Goal: Task Accomplishment & Management: Manage account settings

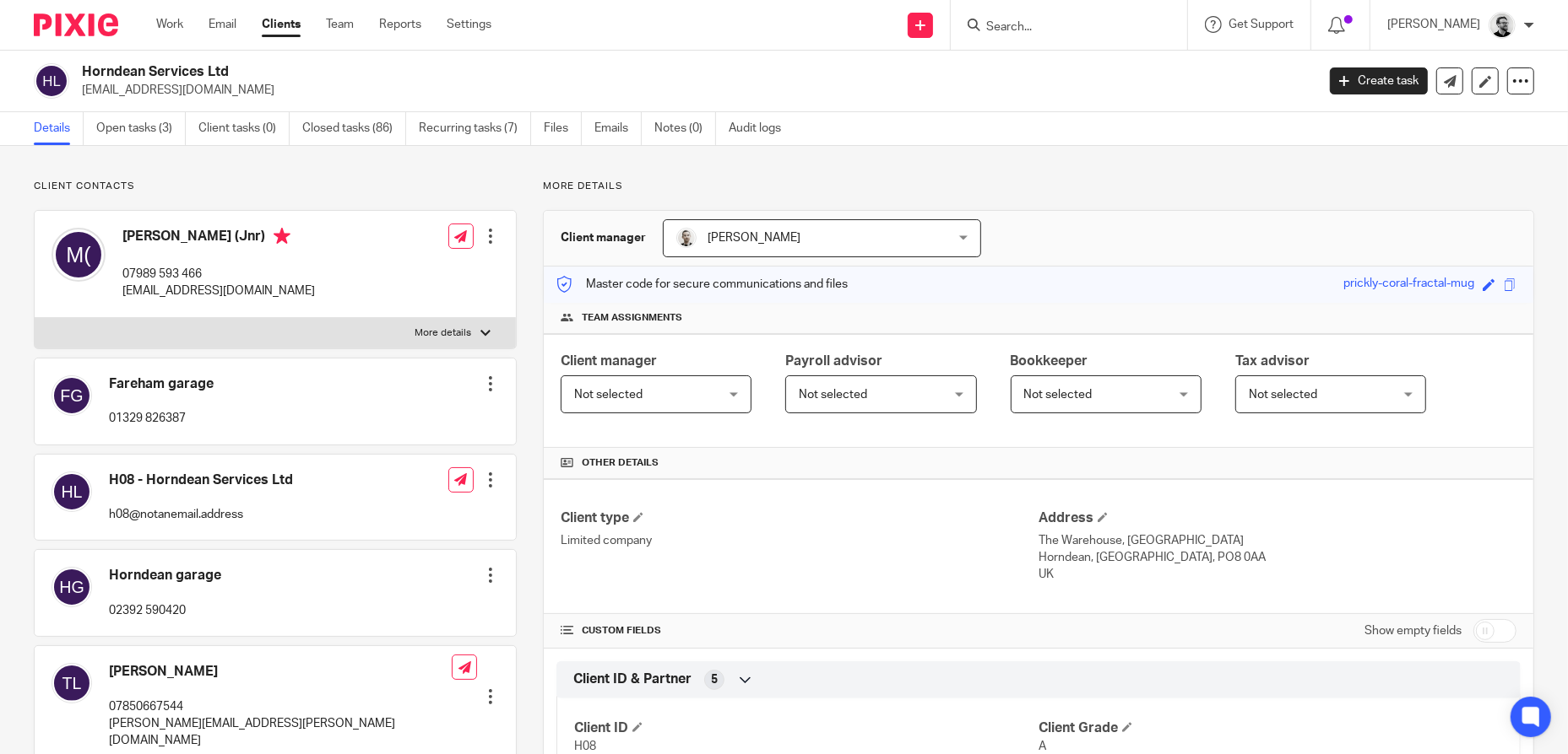
click at [55, 129] on link "Details" at bounding box center [58, 128] width 50 height 33
click at [181, 24] on link "Work" at bounding box center [169, 23] width 27 height 17
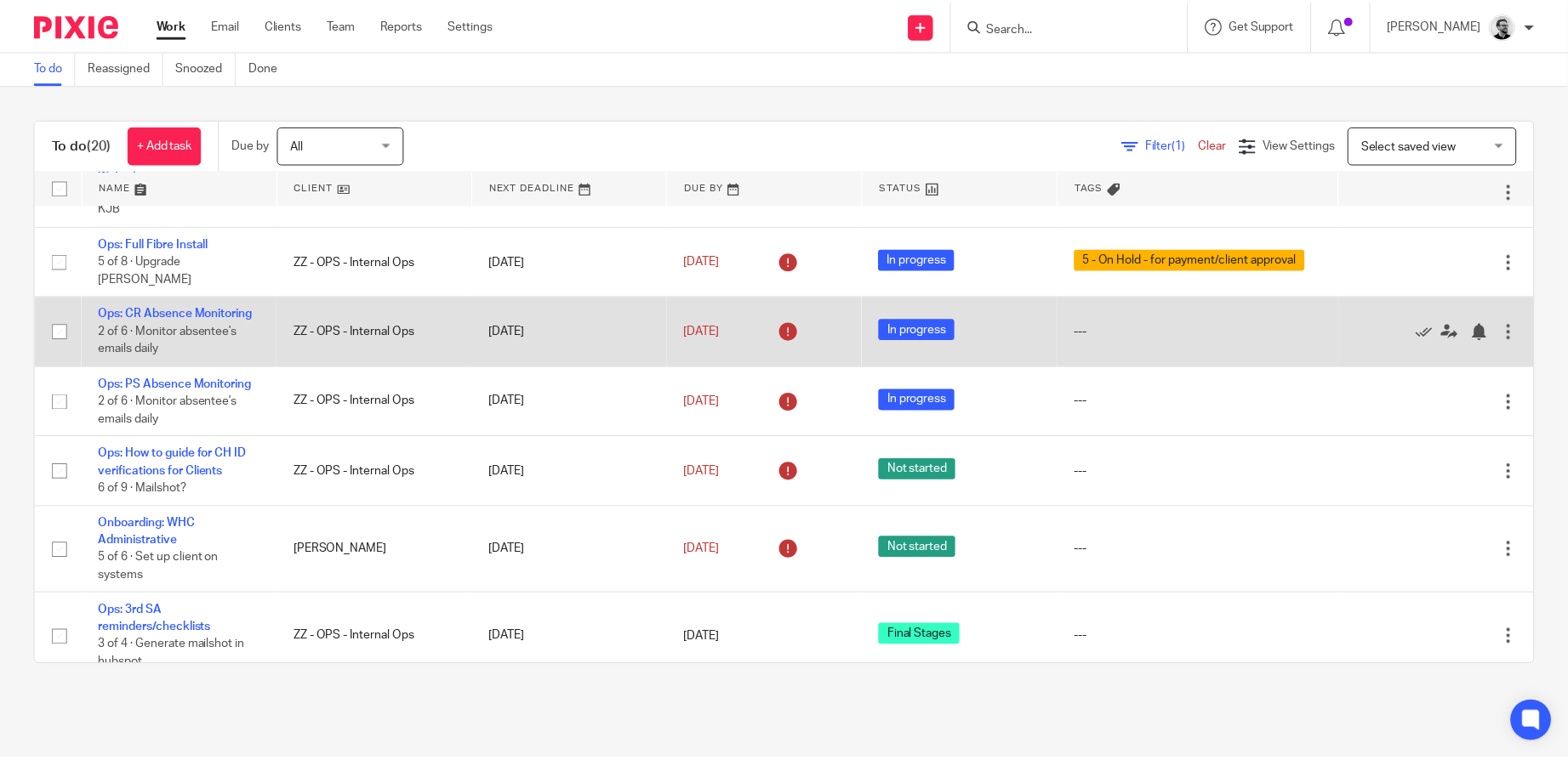
scroll to position [85, 0]
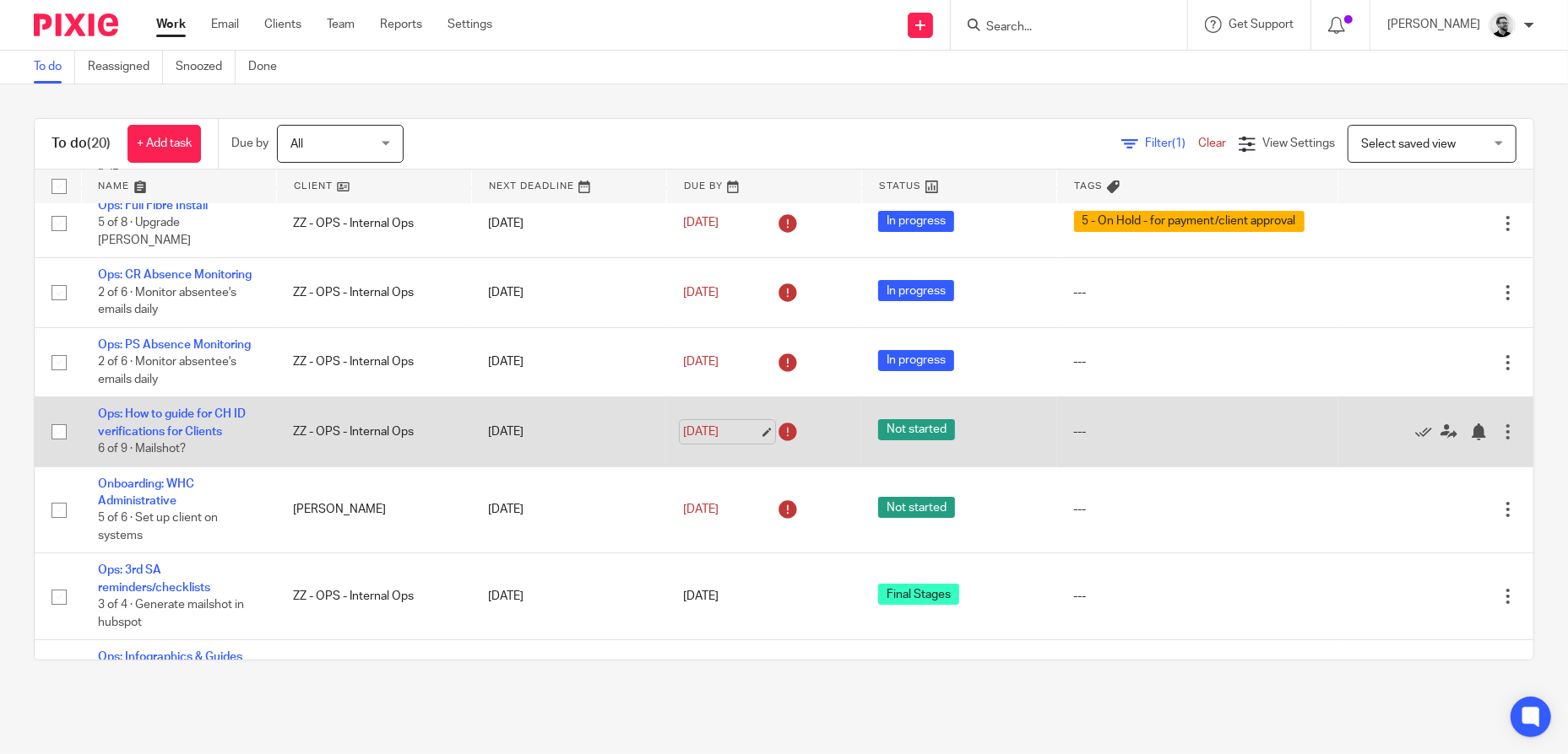
click at [699, 442] on link "[DATE]" at bounding box center [721, 432] width 76 height 18
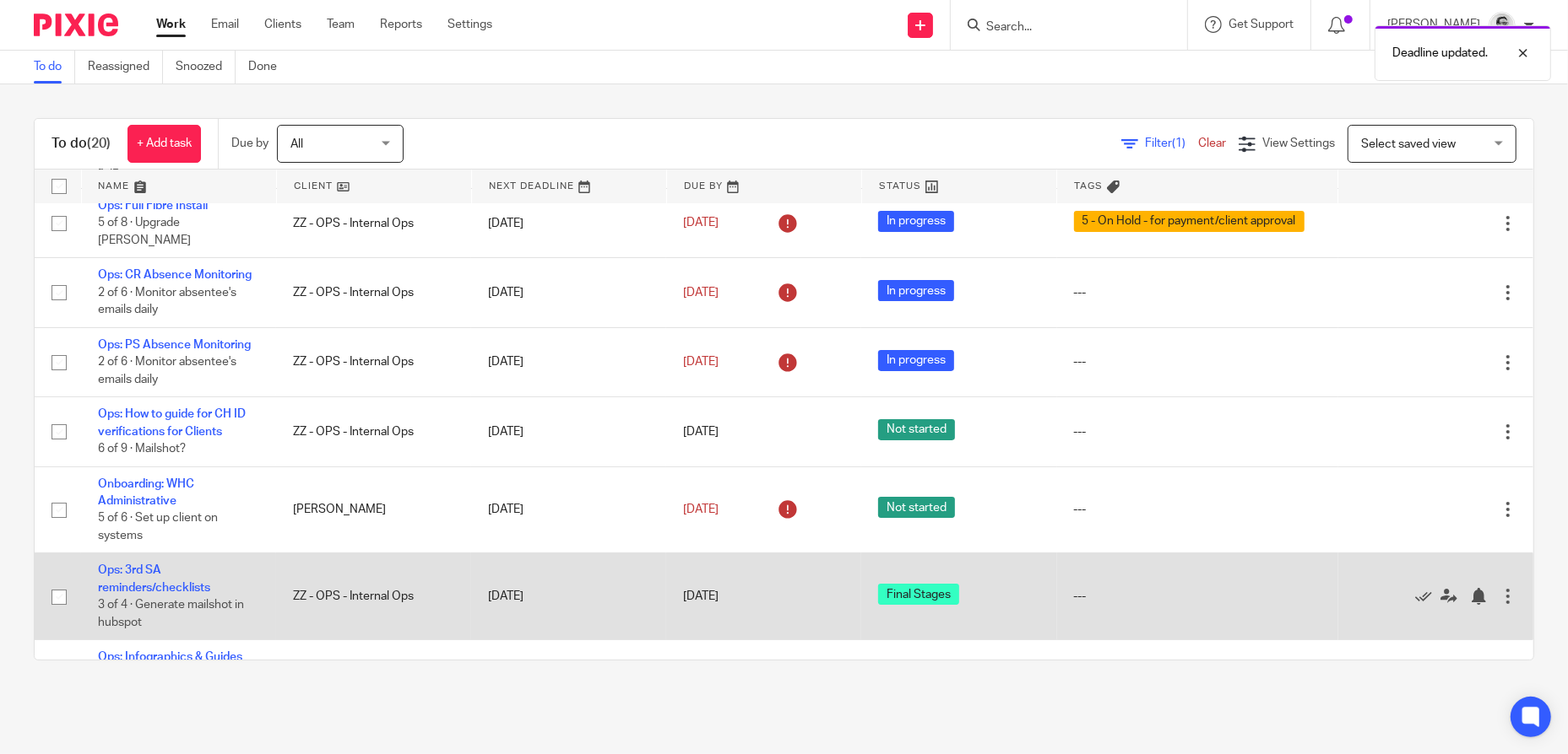
scroll to position [168, 0]
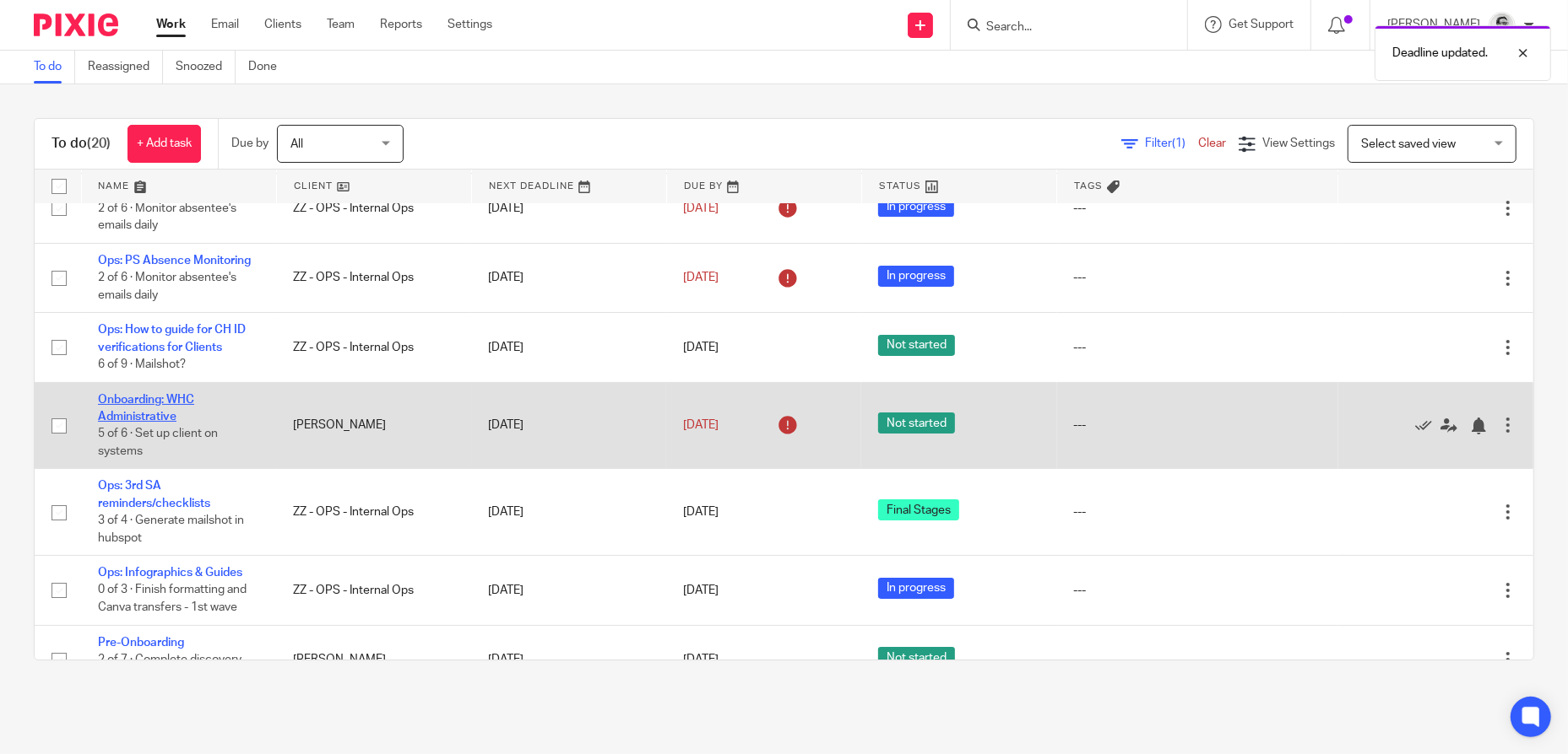
click at [140, 422] on link "Onboarding: WHC Administrative" at bounding box center [146, 408] width 96 height 28
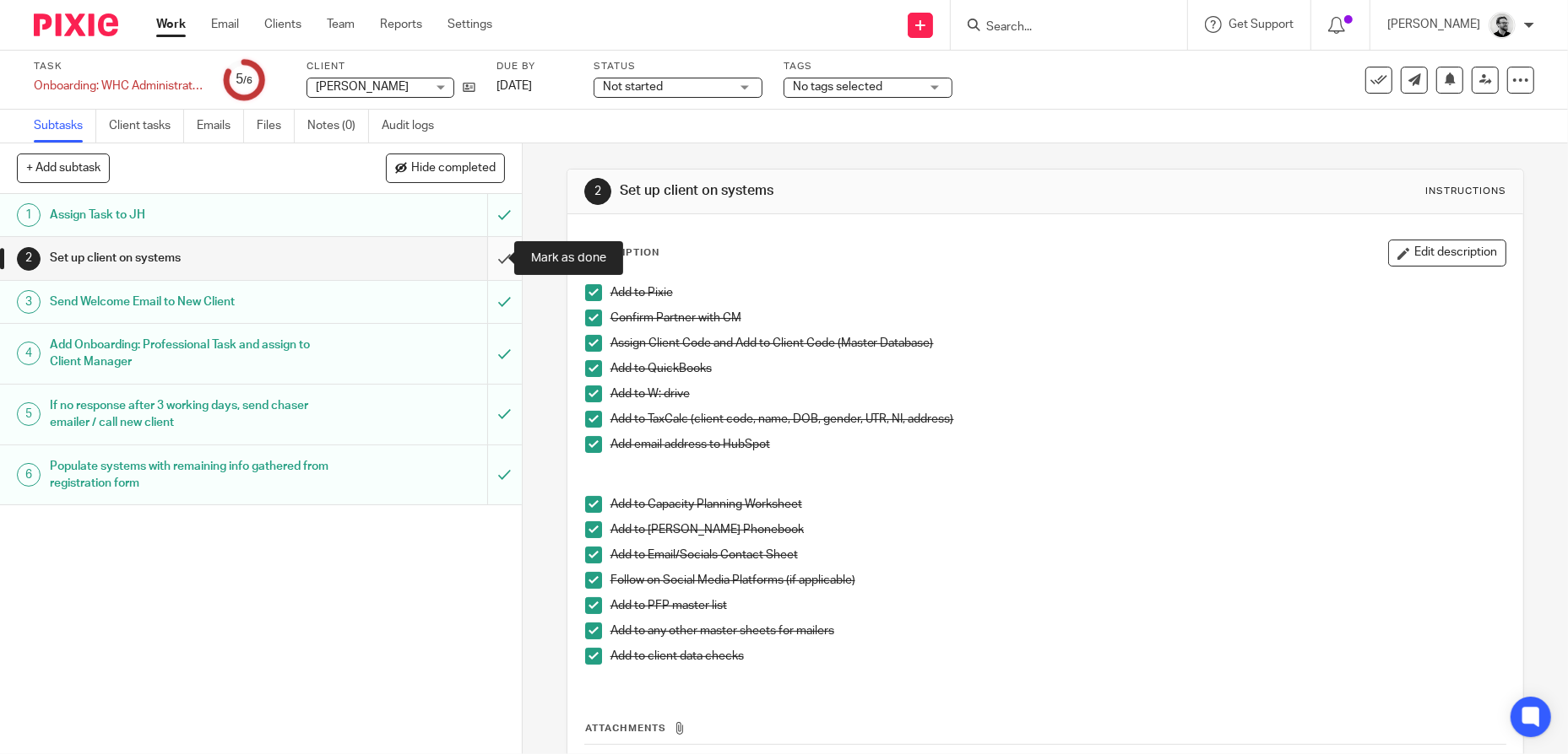
click at [489, 265] on input "submit" at bounding box center [261, 258] width 522 height 42
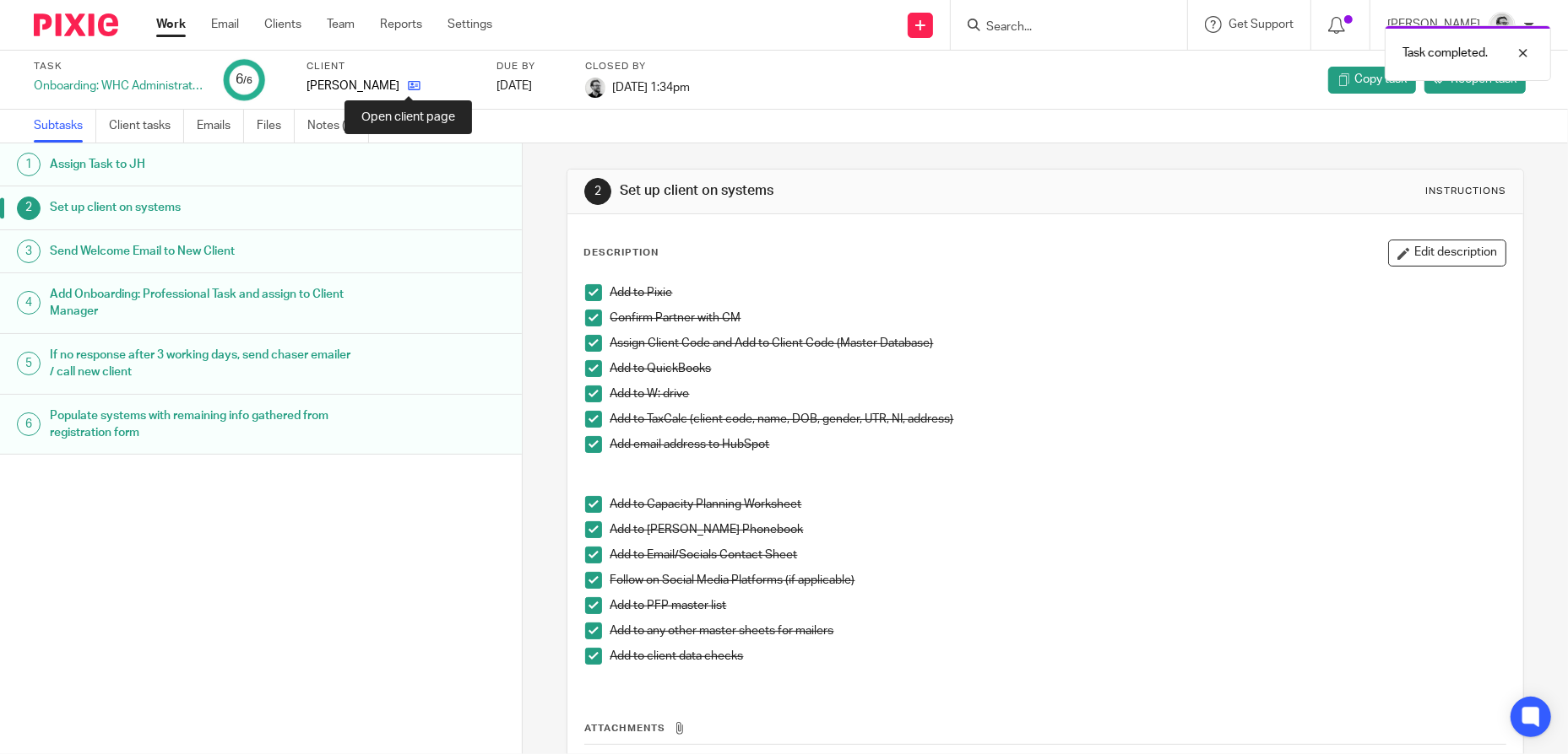
click at [415, 82] on icon at bounding box center [414, 86] width 13 height 13
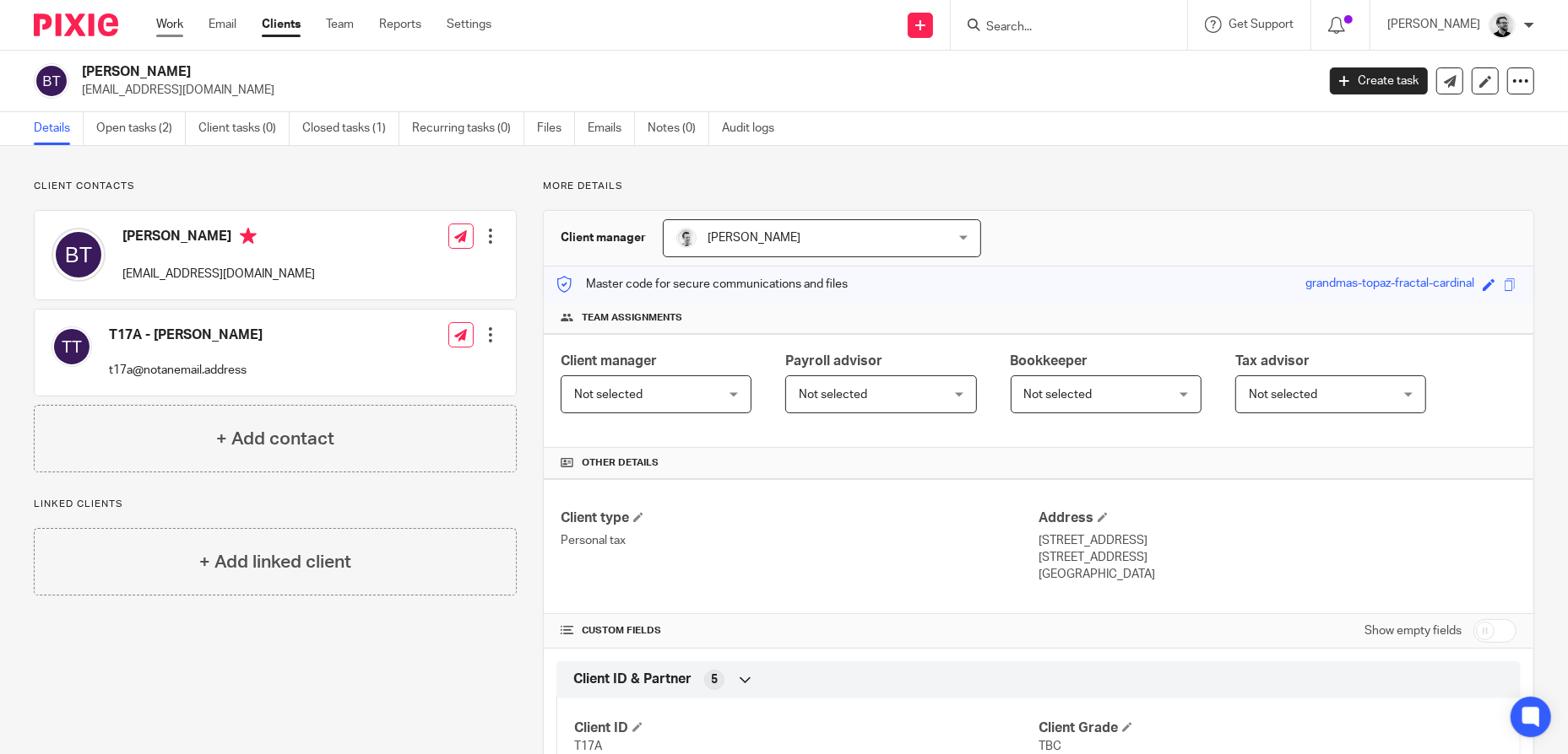
click at [166, 25] on link "Work" at bounding box center [169, 23] width 27 height 17
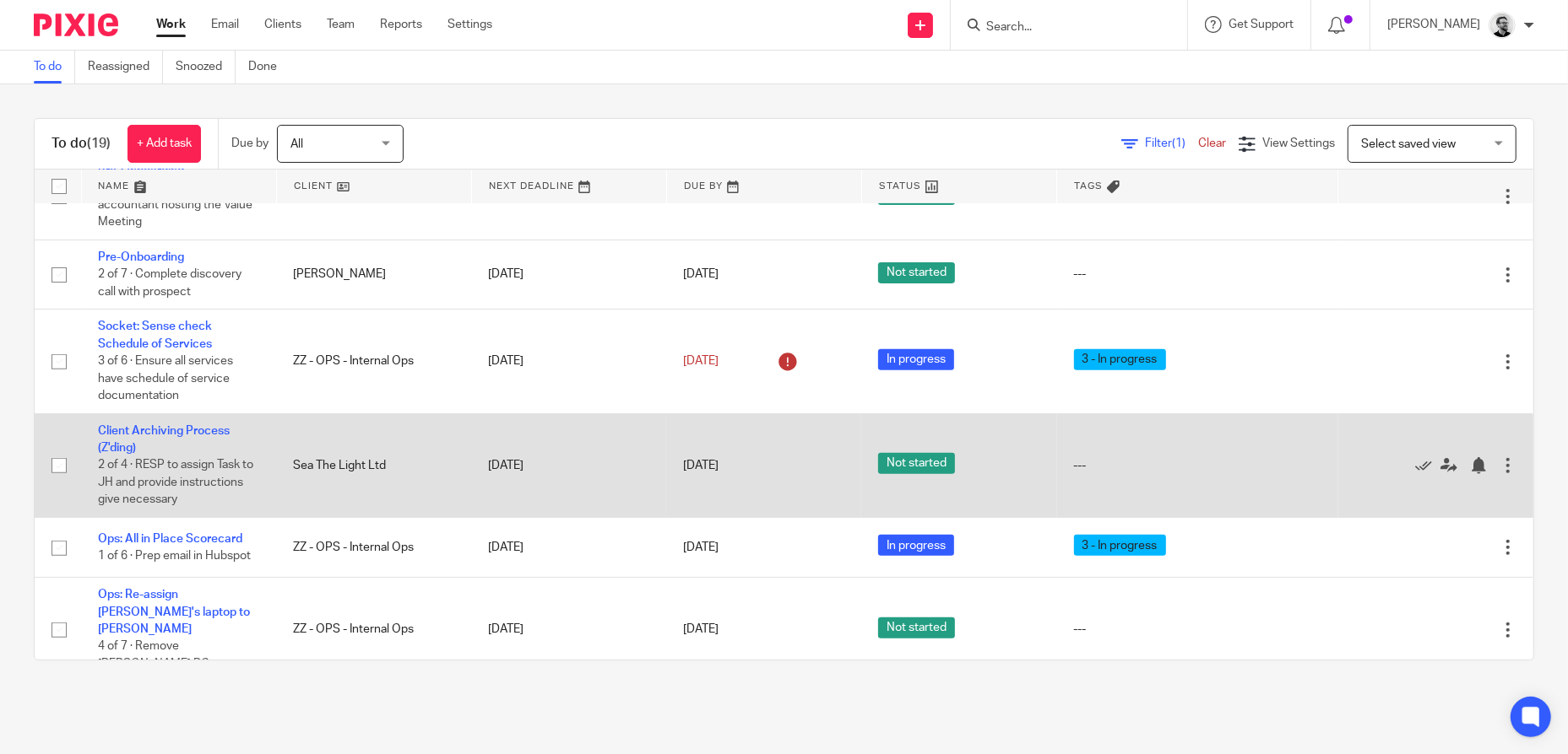
scroll to position [591, 0]
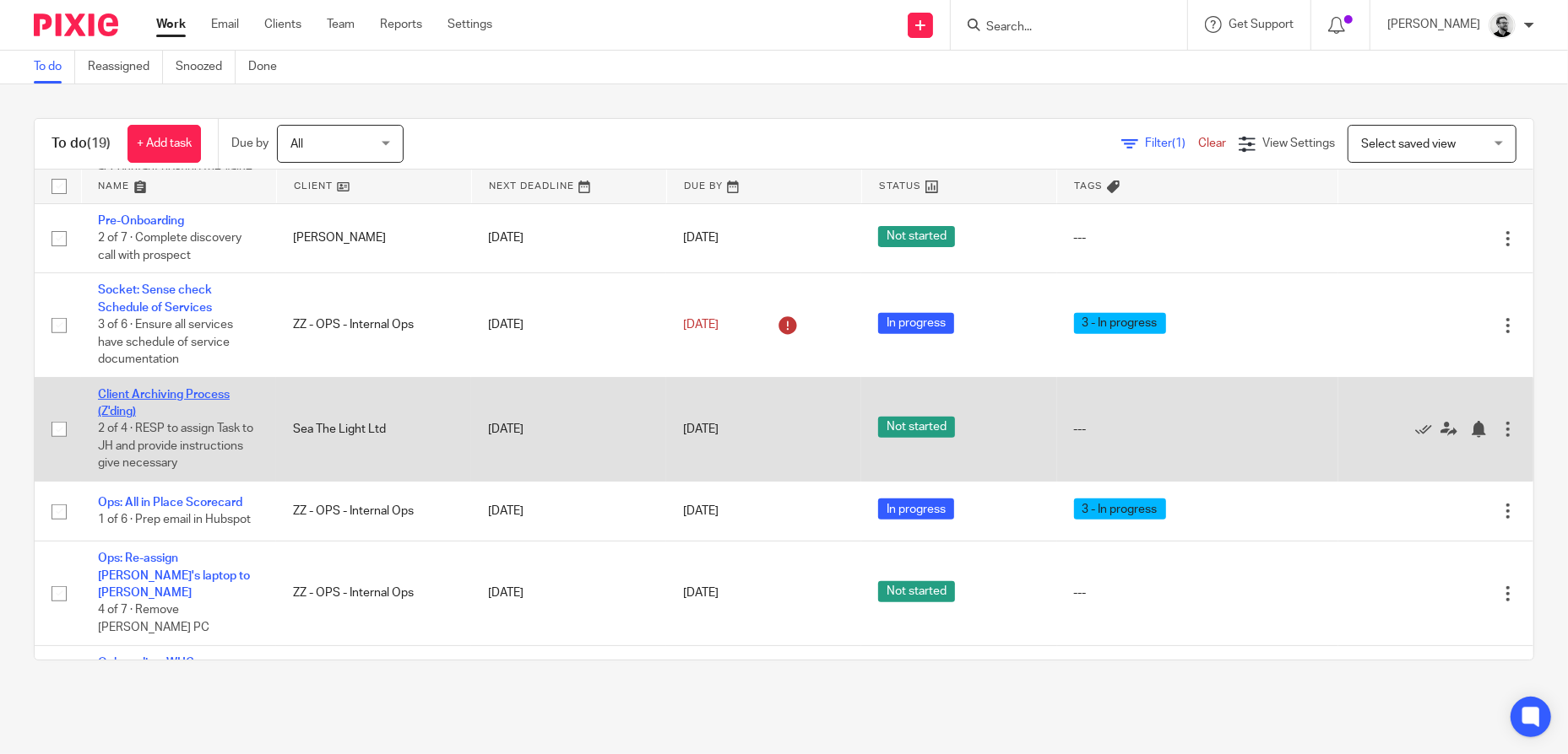
click at [198, 417] on link "Client Archiving Process (Z'ding)" at bounding box center [164, 403] width 131 height 28
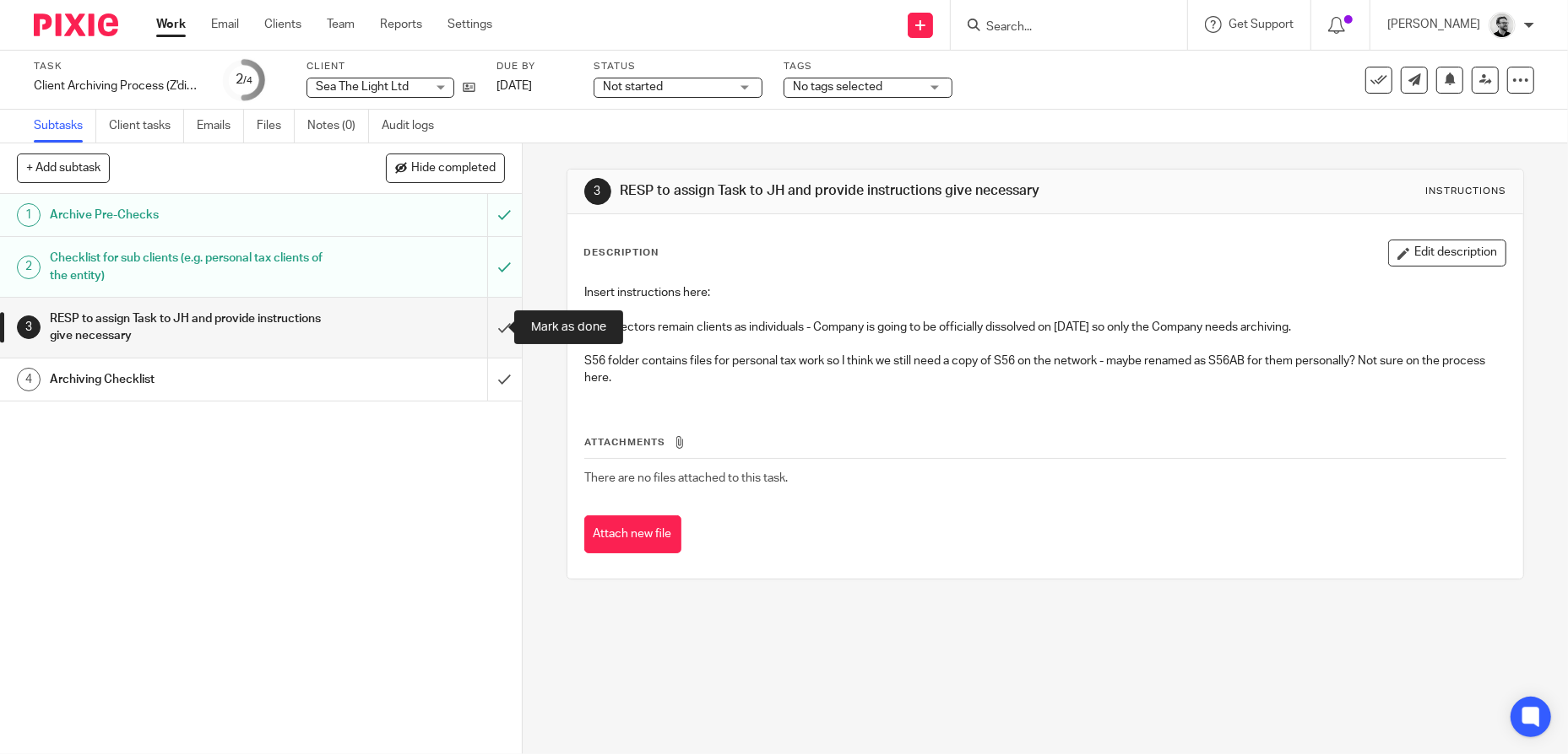
drag, startPoint x: 492, startPoint y: 327, endPoint x: 784, endPoint y: 361, distance: 294.0
click at [492, 327] on input "submit" at bounding box center [261, 328] width 522 height 60
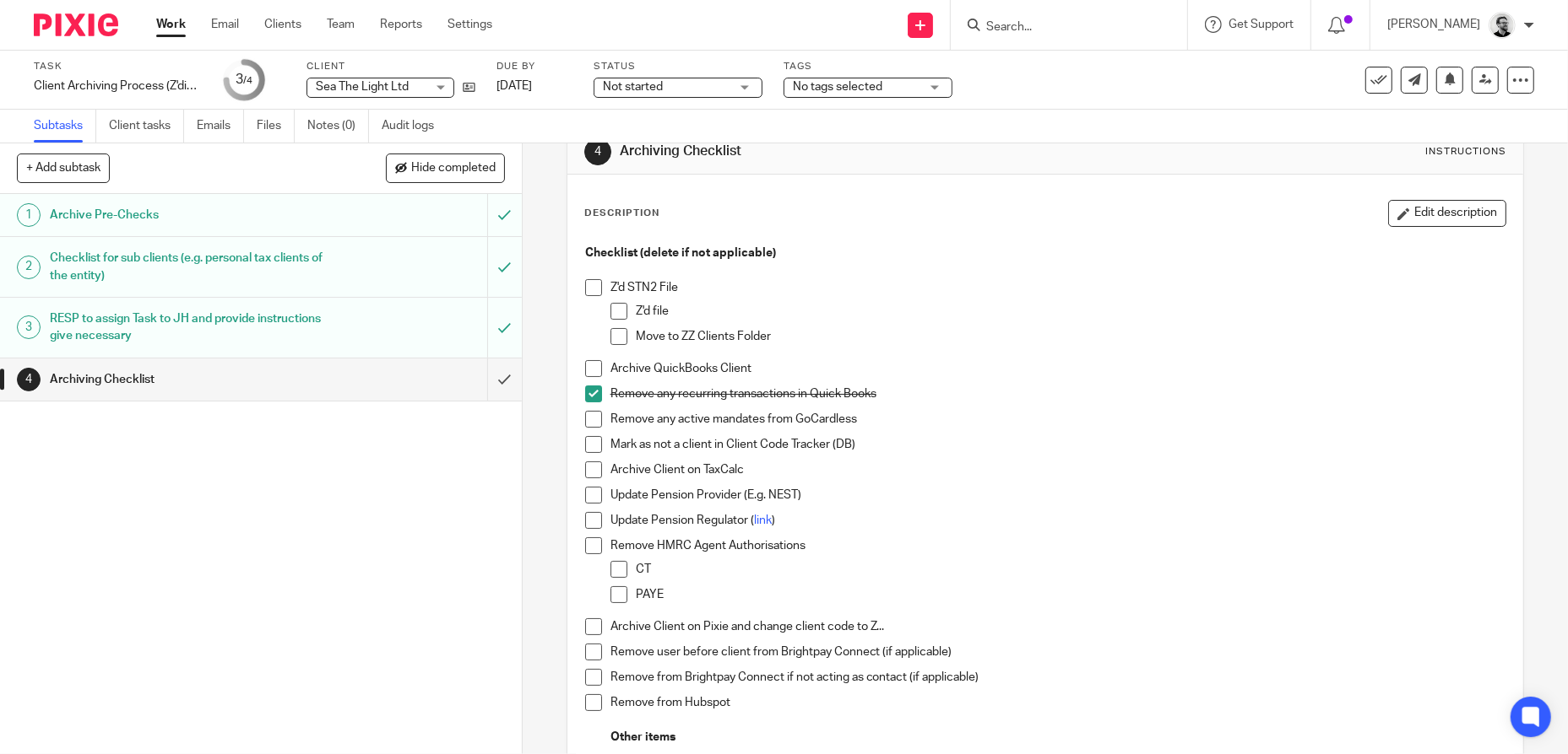
scroll to position [85, 0]
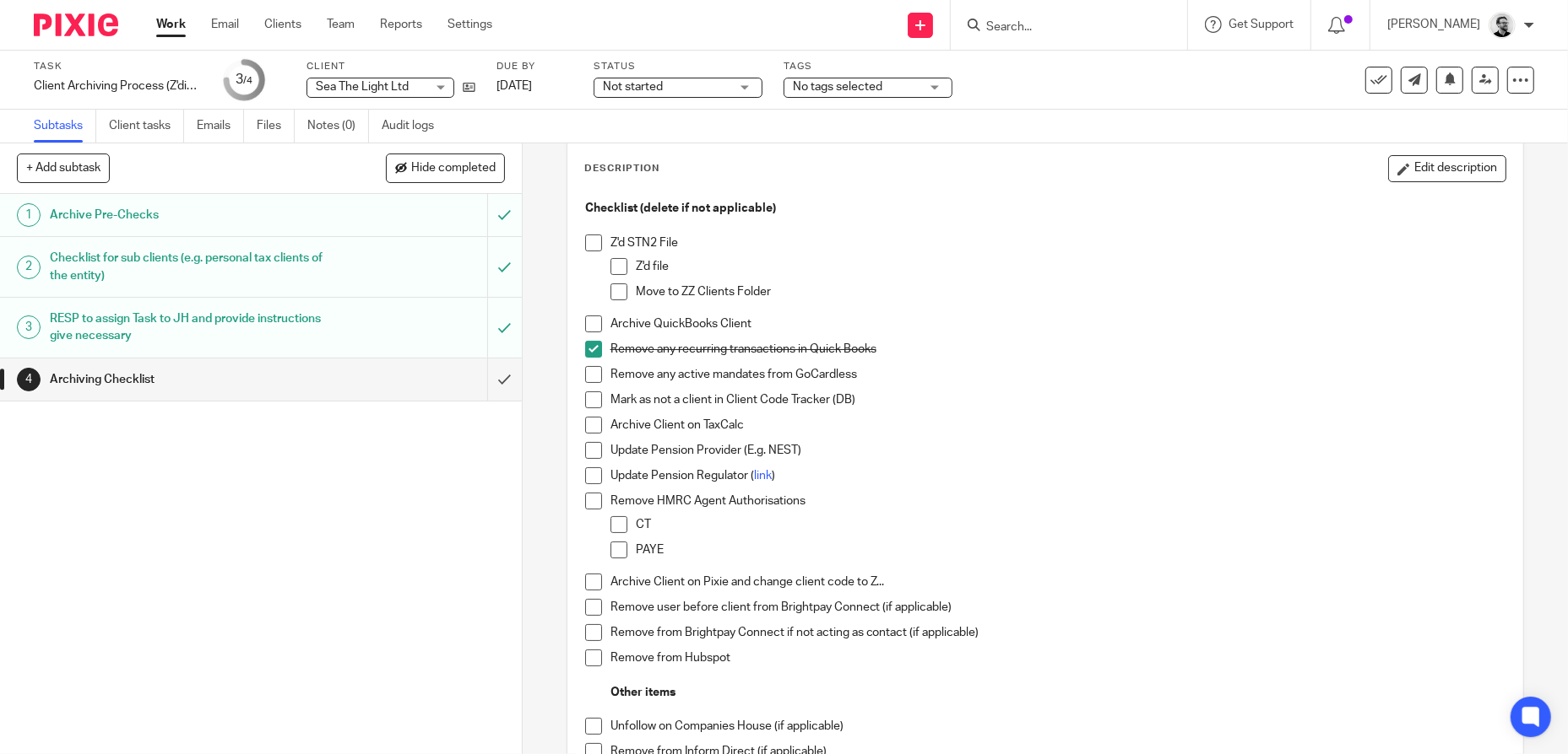
drag, startPoint x: 591, startPoint y: 244, endPoint x: 607, endPoint y: 258, distance: 21.3
click at [592, 244] on span at bounding box center [593, 242] width 17 height 17
click at [610, 263] on span at bounding box center [618, 266] width 17 height 17
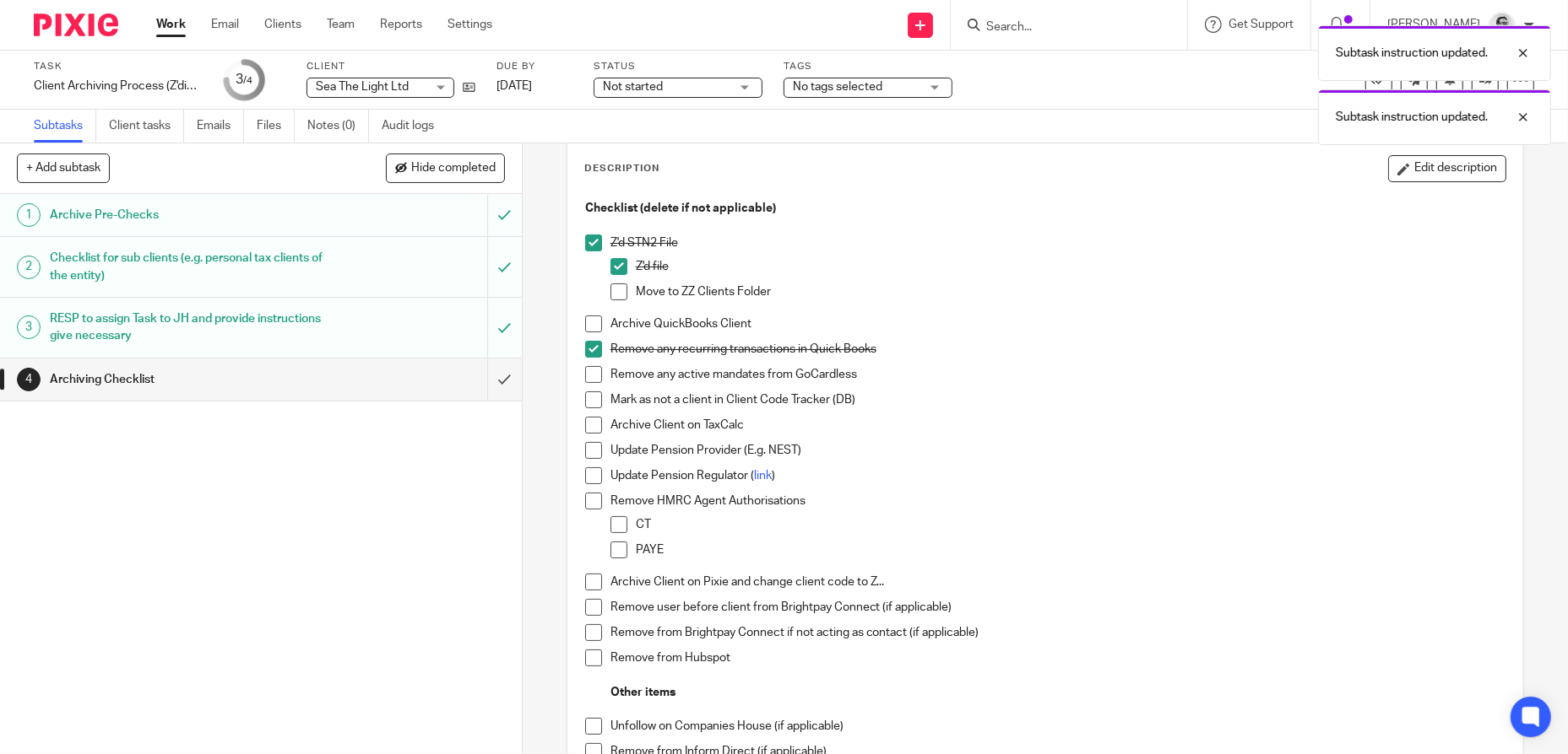
click at [617, 293] on span at bounding box center [618, 291] width 17 height 17
click at [671, 82] on span "Not started" at bounding box center [666, 88] width 127 height 18
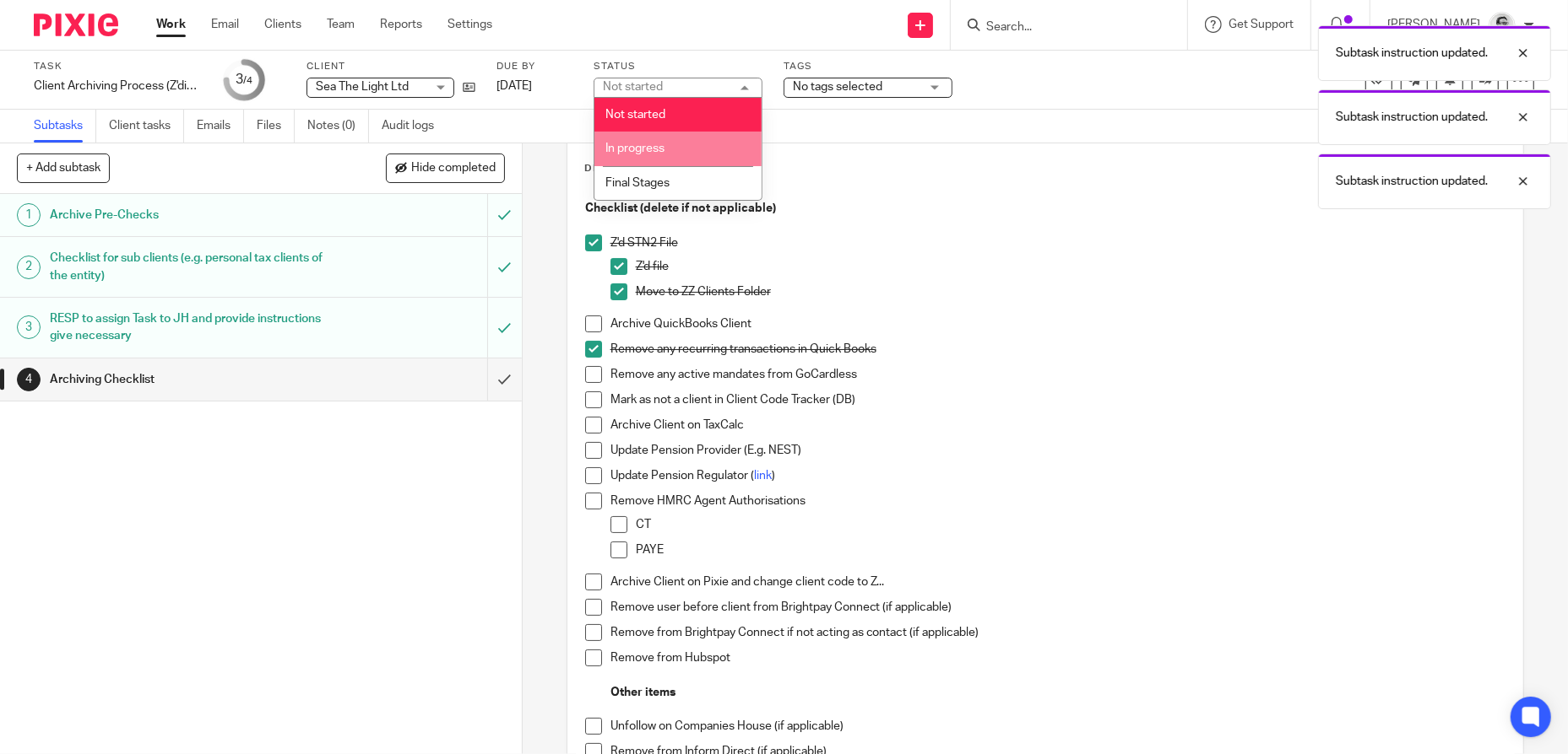
click at [681, 144] on li "In progress" at bounding box center [678, 149] width 167 height 35
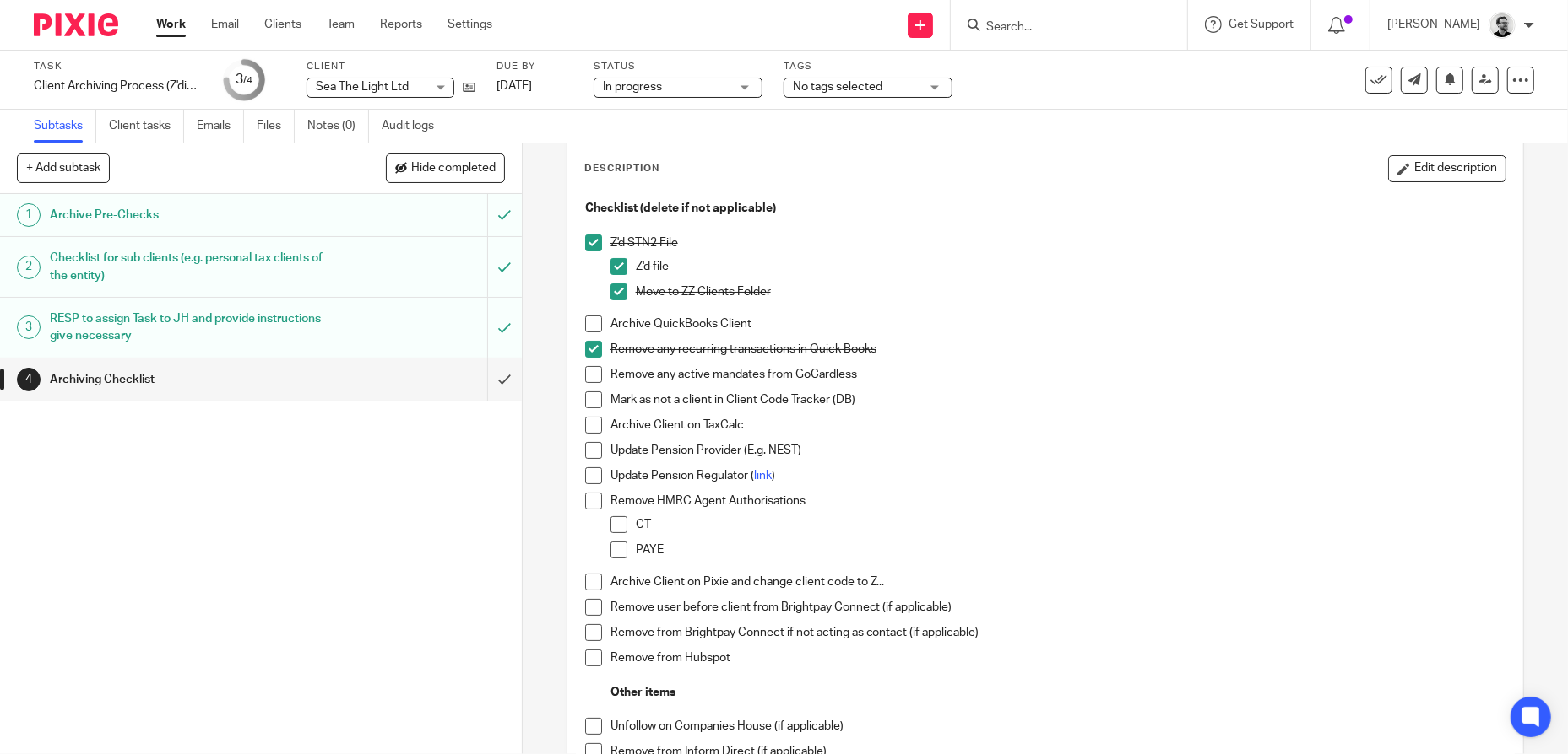
click at [1059, 23] on input "Search" at bounding box center [1060, 28] width 152 height 16
click at [472, 86] on icon at bounding box center [468, 87] width 13 height 13
click at [231, 310] on h1 "RESP to assign Task to JH and provide instructions give necessary" at bounding box center [190, 328] width 280 height 43
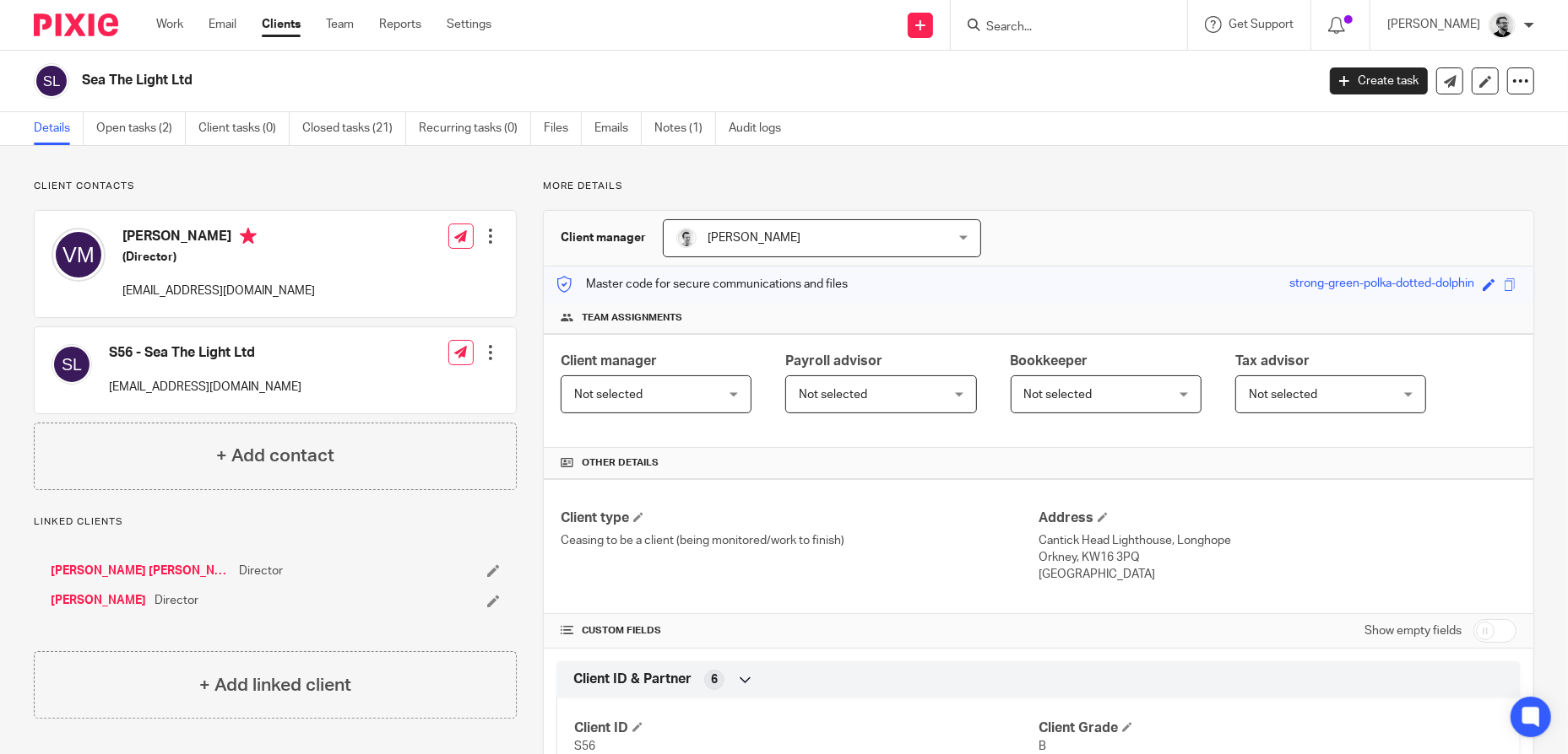
click at [150, 573] on link "[PERSON_NAME] [PERSON_NAME]" at bounding box center [140, 570] width 180 height 17
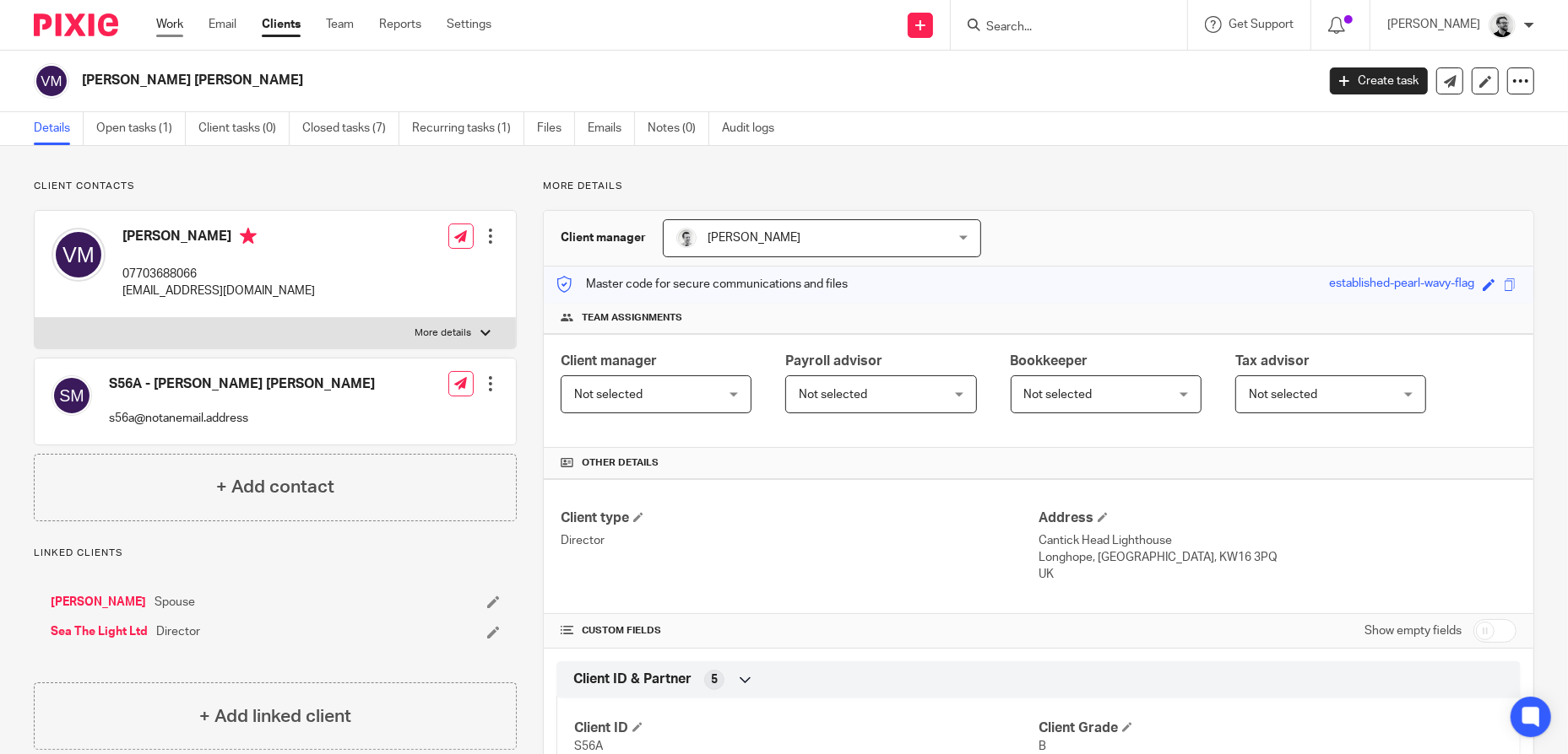
click at [179, 25] on link "Work" at bounding box center [169, 23] width 27 height 17
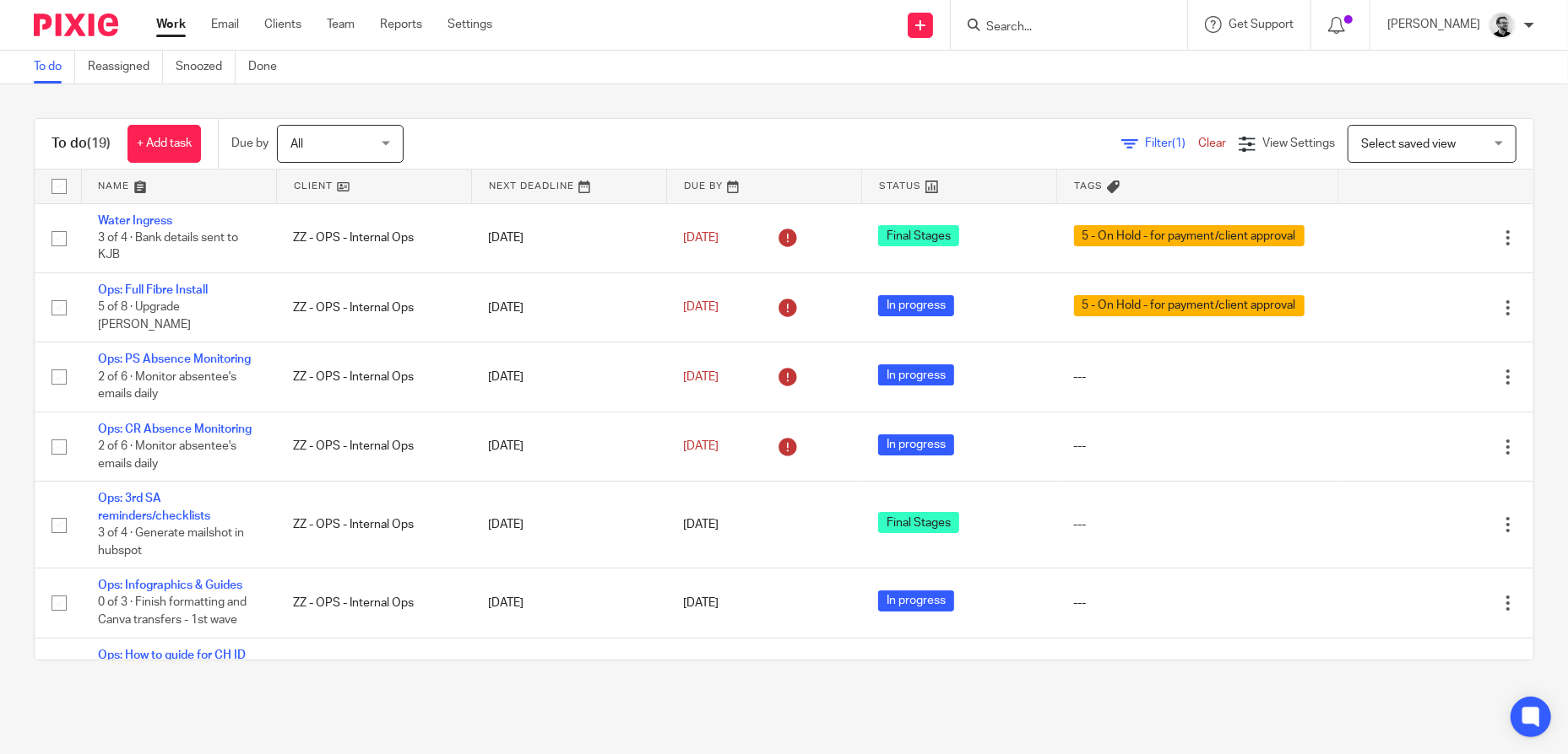
click at [1062, 27] on input "Search" at bounding box center [1060, 28] width 152 height 16
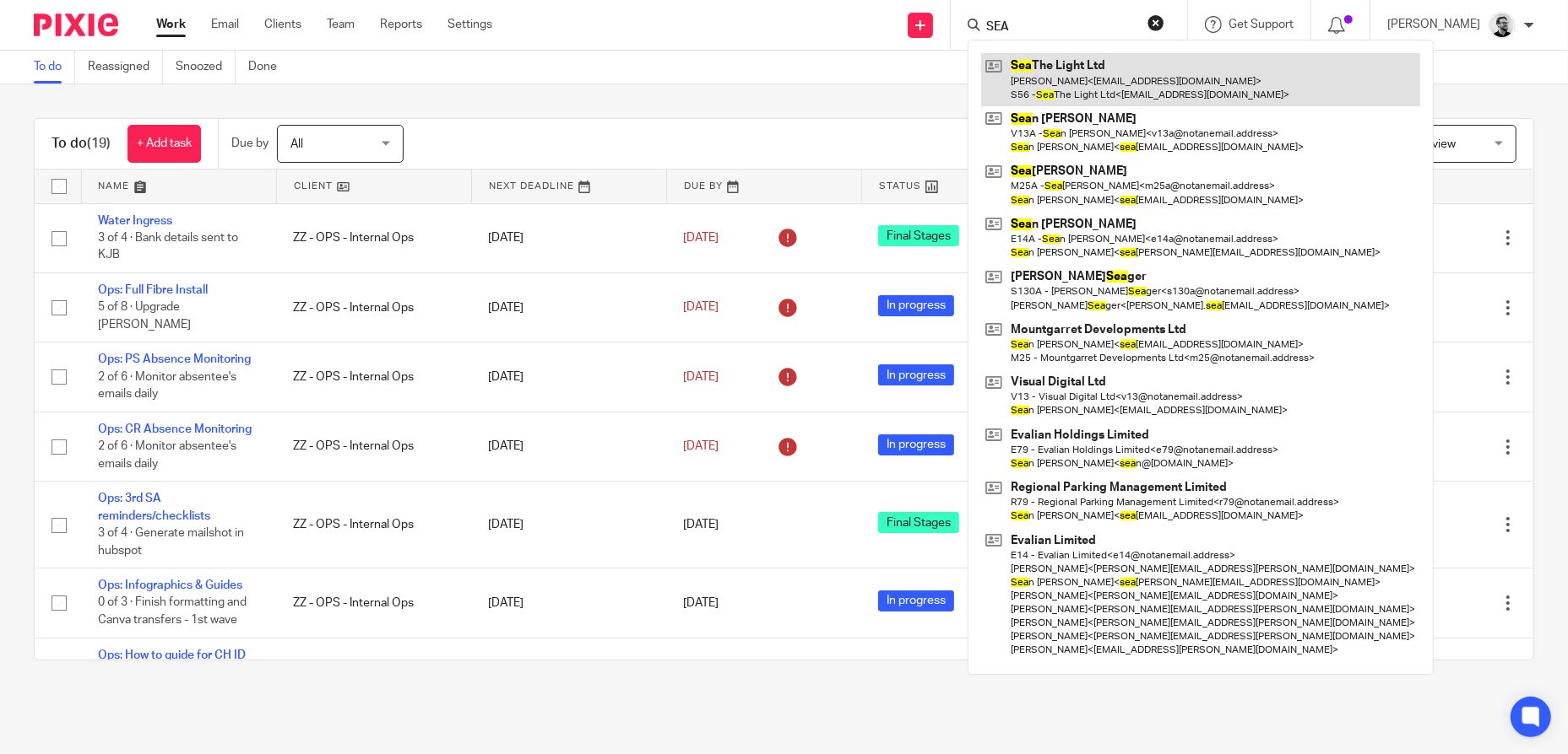
type input "SEA"
click at [1148, 67] on link at bounding box center [1200, 80] width 439 height 53
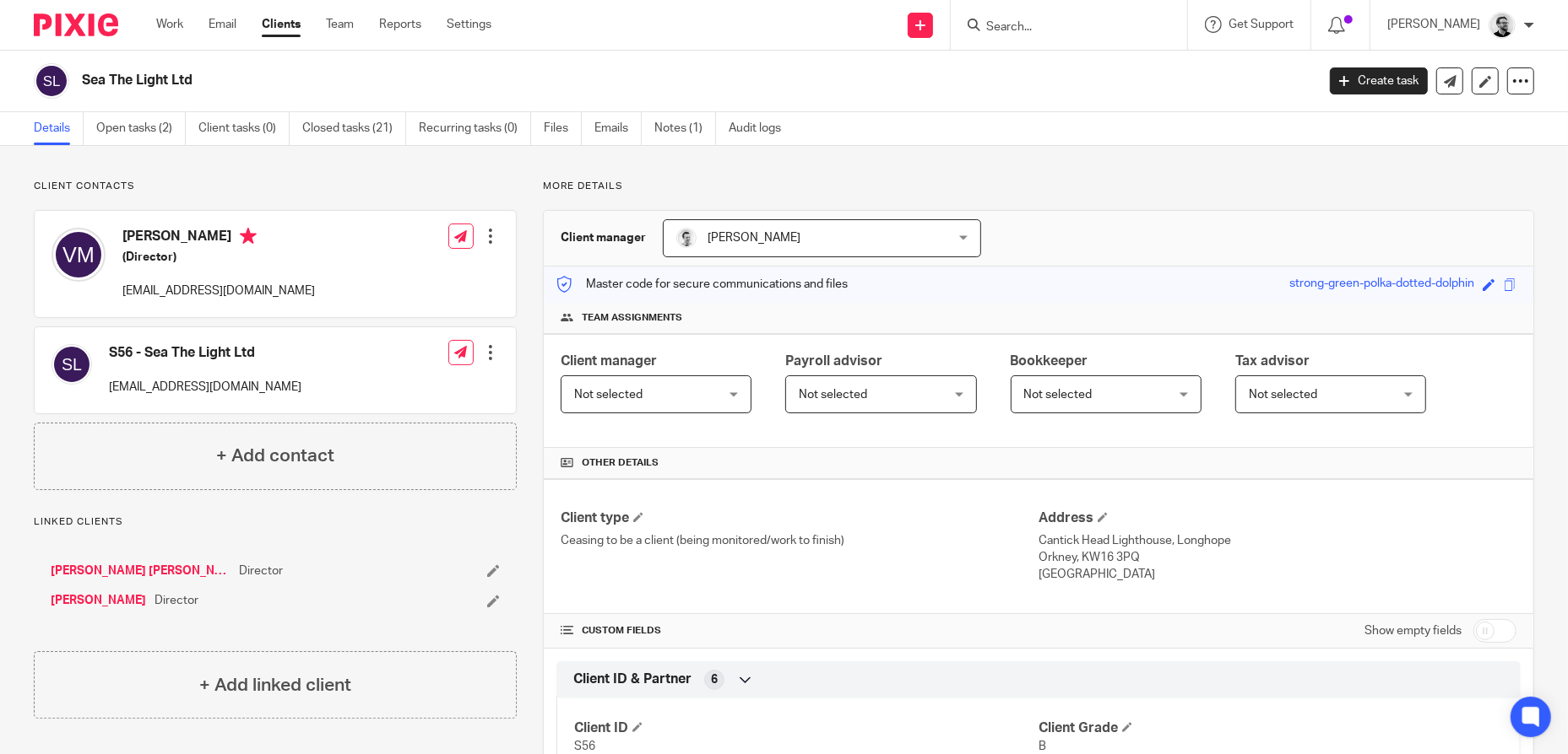
click at [1020, 26] on input "Search" at bounding box center [1060, 28] width 152 height 16
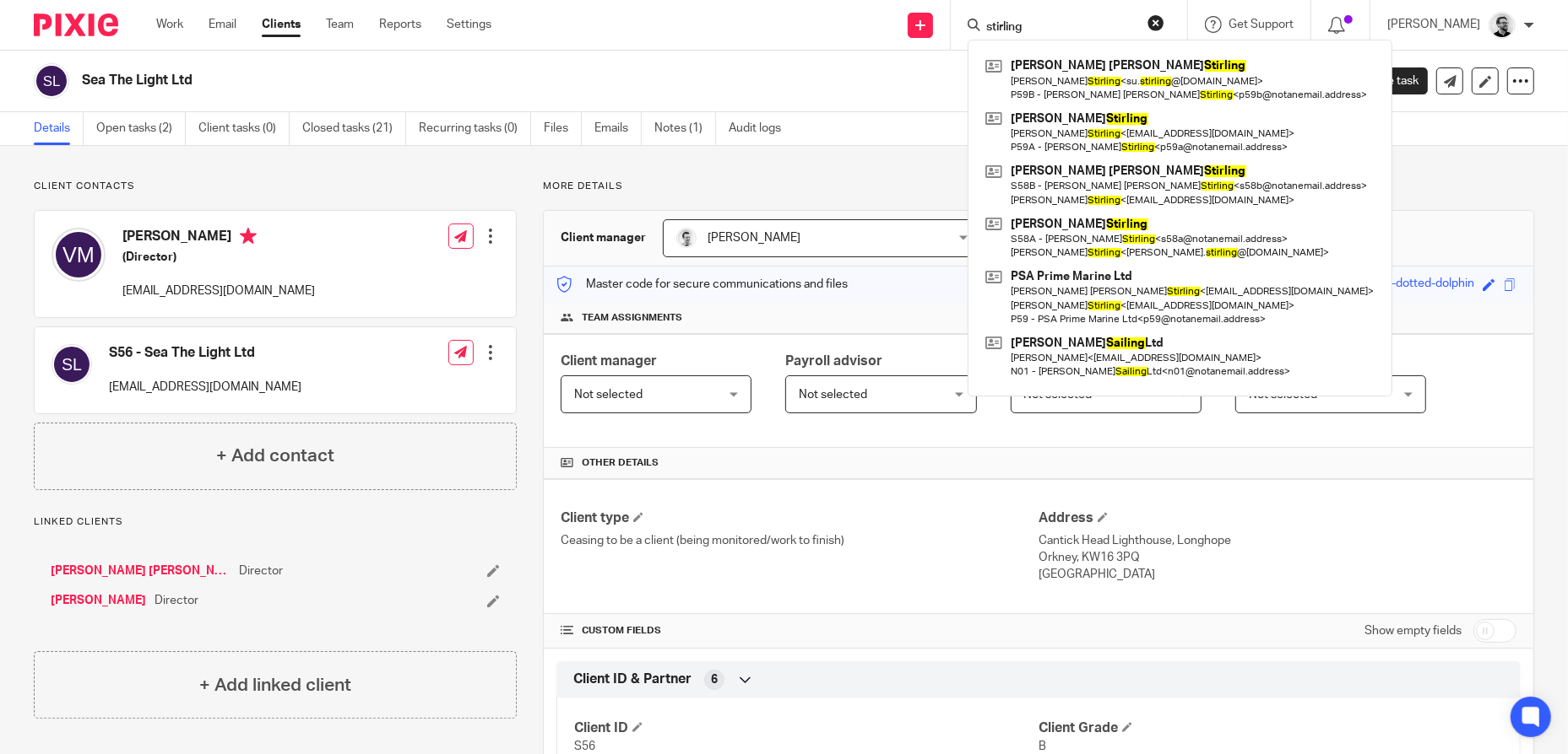
type input "stirling"
click at [1475, 166] on div "Client contacts S56 - Sea The Light Ltd vickyhmackinnon@gmail.com Edit contact …" at bounding box center [784, 744] width 1568 height 1198
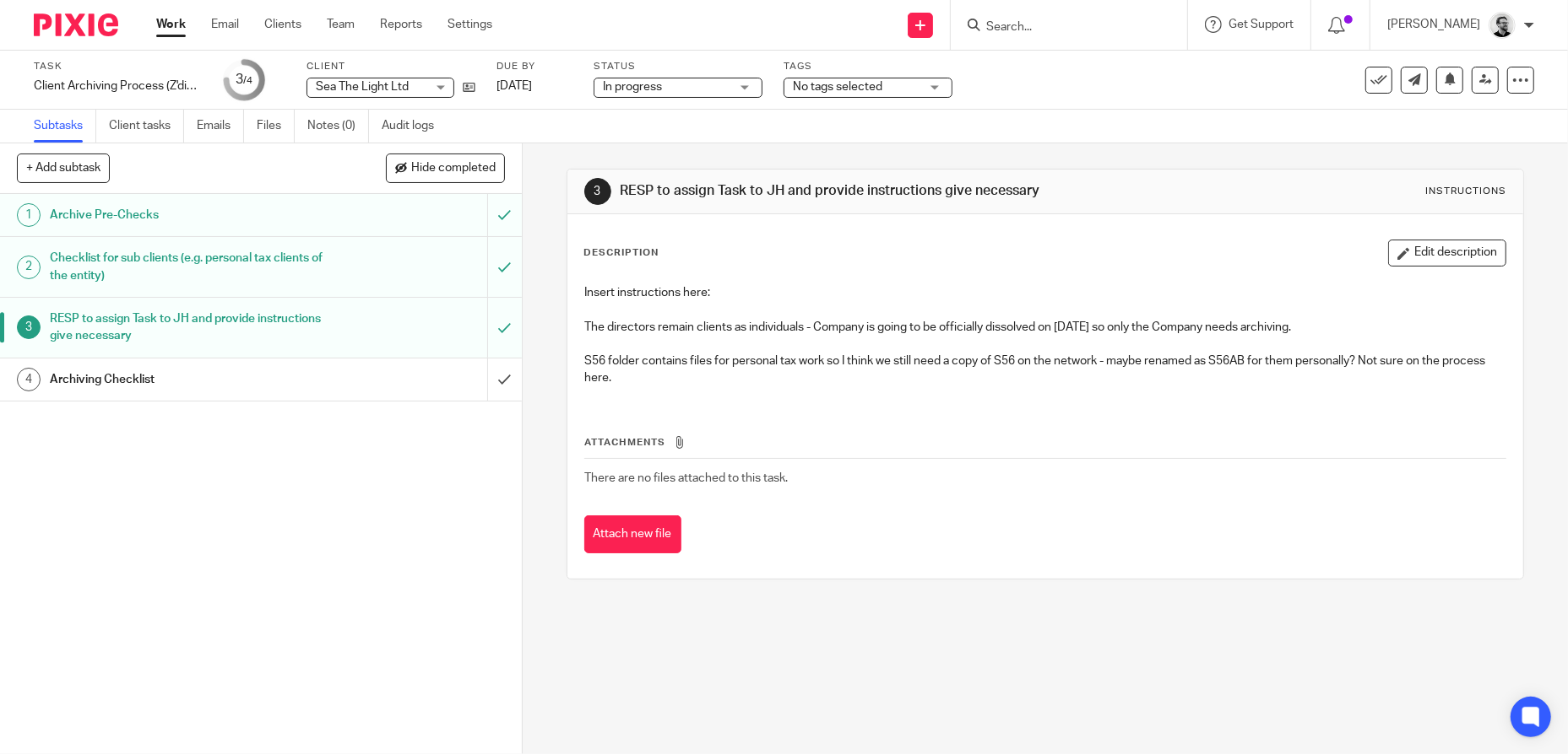
drag, startPoint x: 477, startPoint y: 87, endPoint x: 947, endPoint y: 81, distance: 470.0
click at [477, 87] on div "Task Client Archiving Process (Z'ding) Save Client Archiving Process (Z'ding) 3…" at bounding box center [659, 81] width 1250 height 41
drag, startPoint x: 464, startPoint y: 89, endPoint x: 474, endPoint y: 90, distance: 10.0
click at [464, 90] on icon at bounding box center [468, 87] width 13 height 13
click at [378, 313] on div "RESP to assign Task to JH and provide instructions give necessary" at bounding box center [260, 328] width 420 height 43
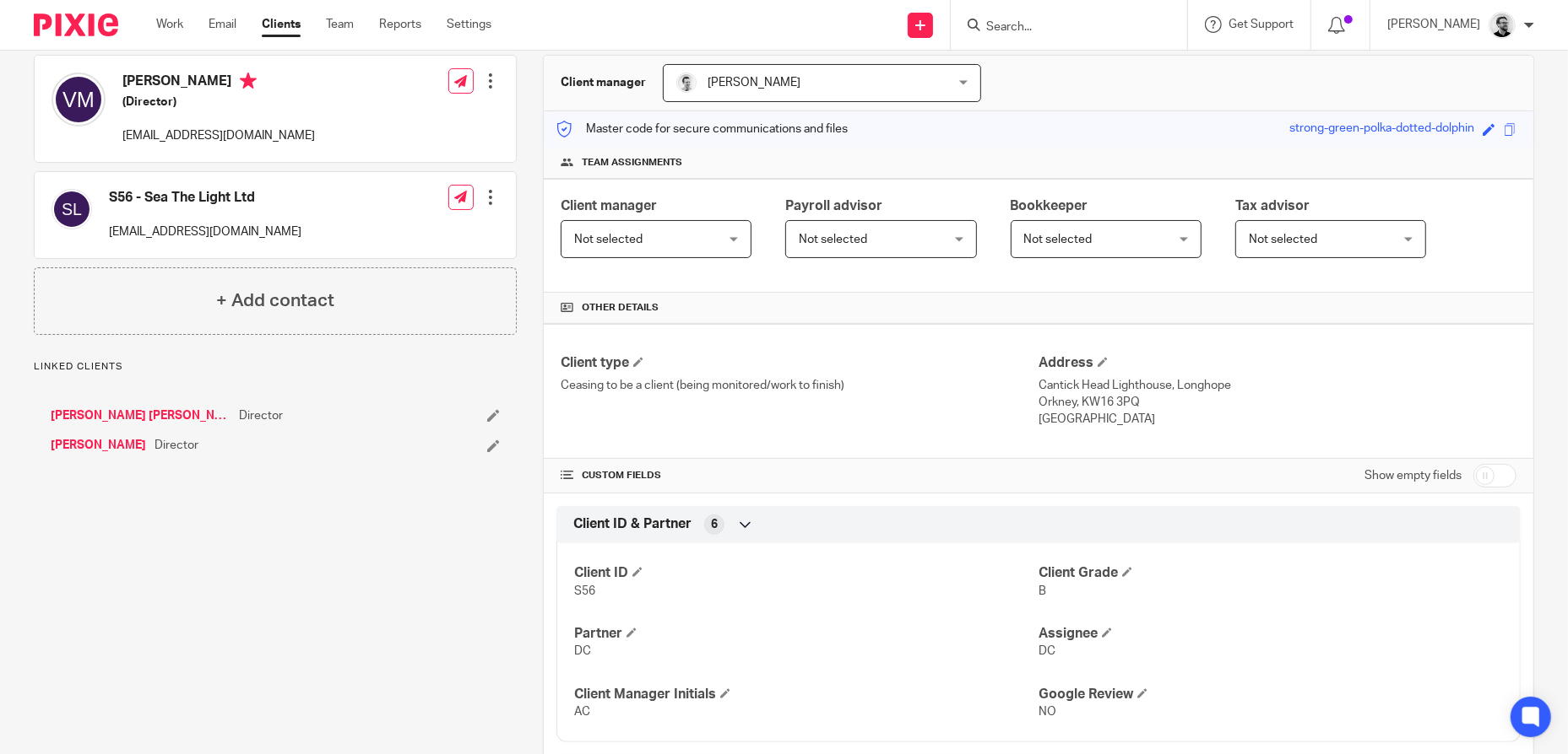
scroll to position [168, 0]
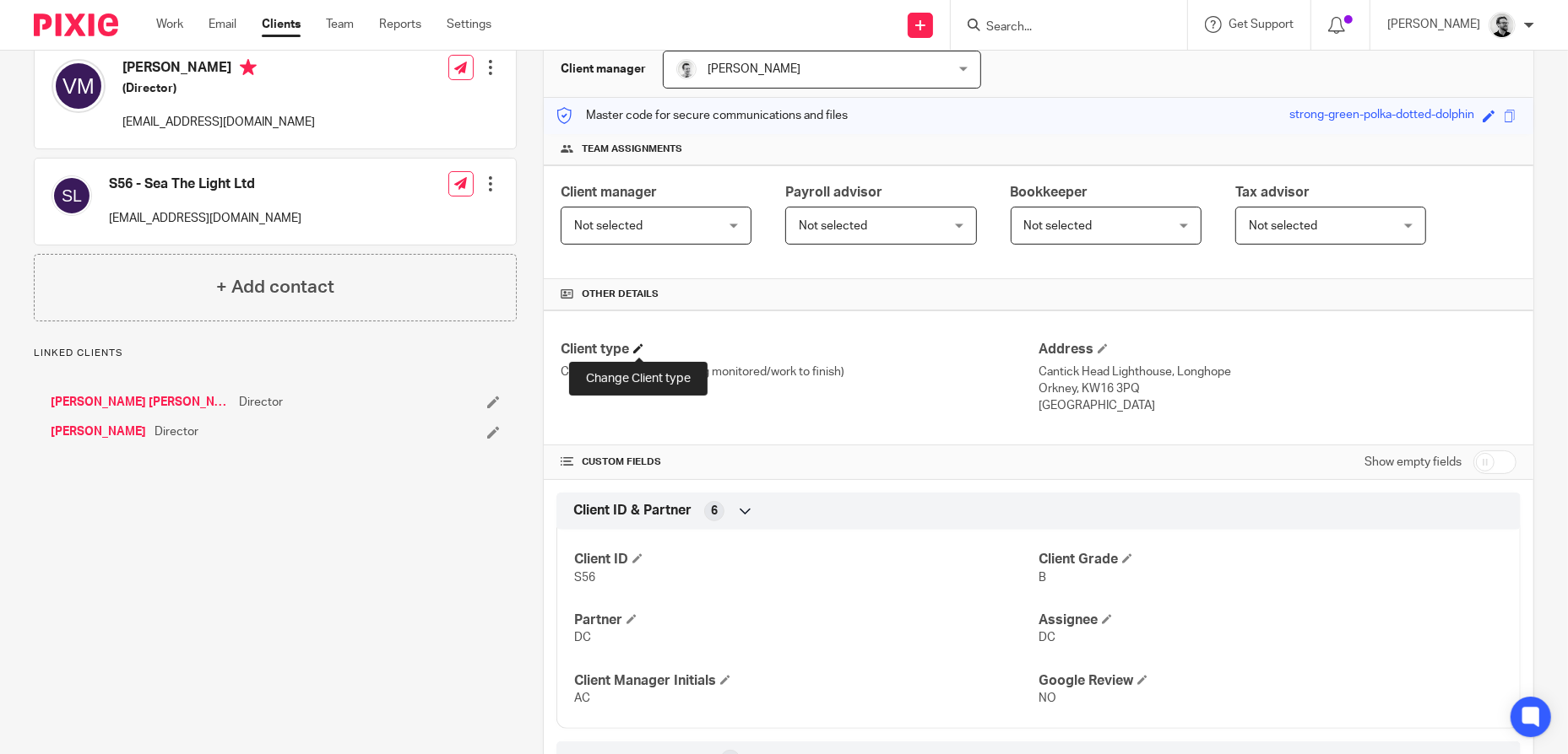
click at [636, 343] on span at bounding box center [638, 348] width 10 height 10
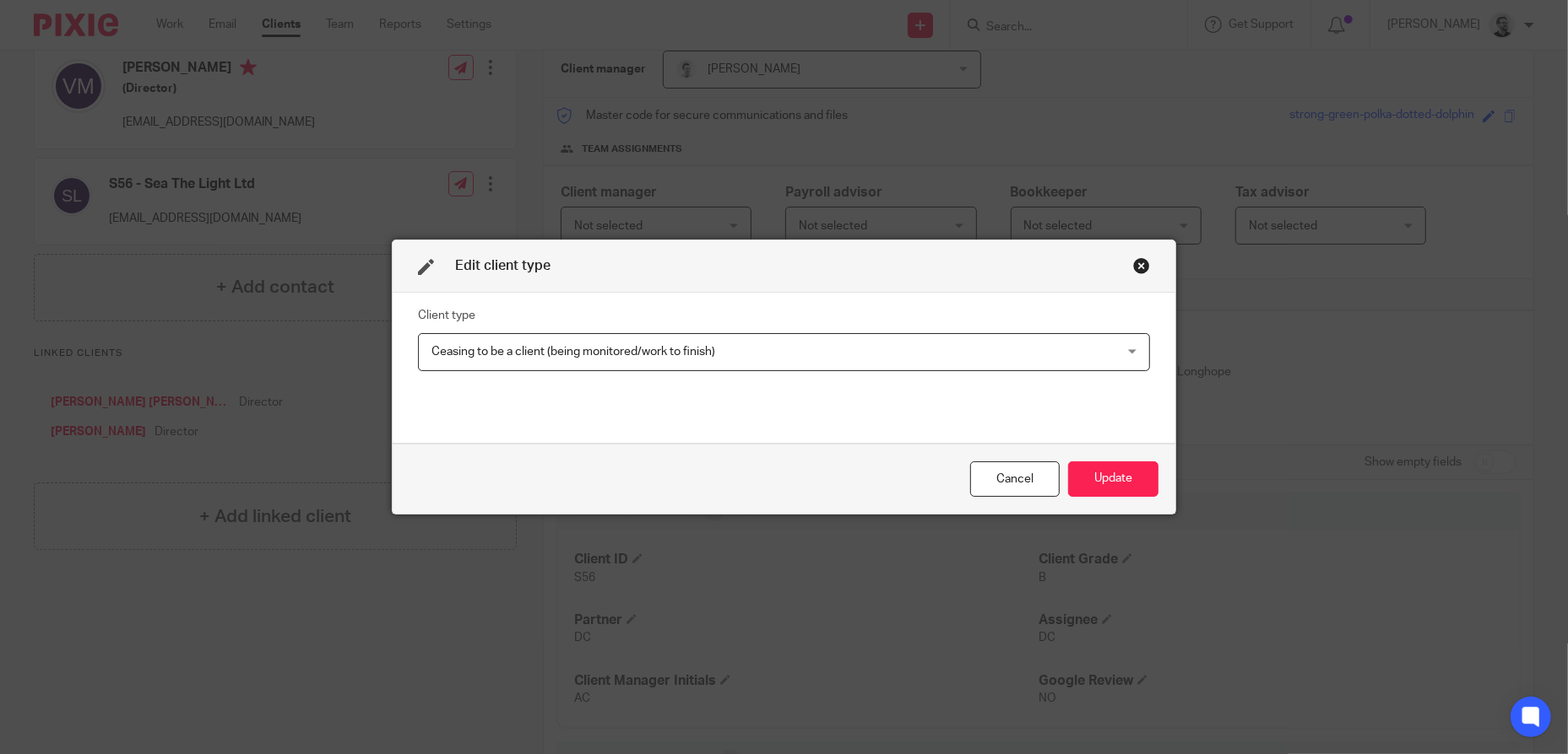
click at [631, 346] on span "Ceasing to be a client (being monitored/work to finish)" at bounding box center [572, 352] width 283 height 12
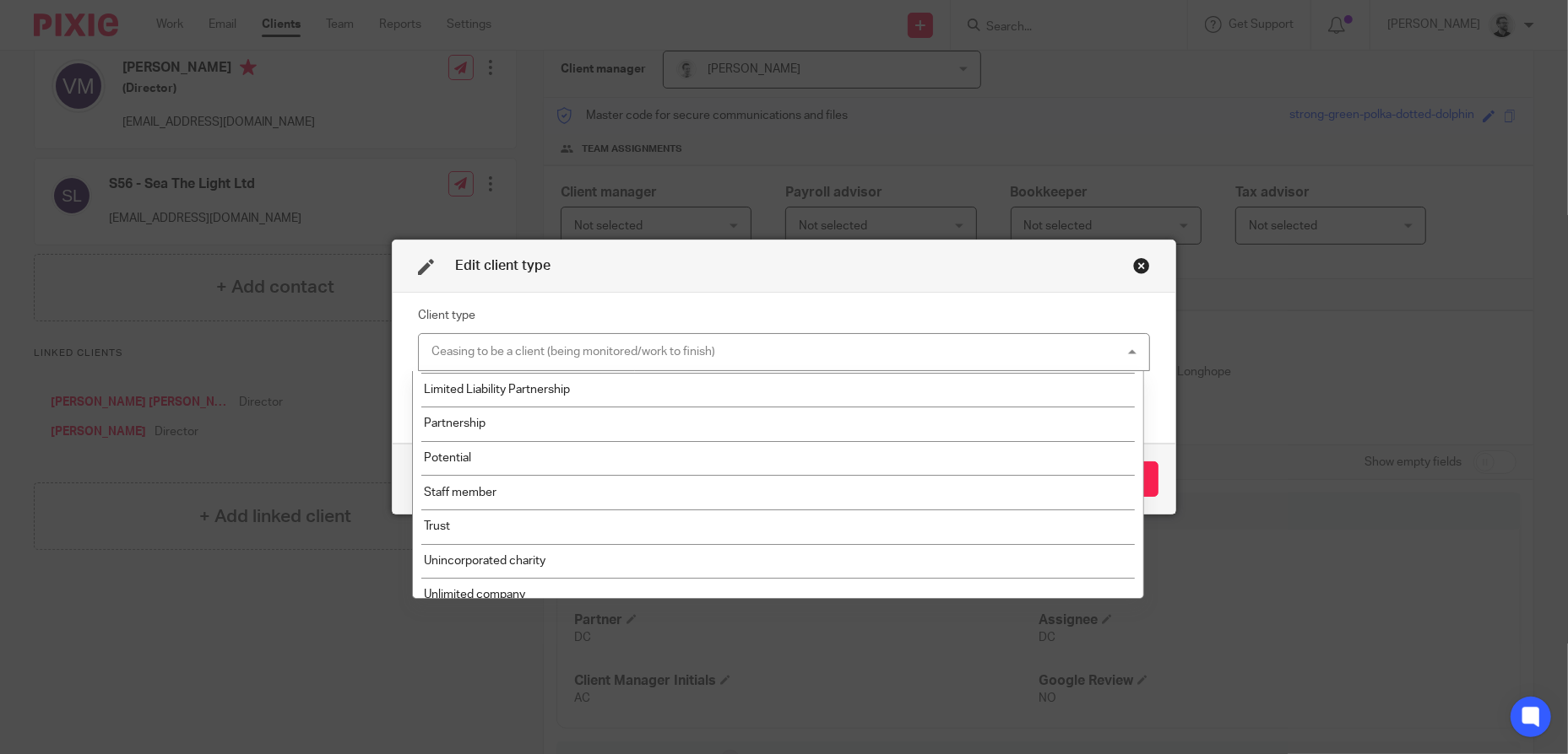
scroll to position [285, 0]
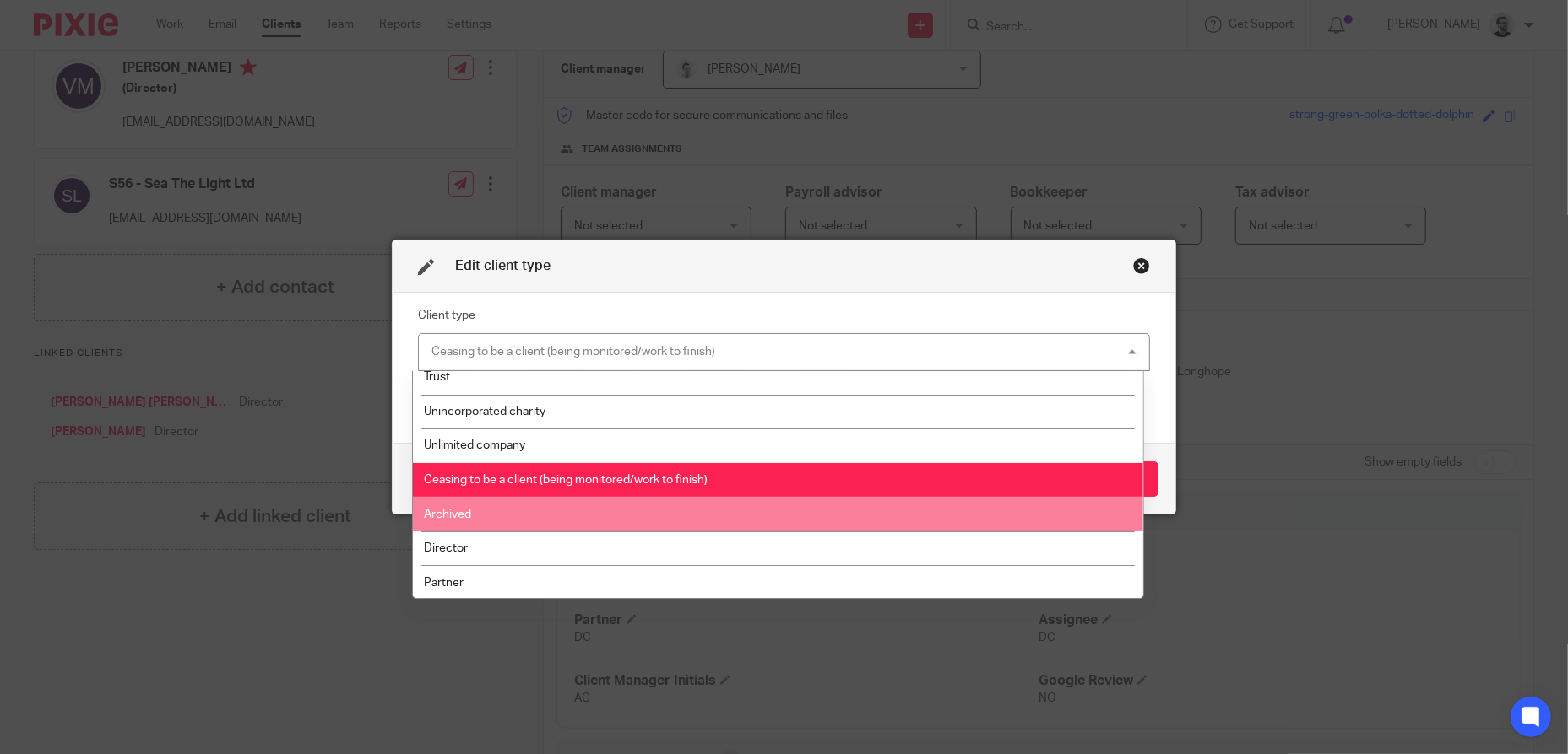
click at [471, 512] on span "Archived" at bounding box center [447, 515] width 48 height 12
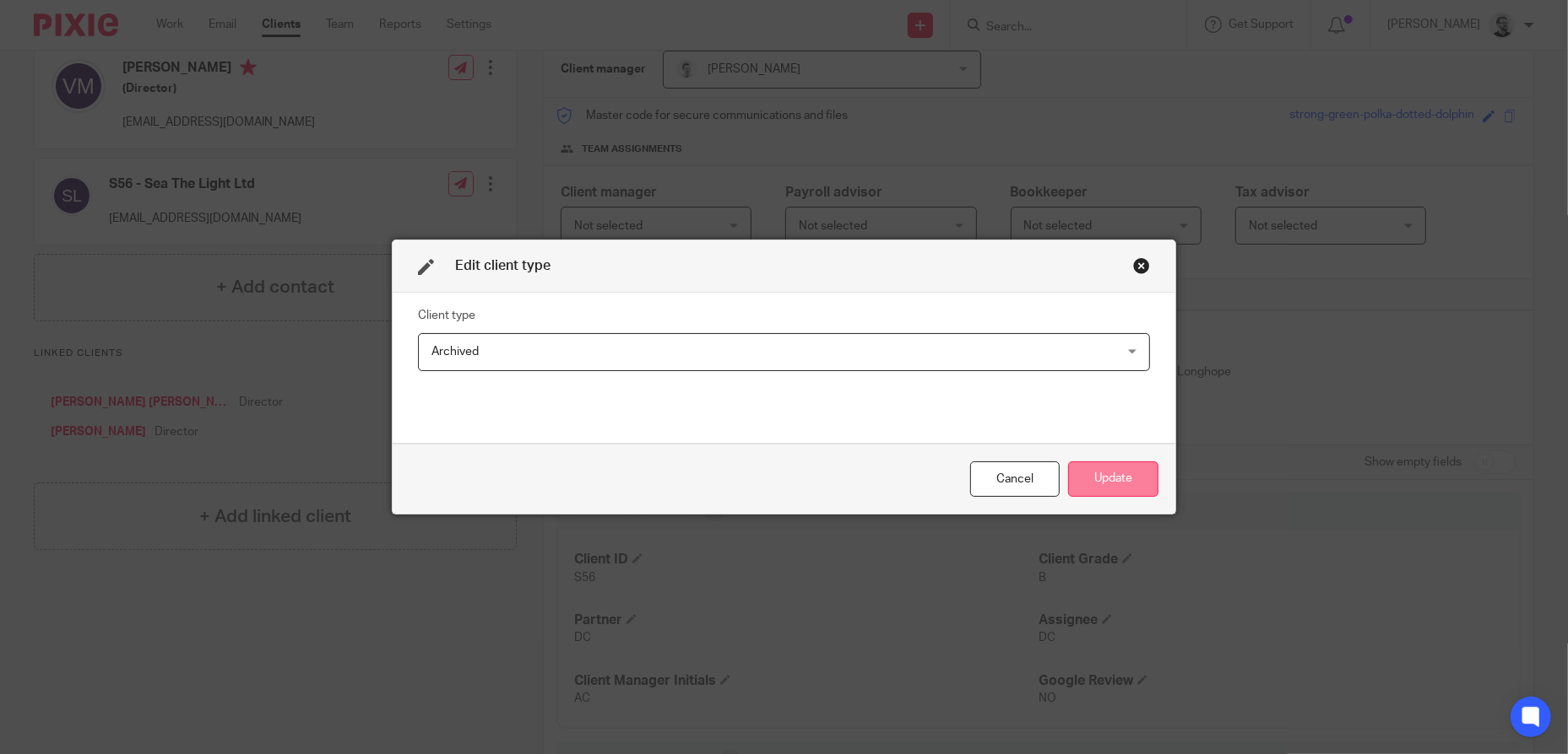
click at [1122, 479] on button "Update" at bounding box center [1112, 479] width 91 height 36
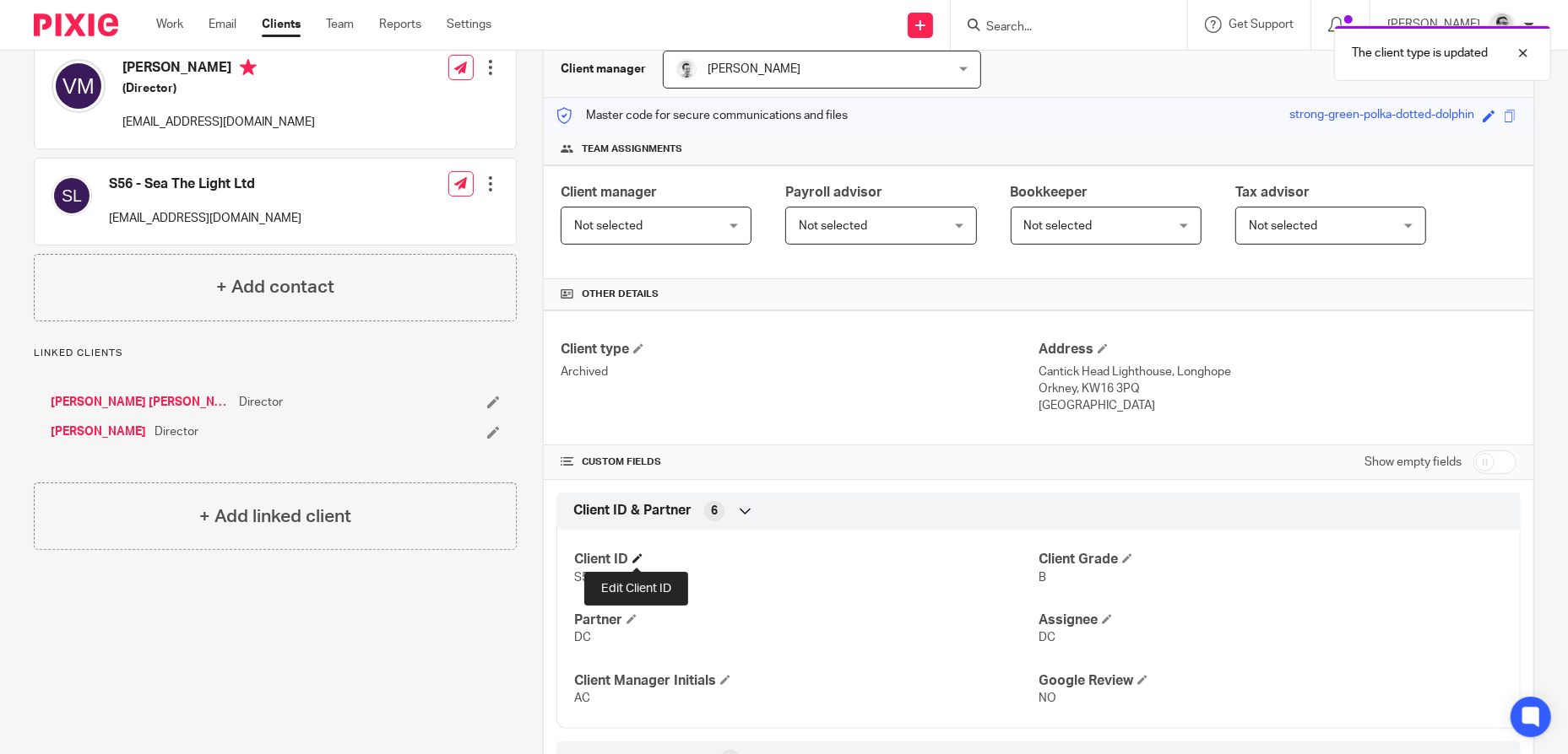
click at [636, 559] on span at bounding box center [638, 558] width 10 height 10
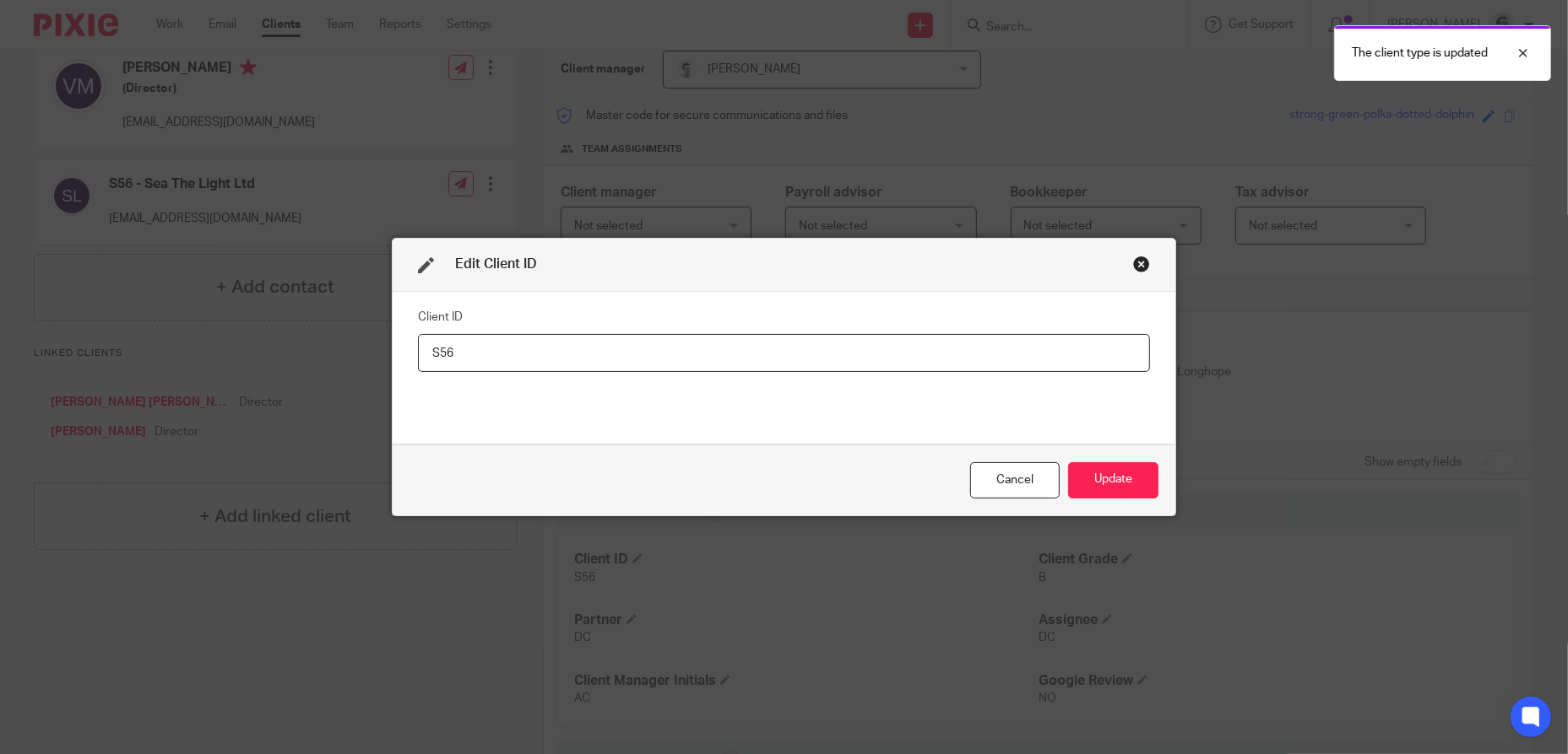
click at [422, 347] on input "S56" at bounding box center [784, 352] width 732 height 38
type input "ZS56"
click at [1100, 471] on button "Update" at bounding box center [1112, 480] width 91 height 36
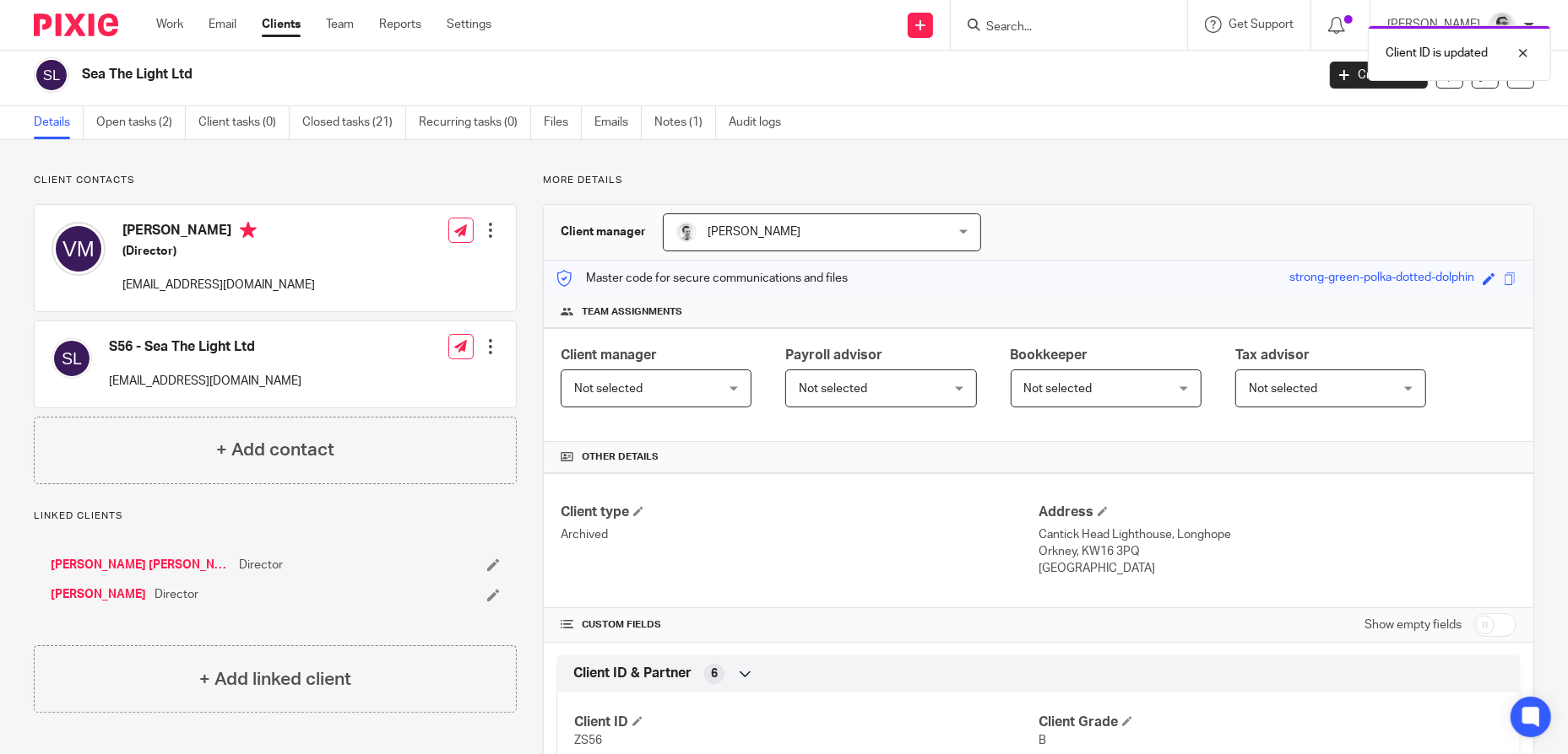
scroll to position [0, 0]
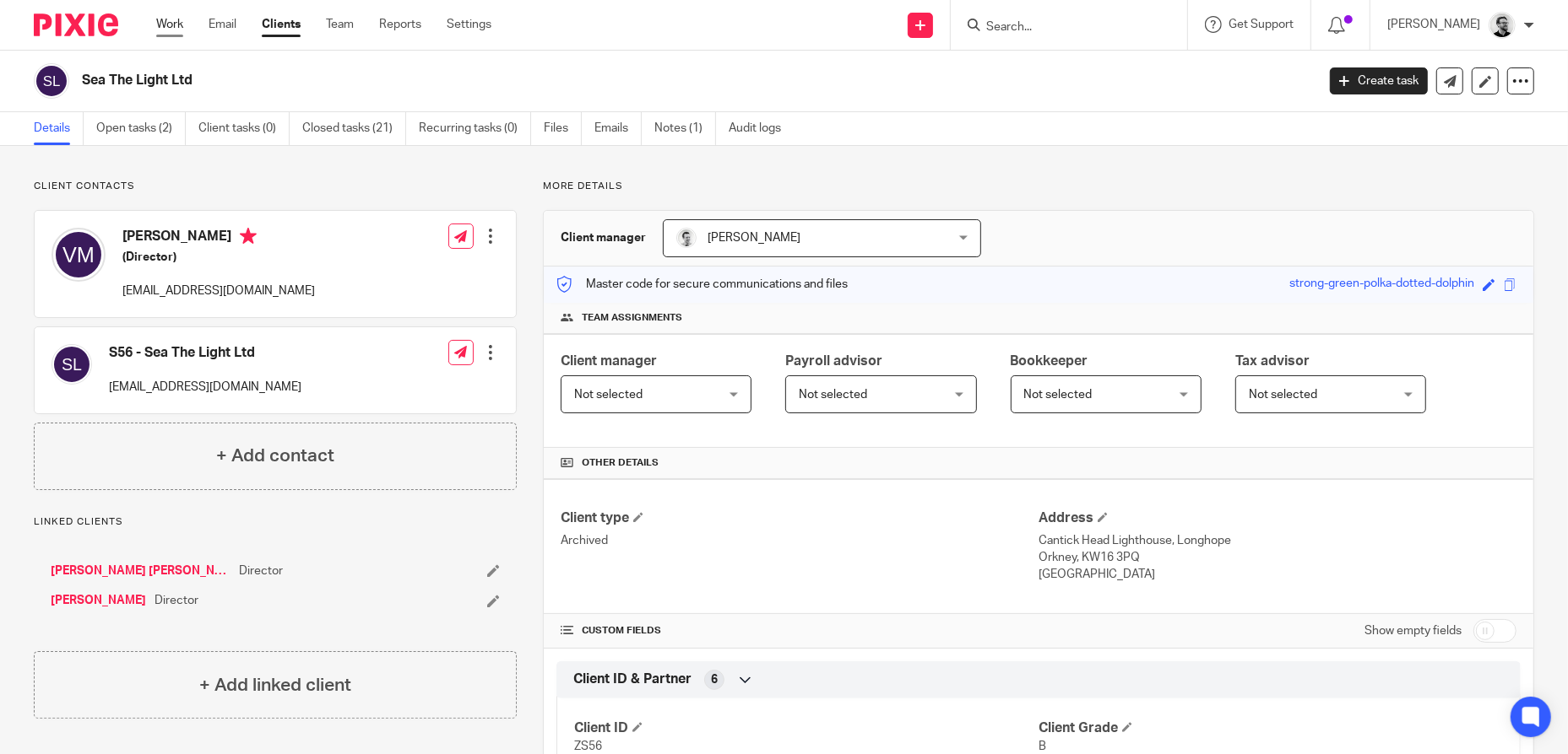
click at [175, 28] on link "Work" at bounding box center [169, 23] width 27 height 17
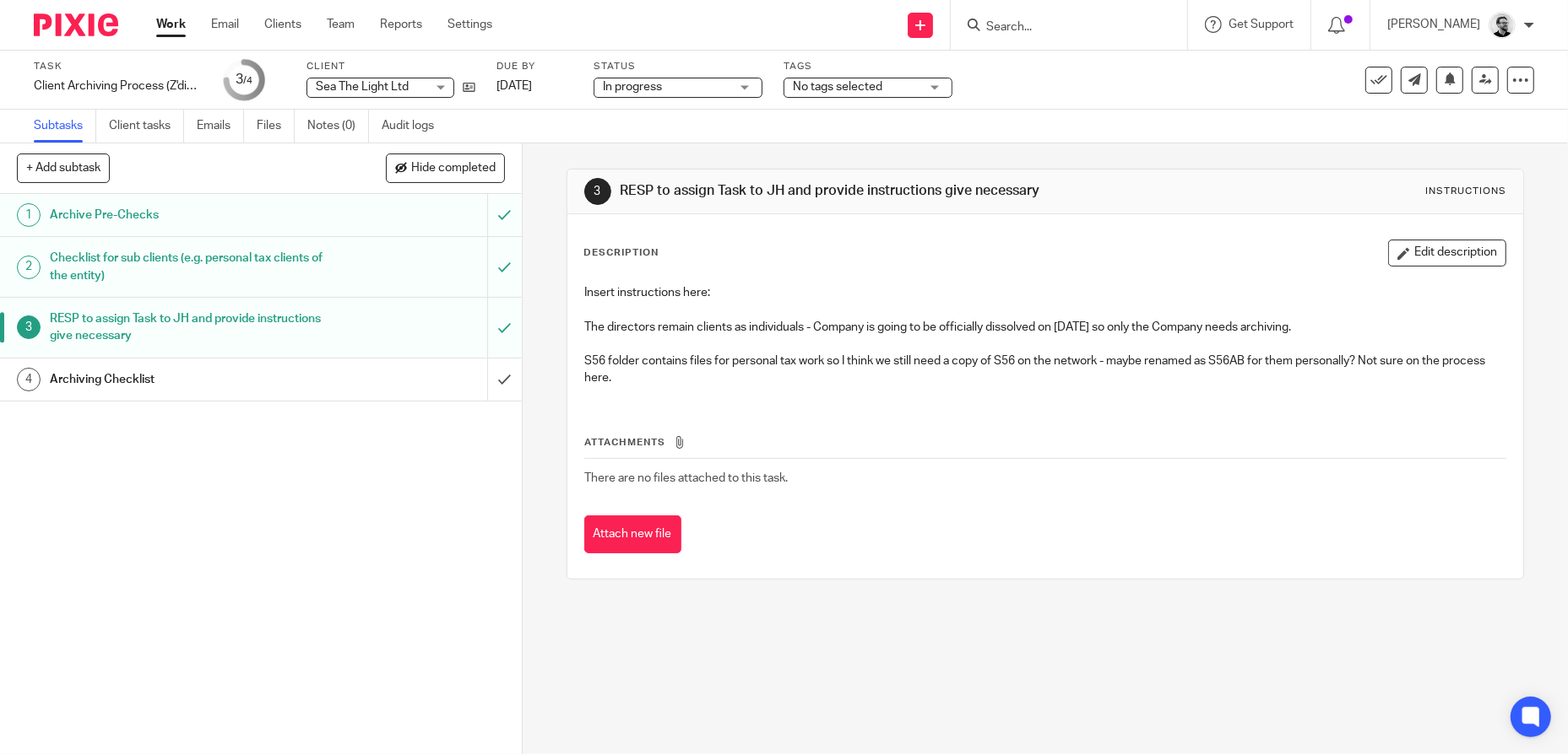
click at [346, 367] on div "Archiving Checklist" at bounding box center [260, 379] width 420 height 25
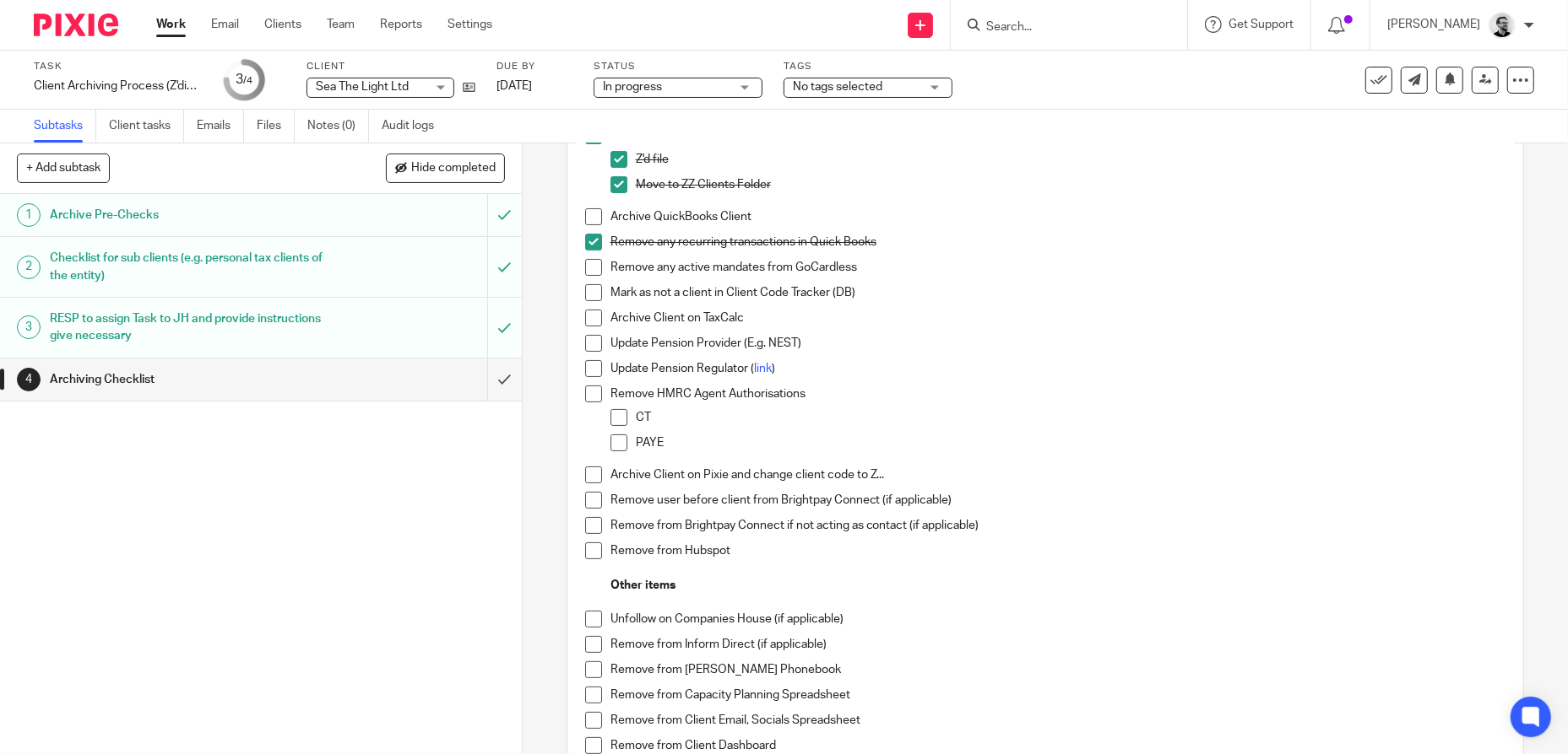
scroll to position [168, 0]
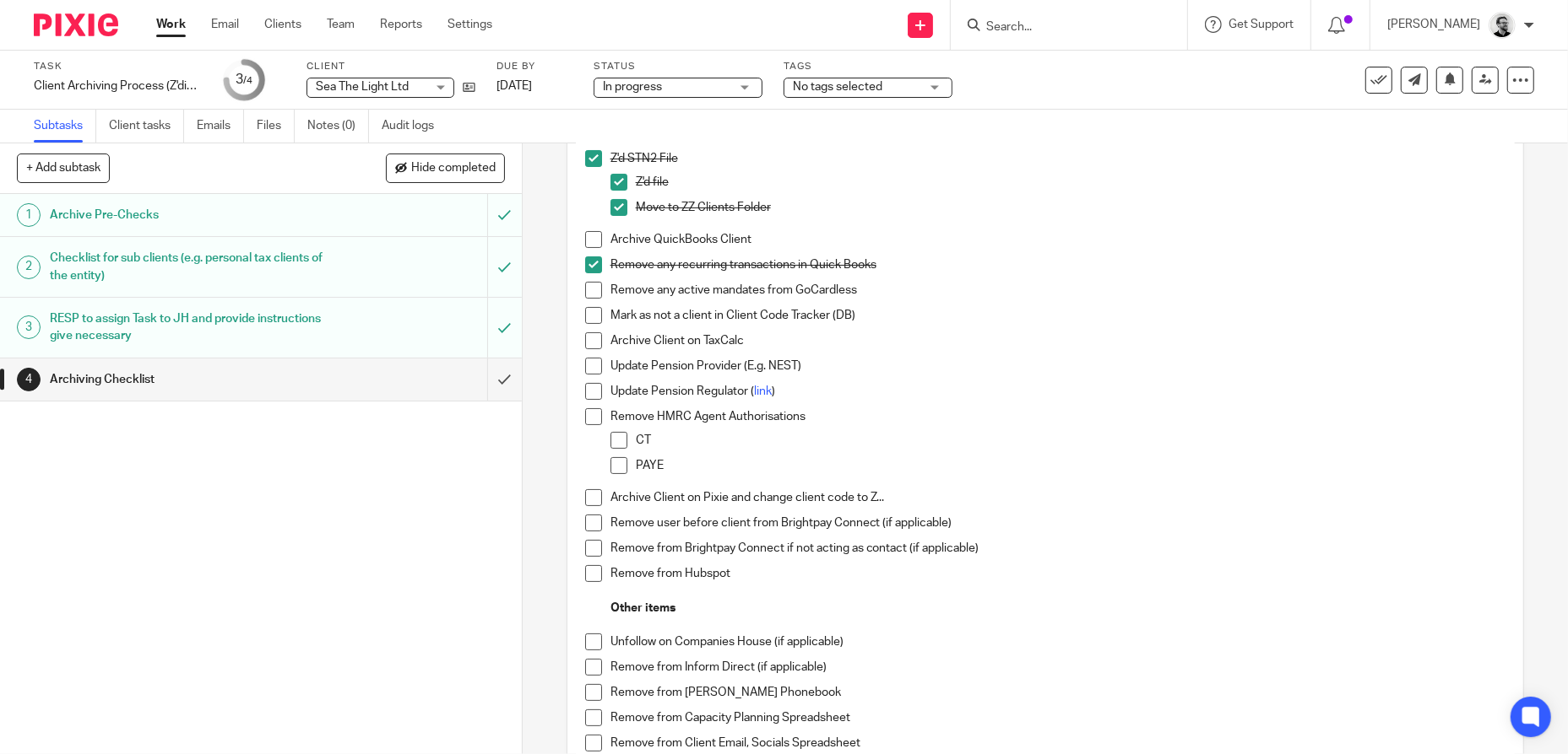
click at [811, 580] on p "Remove from Hubspot" at bounding box center [1058, 573] width 895 height 17
click at [780, 570] on p "Remove from Hubspot" at bounding box center [1058, 573] width 895 height 17
click at [588, 576] on span at bounding box center [593, 573] width 17 height 17
click at [1067, 413] on p "Remove HMRC Agent Authorisations" at bounding box center [1058, 416] width 895 height 17
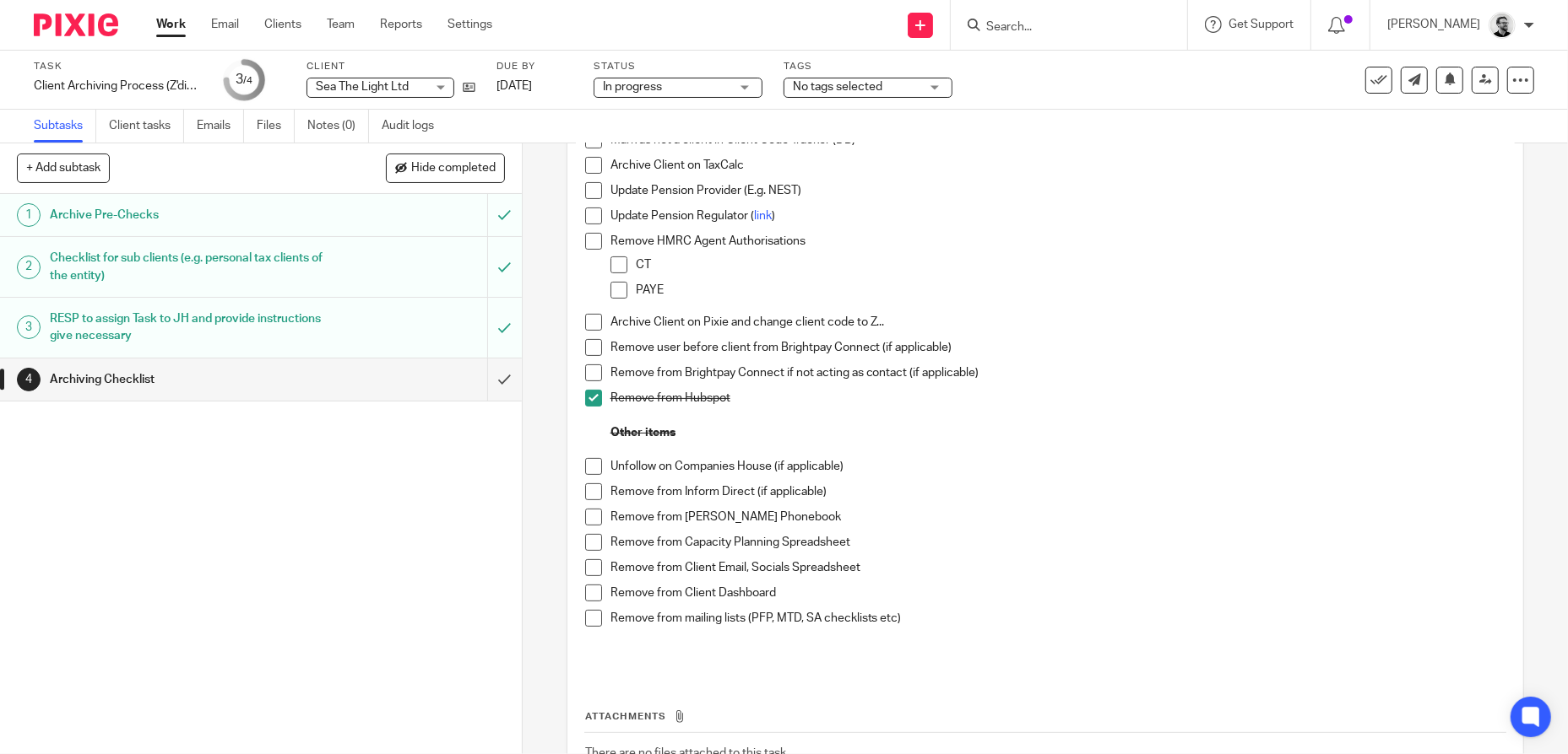
scroll to position [85, 0]
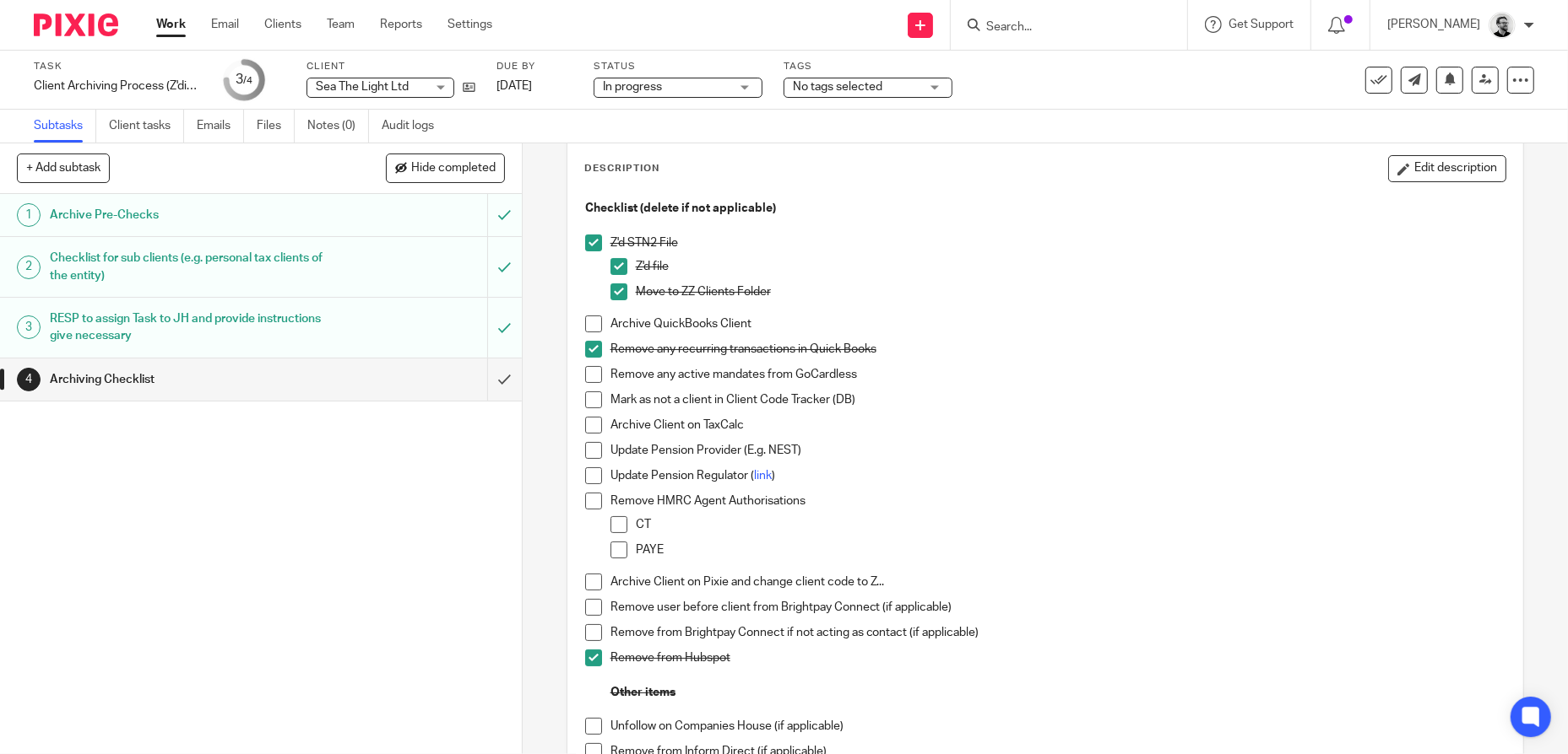
drag, startPoint x: 585, startPoint y: 428, endPoint x: 703, endPoint y: 433, distance: 118.1
click at [585, 428] on span at bounding box center [593, 424] width 17 height 17
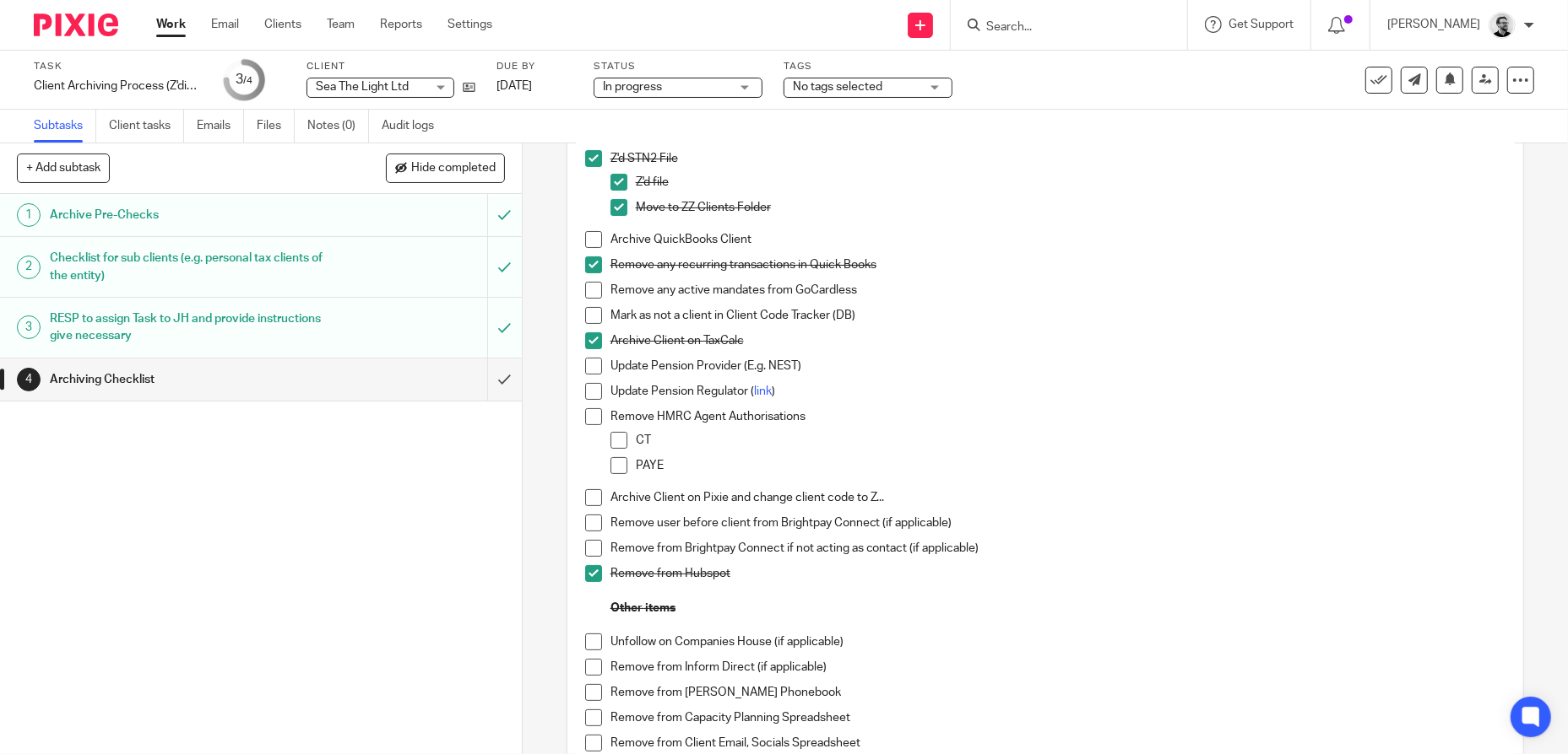
scroll to position [338, 0]
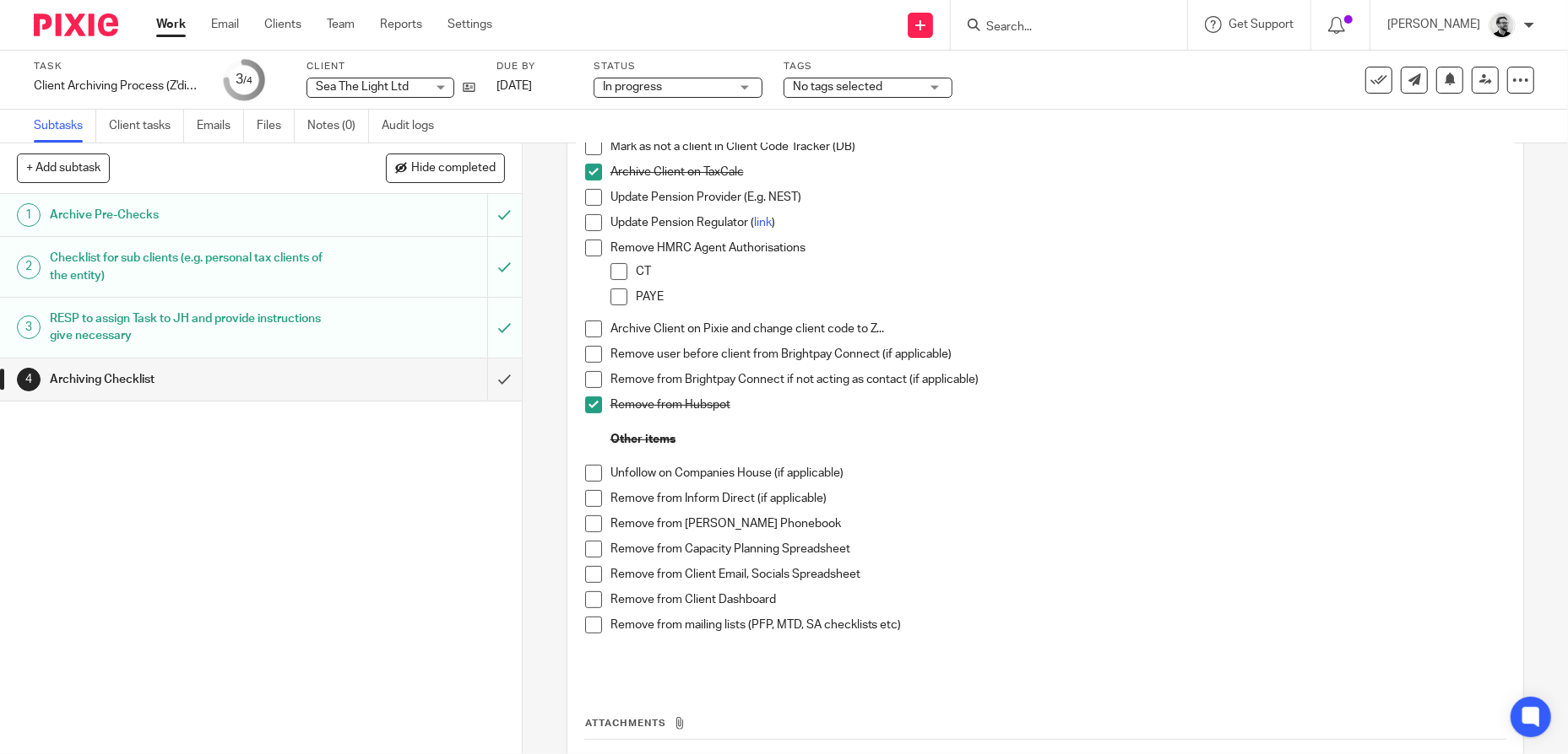
drag, startPoint x: 582, startPoint y: 548, endPoint x: 848, endPoint y: 642, distance: 282.1
click at [585, 548] on span at bounding box center [593, 549] width 17 height 17
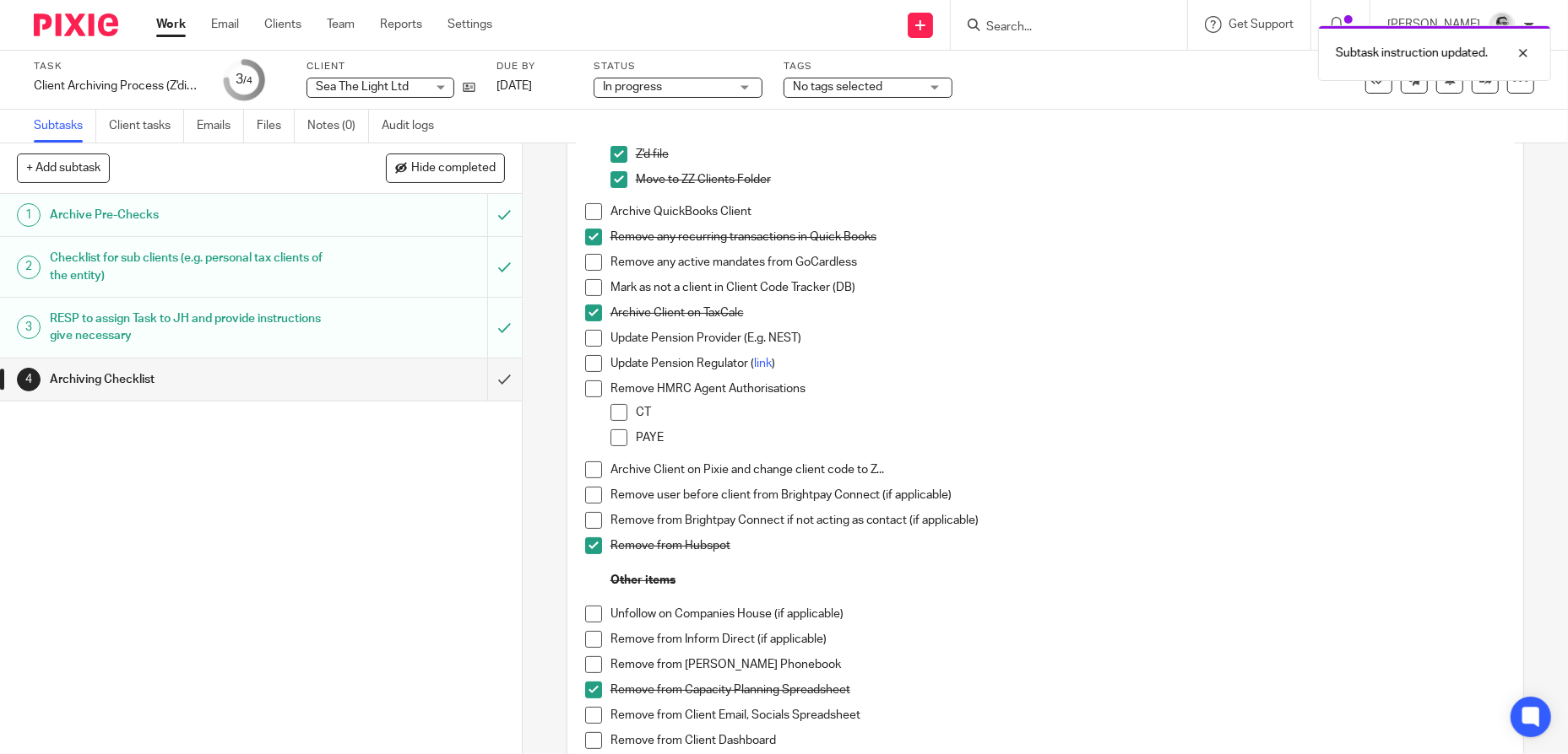
scroll to position [168, 0]
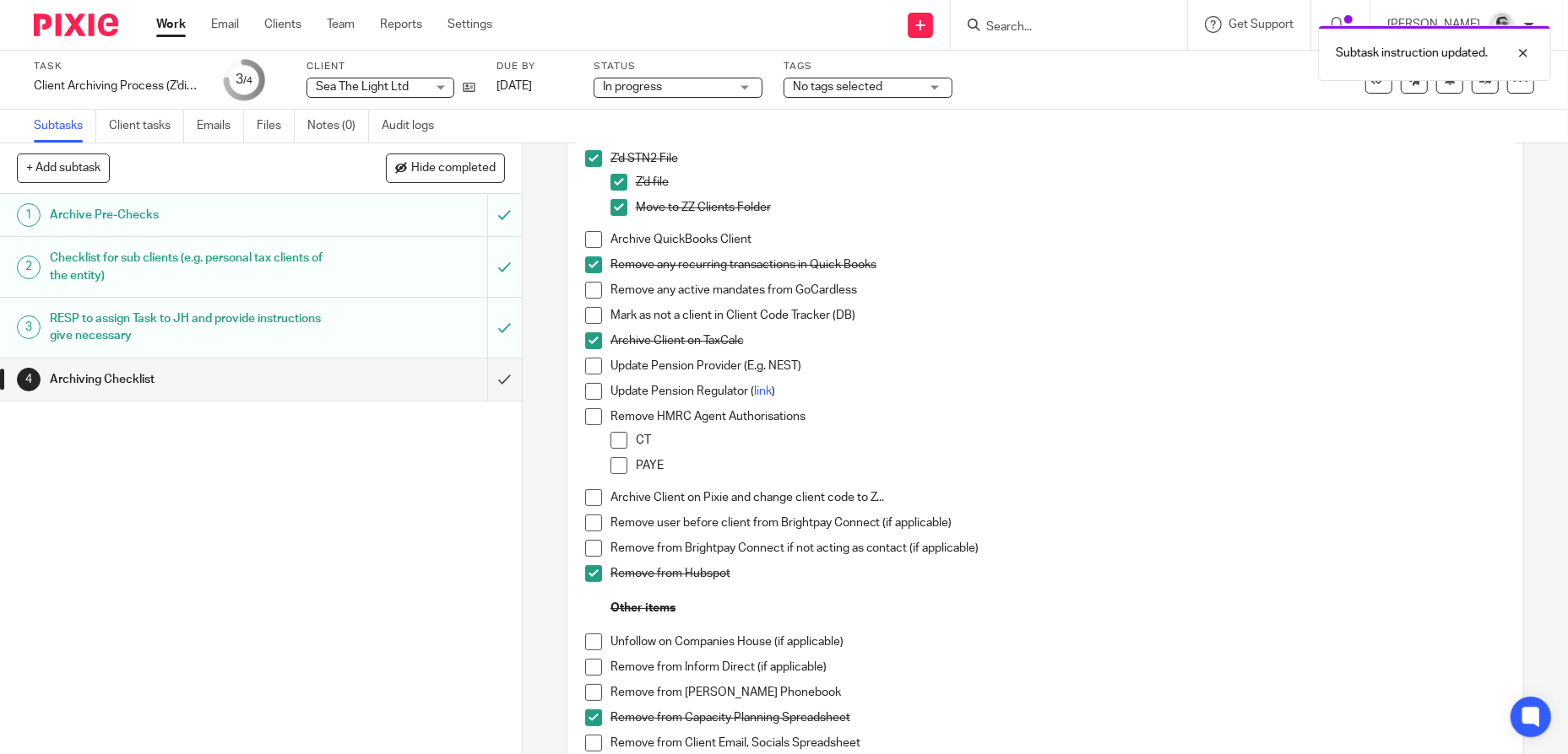
click at [544, 75] on div "Due by [DATE]" at bounding box center [534, 81] width 76 height 41
click at [545, 88] on link "[DATE]" at bounding box center [534, 87] width 76 height 18
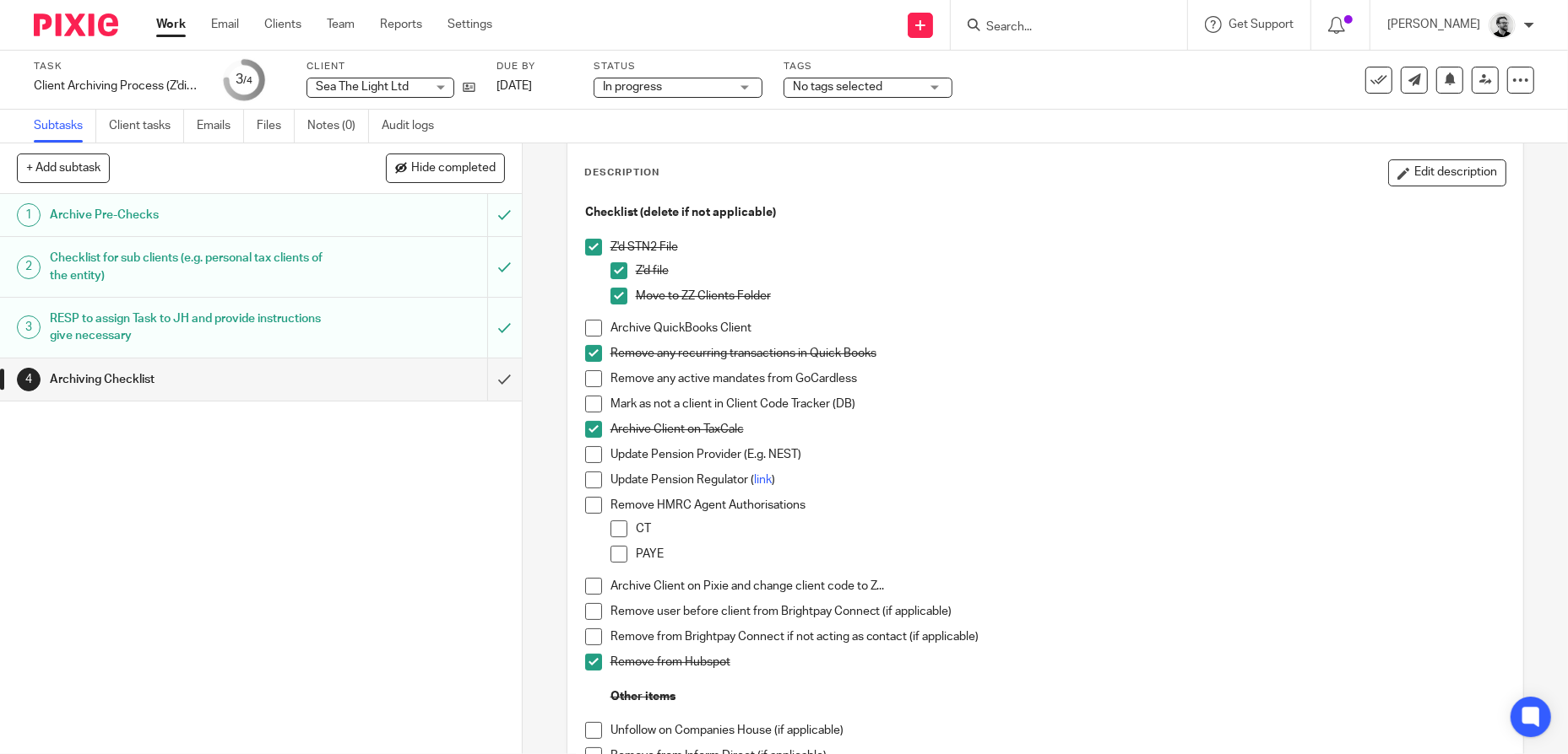
scroll to position [0, 0]
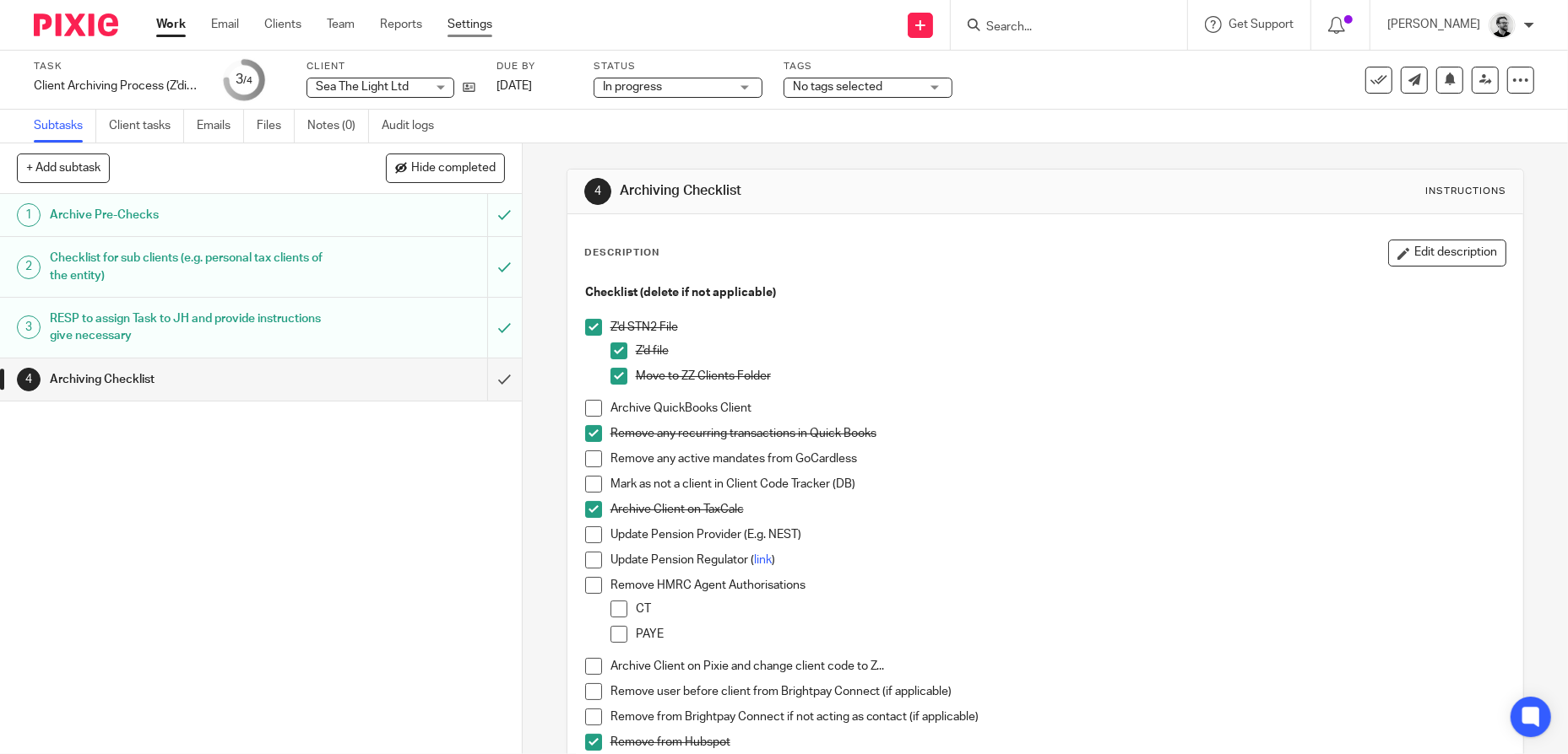
click at [463, 24] on link "Settings" at bounding box center [470, 23] width 45 height 17
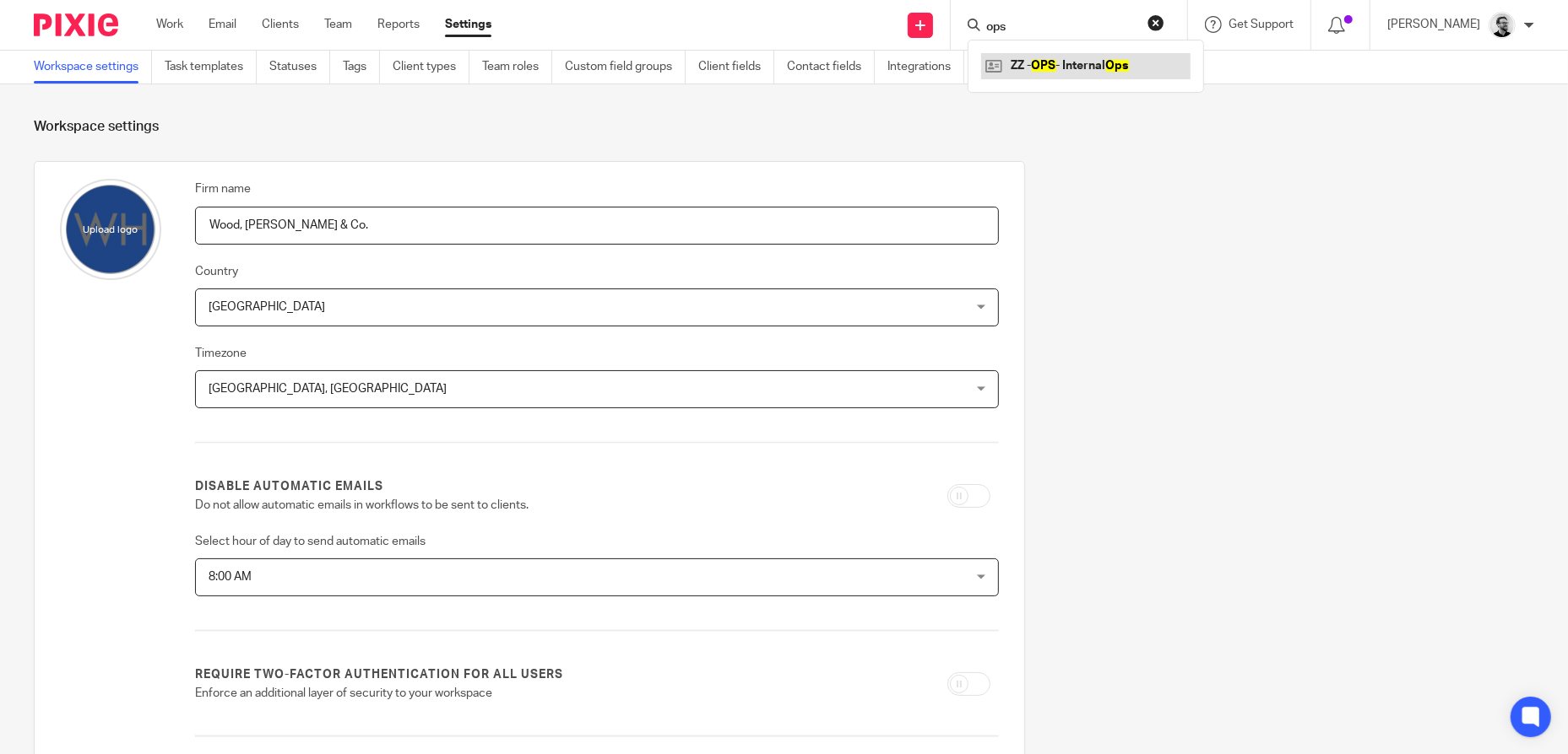
type input "ops"
click at [1107, 55] on link at bounding box center [1085, 66] width 209 height 25
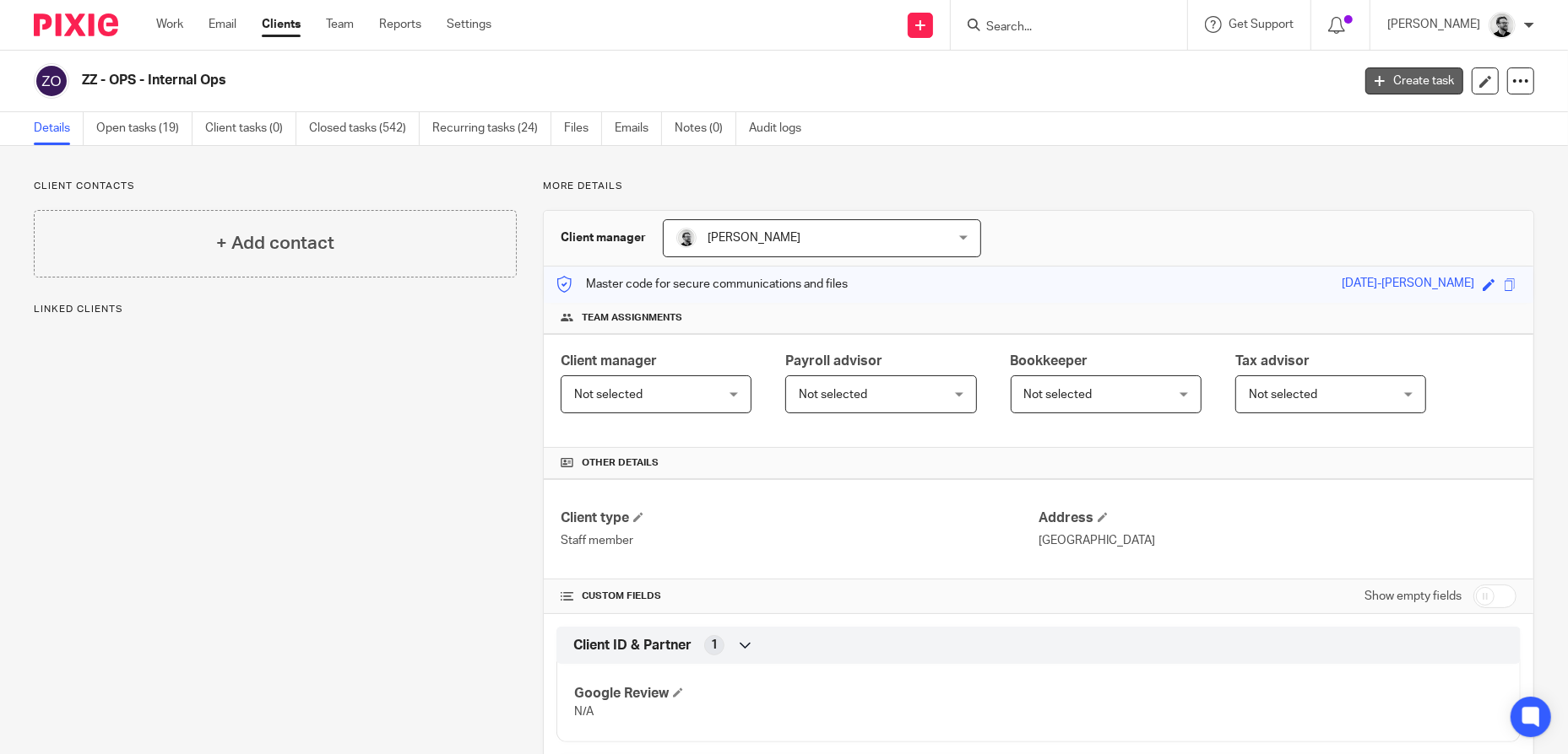
click at [1400, 77] on link "Create task" at bounding box center [1413, 81] width 98 height 27
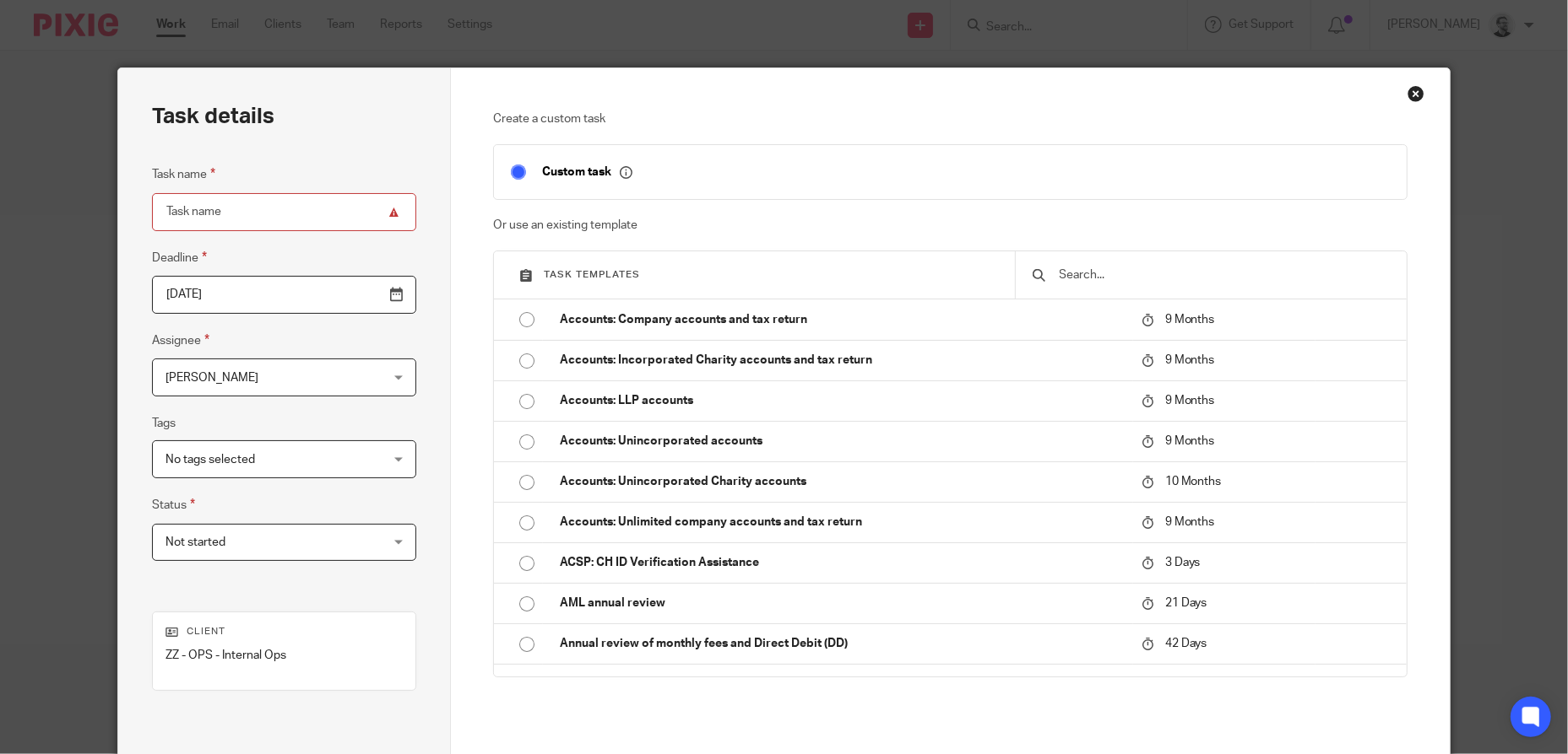
click at [1154, 272] on input "text" at bounding box center [1223, 274] width 332 height 18
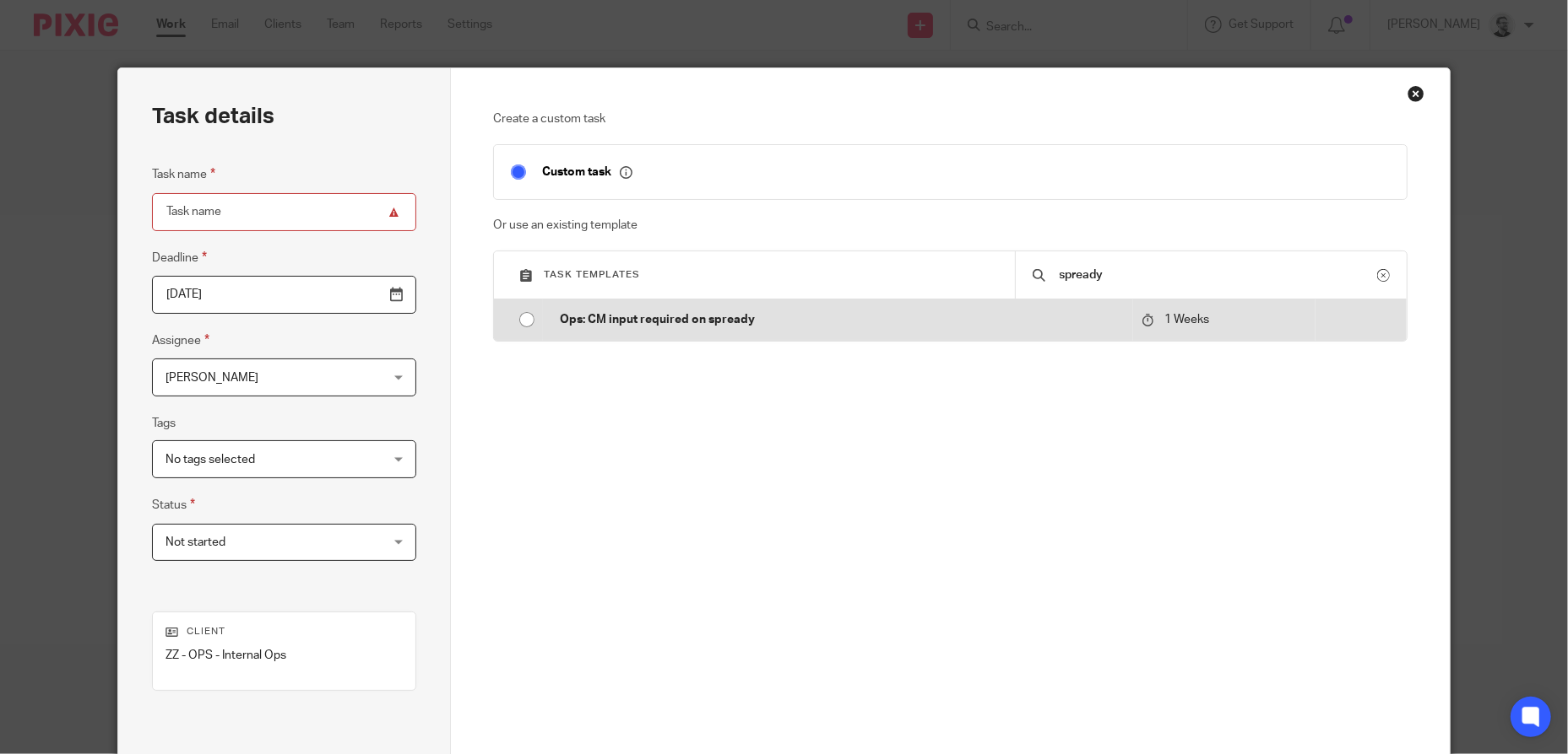
type input "spready"
click at [633, 321] on p "Ops: CM input required on spready" at bounding box center [841, 319] width 564 height 17
type input "2025-09-24"
type input "Ops: CM input required on spready"
checkbox input "false"
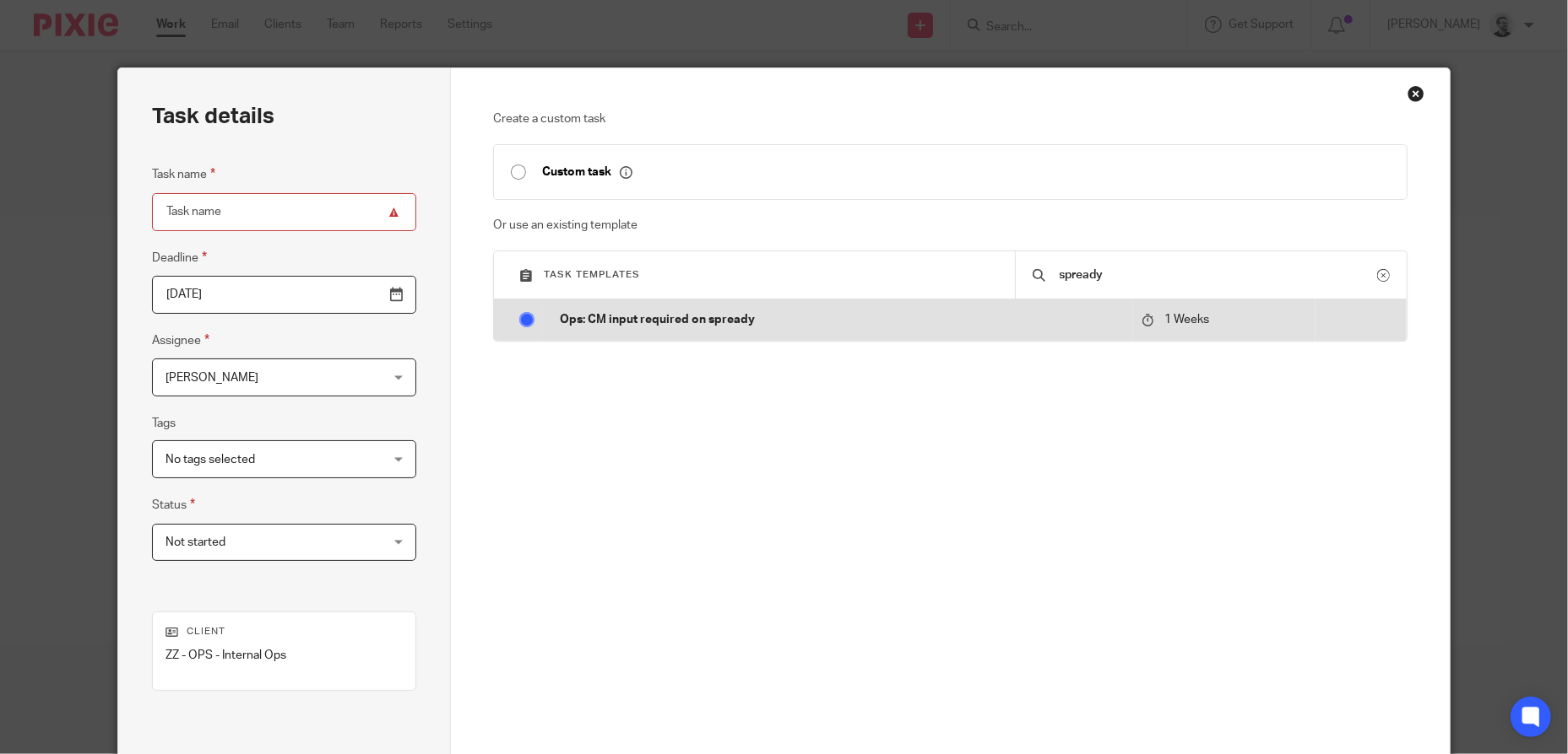
radio input "true"
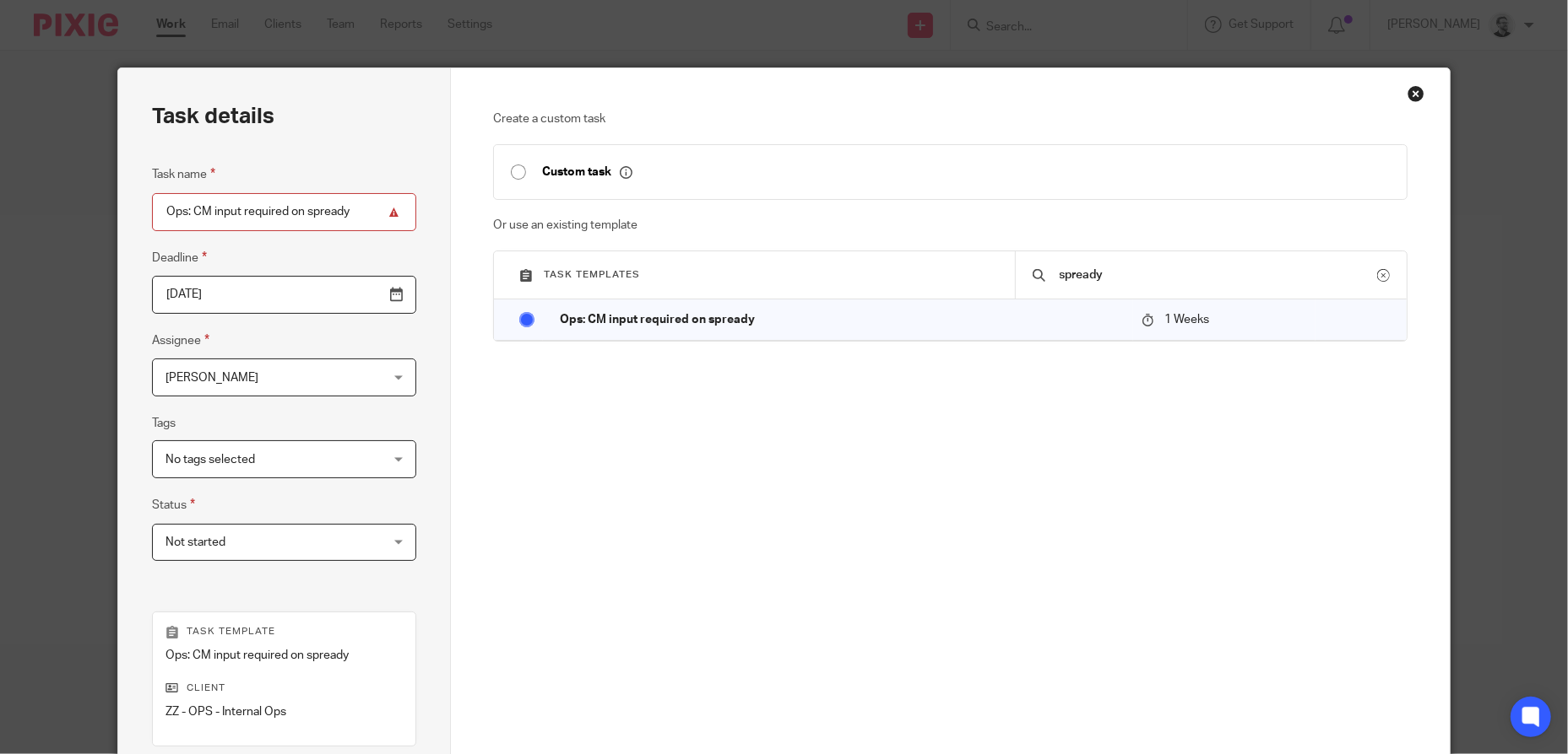
click at [328, 384] on span "[PERSON_NAME]" at bounding box center [266, 377] width 201 height 35
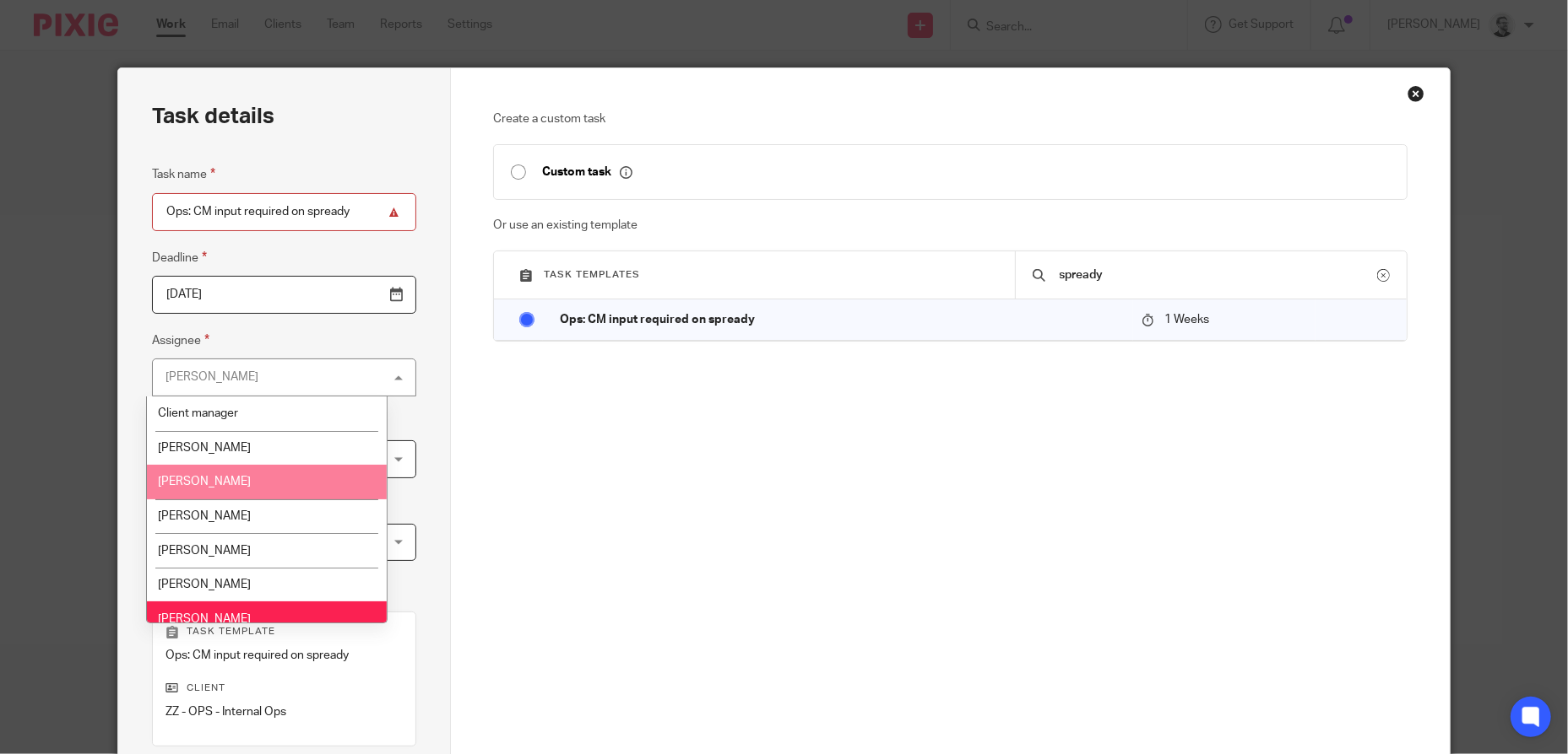
click at [304, 477] on li "[PERSON_NAME]" at bounding box center [267, 483] width 239 height 35
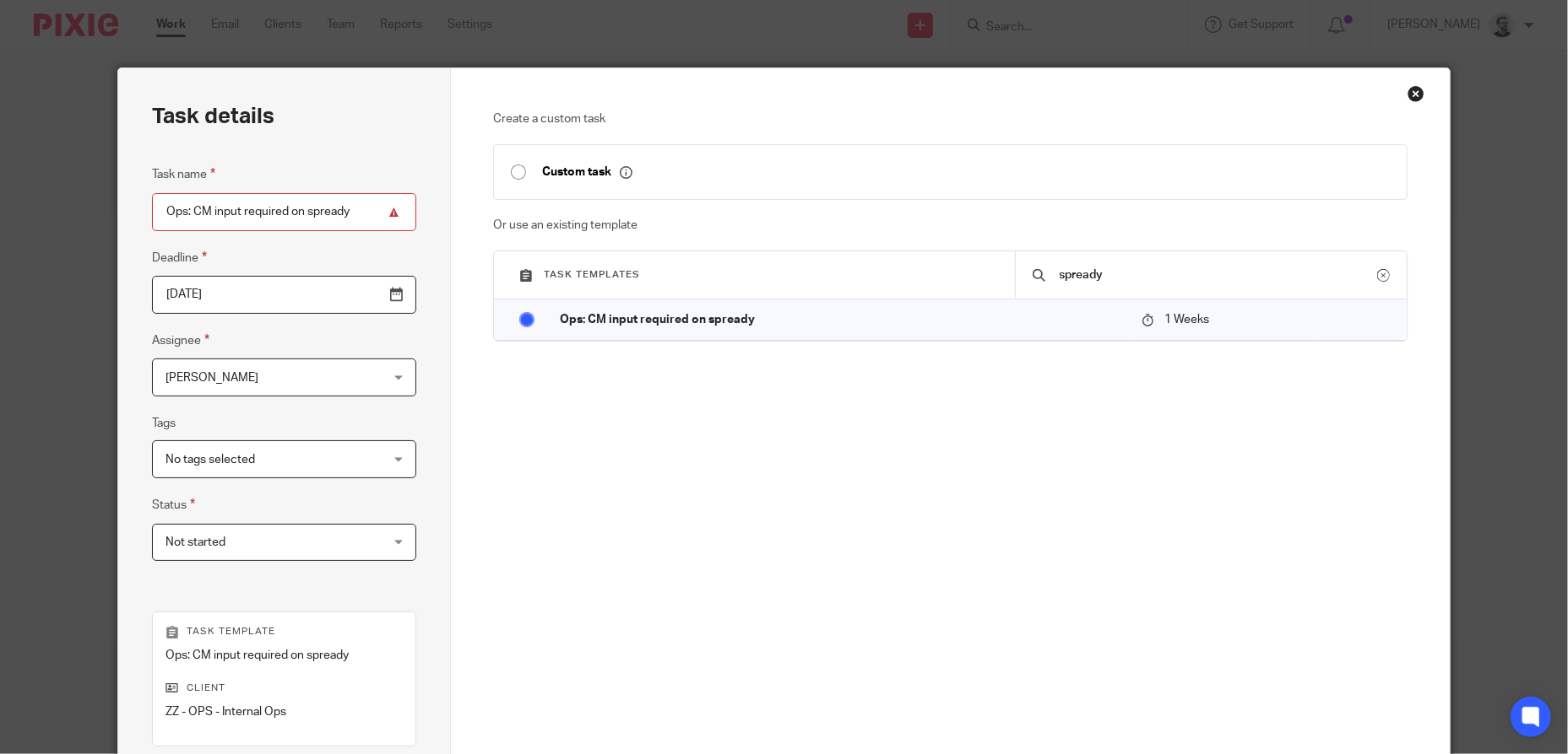
click at [709, 474] on div "Create a custom task Custom task Or use an existing template Task templates spr…" at bounding box center [949, 357] width 913 height 493
click at [264, 293] on input "2025-09-24" at bounding box center [283, 295] width 264 height 38
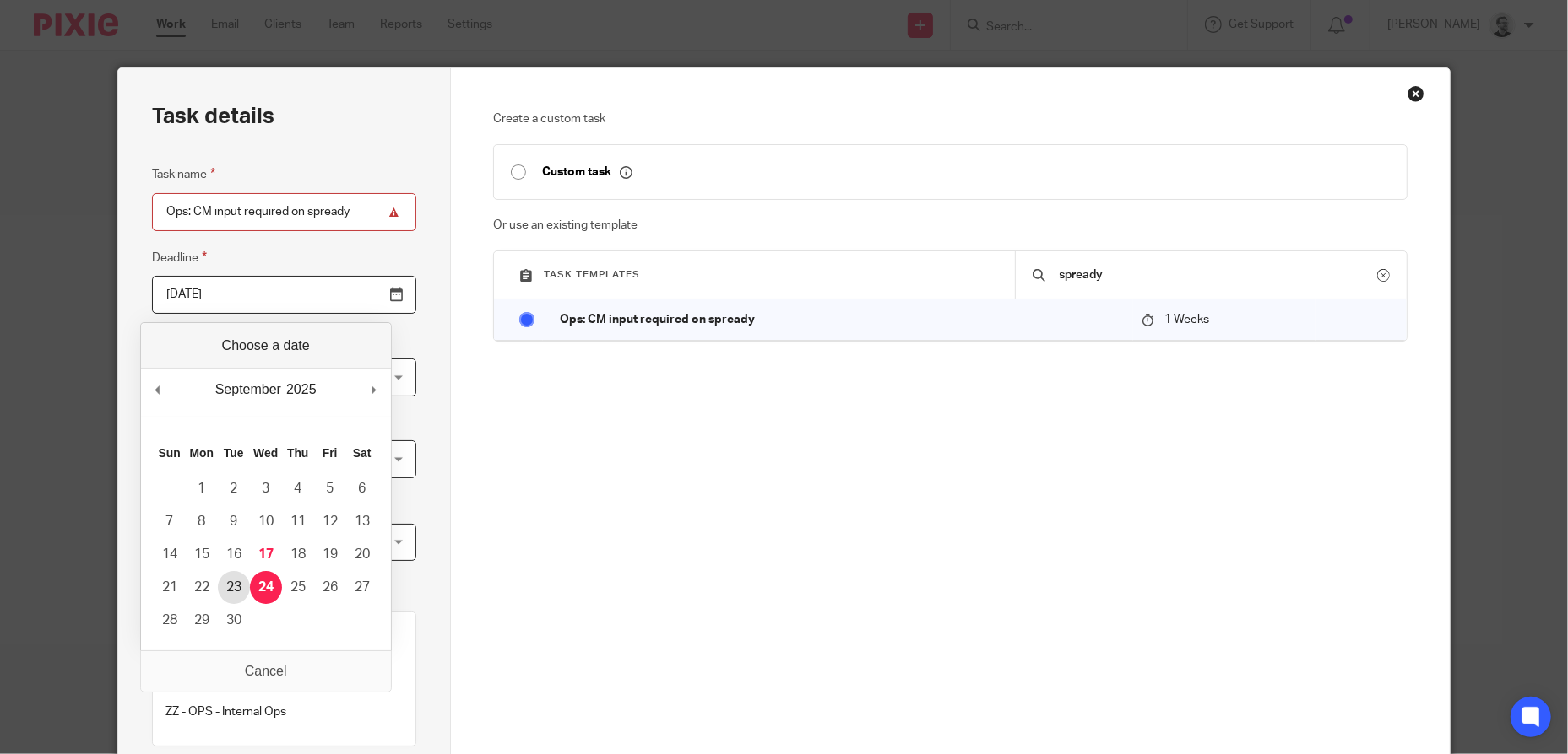
type input "2025-09-23"
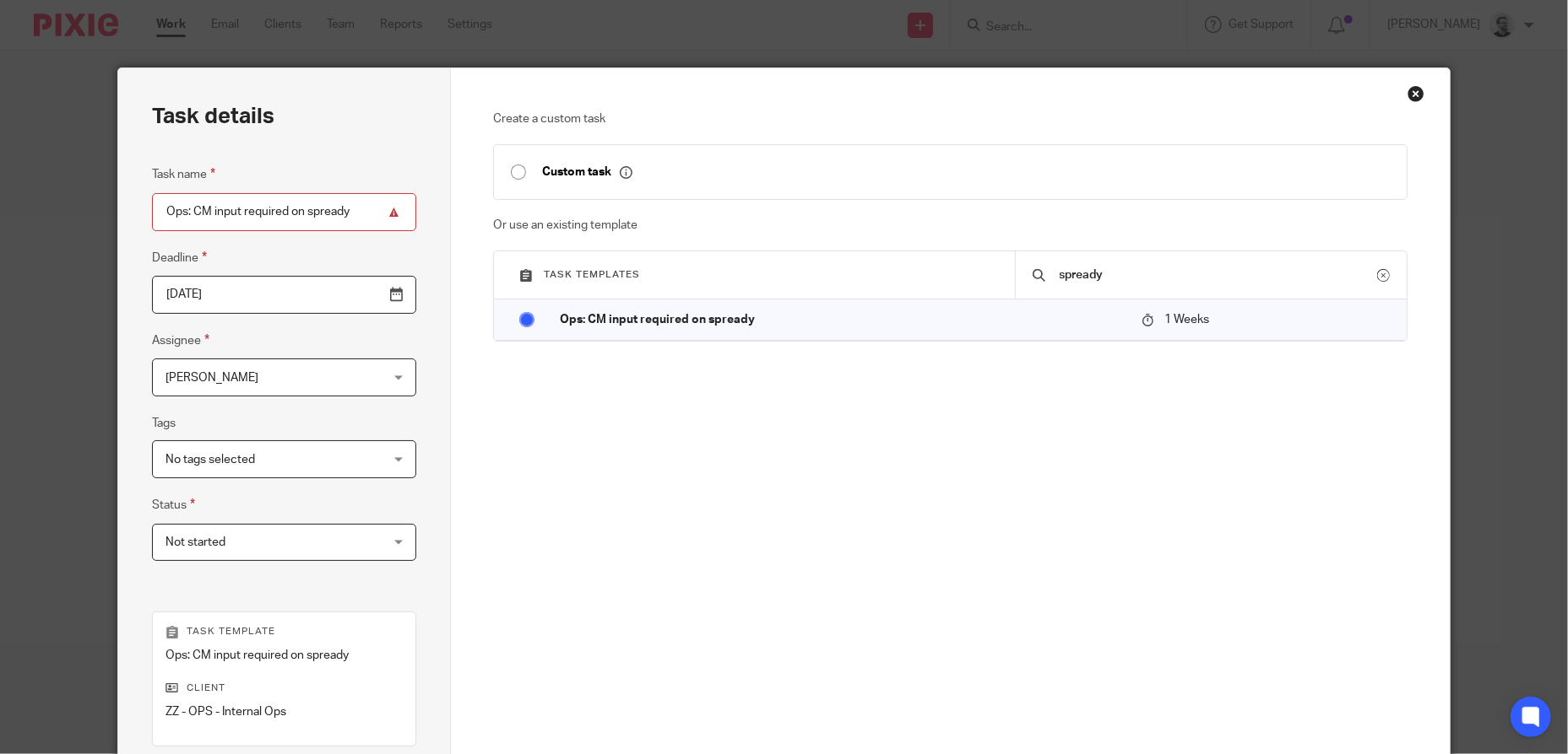
click at [600, 537] on div "Create a custom task Custom task Or use an existing template Task templates spr…" at bounding box center [949, 357] width 913 height 493
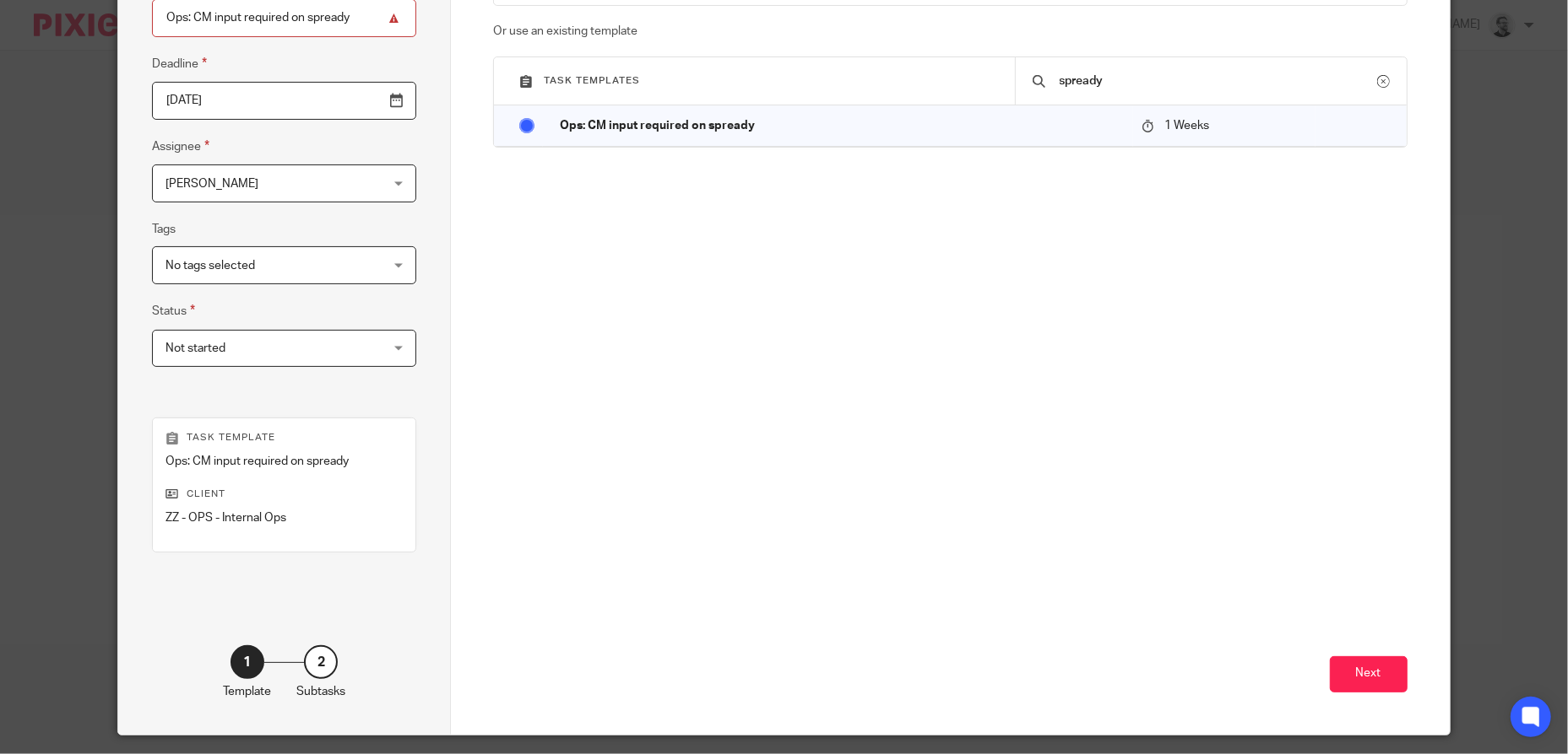
scroll to position [243, 0]
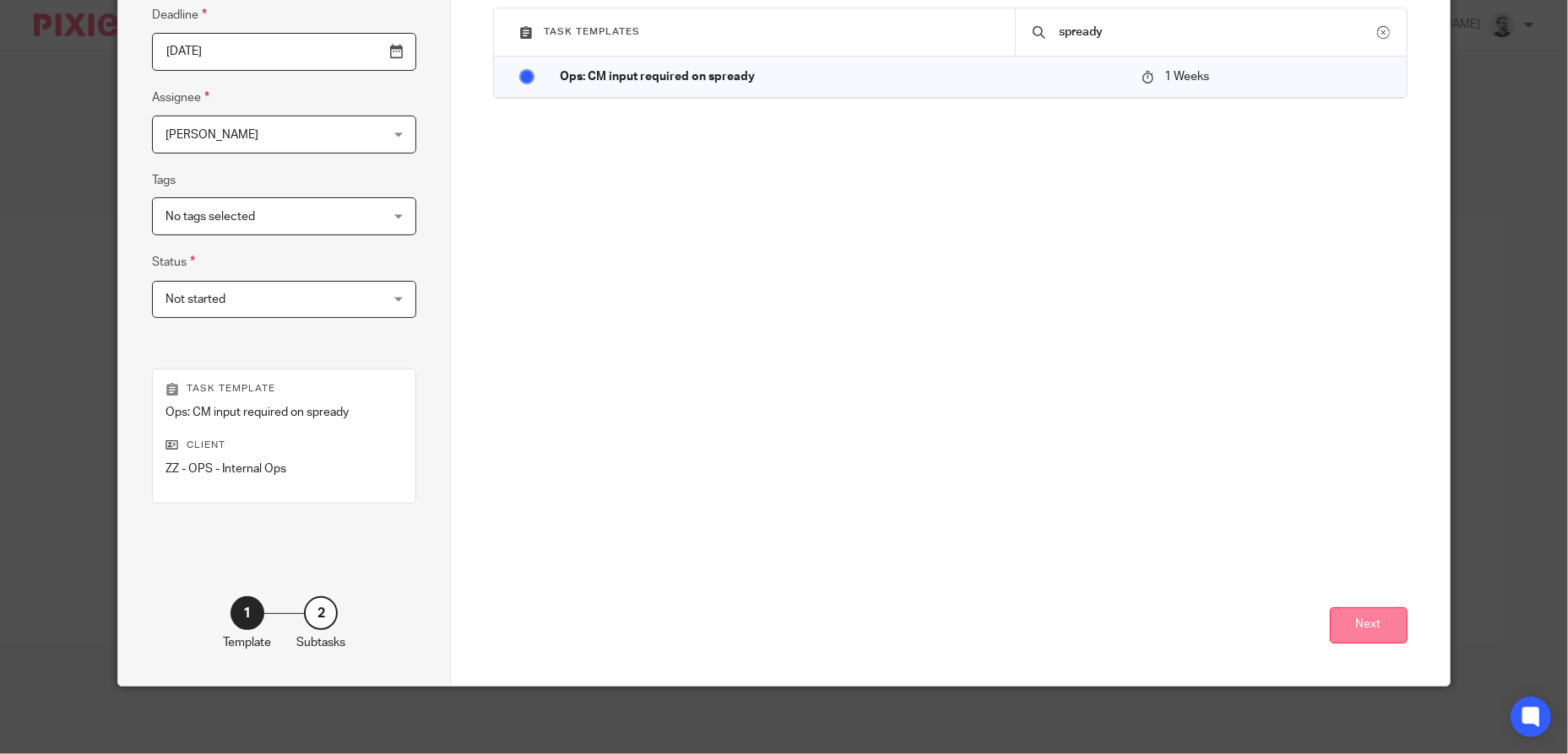
click at [1375, 622] on button "Next" at bounding box center [1368, 625] width 78 height 36
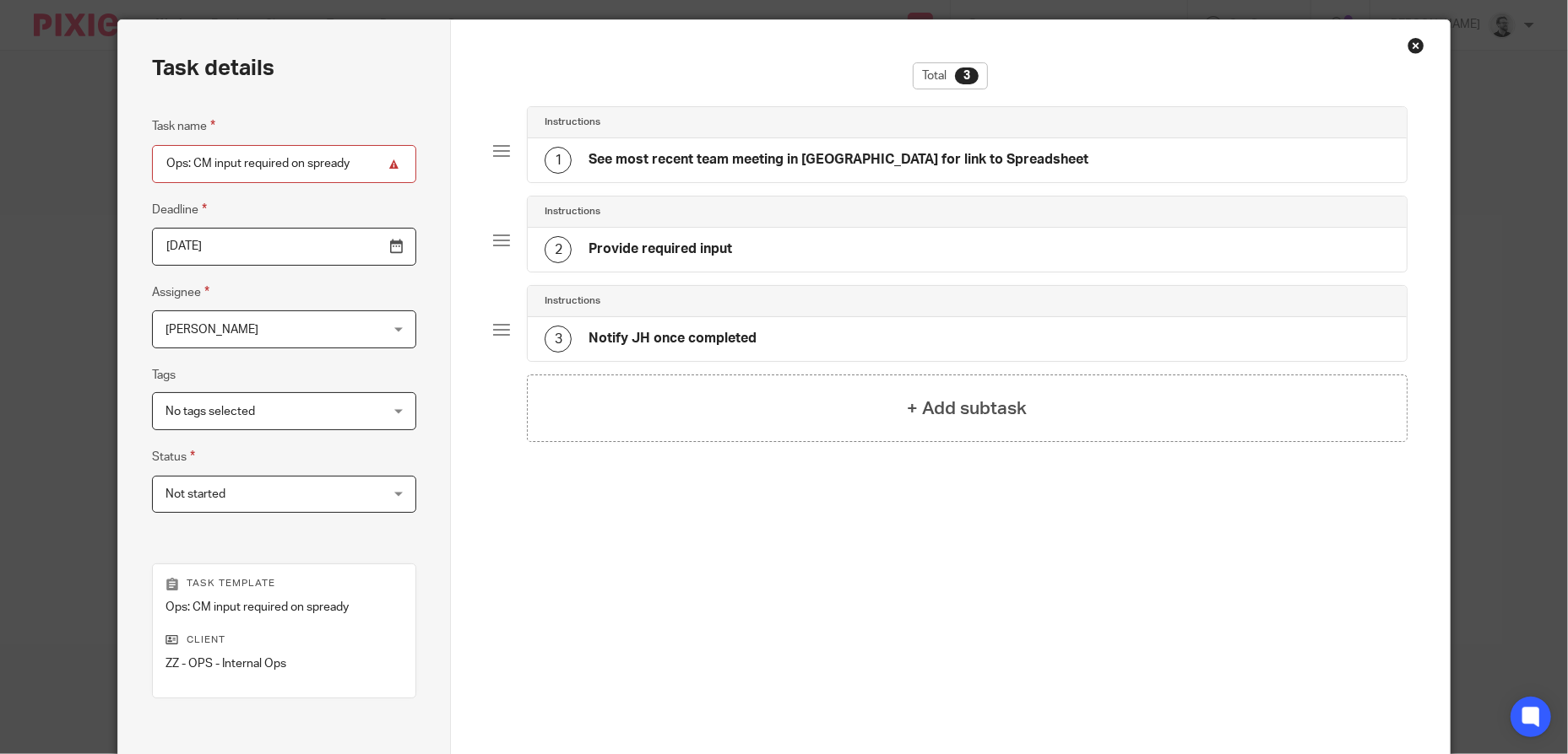
scroll to position [0, 0]
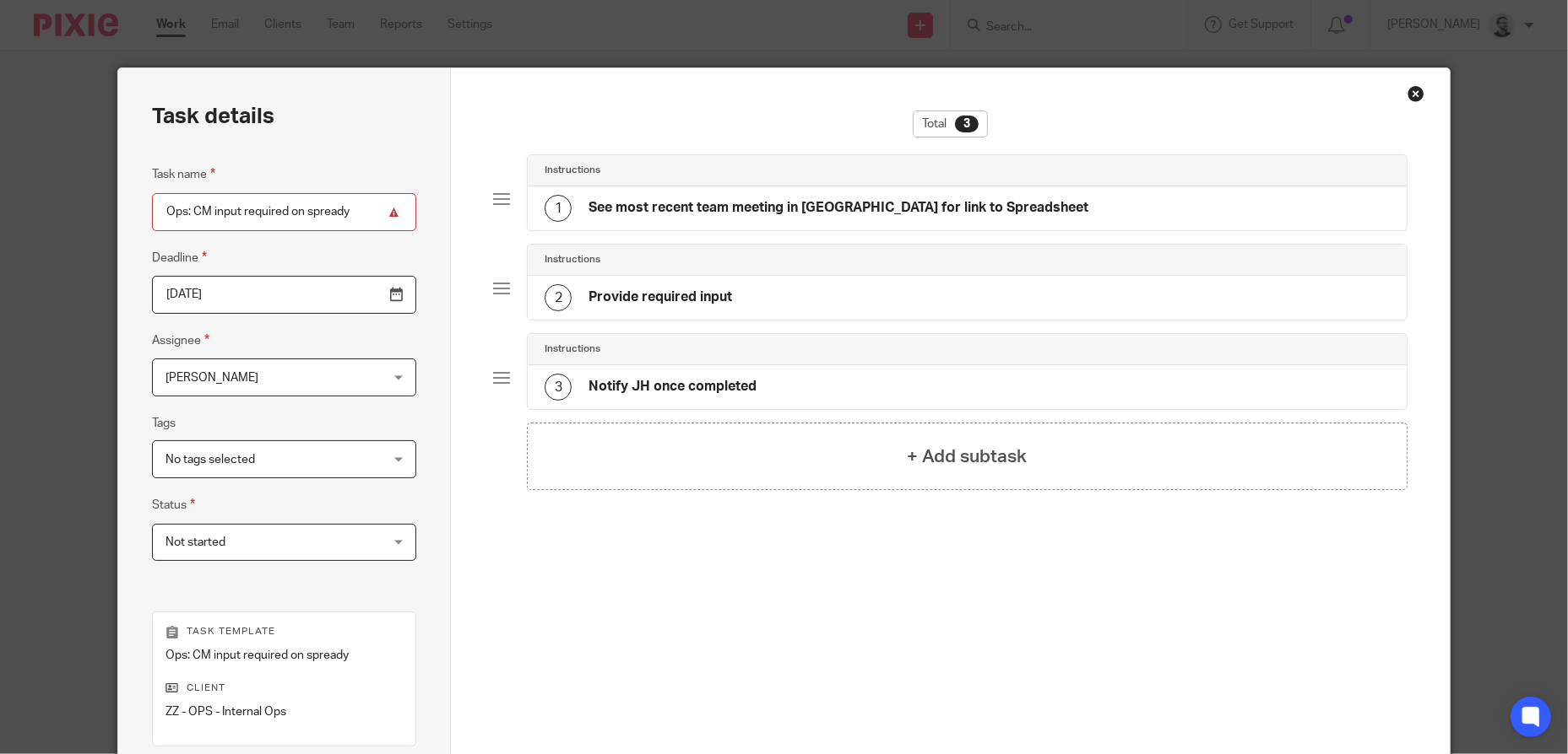
click at [953, 210] on h4 "See most recent team meeting in Loop for link to Spreadsheet" at bounding box center [837, 208] width 499 height 18
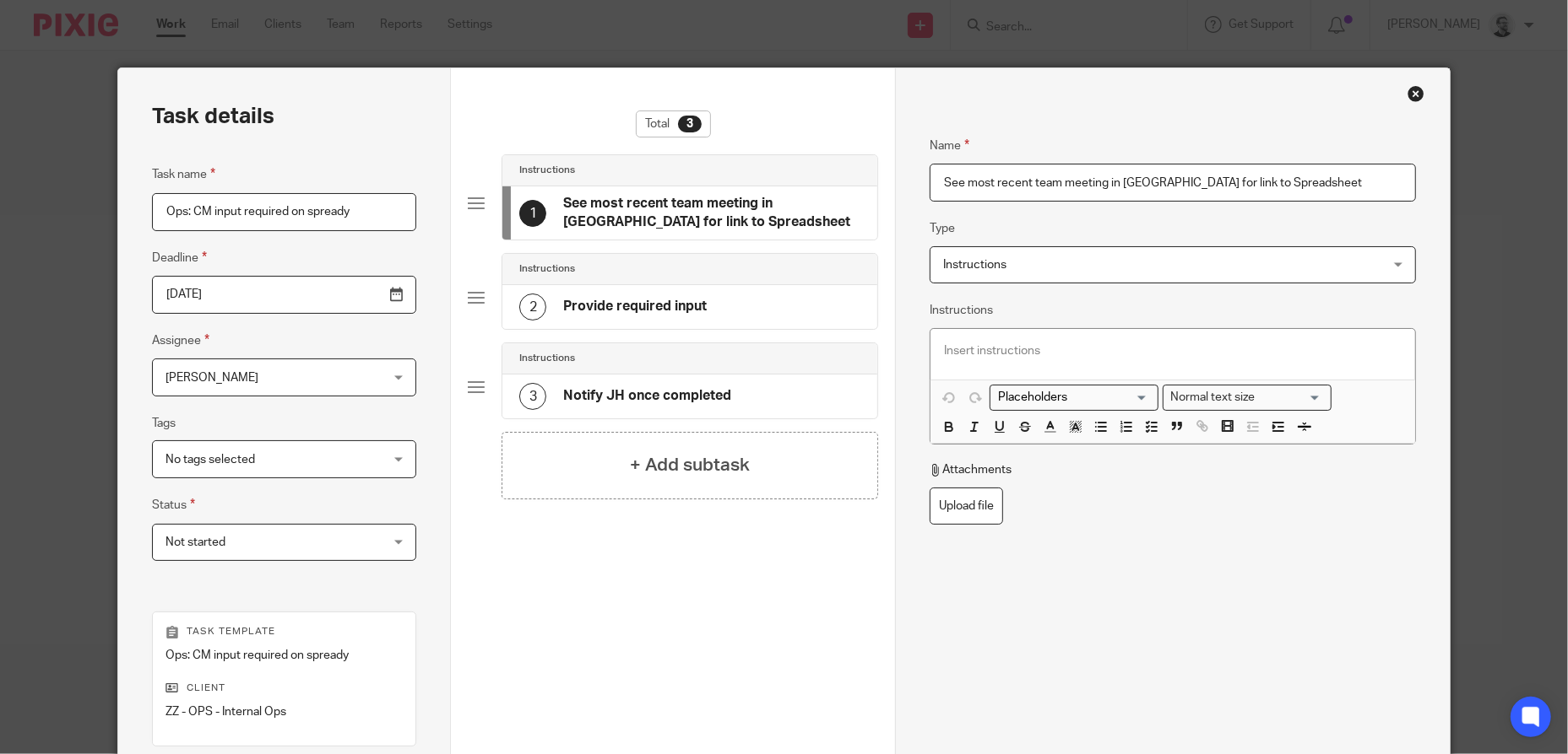
drag, startPoint x: 1334, startPoint y: 181, endPoint x: 898, endPoint y: 172, distance: 436.1
click at [898, 172] on div "Name See most recent team meeting in Loop for link to Spreadsheet Type Instruct…" at bounding box center [1172, 498] width 555 height 861
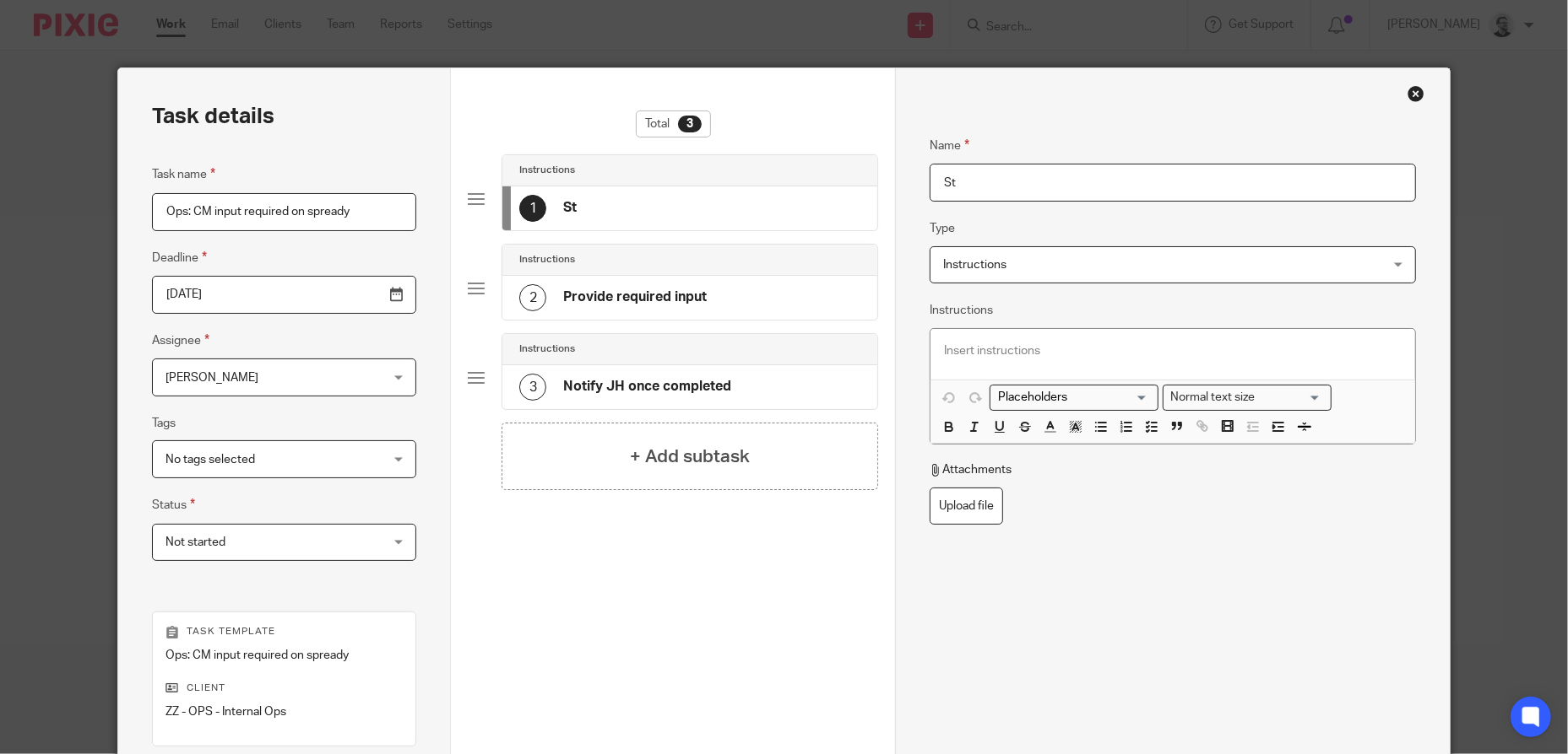
type input "S"
drag, startPoint x: 588, startPoint y: 205, endPoint x: 624, endPoint y: 197, distance: 36.9
click at [589, 204] on h4 "Update timings" at bounding box center [611, 208] width 97 height 18
click at [987, 183] on input "Update timings" at bounding box center [1173, 182] width 487 height 38
click at [980, 183] on input "Update timings" at bounding box center [1173, 182] width 487 height 38
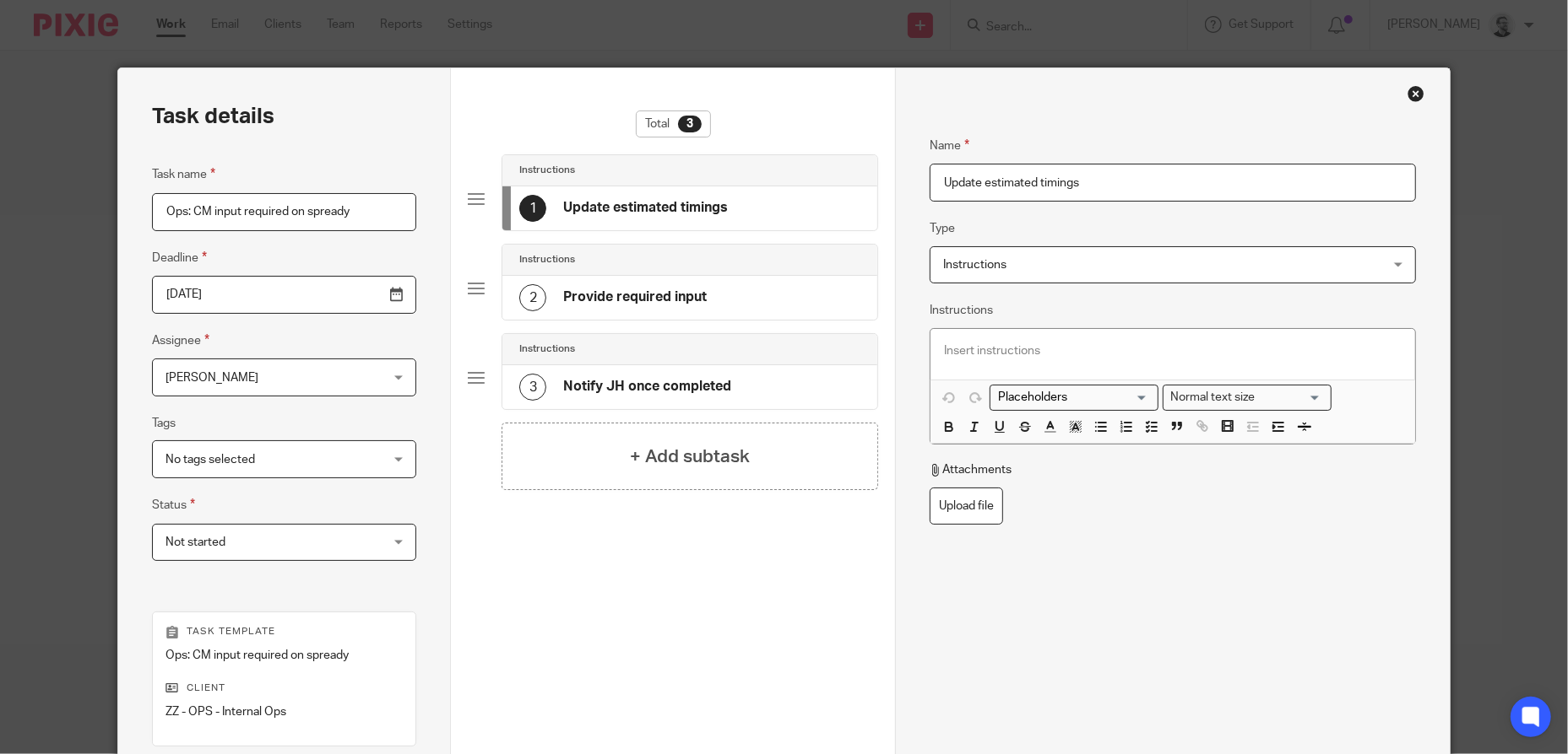
click at [1198, 180] on input "Update estimated timings" at bounding box center [1173, 182] width 487 height 38
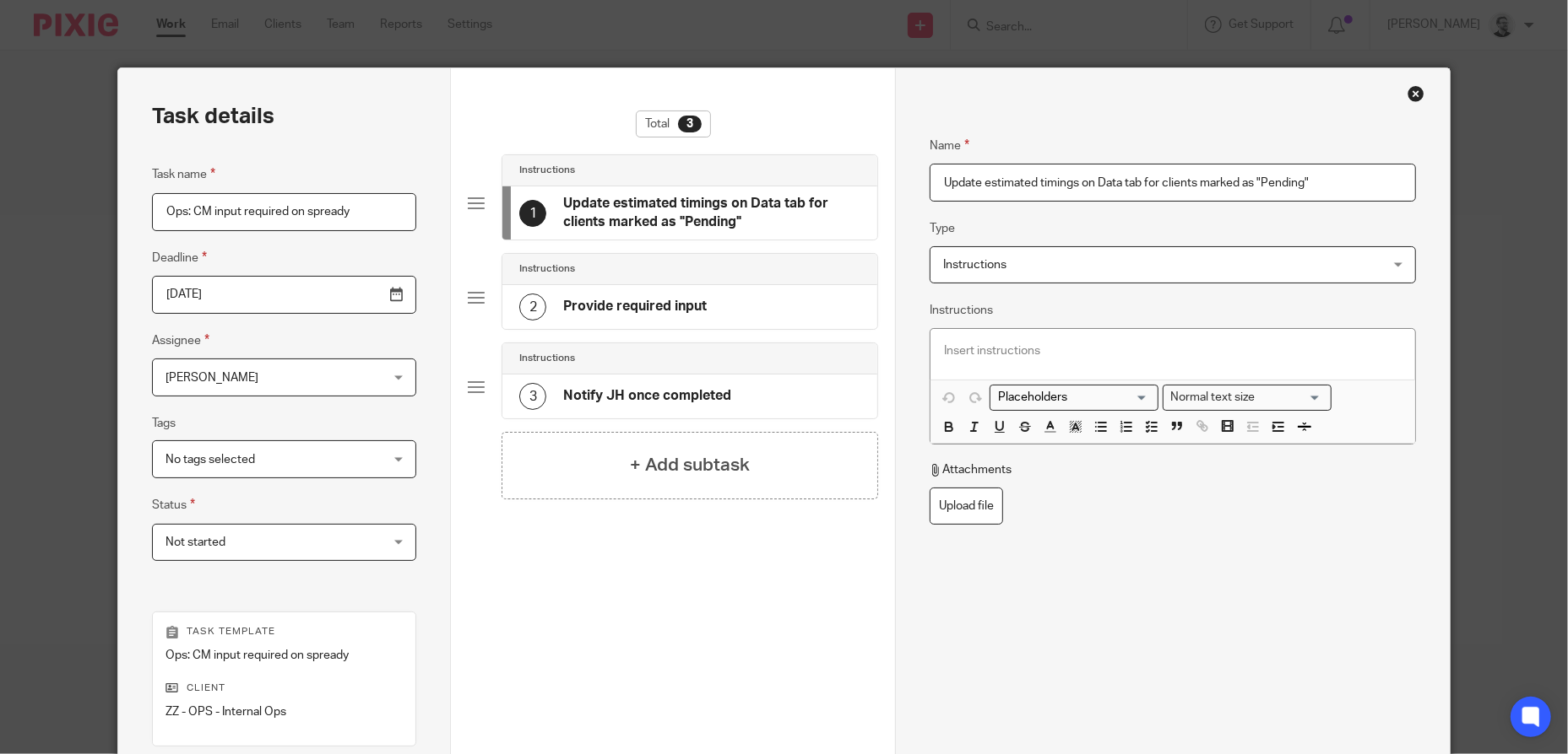
type input "Update estimated timings on Data tab for clients marked as "Pending""
click at [1087, 364] on div at bounding box center [1173, 354] width 485 height 51
click at [1149, 431] on icon "button" at bounding box center [1151, 427] width 16 height 16
click at [988, 361] on div at bounding box center [1185, 355] width 432 height 25
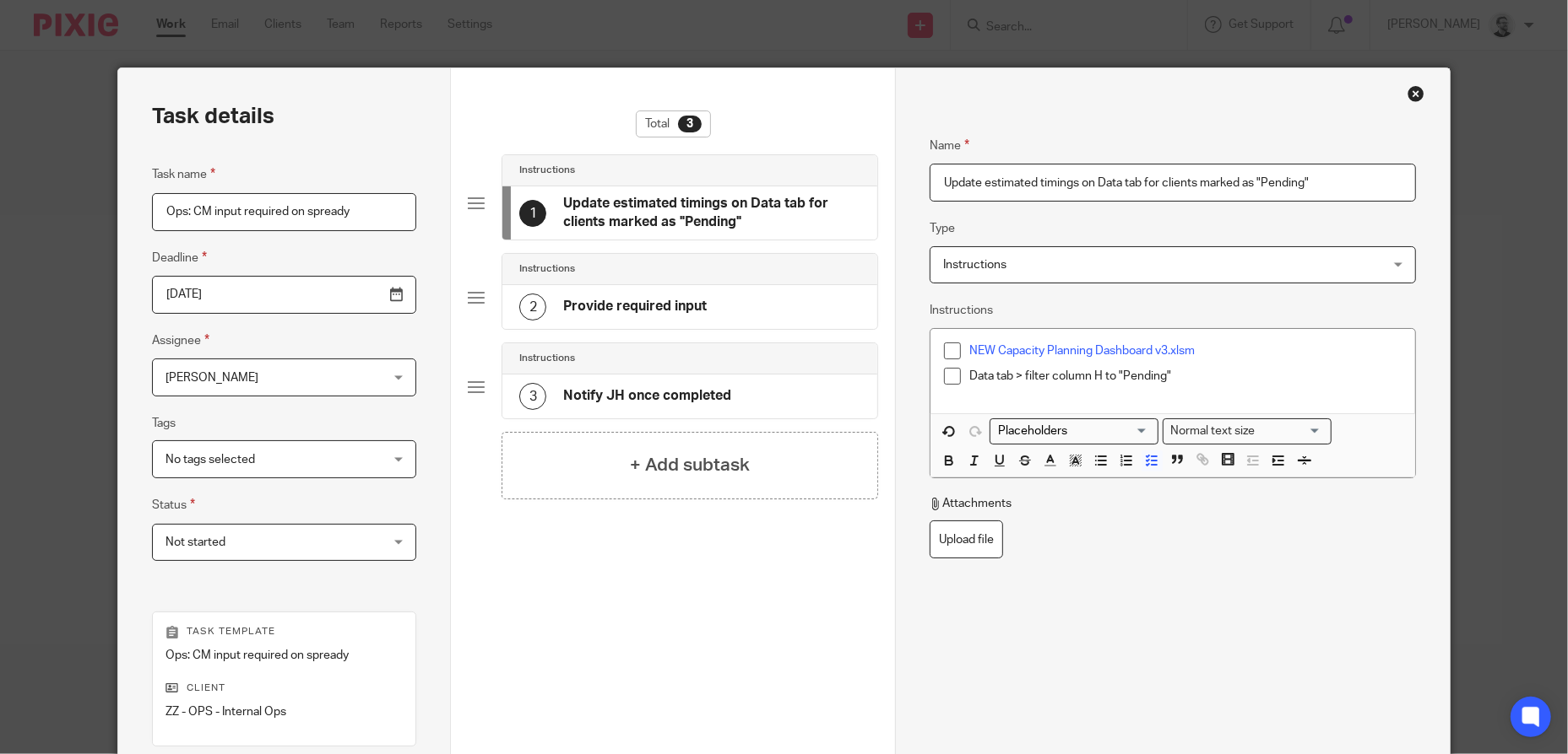
click at [1203, 377] on p "Data tab > filter column H to "Pending"" at bounding box center [1185, 376] width 432 height 17
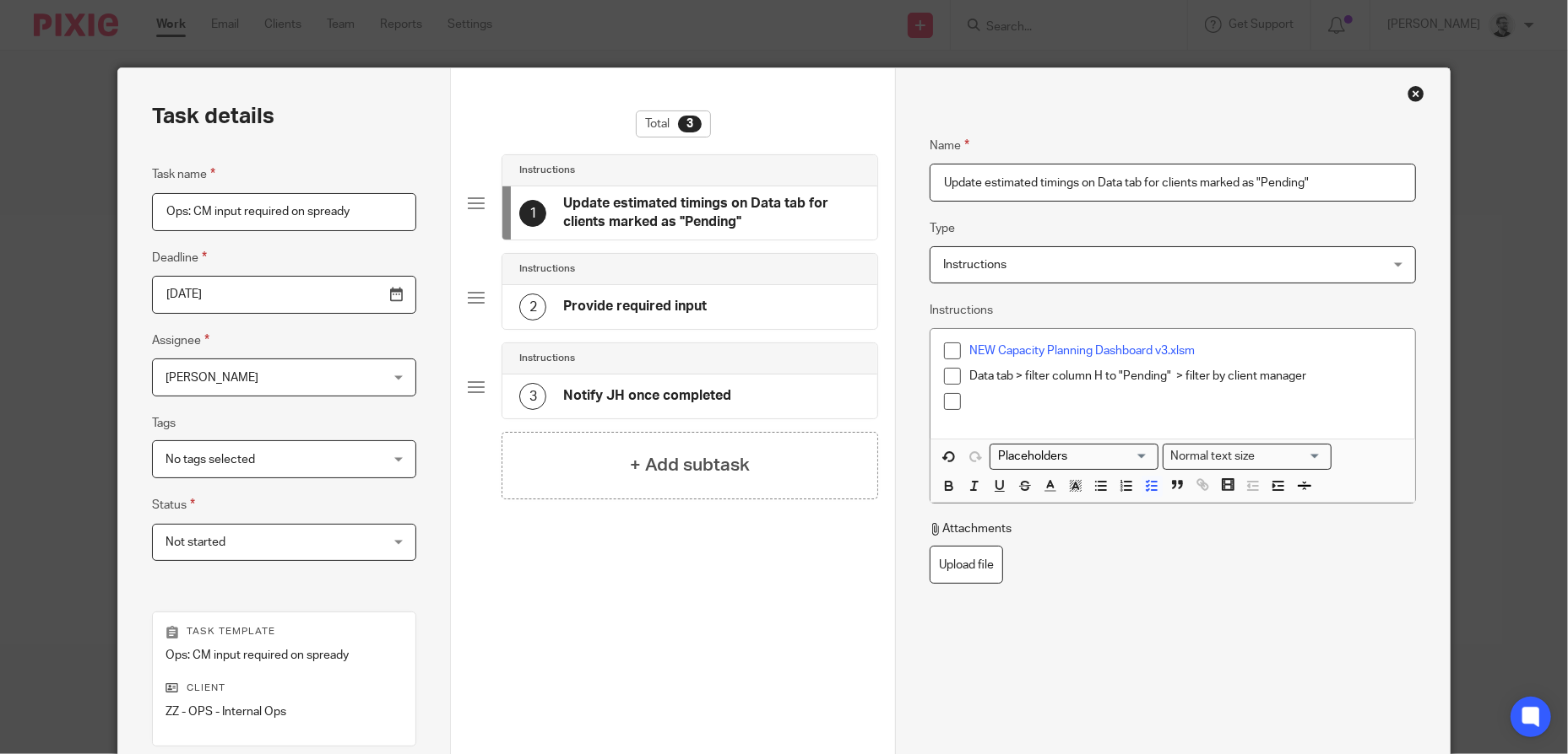
click at [969, 410] on p at bounding box center [1185, 401] width 432 height 17
click at [1053, 401] on p "populate cells I thru" at bounding box center [1185, 401] width 432 height 17
click at [1134, 404] on p "populate cells I through AC" at bounding box center [1185, 401] width 432 height 17
click at [1192, 405] on p "populate cells I through AC with estimated" at bounding box center [1185, 401] width 432 height 17
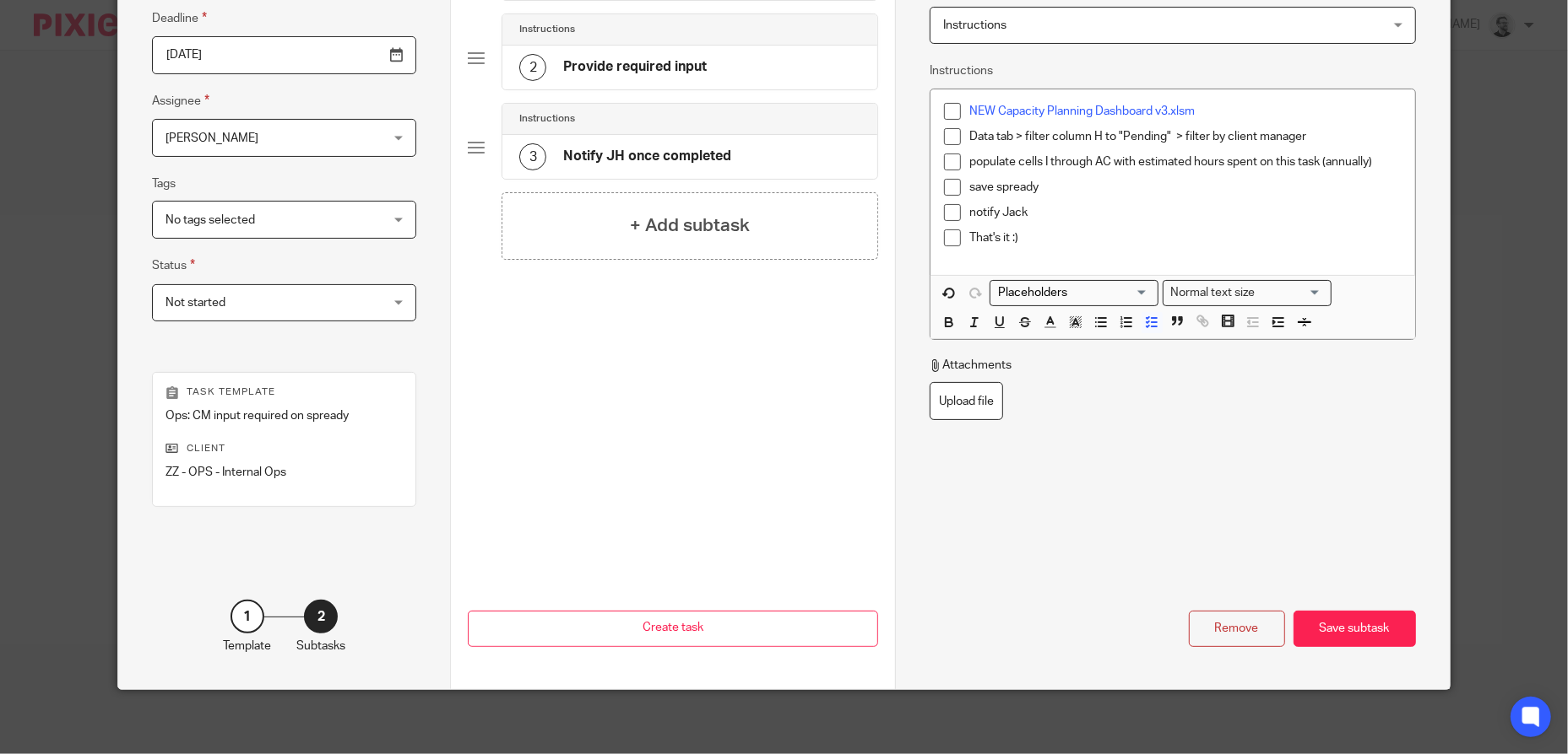
scroll to position [243, 0]
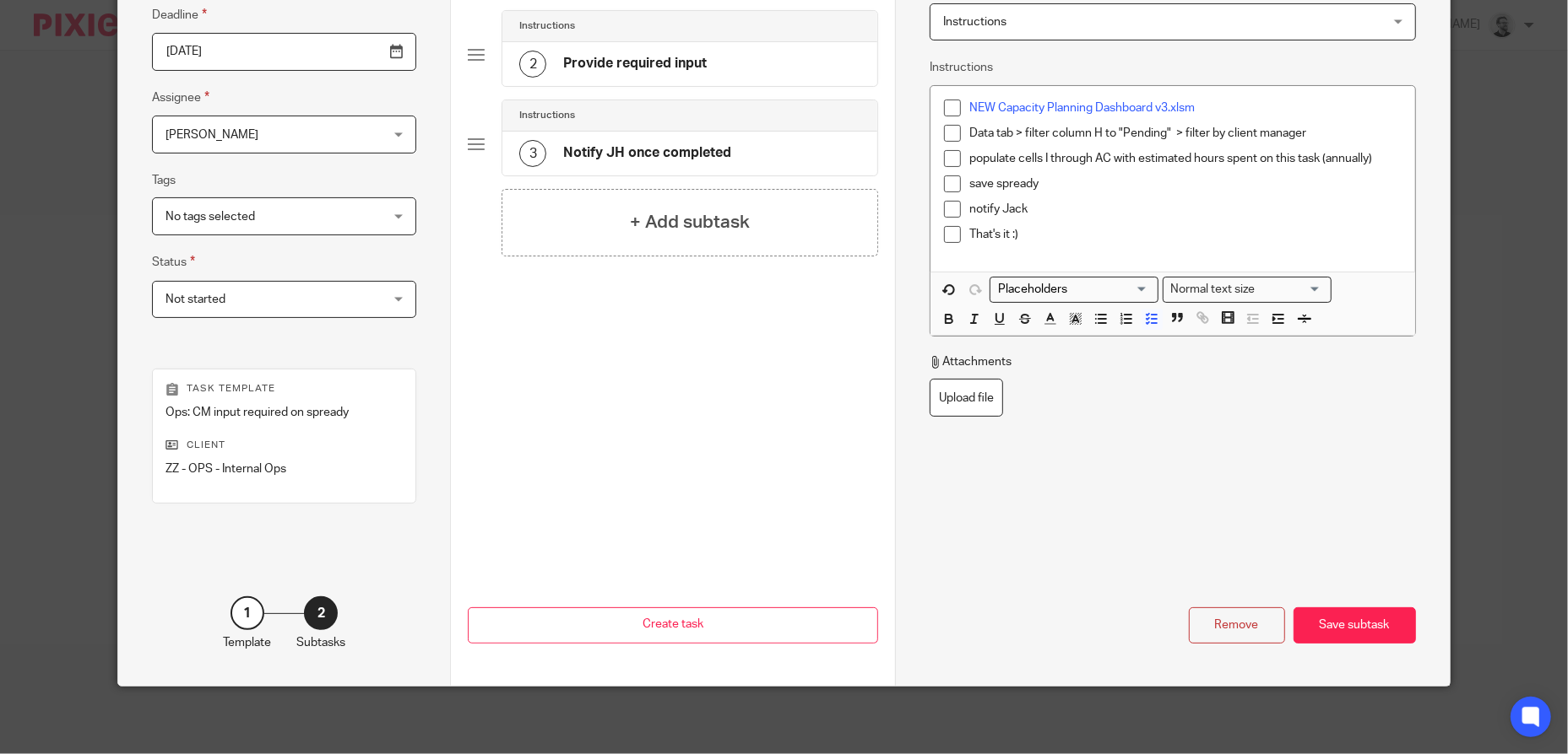
drag, startPoint x: 1323, startPoint y: 620, endPoint x: 1272, endPoint y: 559, distance: 79.5
click at [1323, 620] on div "Save subtask" at bounding box center [1355, 625] width 123 height 36
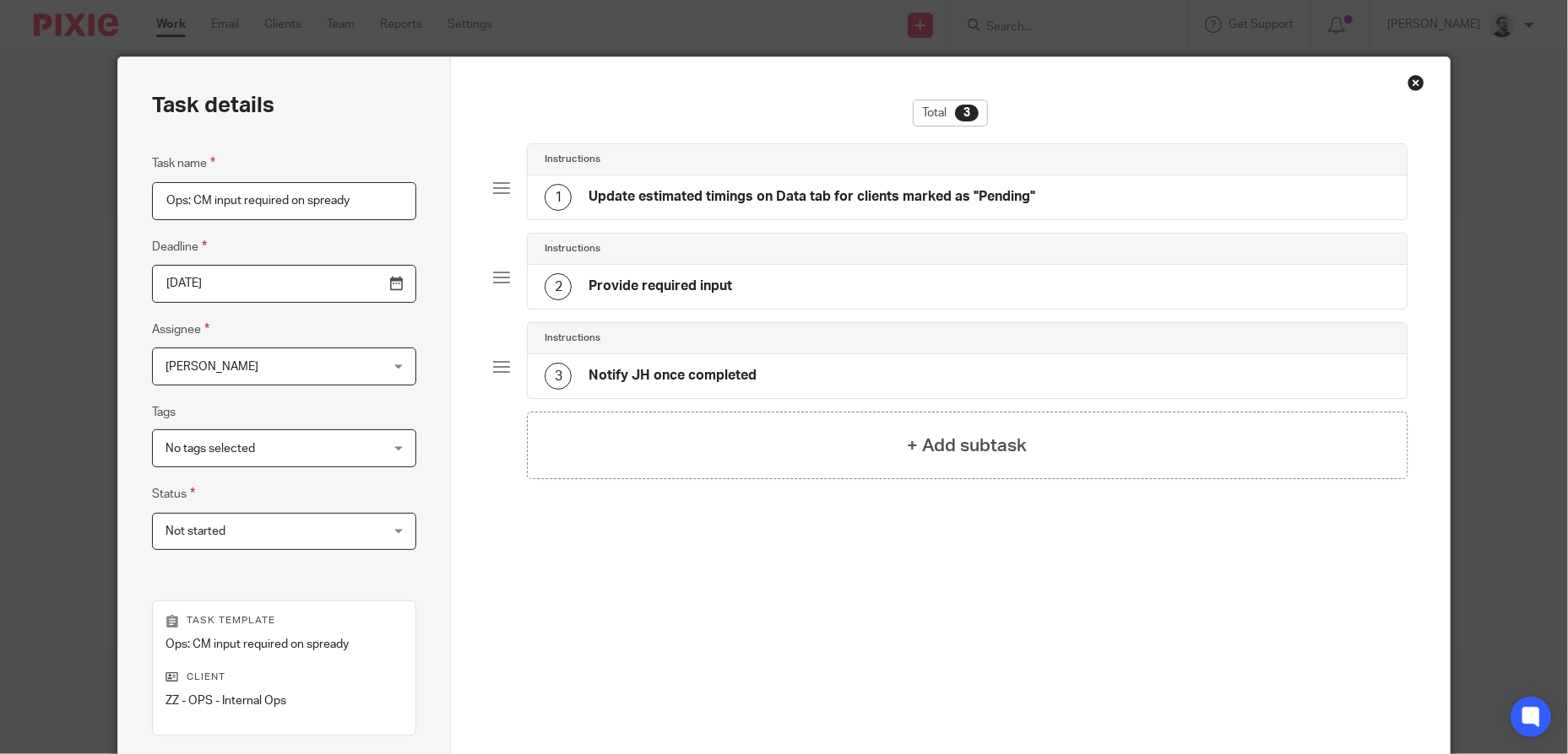
scroll to position [0, 0]
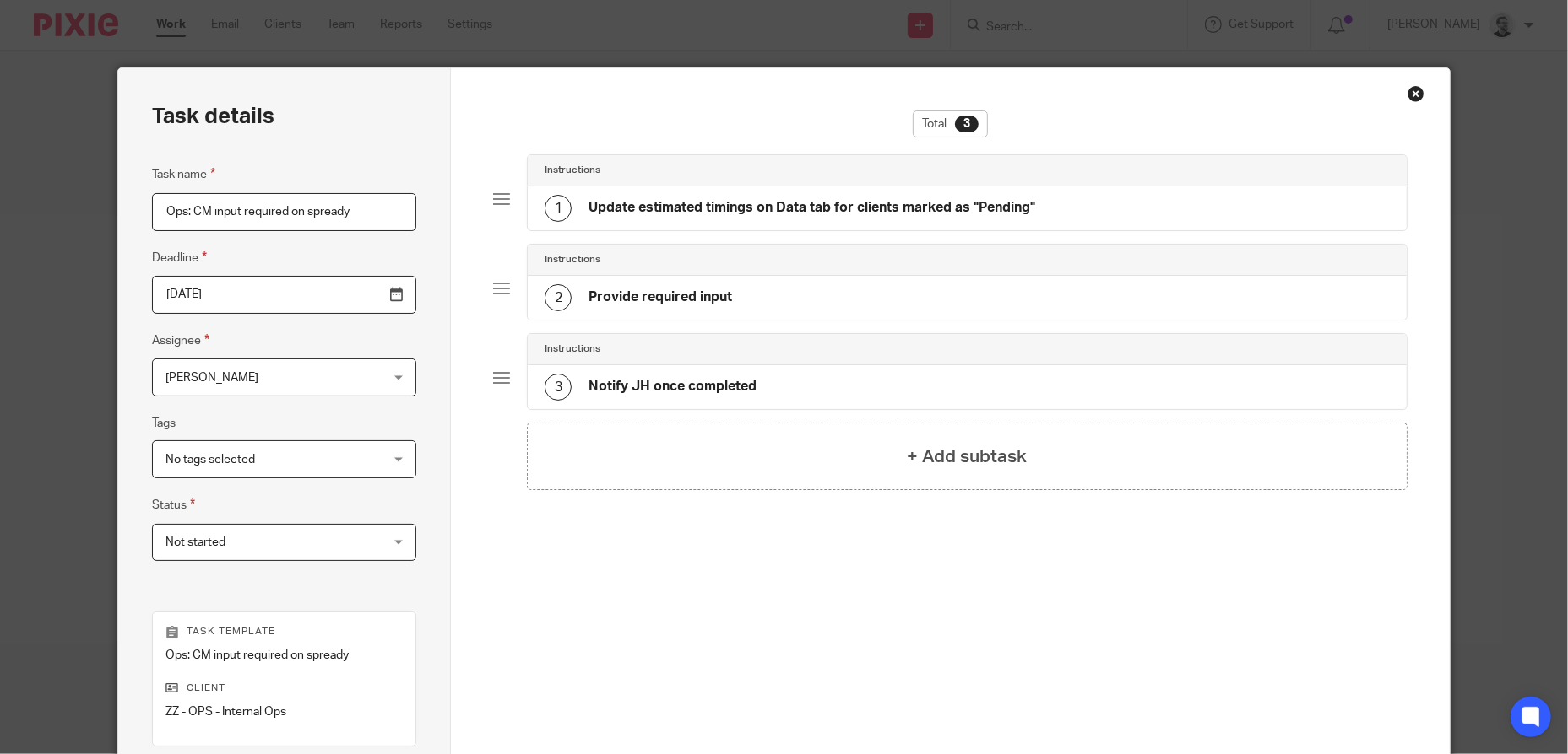
click at [501, 290] on div at bounding box center [500, 288] width 17 height 17
click at [896, 295] on div "2 Provide required input" at bounding box center [966, 298] width 878 height 44
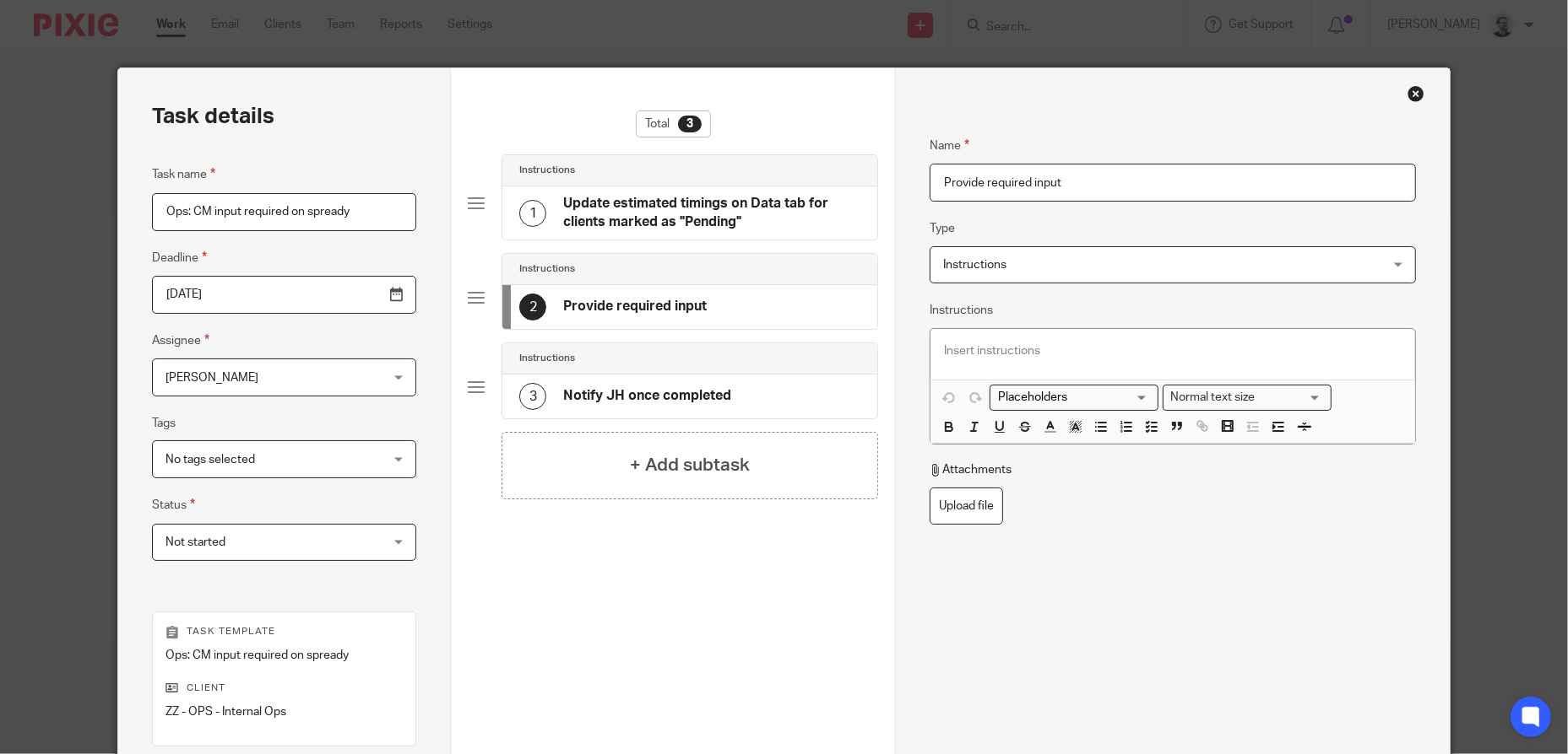
scroll to position [243, 0]
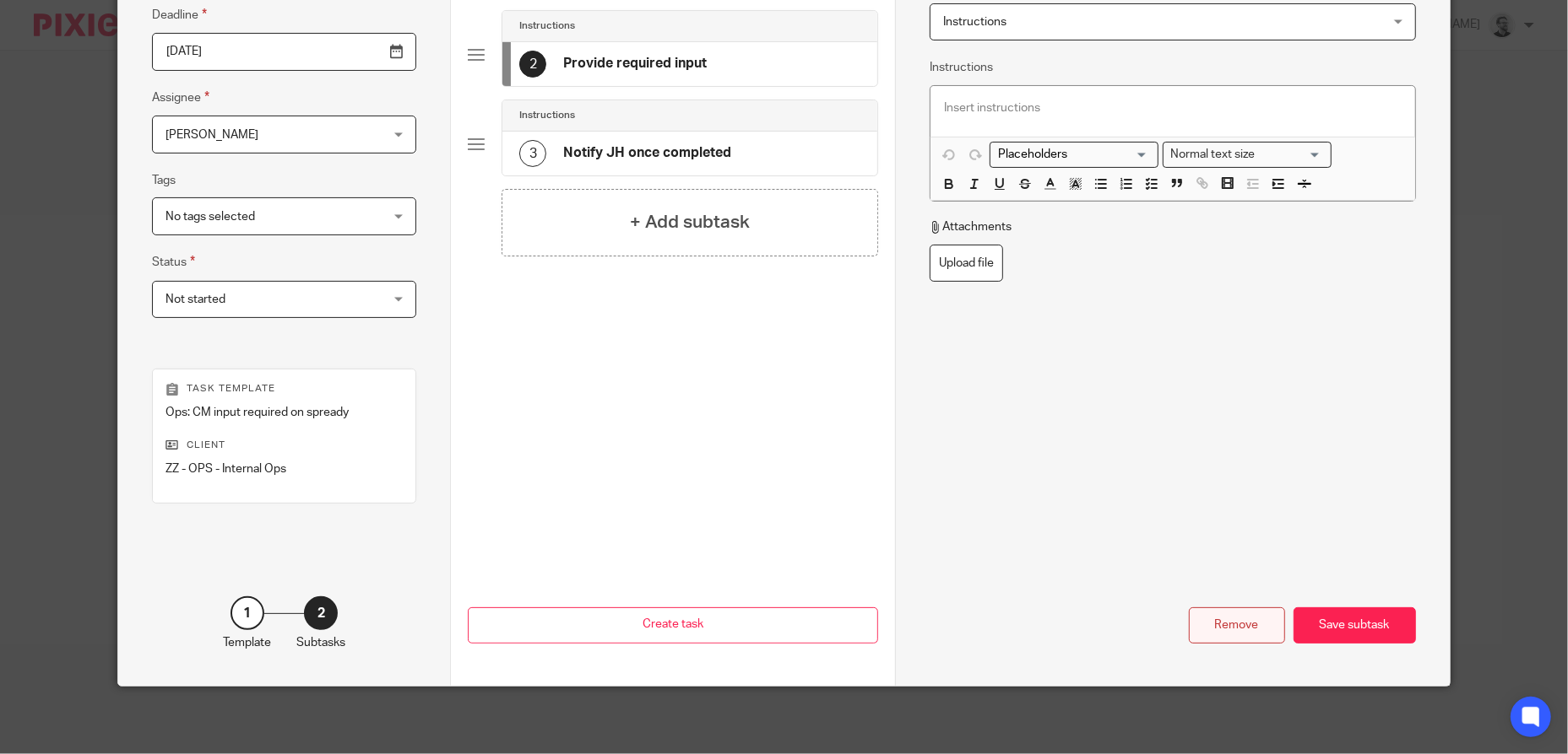
click at [1249, 626] on div "Remove" at bounding box center [1236, 625] width 96 height 36
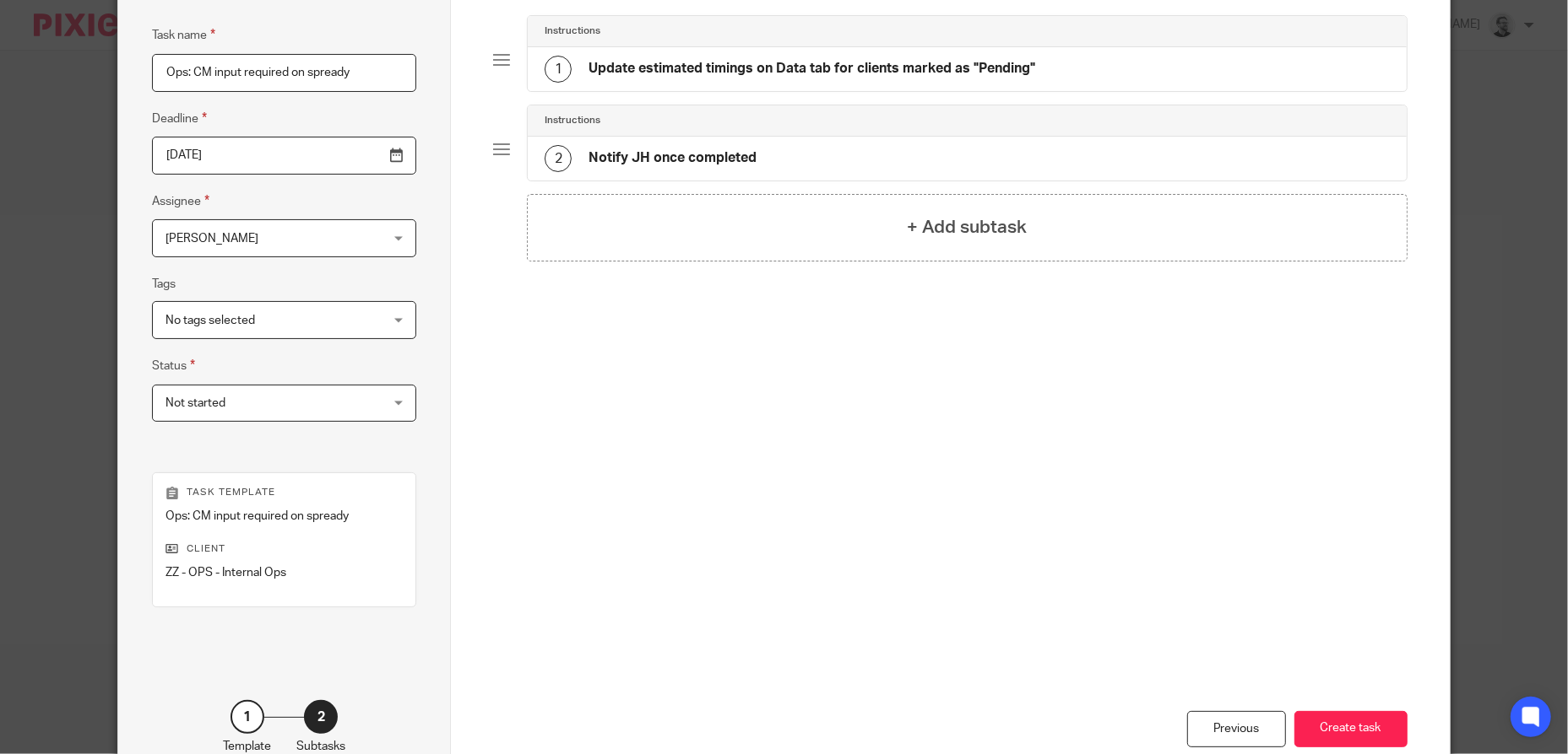
scroll to position [0, 0]
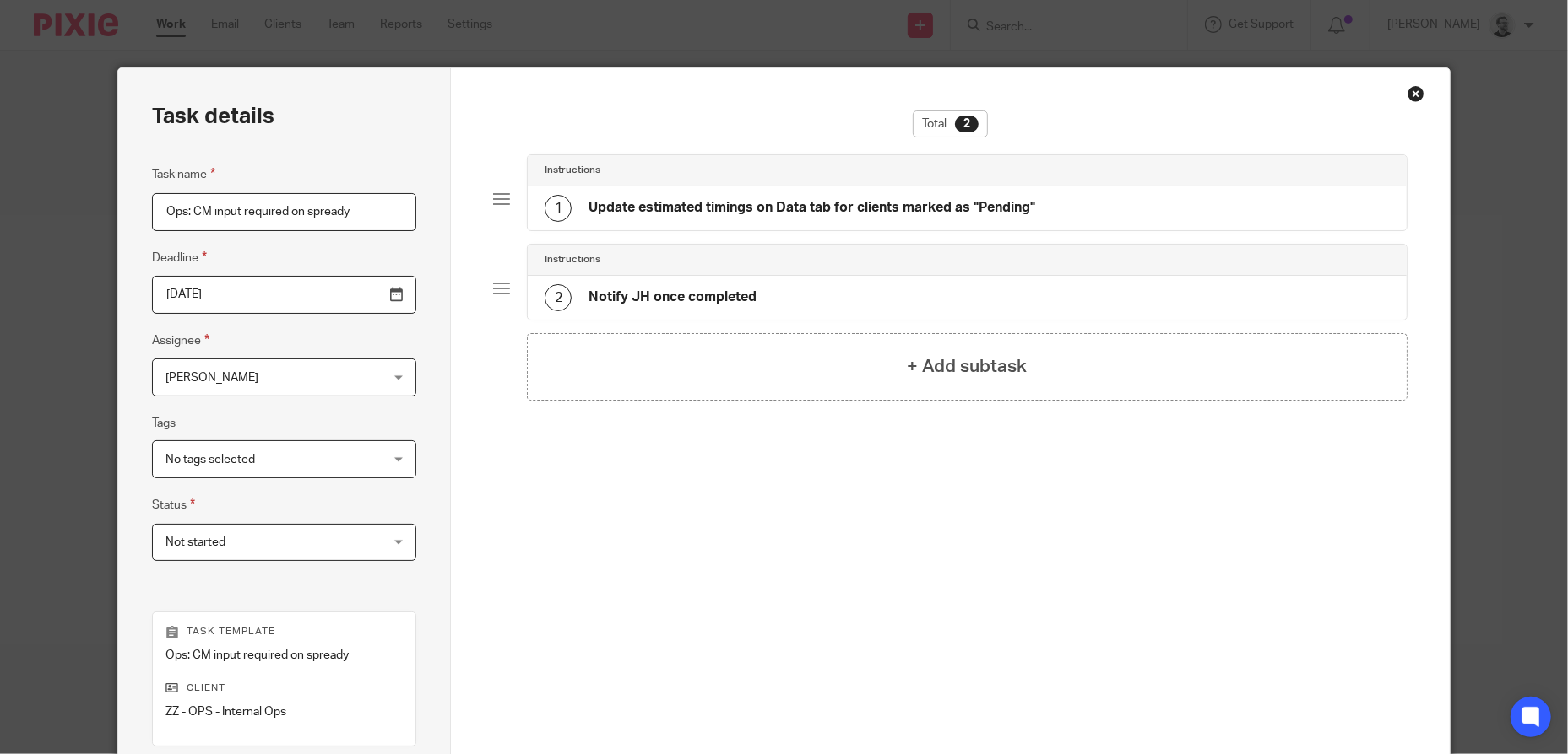
click at [995, 208] on h4 "Update estimated timings on Data tab for clients marked as "Pending"" at bounding box center [811, 208] width 447 height 18
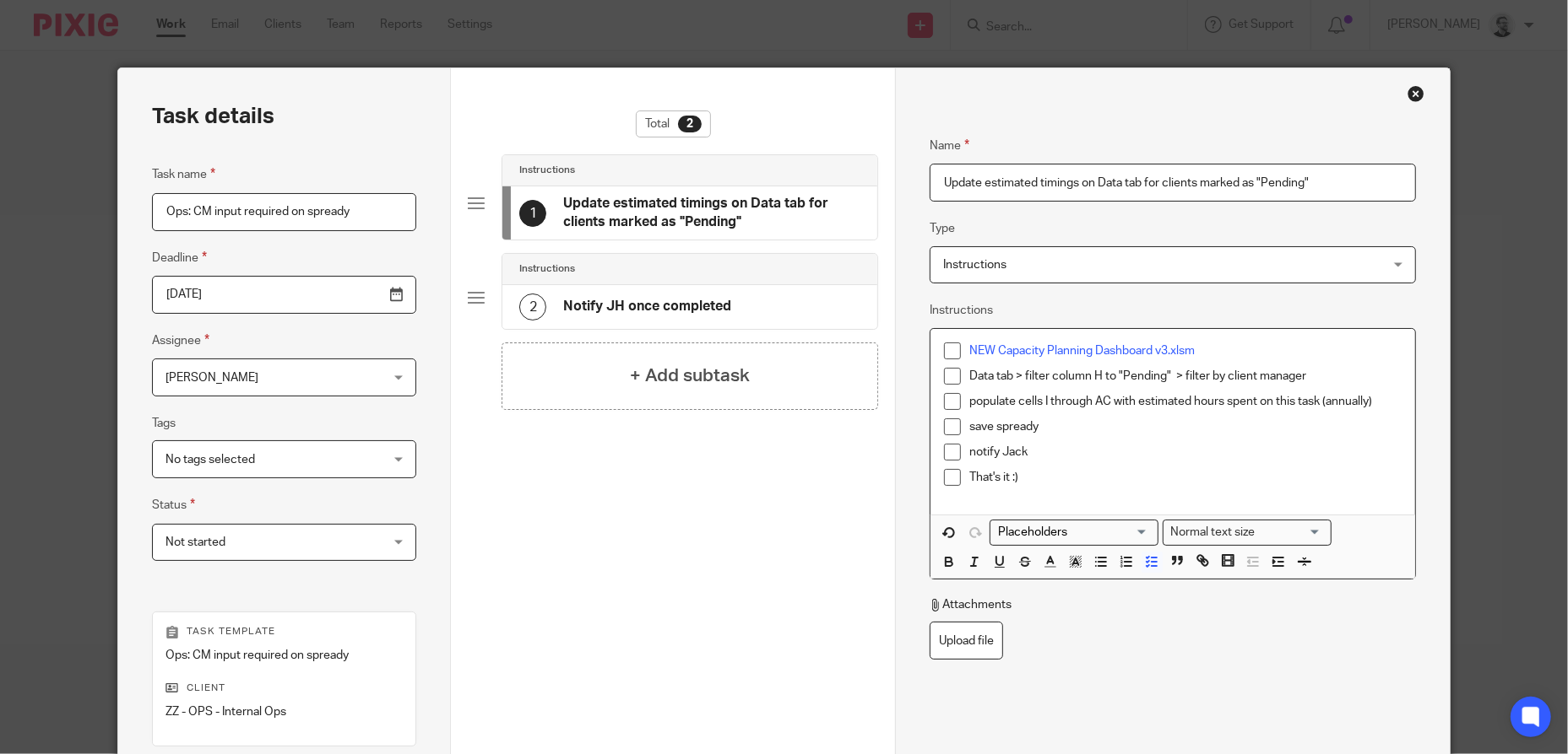
drag, startPoint x: 1059, startPoint y: 480, endPoint x: 950, endPoint y: 452, distance: 112.5
click at [950, 452] on ul "NEW Capacity Planning Dashboard v3.xlsm Data tab > filter column H to "Pending"…" at bounding box center [1173, 418] width 457 height 152
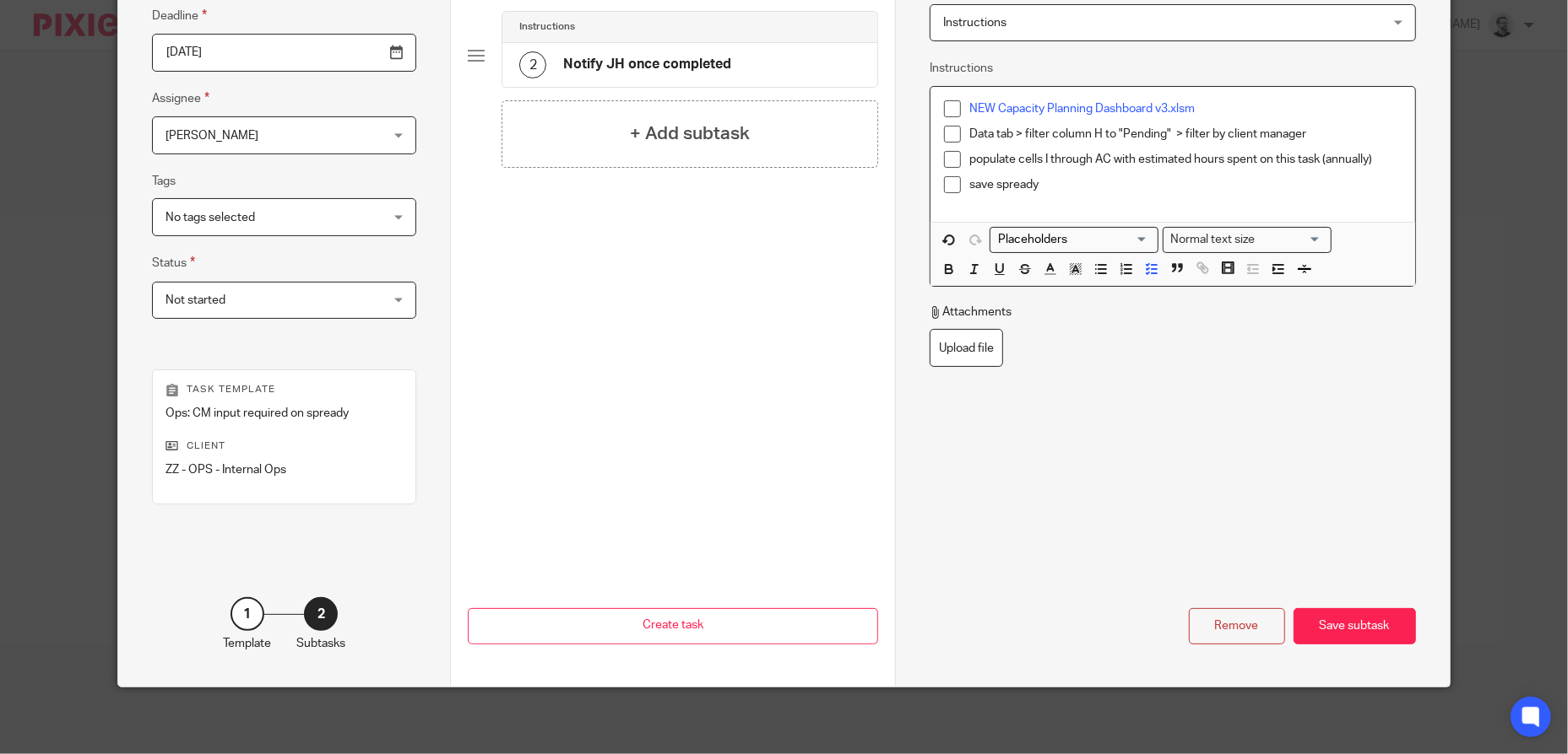
scroll to position [243, 0]
click at [1369, 630] on div "Save subtask" at bounding box center [1355, 625] width 123 height 36
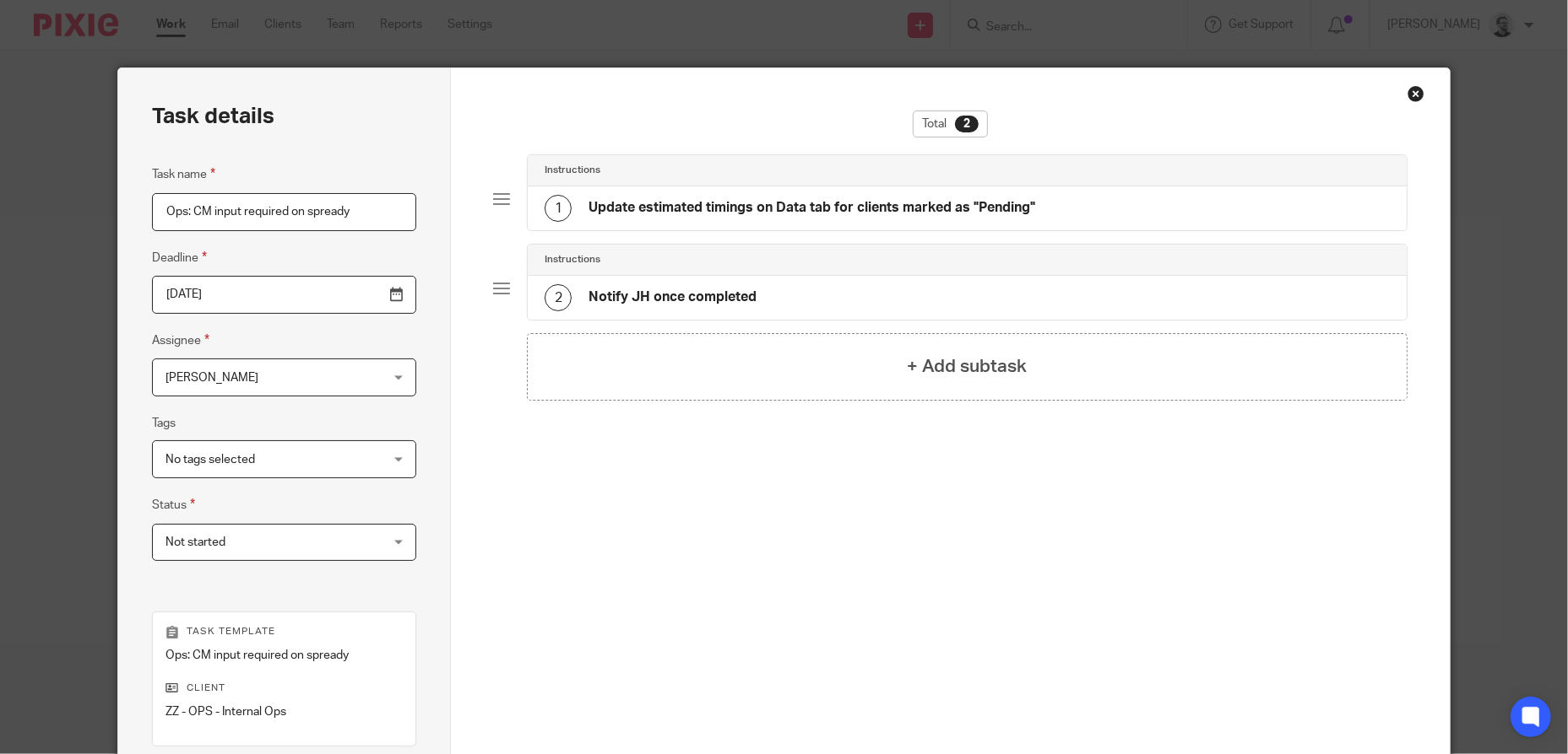
scroll to position [0, 0]
click at [780, 298] on div "2 Notify JH once completed" at bounding box center [966, 298] width 878 height 44
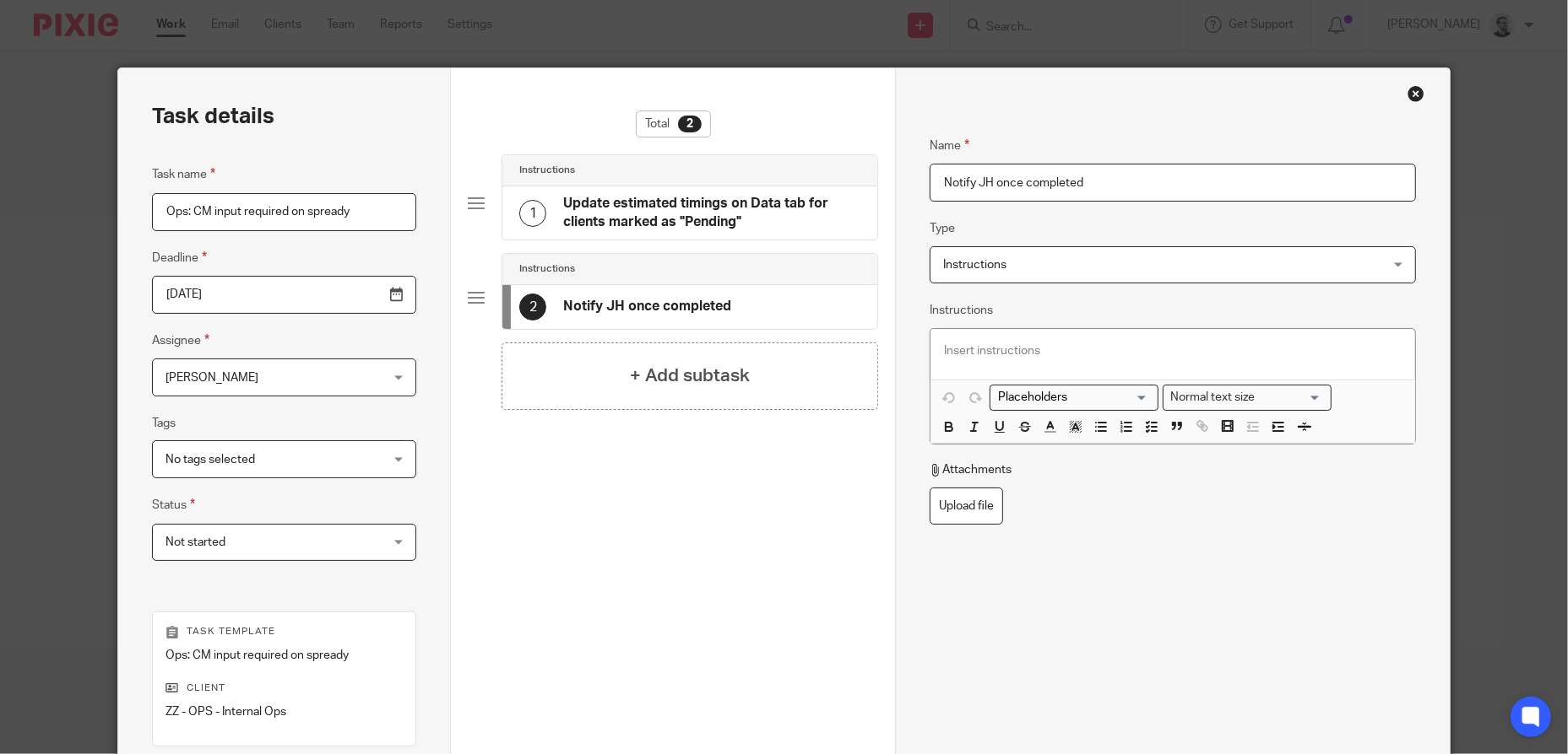
click at [763, 574] on div "Total 2 Instructions 1 Update estimated timings on Data tab for clients marked …" at bounding box center [672, 381] width 410 height 541
click at [775, 222] on h4 "Update estimated timings on Data tab for clients marked as "Pending"" at bounding box center [711, 212] width 296 height 36
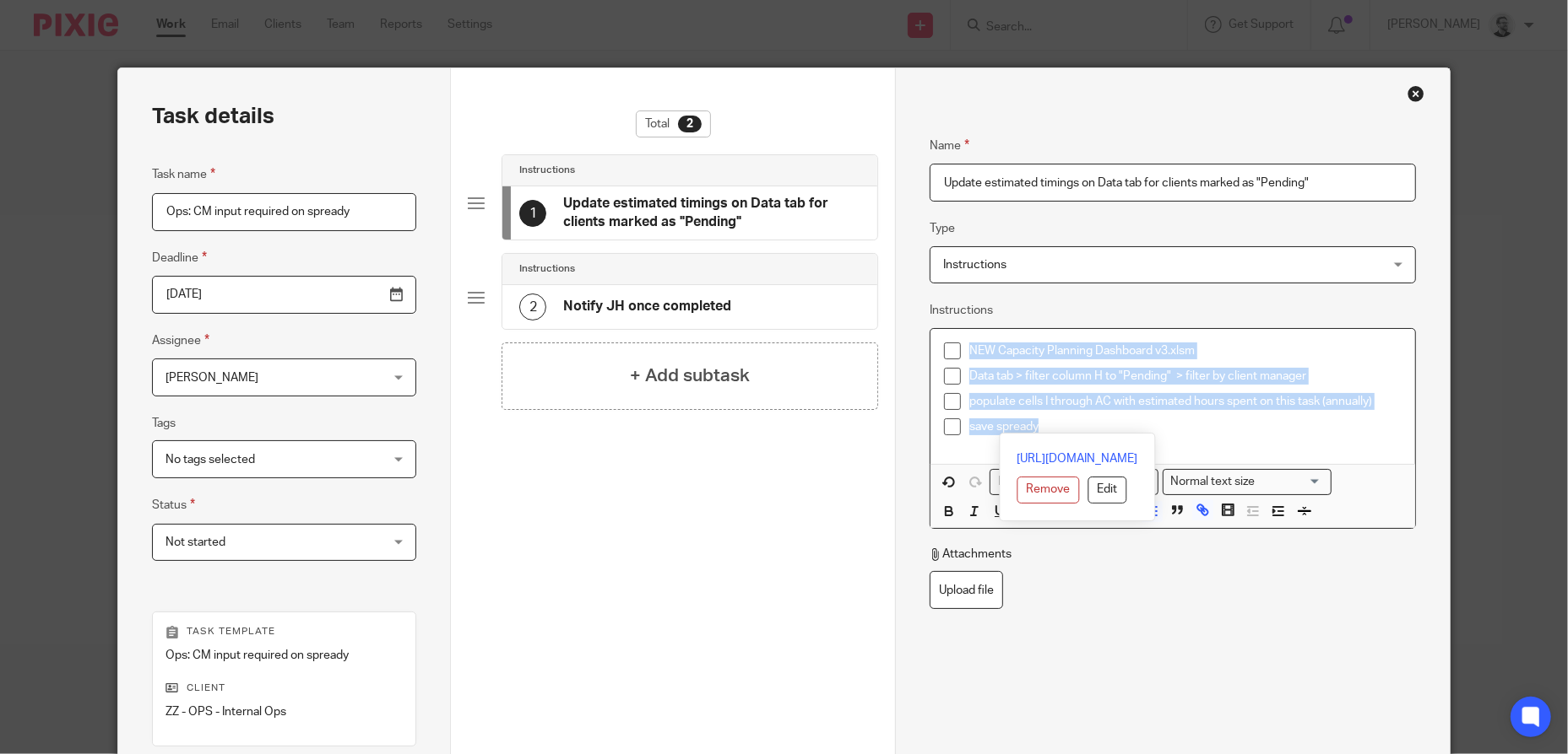
drag, startPoint x: 1106, startPoint y: 429, endPoint x: 864, endPoint y: 308, distance: 270.6
click at [864, 308] on div "Task details Task name Ops: CM input required on spready Deadline 2025-09-23 As…" at bounding box center [783, 498] width 1331 height 861
copy ul "NEW Capacity Planning Dashboard v3.xlsm Data tab > filter column H to "Pending"…"
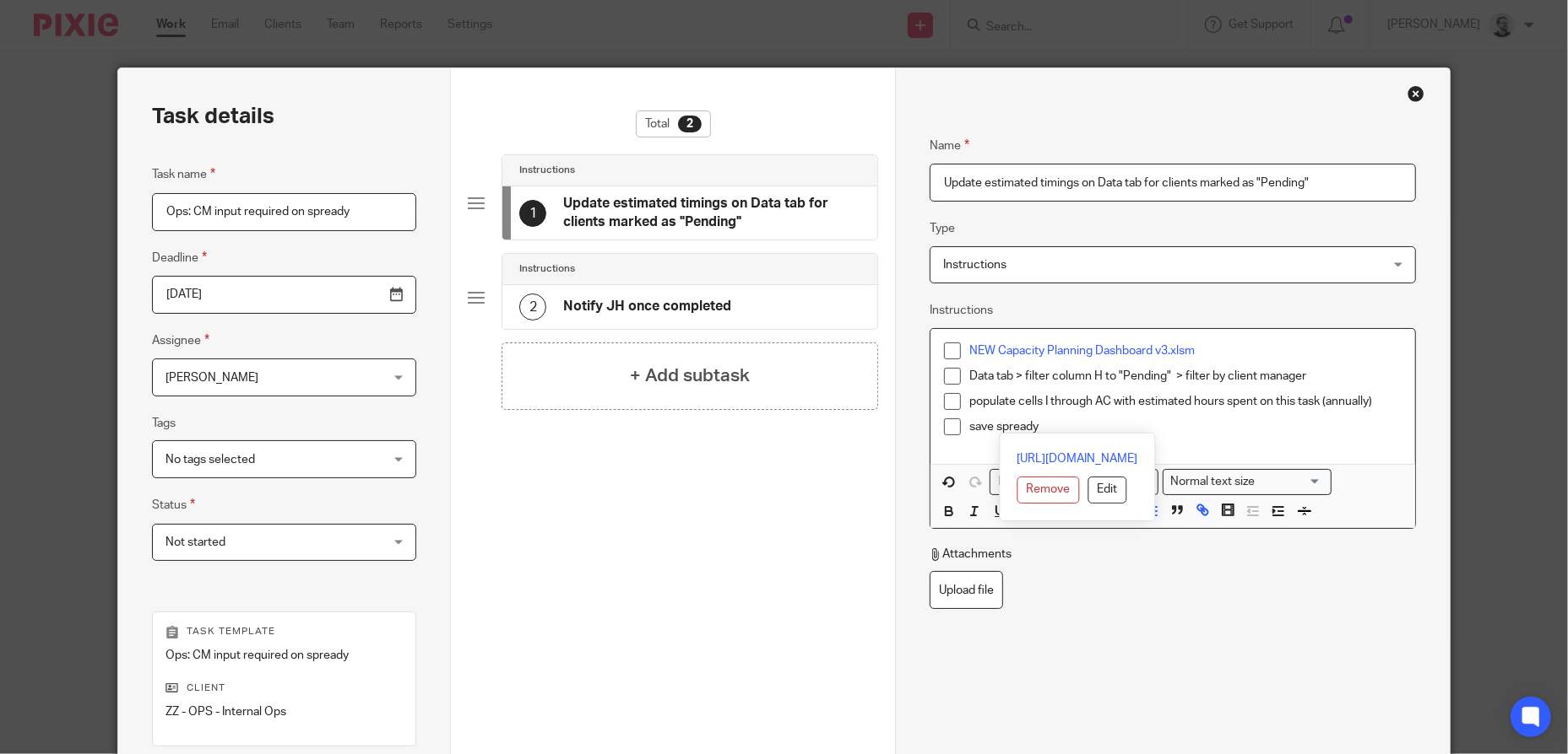
click at [1131, 641] on div "Name Update estimated timings on Data tab for clients marked as "Pending" Type …" at bounding box center [1173, 429] width 487 height 636
click at [756, 561] on div "Total 2 Instructions 1 Update estimated timings on Data tab for clients marked …" at bounding box center [672, 381] width 410 height 541
drag, startPoint x: 1357, startPoint y: 182, endPoint x: 857, endPoint y: 170, distance: 500.1
click at [857, 170] on div "Task details Task name Ops: CM input required on spready Deadline 2025-09-23 As…" at bounding box center [783, 498] width 1331 height 861
click at [643, 568] on div "Total 2 Instructions 1 Update estimated timings on Data tab for clients marked …" at bounding box center [672, 381] width 410 height 541
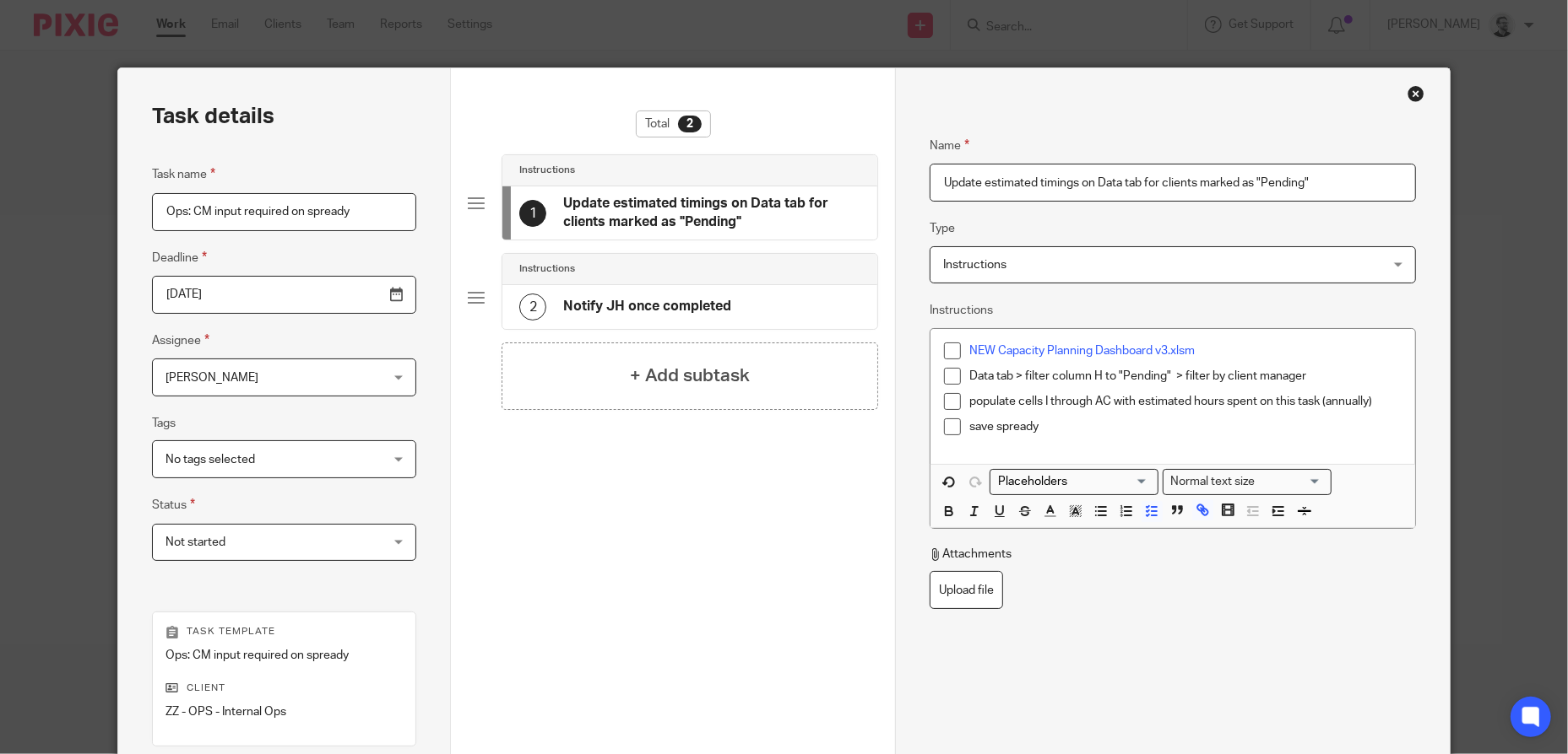
click at [1262, 627] on div "Name Update estimated timings on Data tab for clients marked as "Pending" Type …" at bounding box center [1173, 429] width 487 height 636
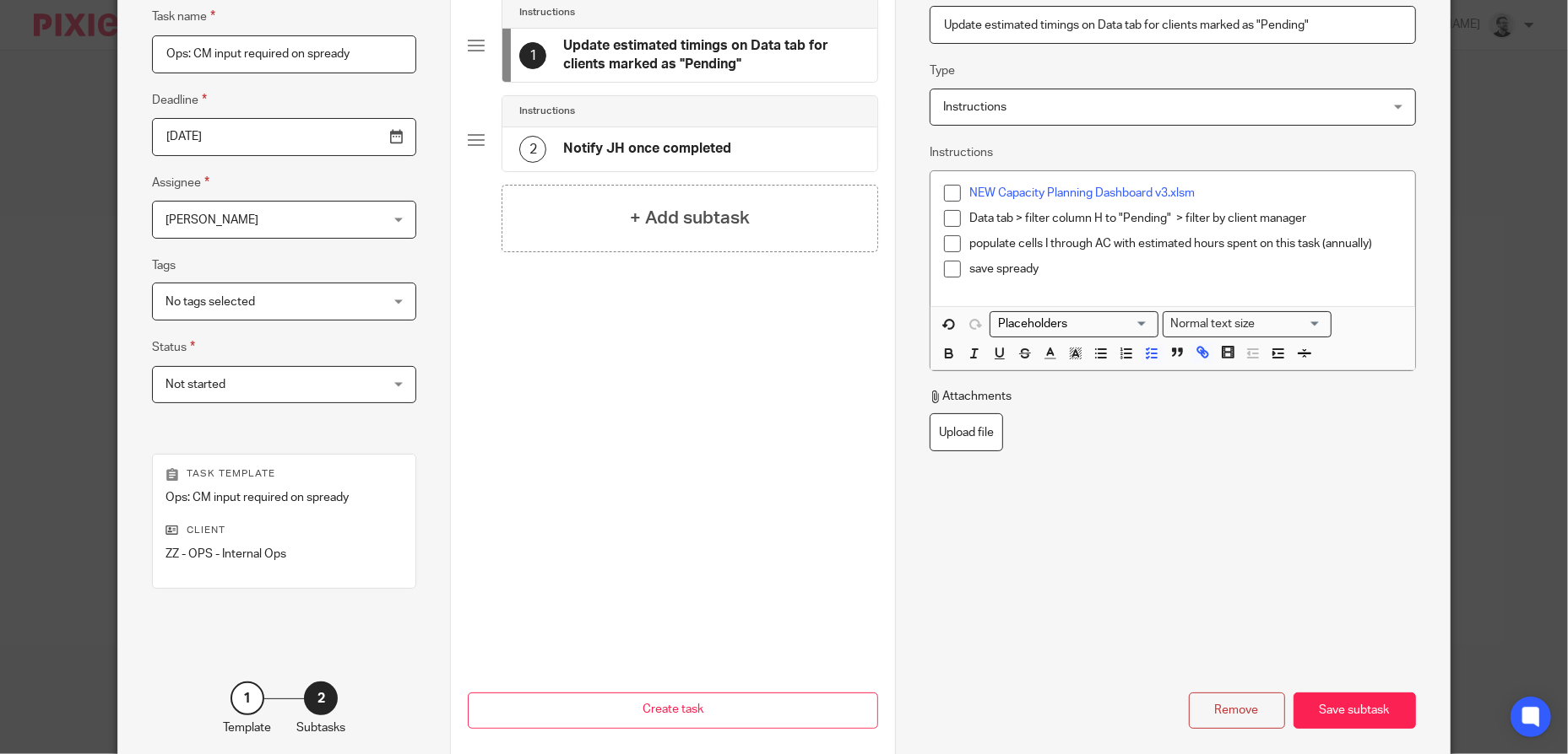
scroll to position [74, 0]
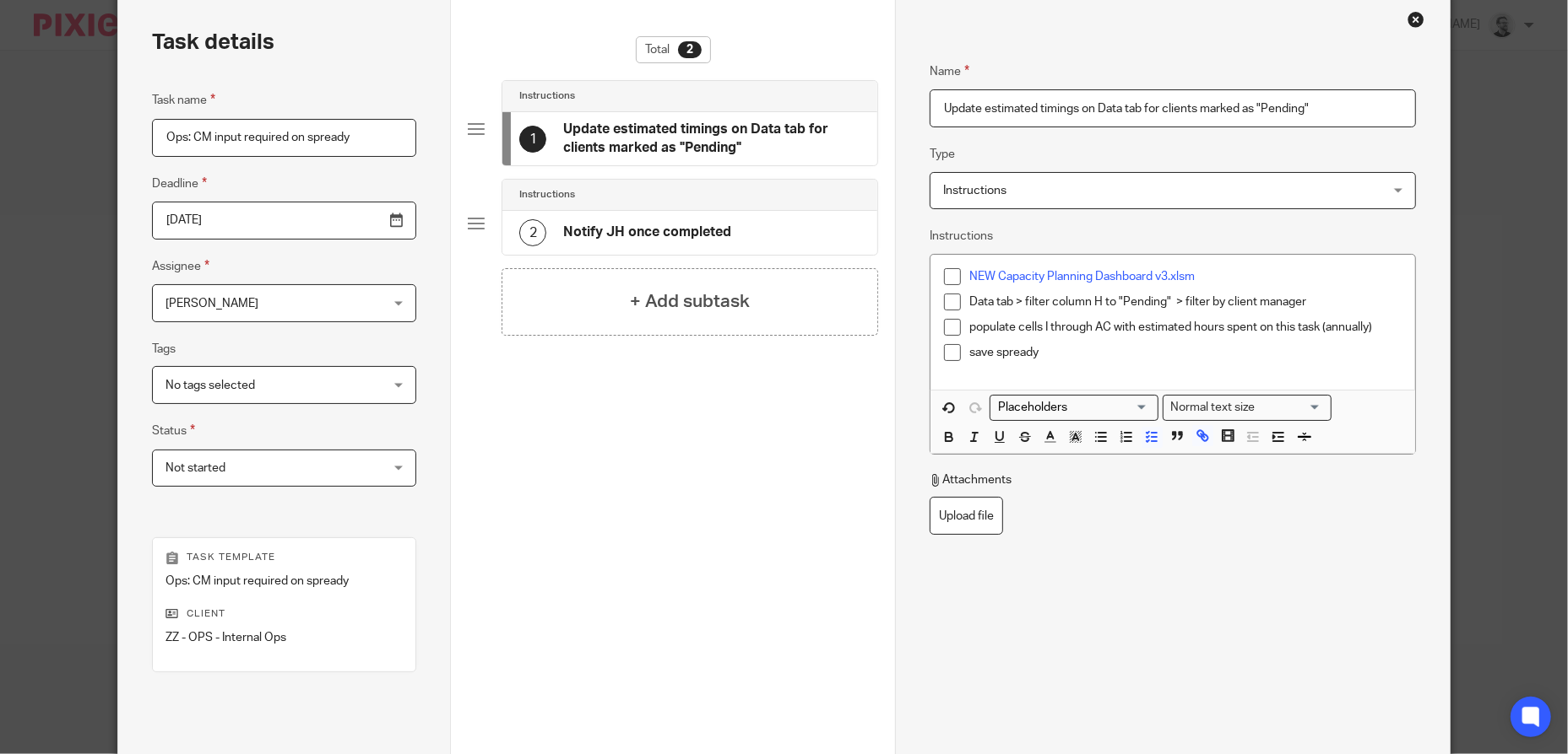
click at [1279, 331] on p "populate cells I through AC with estimated hours spent on this task (annually)" at bounding box center [1185, 327] width 432 height 17
click at [1351, 322] on p "populate cells I through AC with estimated hours spent on applicable task (annu…" at bounding box center [1185, 337] width 432 height 35
click at [1252, 369] on p "save spready" at bounding box center [1185, 361] width 432 height 17
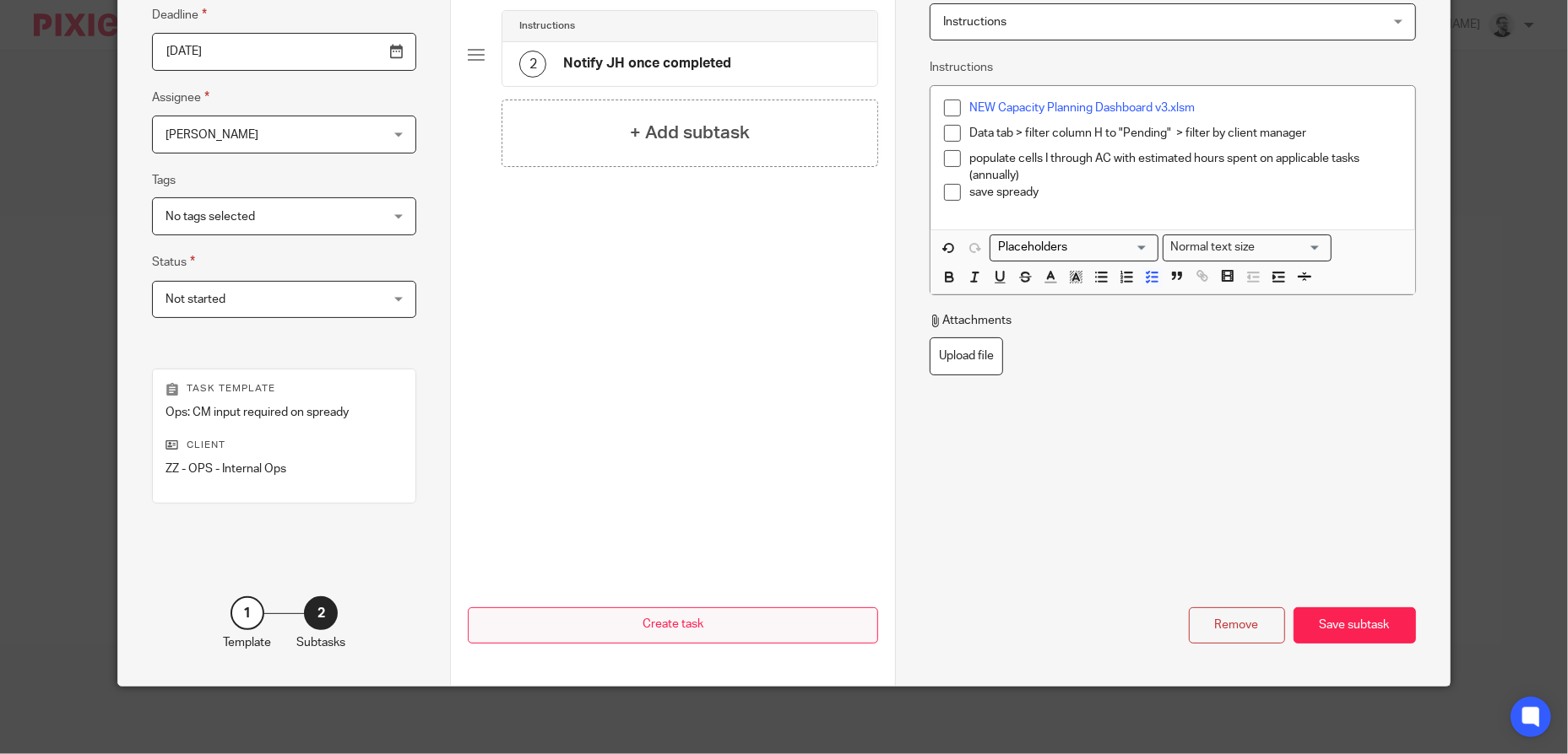
click at [1319, 620] on div "Save subtask" at bounding box center [1355, 625] width 123 height 36
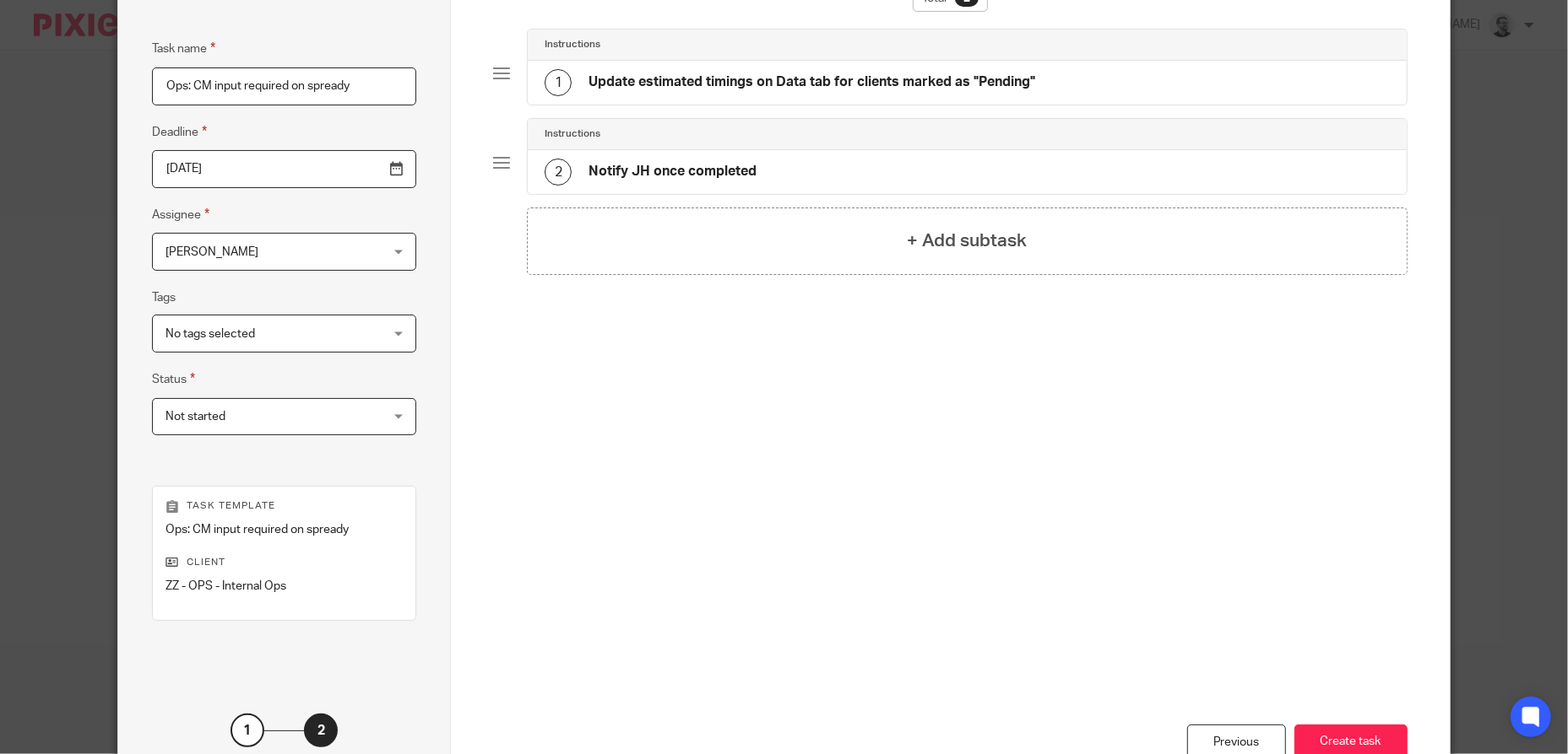
scroll to position [168, 0]
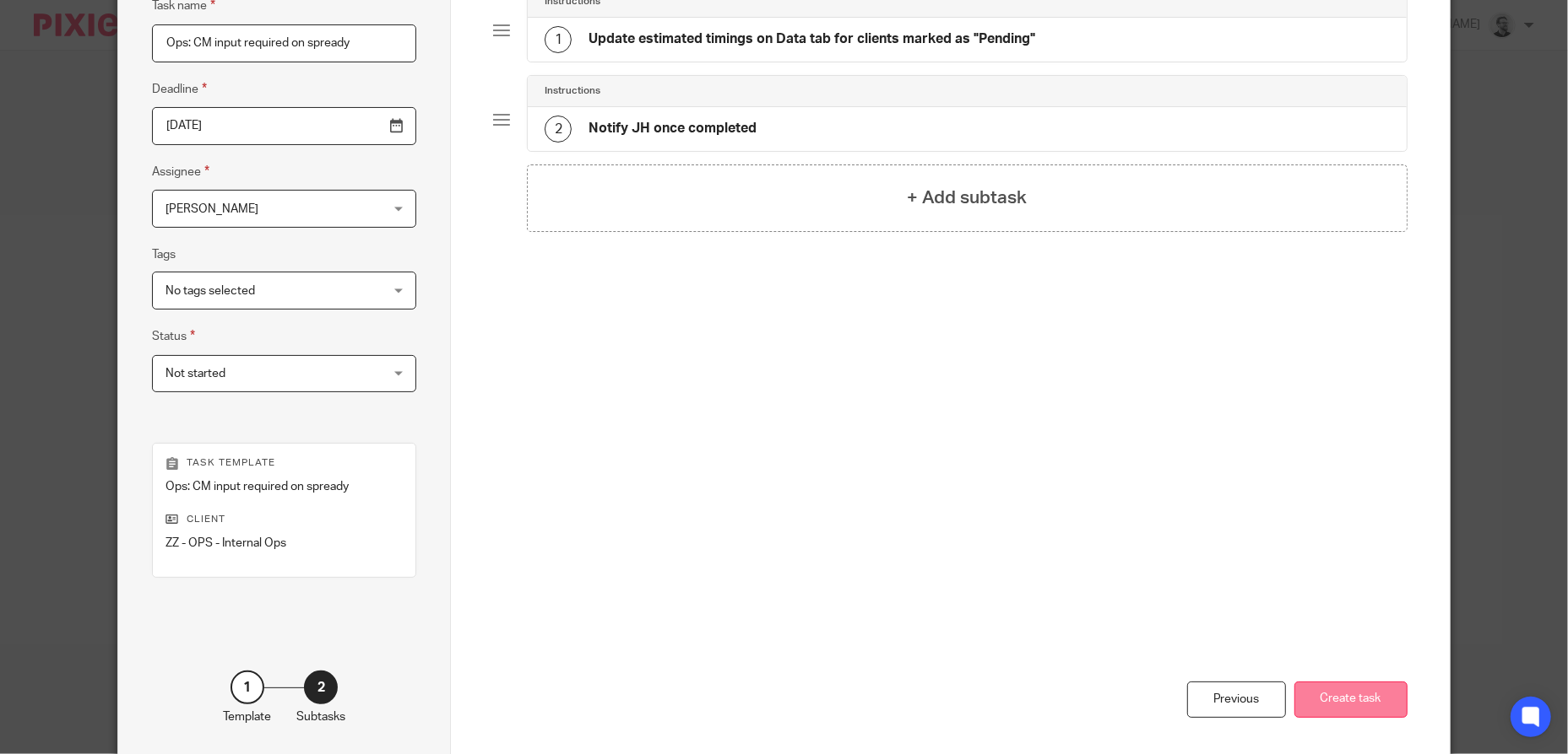
click at [1344, 700] on button "Create task" at bounding box center [1351, 700] width 113 height 36
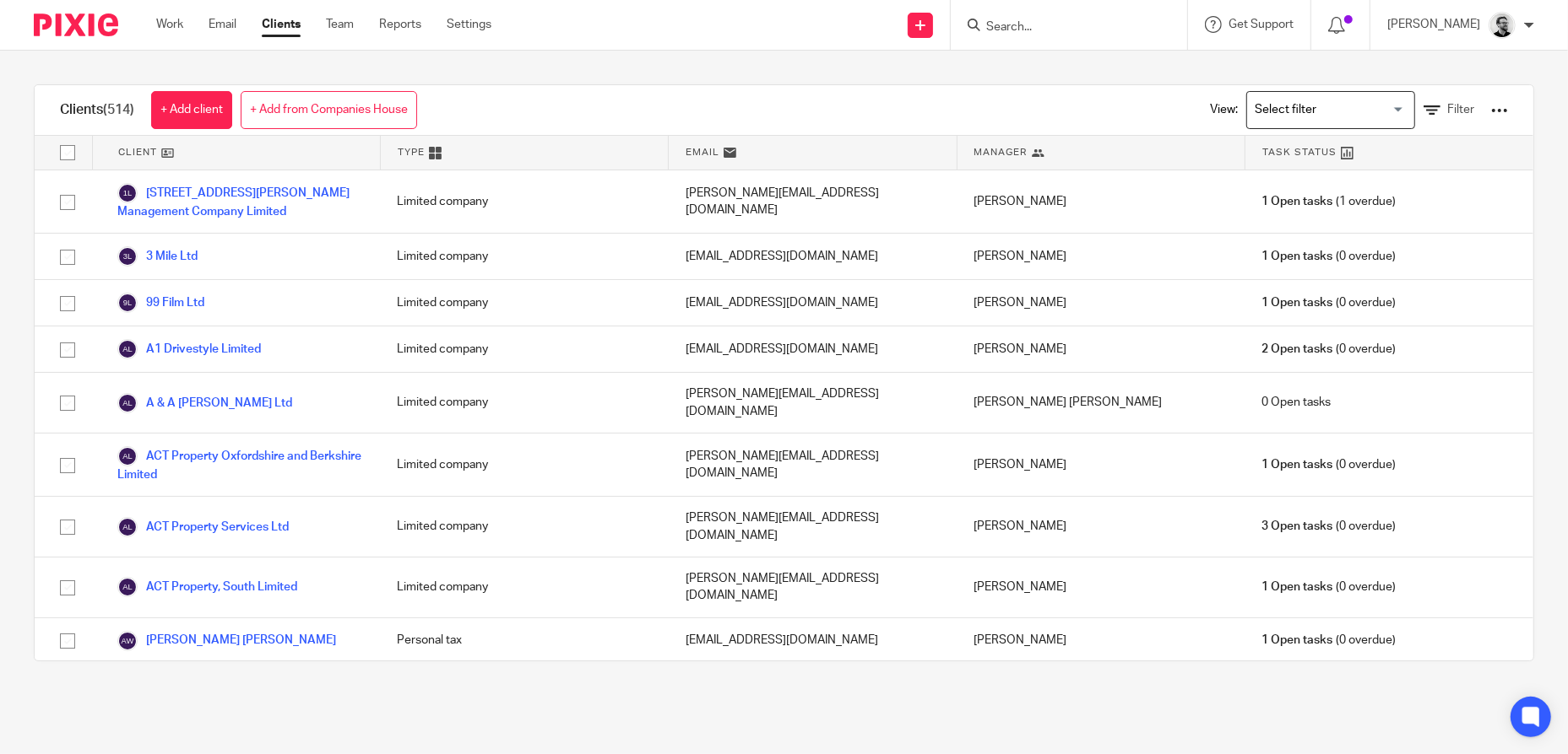
click at [1491, 109] on div at bounding box center [1499, 110] width 17 height 17
click at [1372, 195] on link "Export clients to CSV file" at bounding box center [1364, 198] width 235 height 25
click at [1136, 23] on input "Search" at bounding box center [1060, 28] width 152 height 16
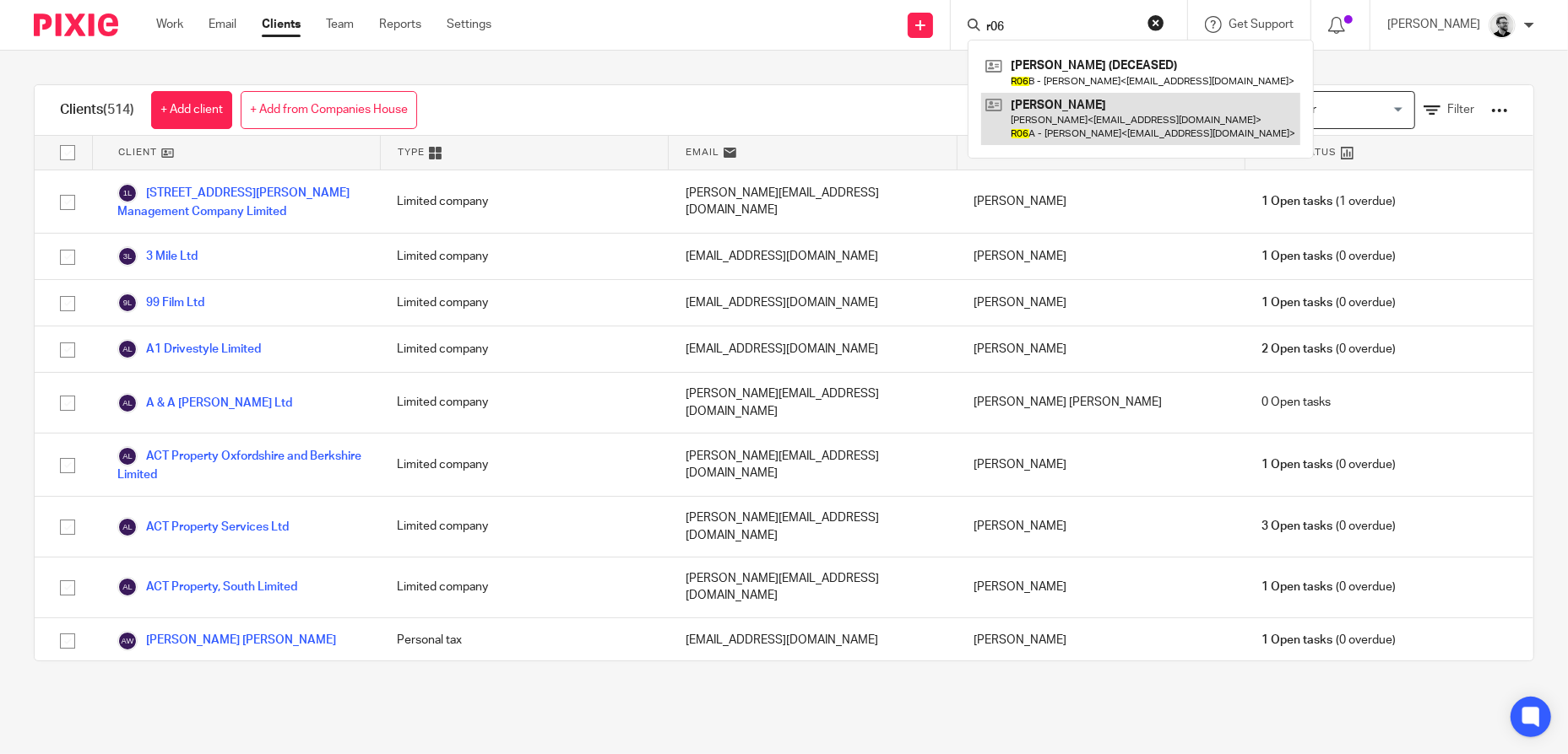
type input "r06"
click at [1173, 104] on link at bounding box center [1141, 119] width 319 height 53
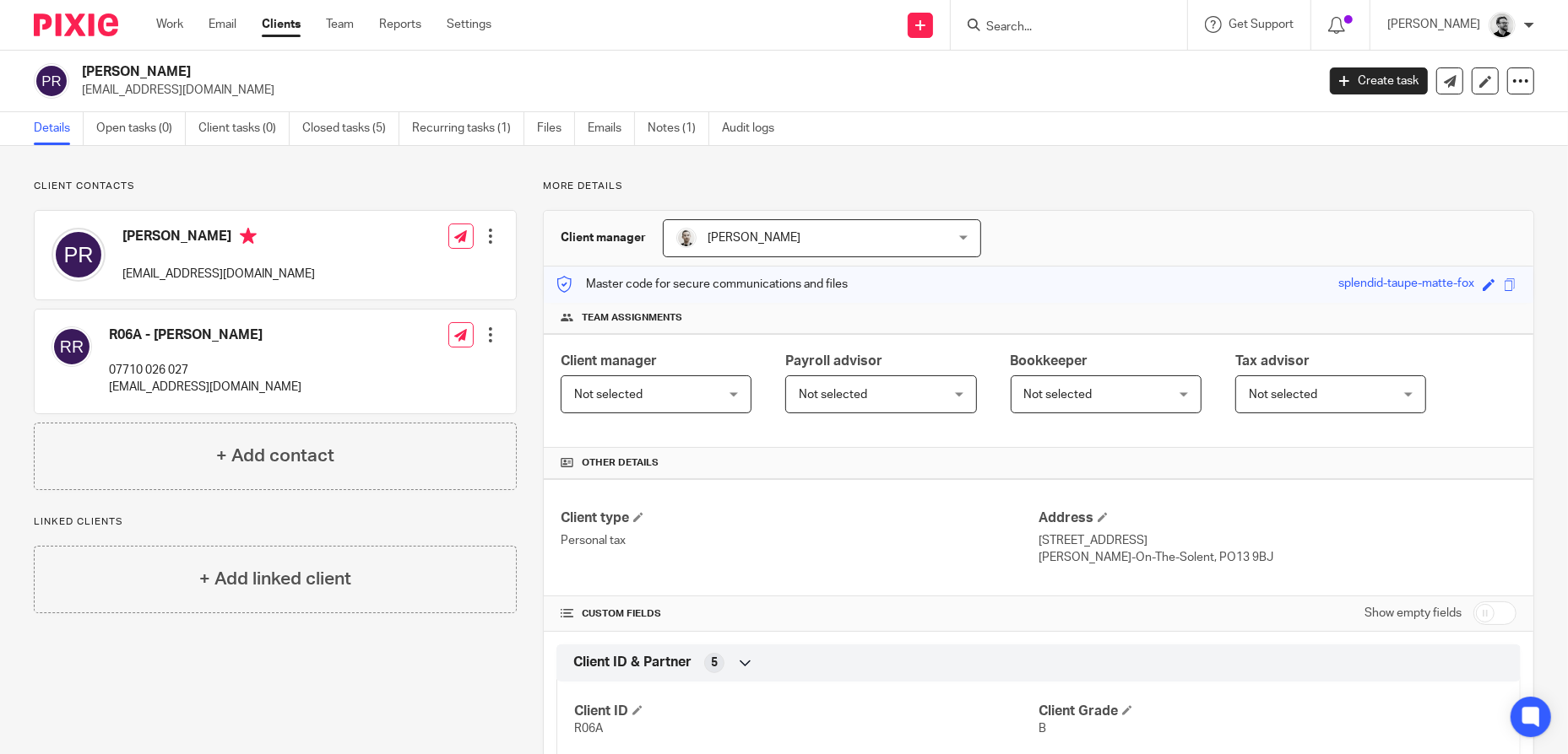
click at [1063, 30] on input "Search" at bounding box center [1060, 28] width 152 height 16
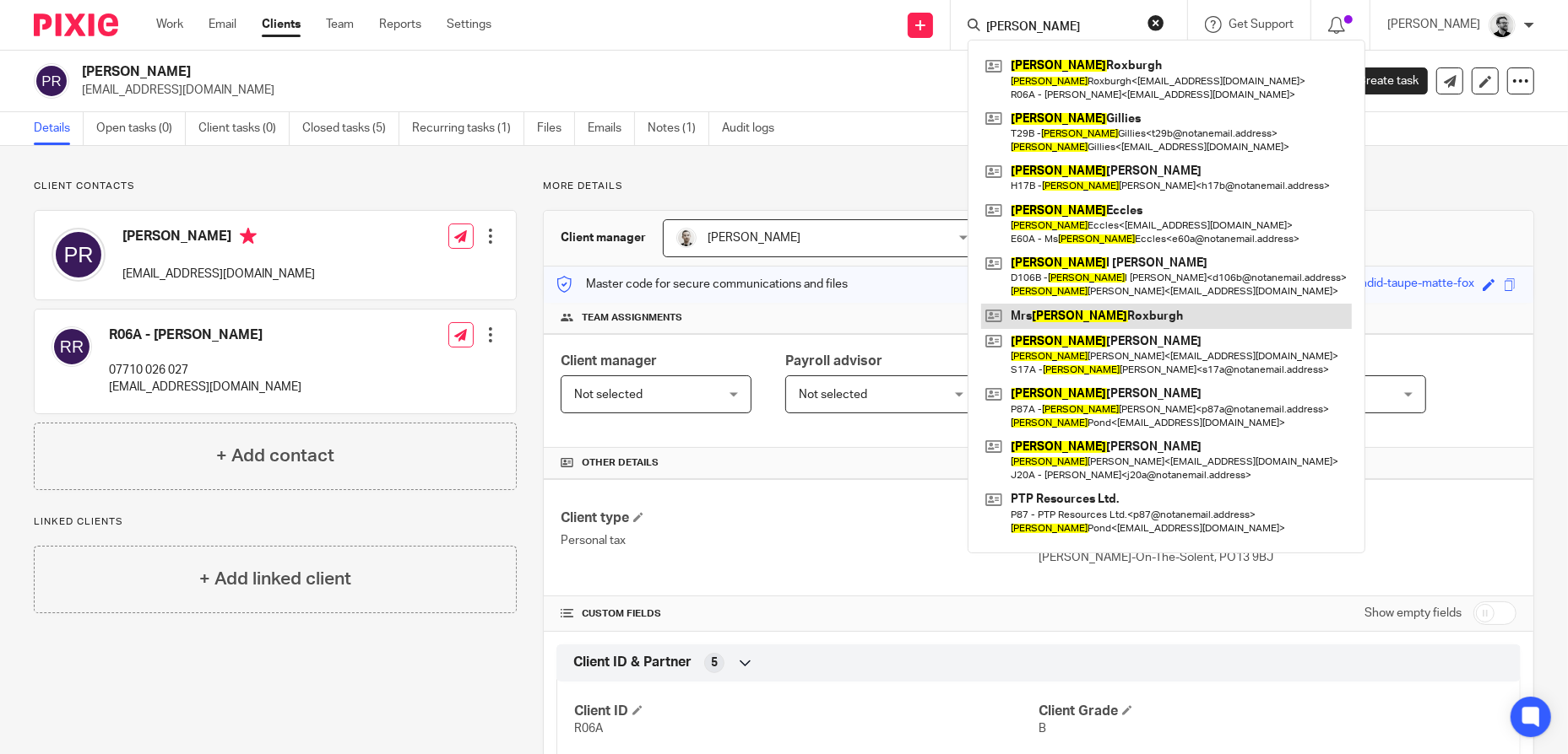
type input "patricia"
click at [1171, 312] on link at bounding box center [1166, 316] width 371 height 25
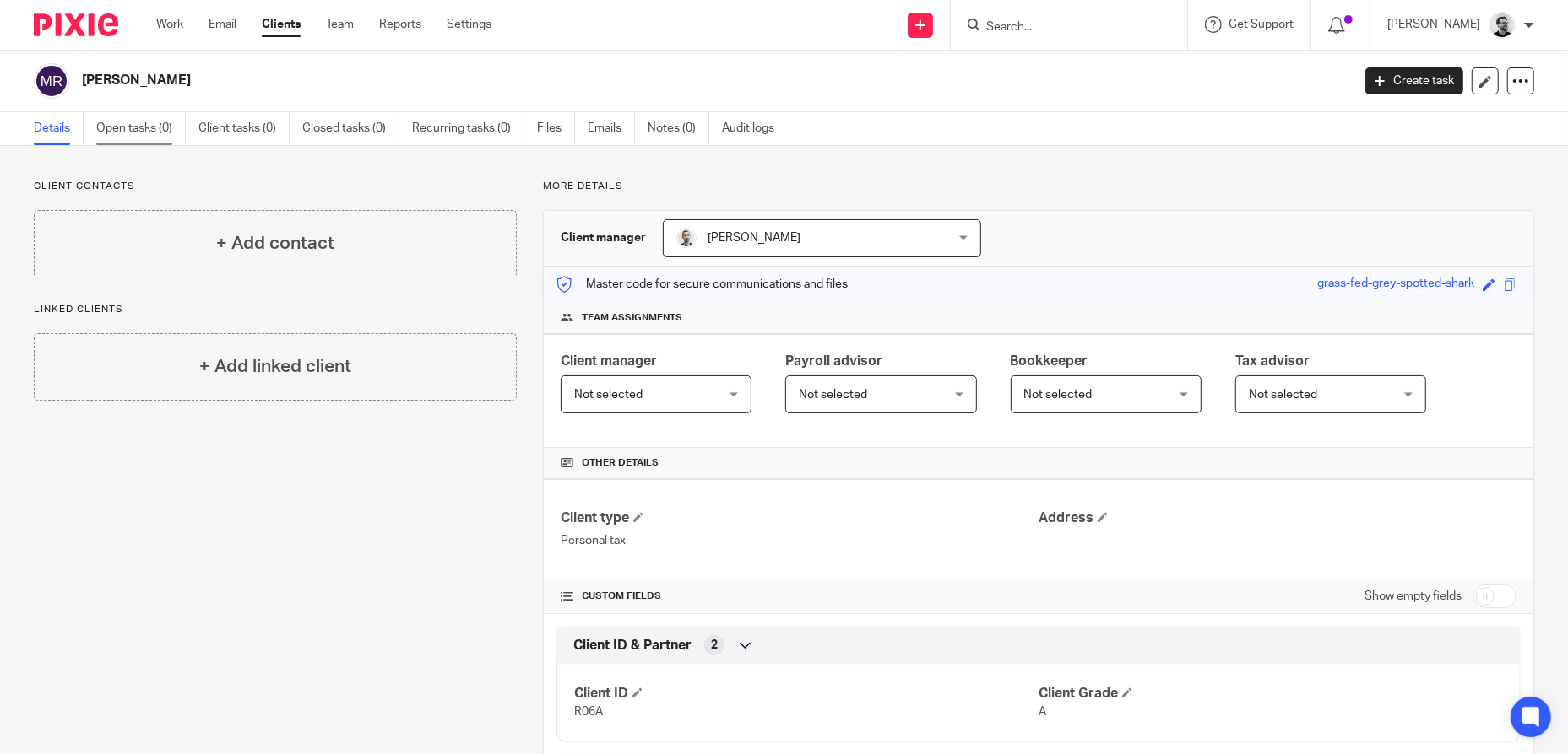
click at [152, 133] on link "Open tasks (0)" at bounding box center [141, 128] width 90 height 33
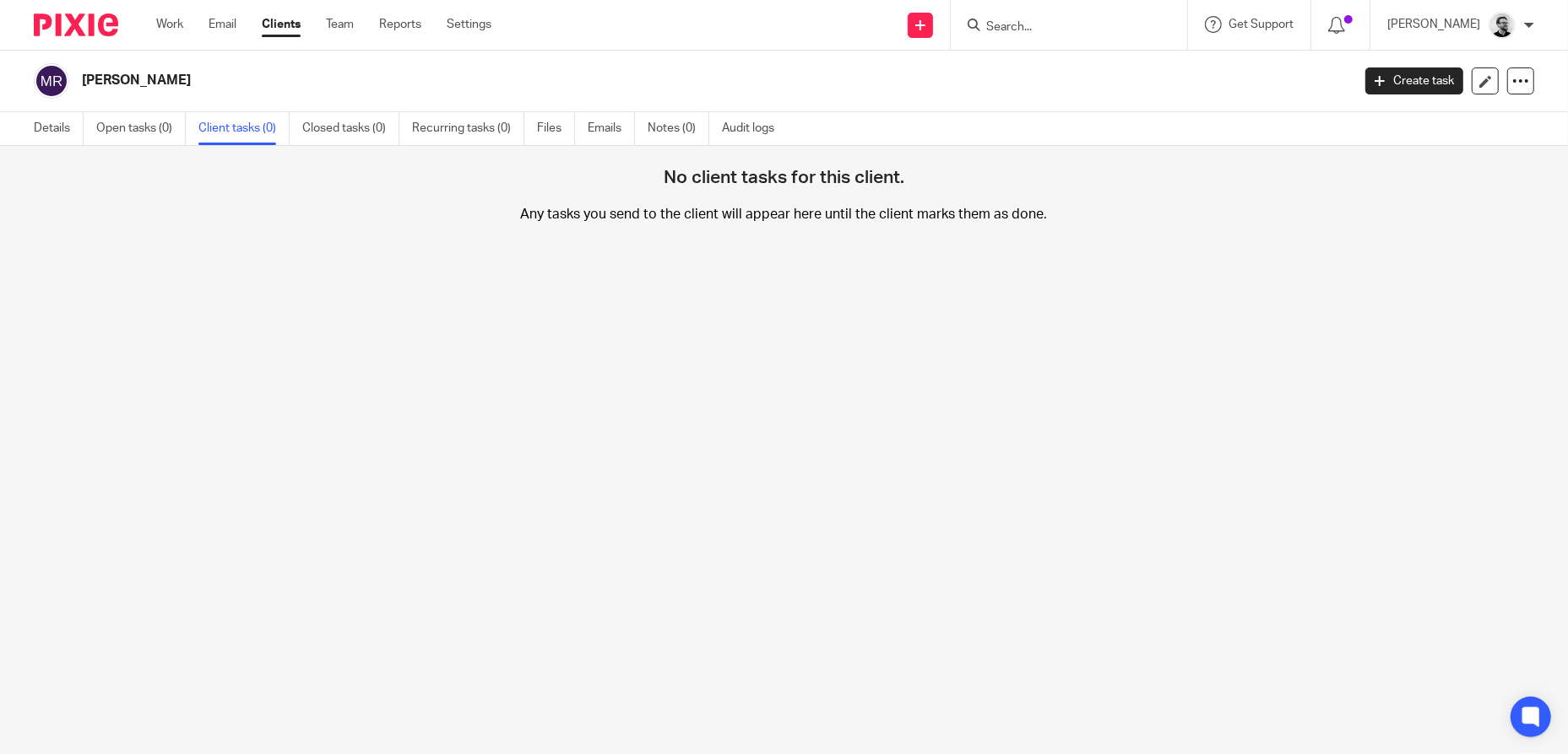
click at [62, 127] on link "Details" at bounding box center [58, 128] width 50 height 33
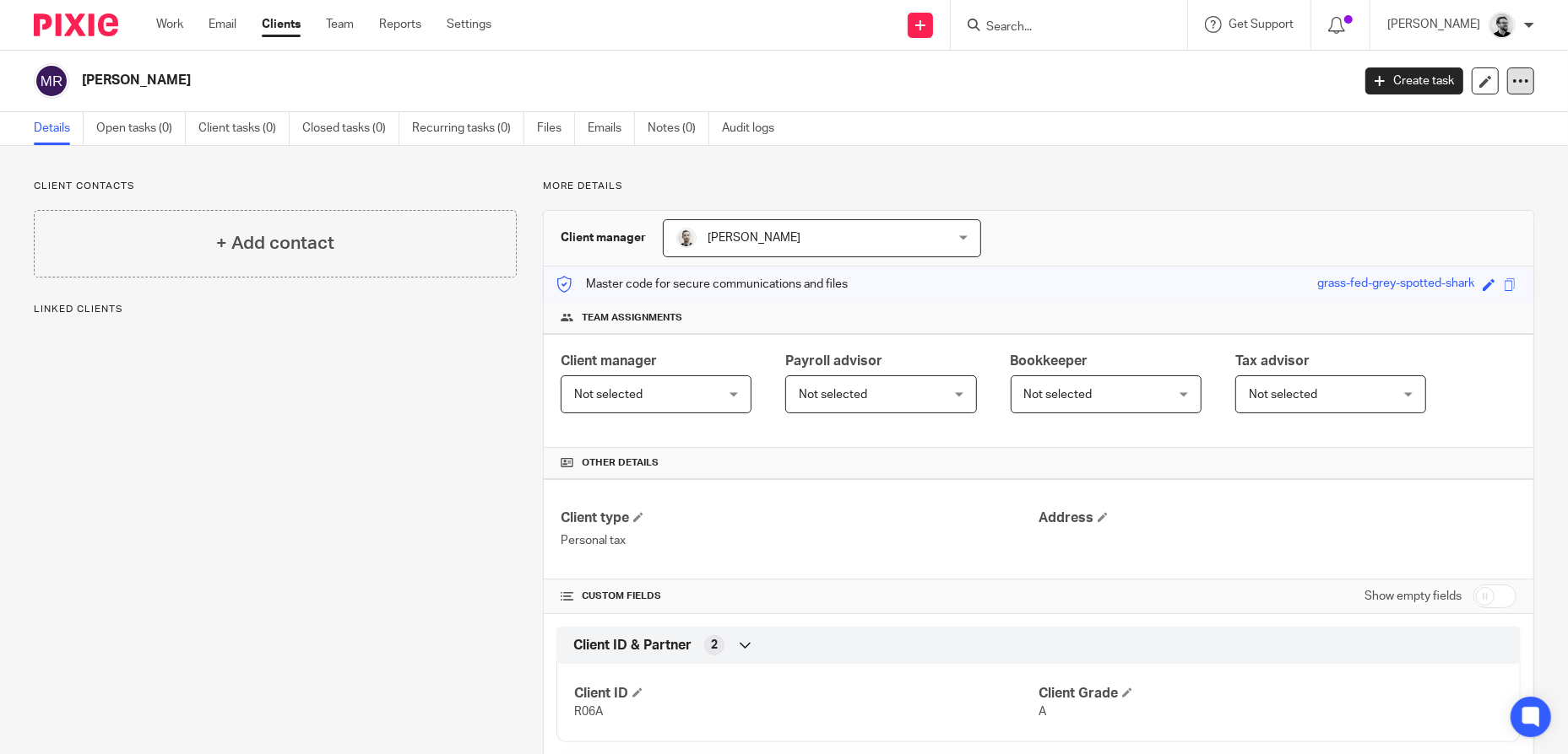
click at [1512, 80] on icon at bounding box center [1519, 81] width 17 height 17
click at [1389, 213] on span "Delete client" at bounding box center [1379, 218] width 67 height 12
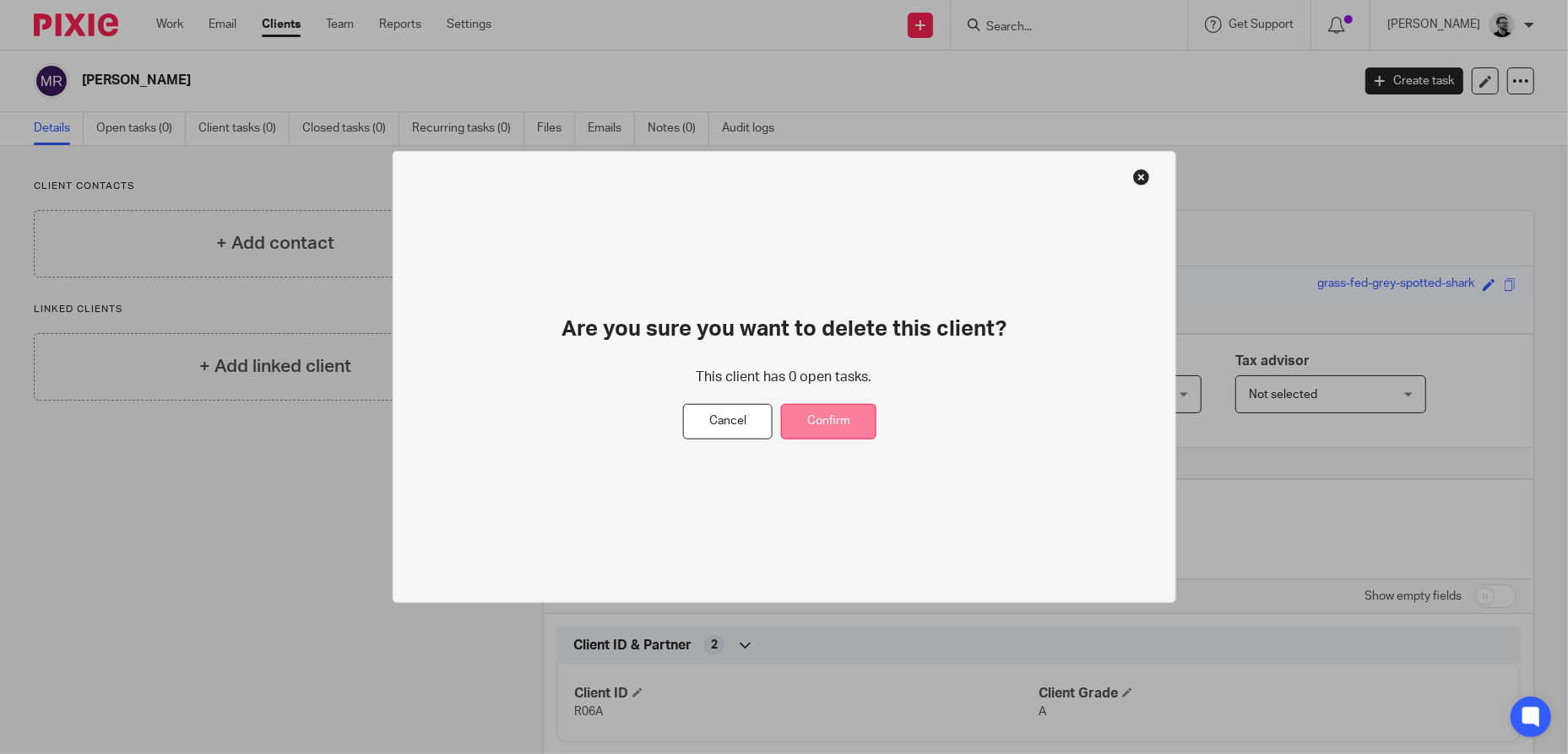
click at [844, 423] on button "Confirm" at bounding box center [828, 421] width 95 height 36
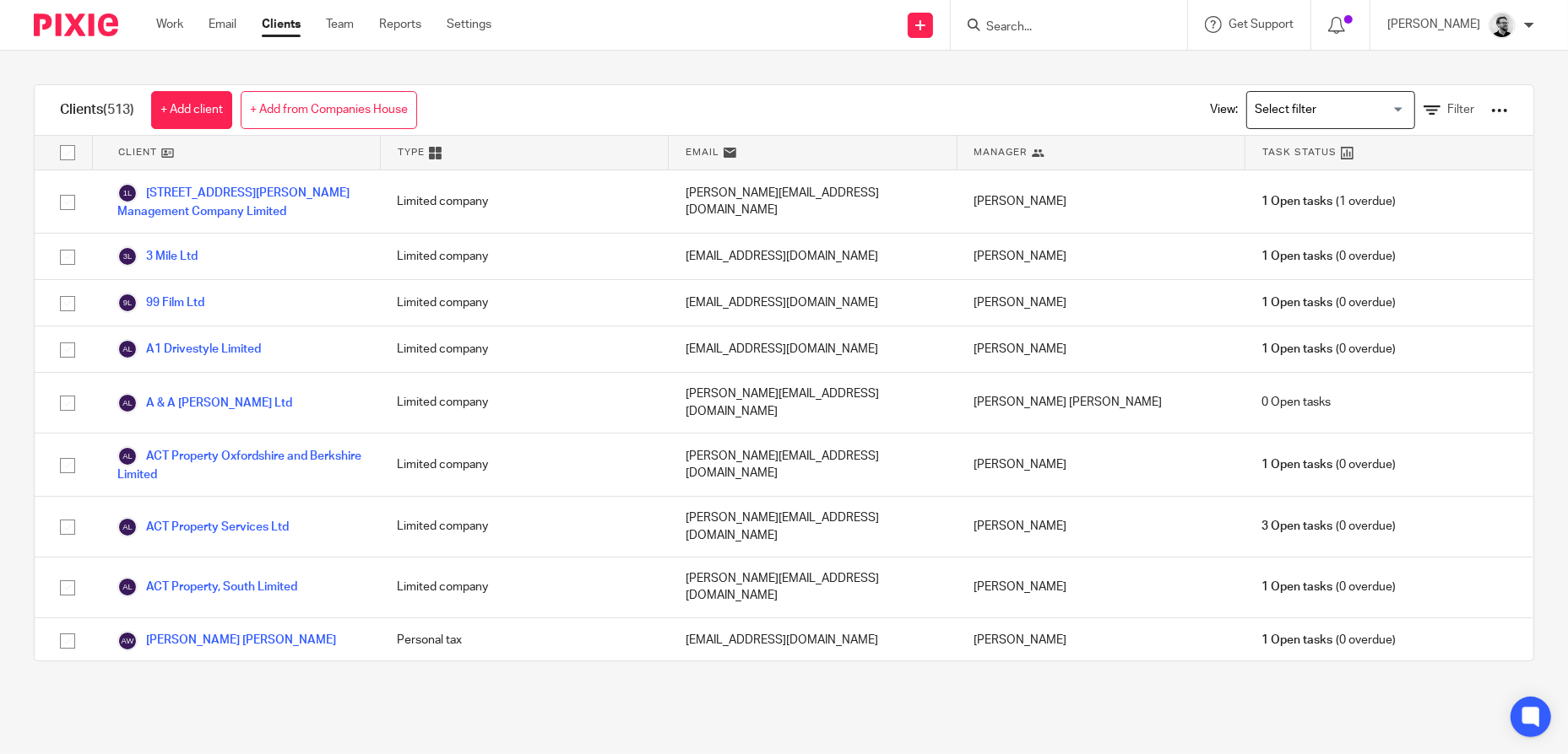
click at [1044, 20] on input "Search" at bounding box center [1060, 28] width 152 height 16
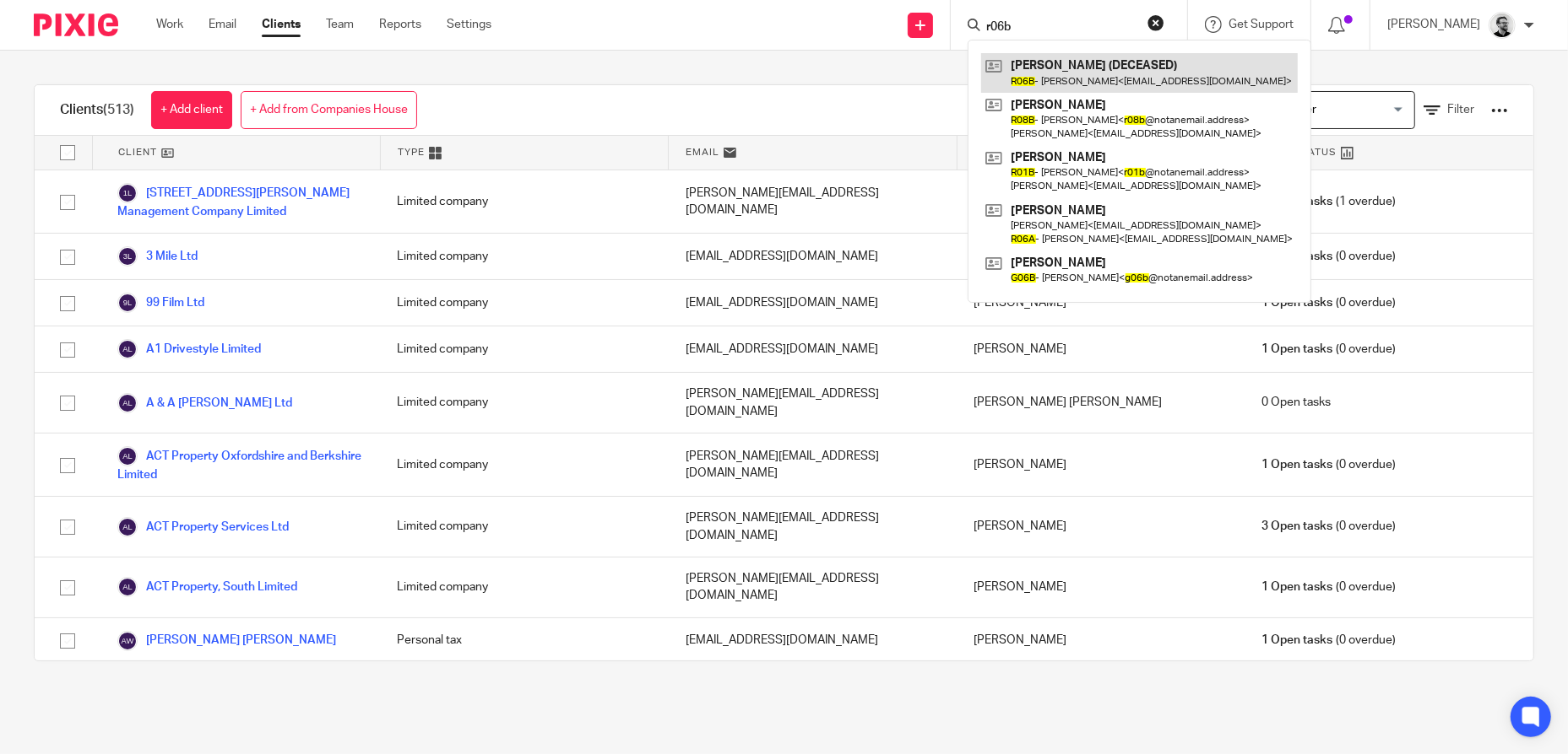
type input "r06b"
click at [1110, 60] on link at bounding box center [1139, 73] width 316 height 39
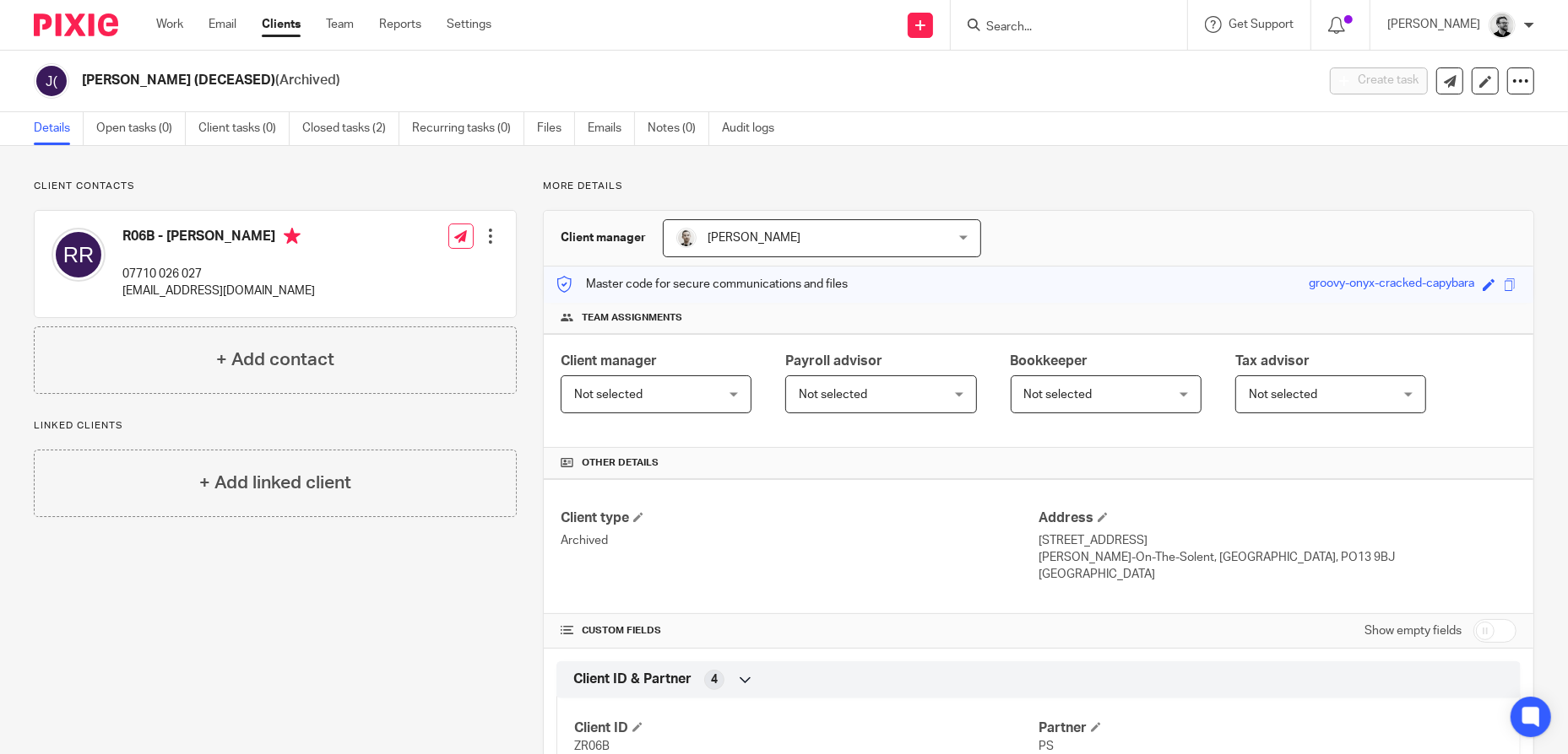
click at [1135, 20] on input "Search" at bounding box center [1060, 28] width 152 height 16
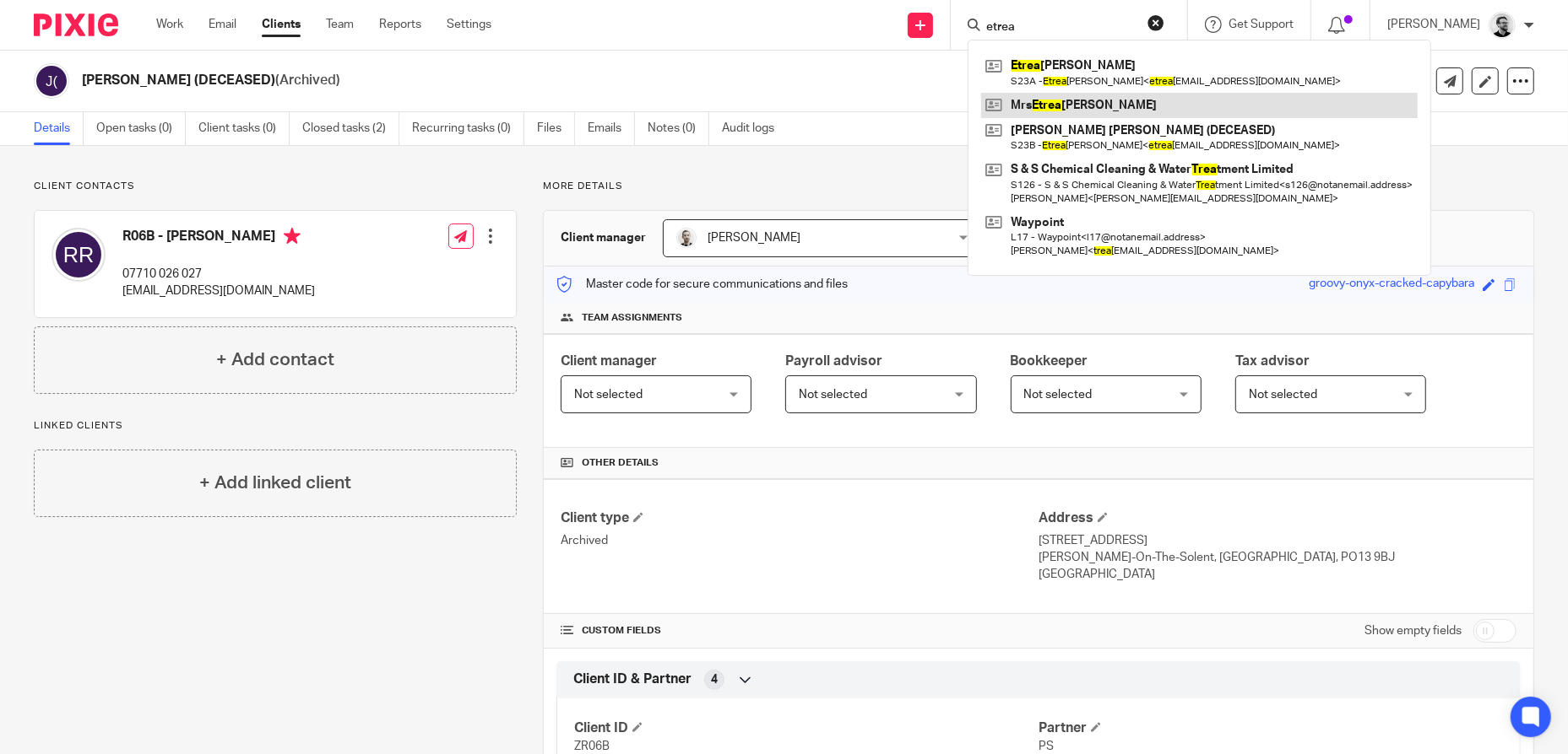
type input "etrea"
click at [1207, 99] on link at bounding box center [1199, 105] width 436 height 25
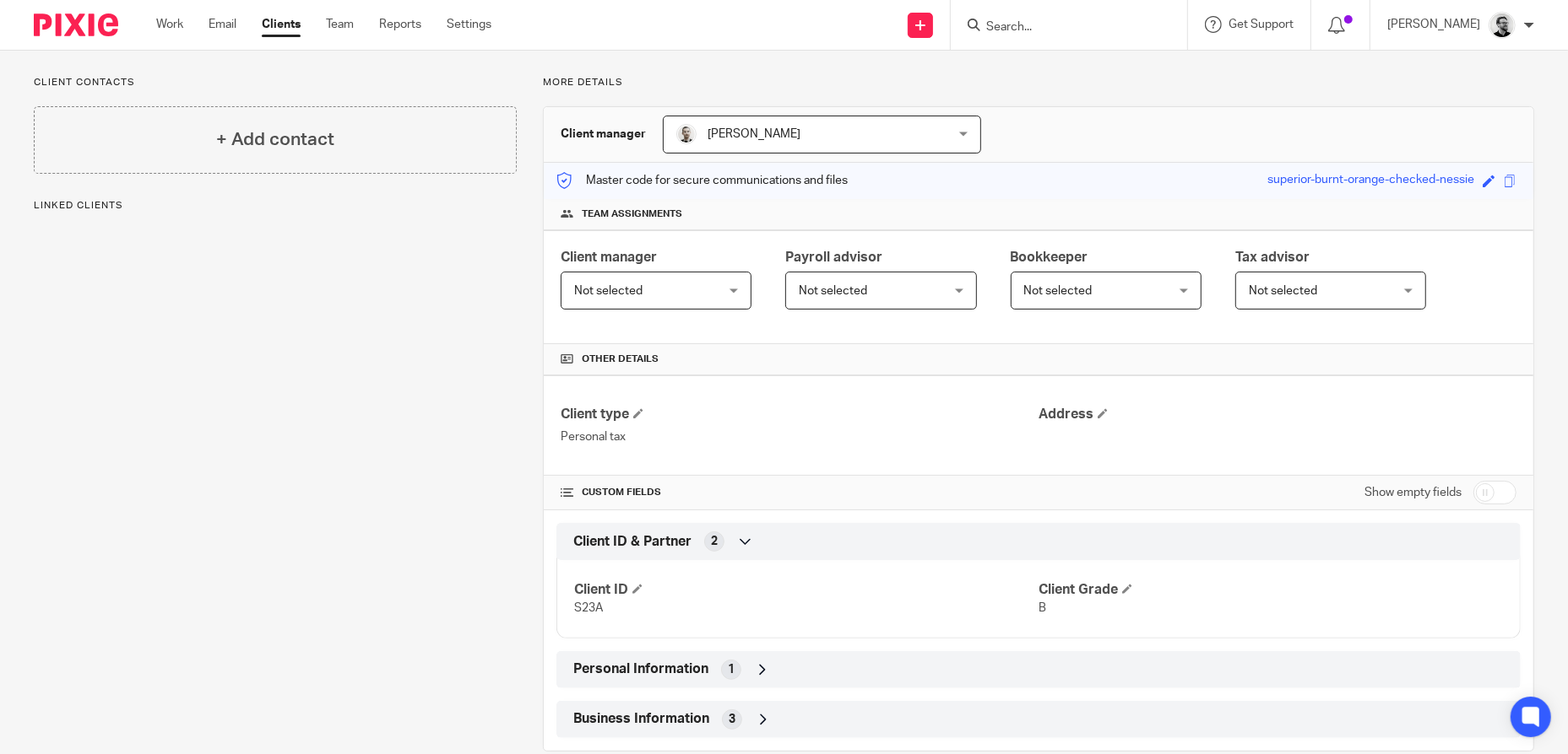
scroll to position [134, 0]
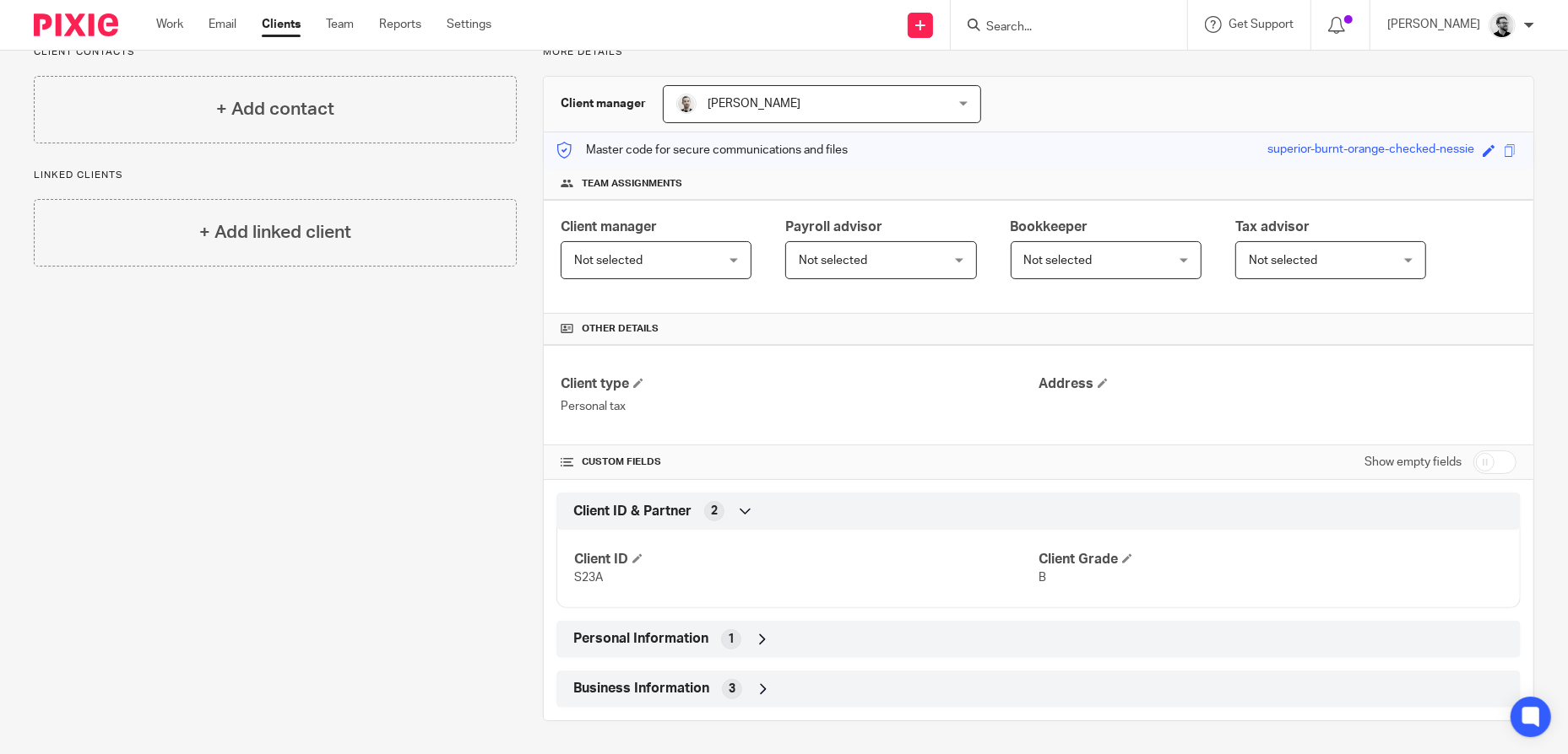
click at [746, 695] on div "Business Information 3" at bounding box center [1039, 689] width 938 height 28
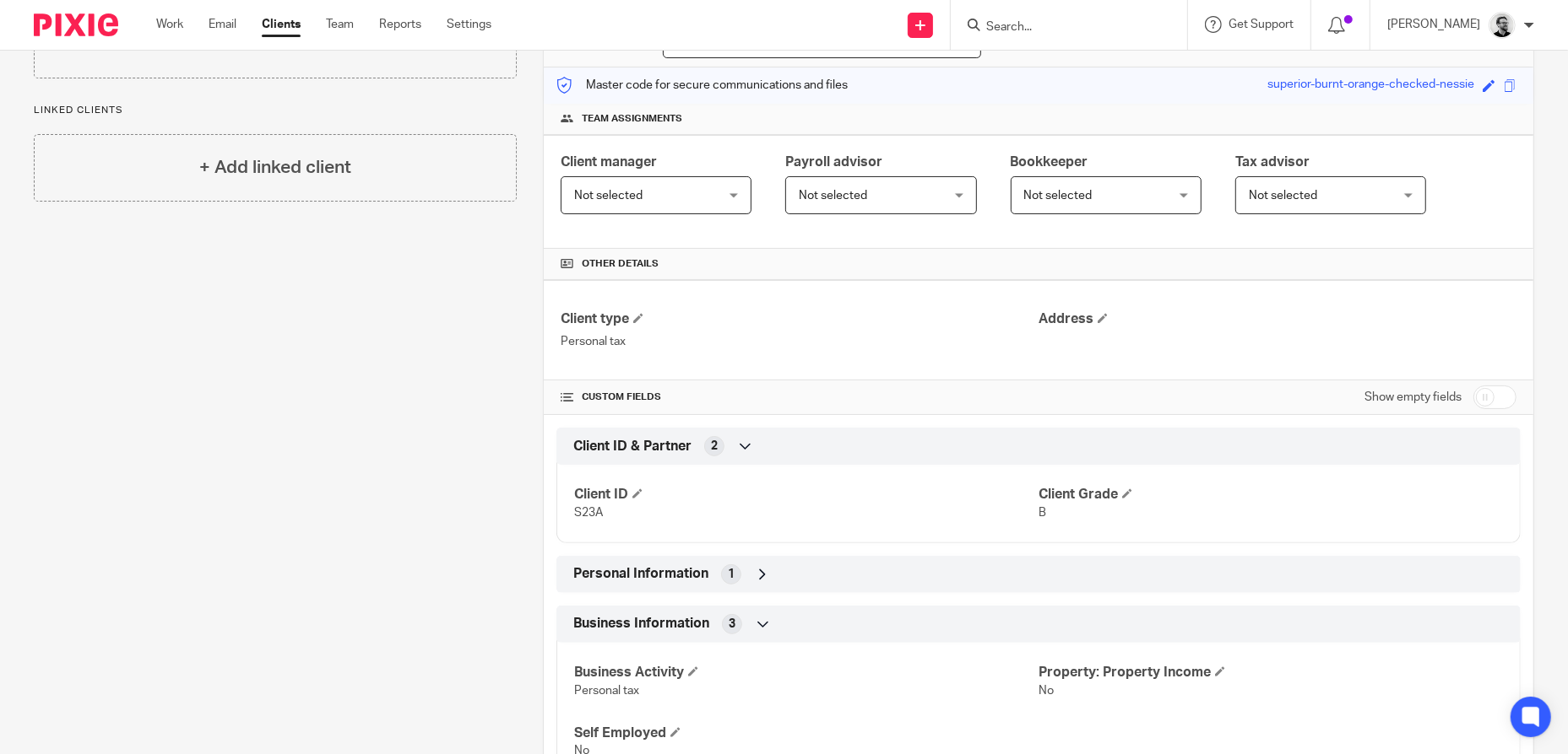
scroll to position [273, 0]
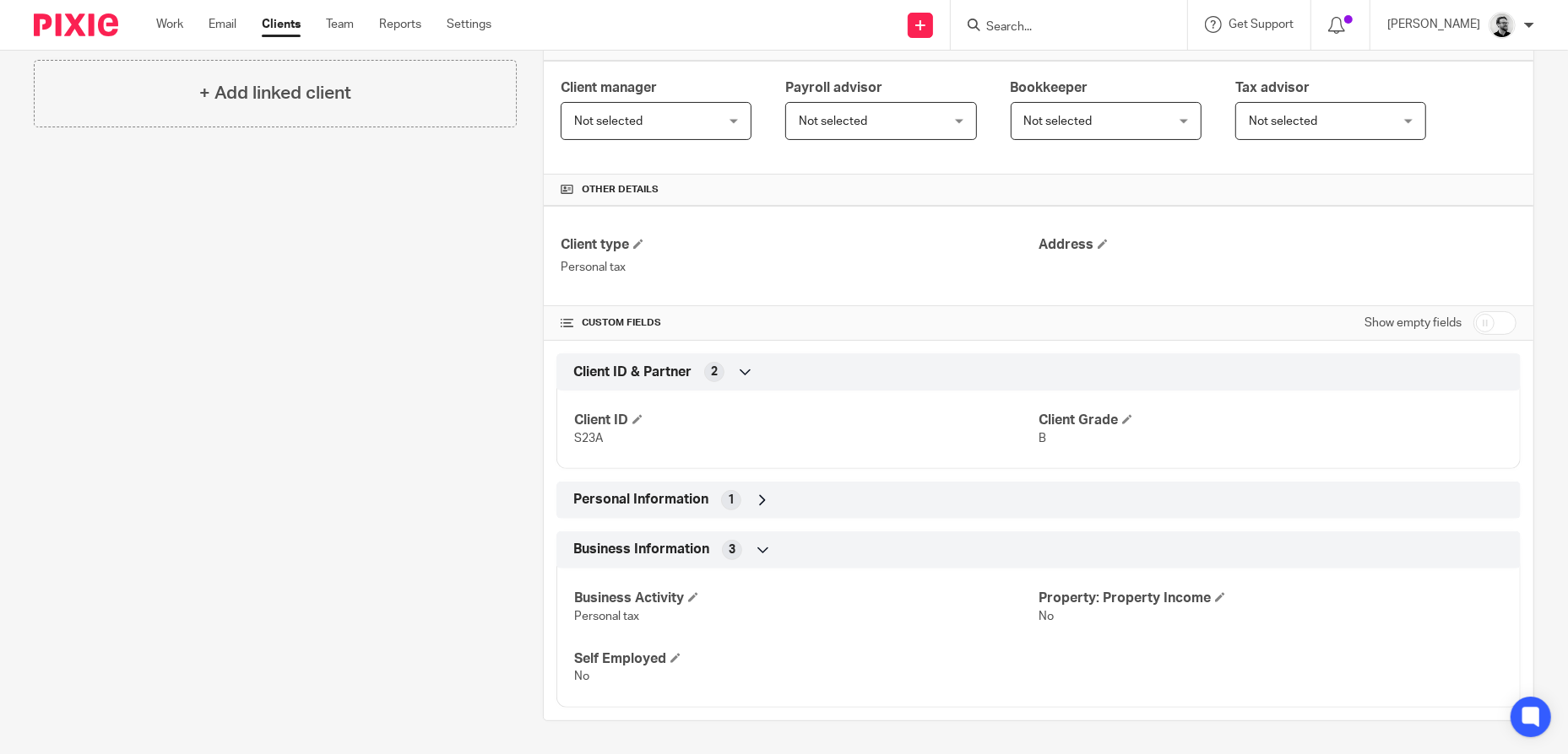
click at [826, 491] on div "Personal Information 1" at bounding box center [1039, 500] width 938 height 28
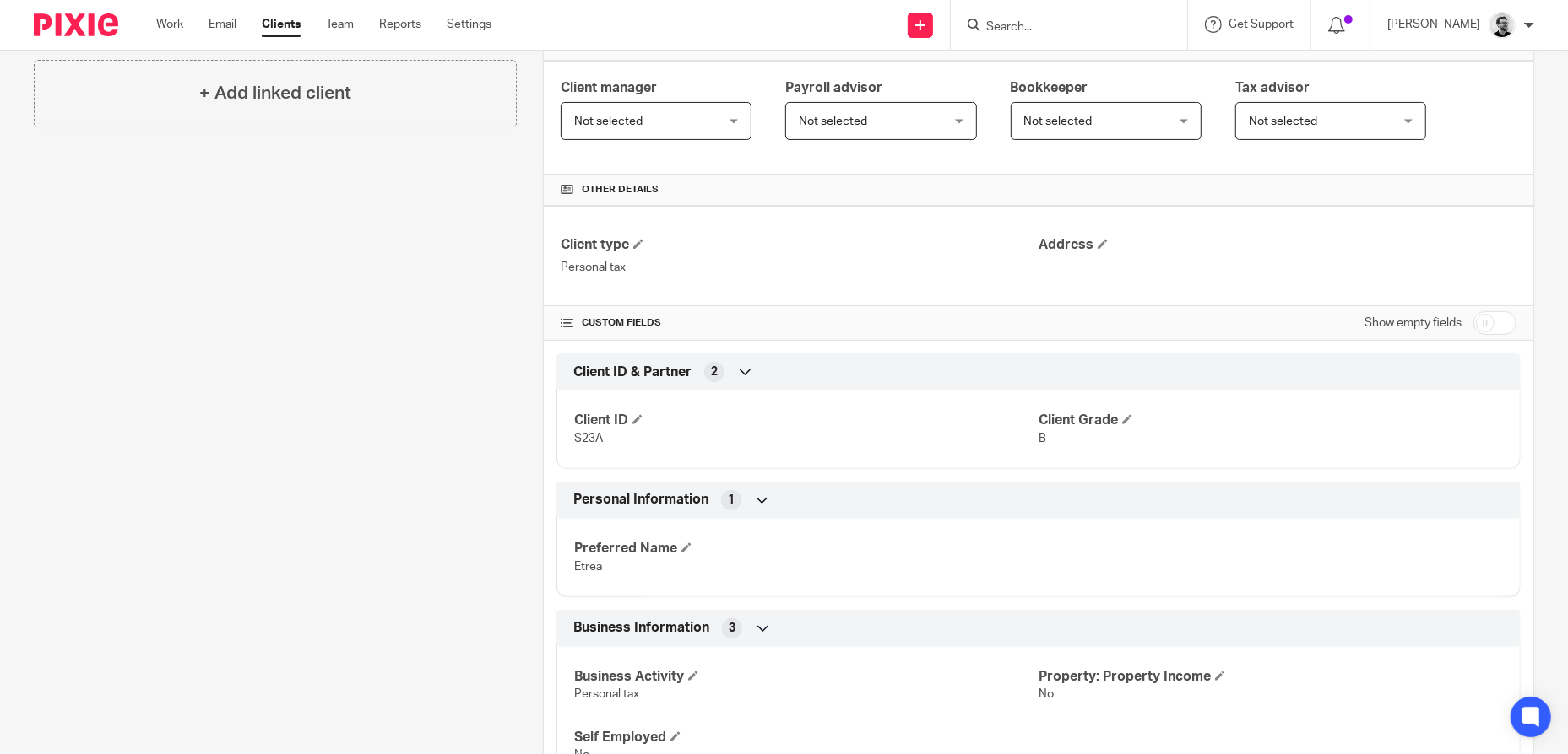
click at [826, 491] on div "Personal Information 1" at bounding box center [1039, 500] width 938 height 28
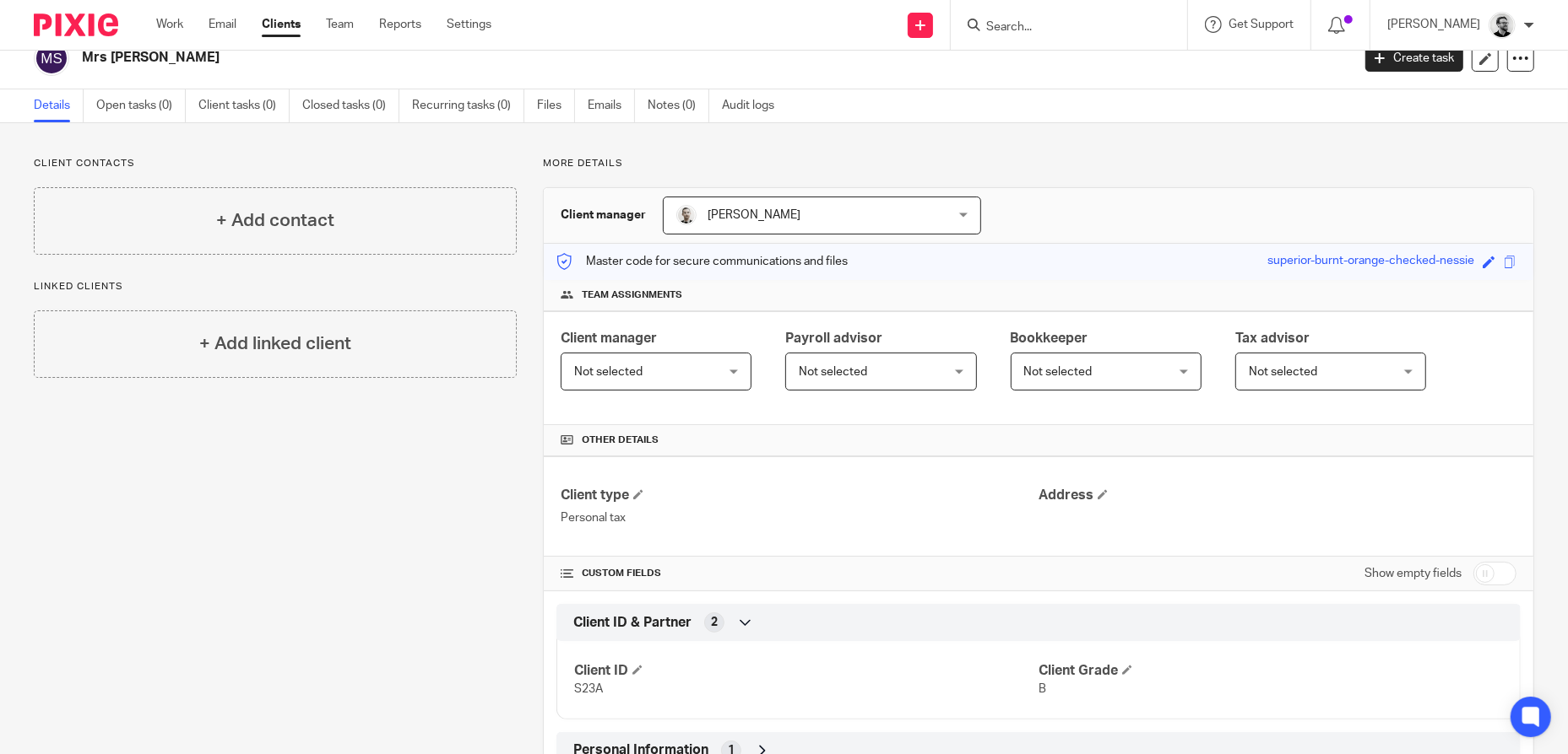
scroll to position [0, 0]
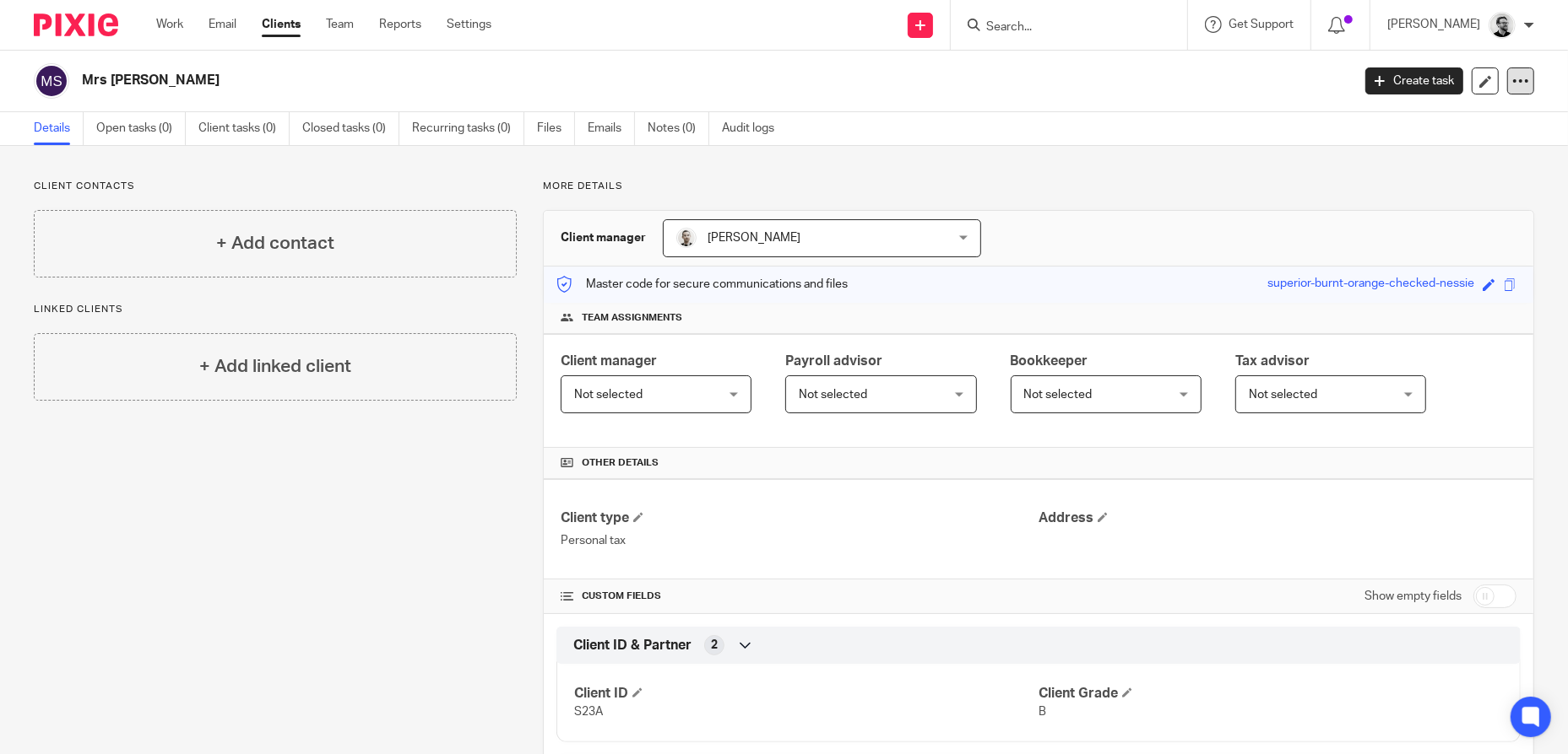
click at [1512, 83] on icon at bounding box center [1519, 81] width 17 height 17
click at [1376, 221] on span "Delete client" at bounding box center [1379, 218] width 67 height 12
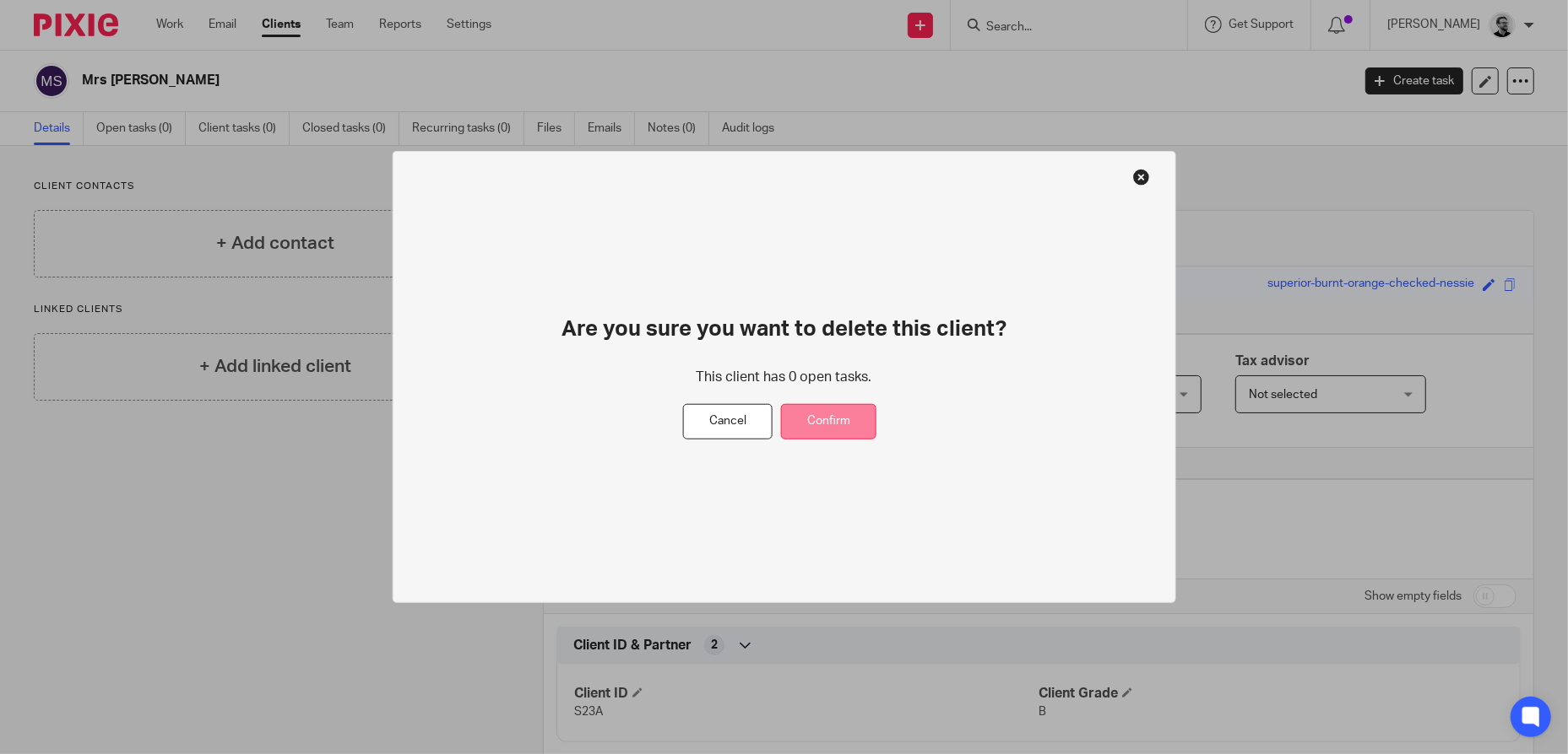
click at [837, 422] on button "Confirm" at bounding box center [828, 421] width 95 height 36
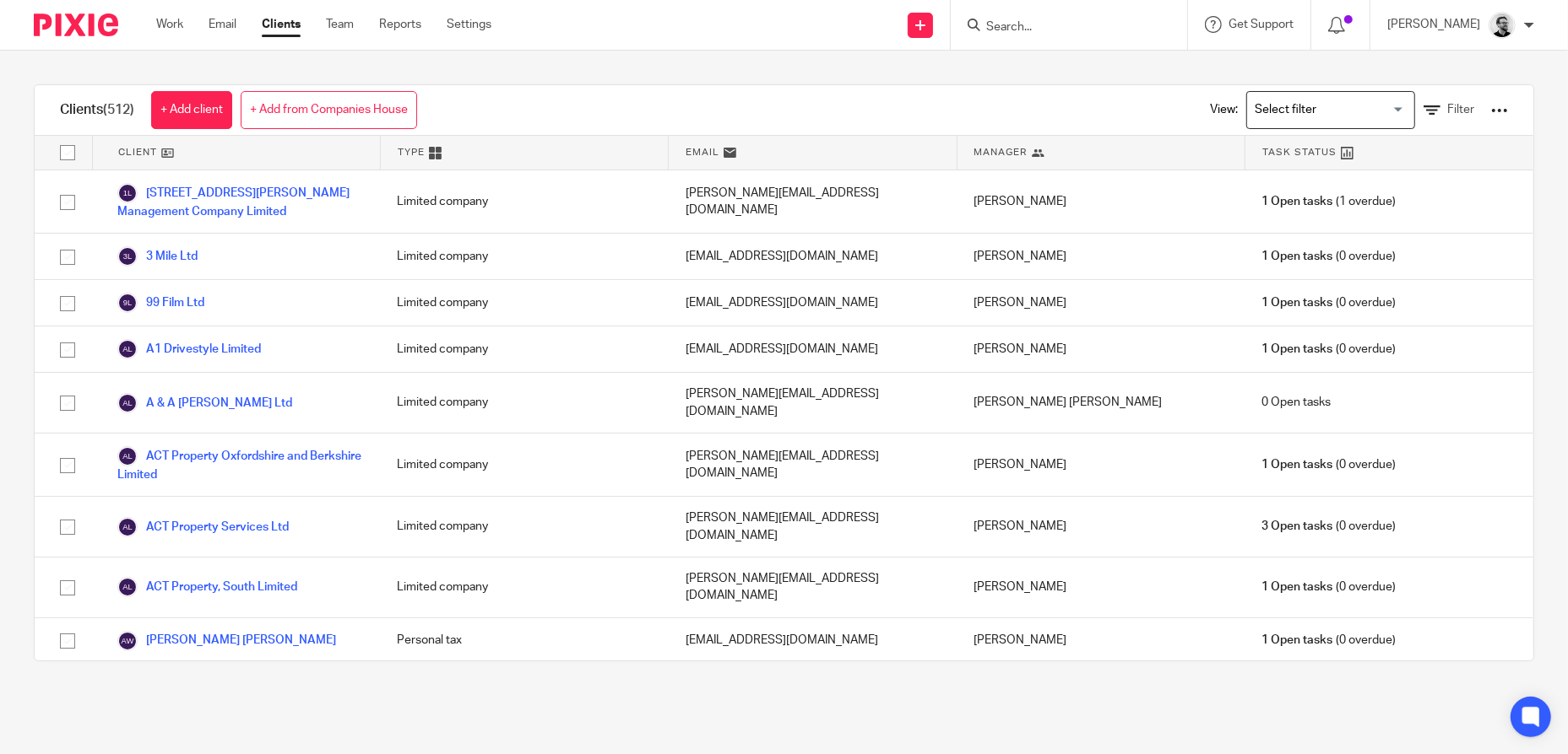
click at [1097, 27] on input "Search" at bounding box center [1060, 28] width 152 height 16
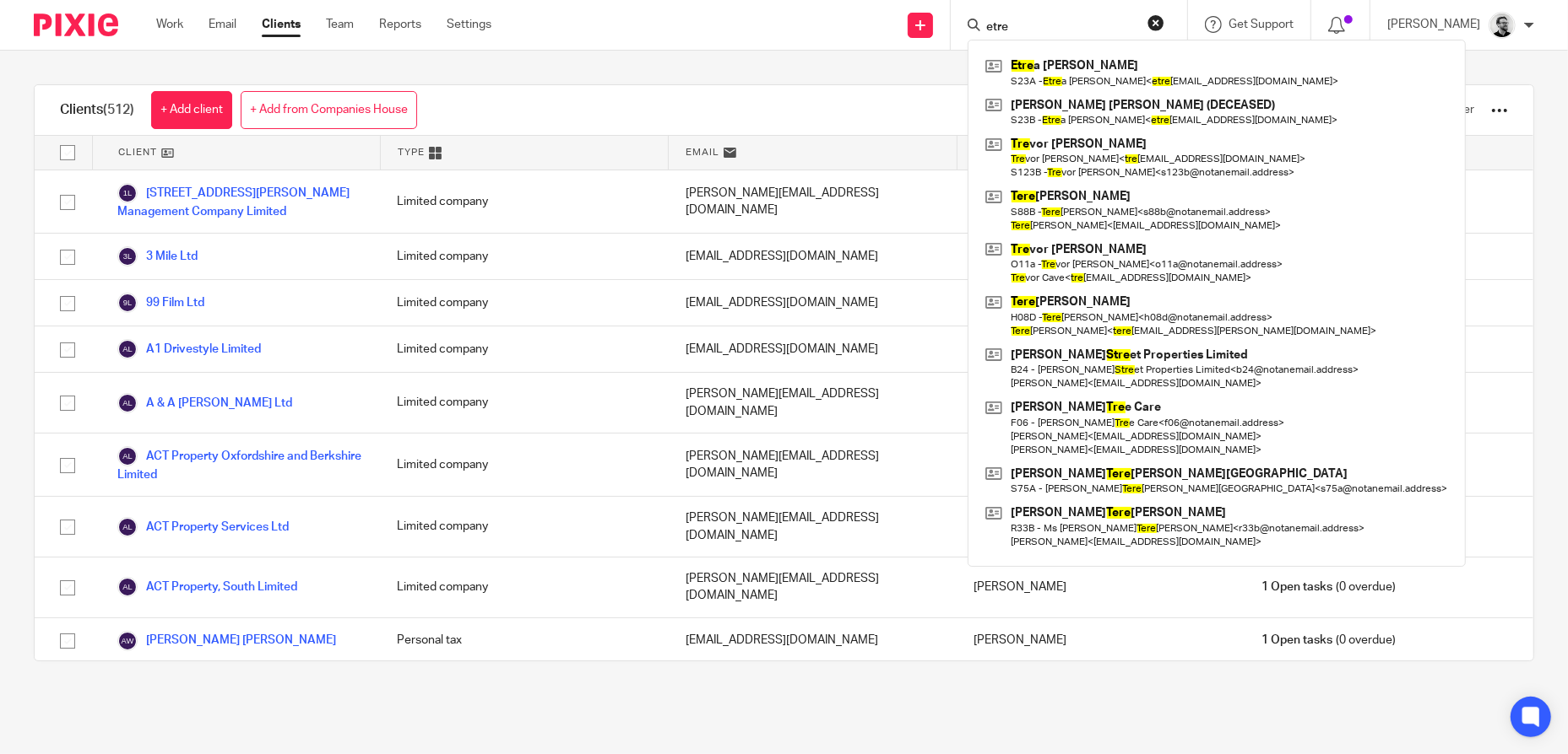
type input "etre"
drag, startPoint x: 1079, startPoint y: 24, endPoint x: 952, endPoint y: 18, distance: 127.1
click at [952, 18] on div "Send new email Create task Add client etre Etre a [PERSON_NAME] S23A - Etre a […" at bounding box center [1042, 24] width 1051 height 50
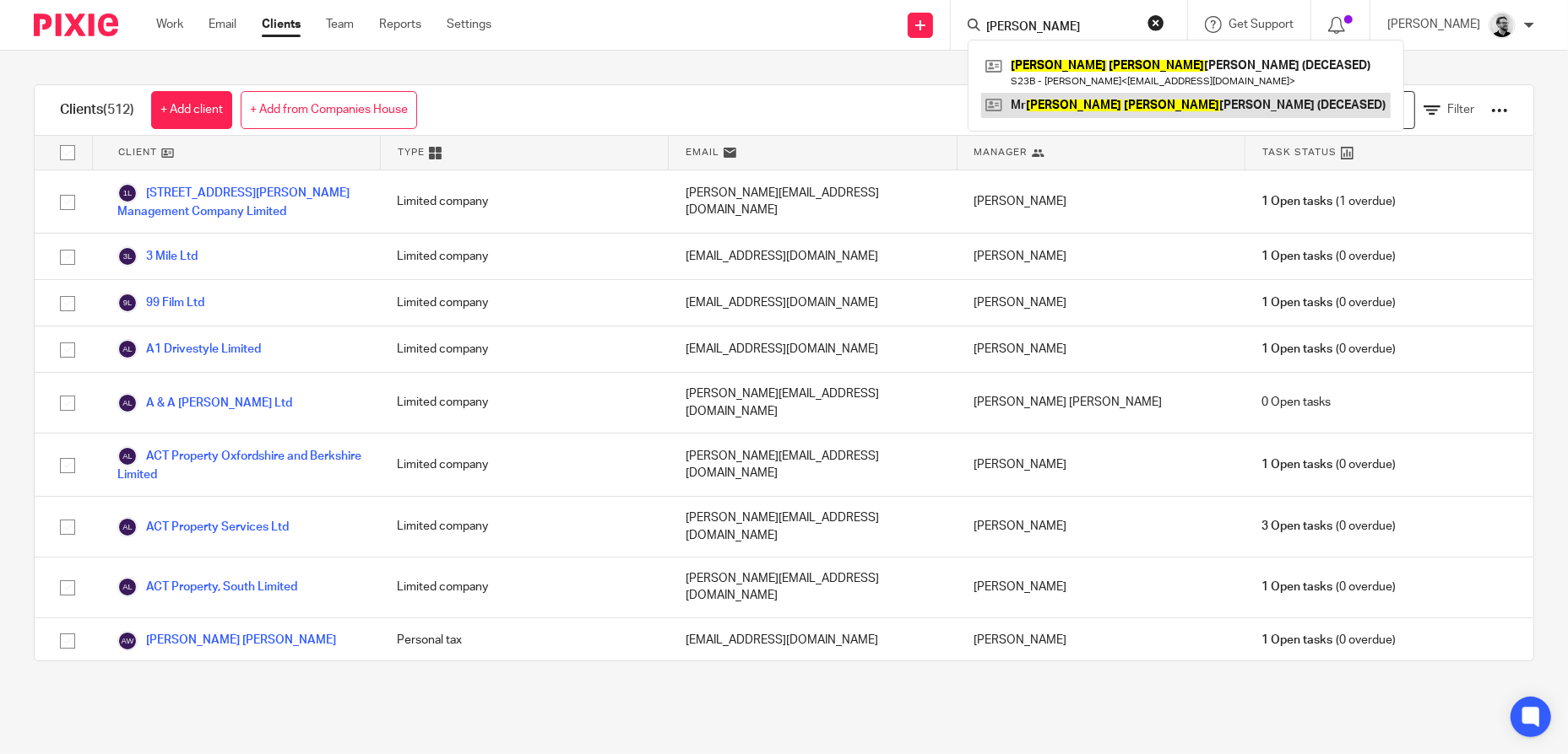
type input "[PERSON_NAME]"
click at [1172, 99] on link at bounding box center [1185, 105] width 410 height 25
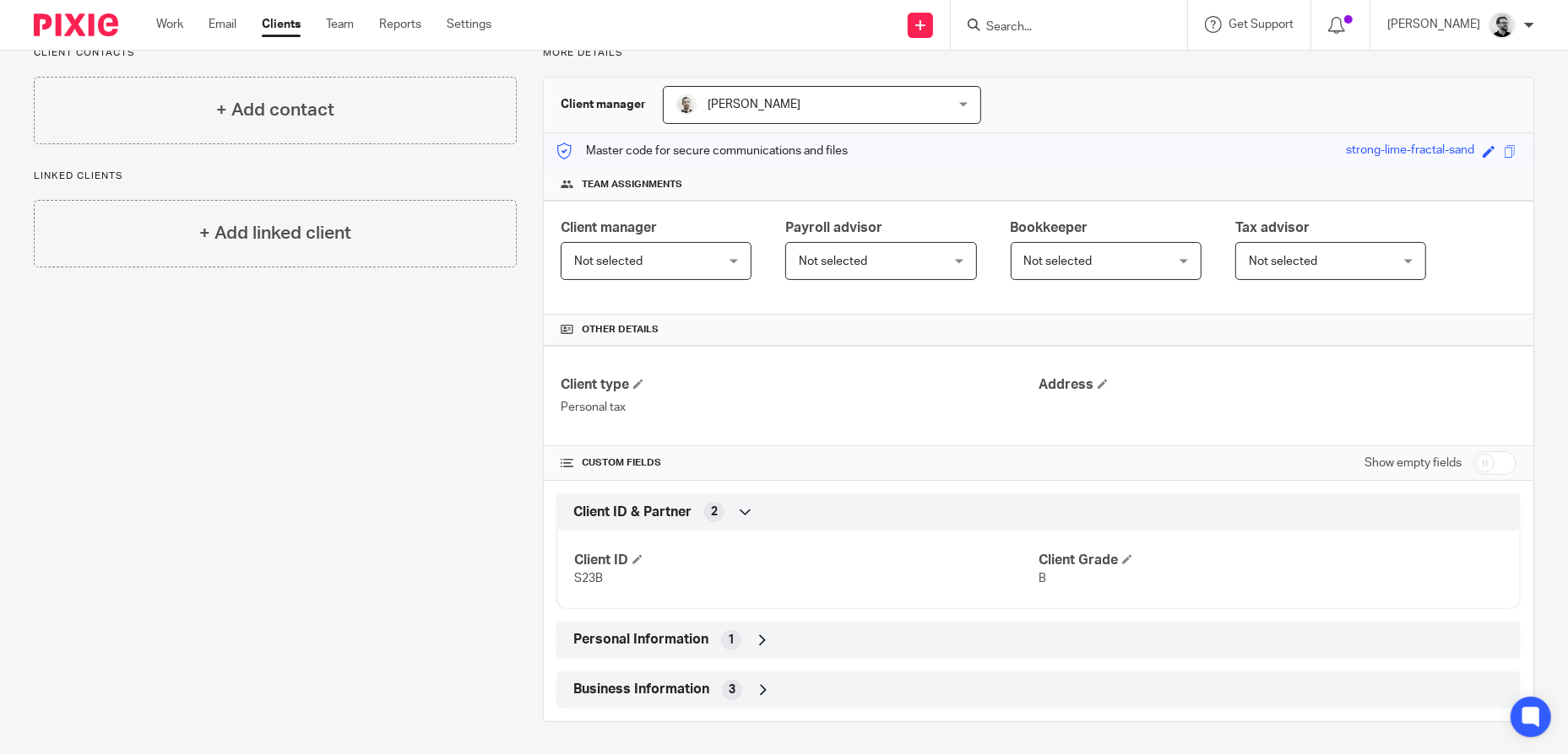
scroll to position [134, 0]
click at [801, 687] on div "Business Information 3" at bounding box center [1039, 689] width 938 height 28
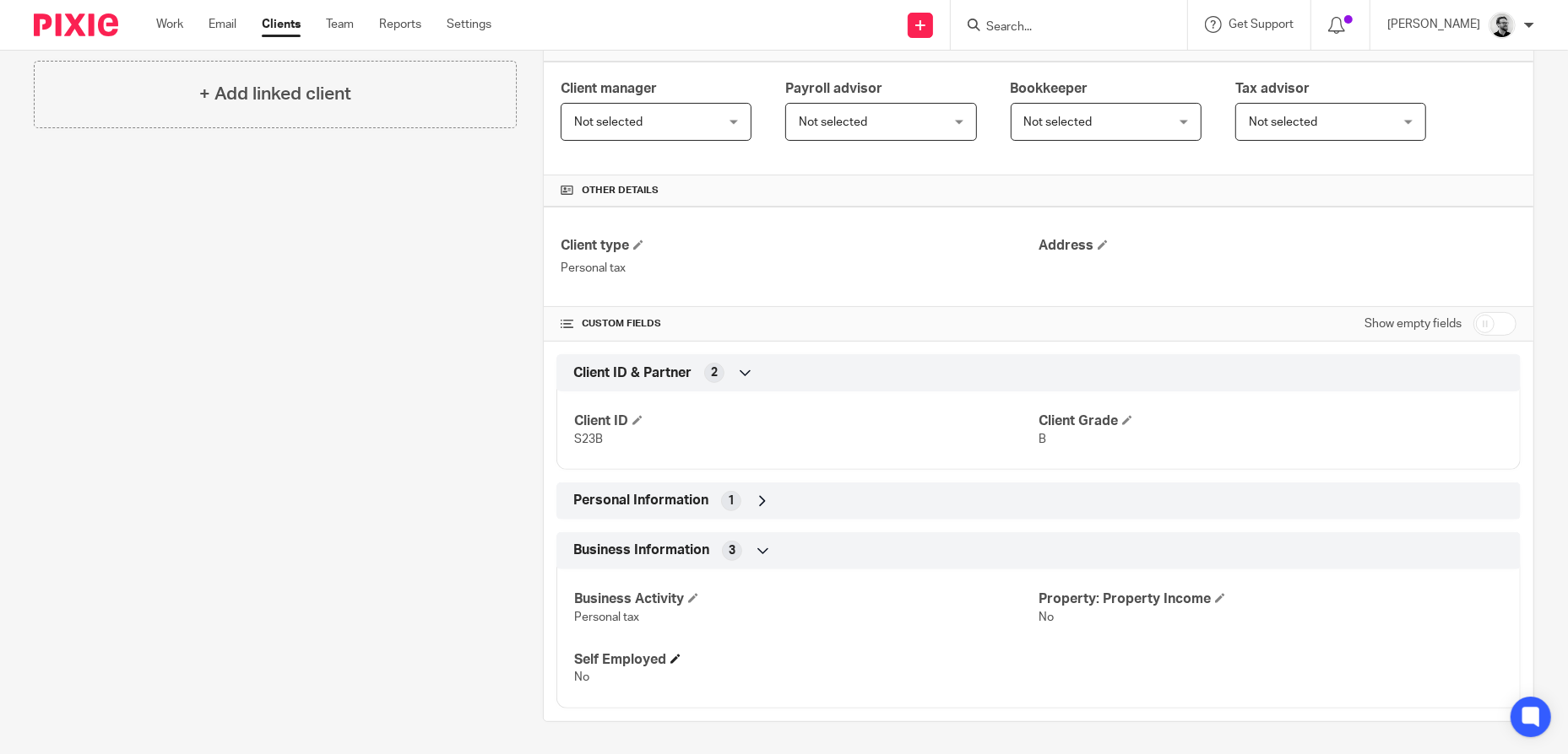
scroll to position [273, 0]
click at [825, 544] on div "Business Information 3" at bounding box center [1039, 550] width 938 height 28
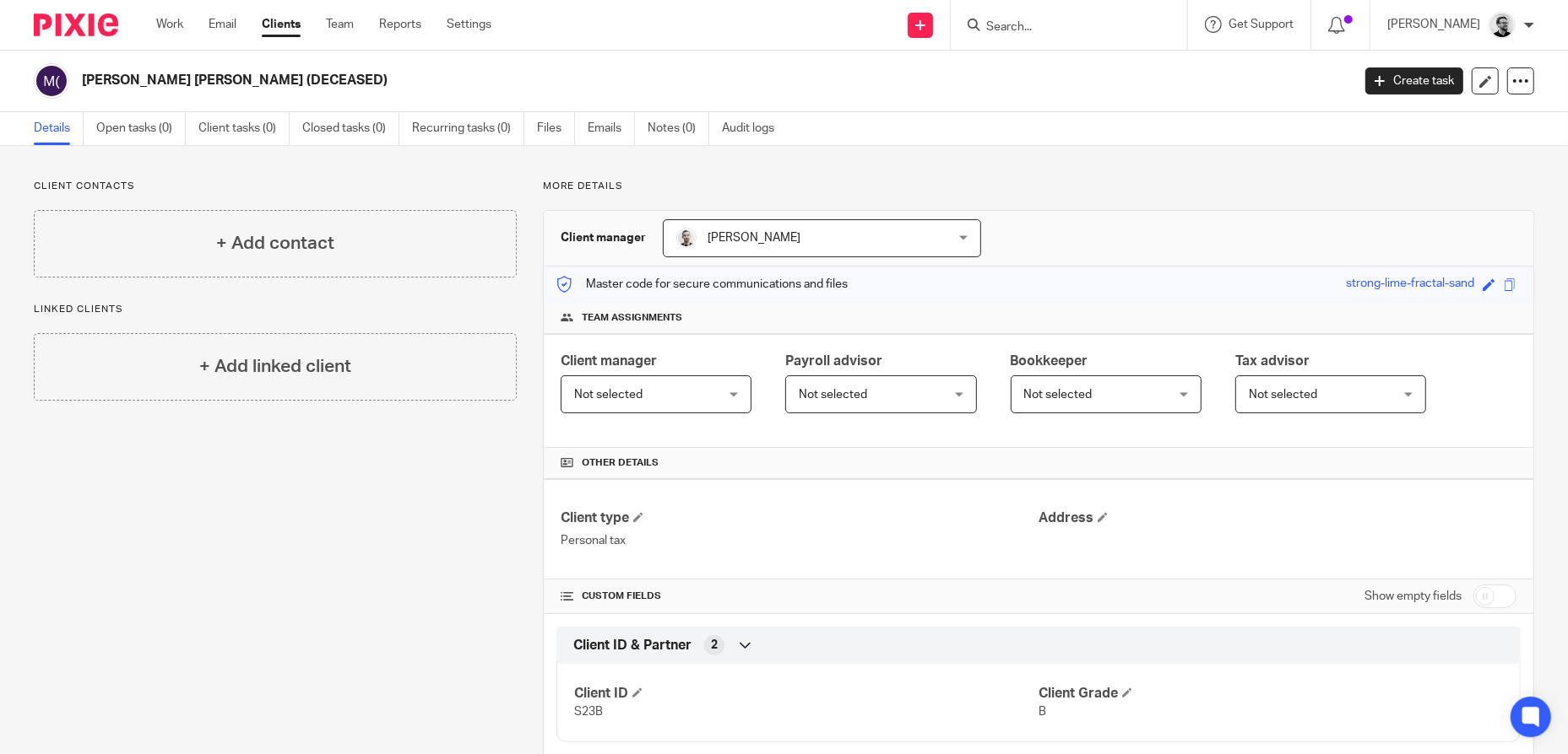
scroll to position [0, 0]
click at [1090, 10] on div at bounding box center [1069, 24] width 237 height 50
click at [1096, 16] on form at bounding box center [1074, 25] width 180 height 21
click at [1070, 22] on input "Search" at bounding box center [1060, 28] width 152 height 16
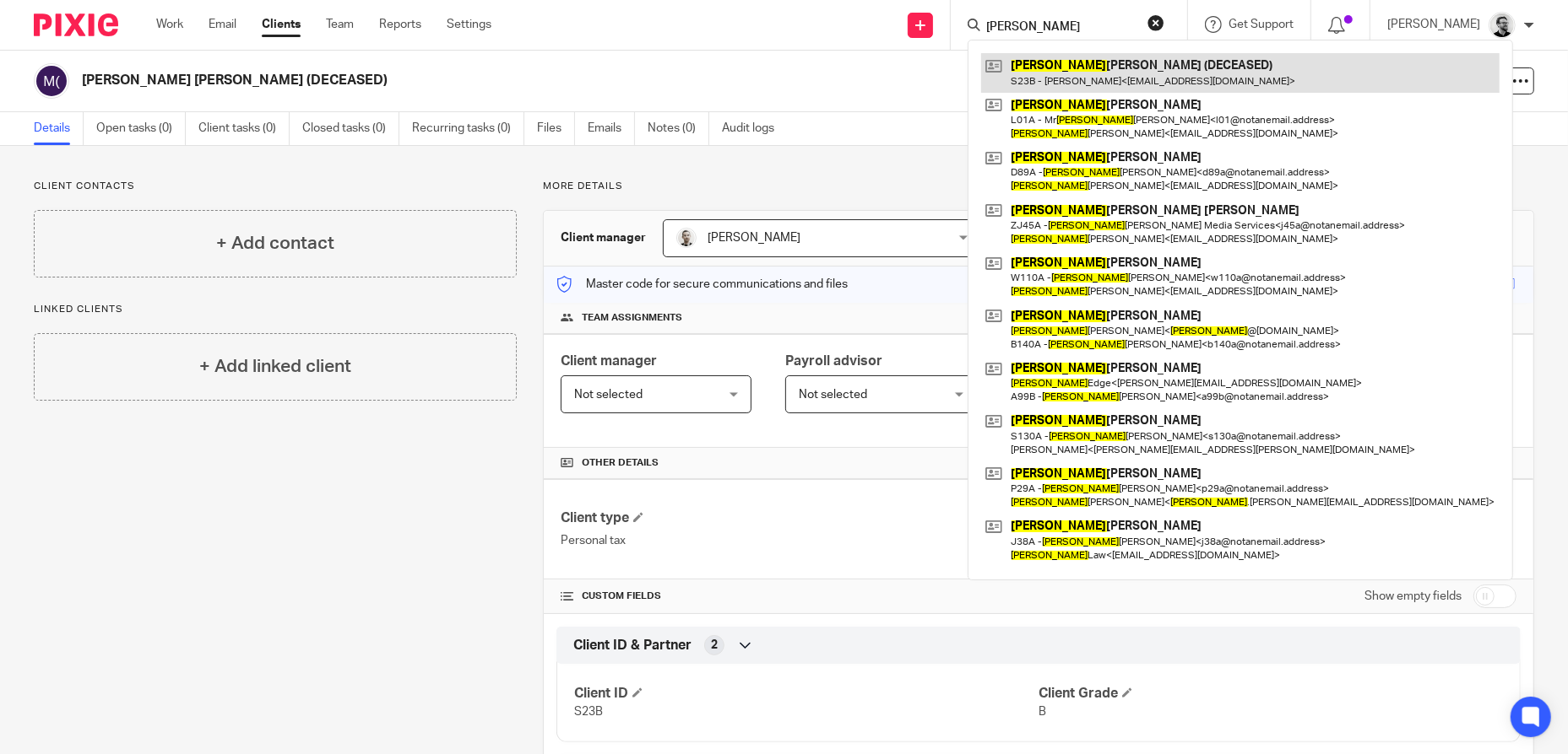
type input "[PERSON_NAME]"
click at [1177, 70] on link at bounding box center [1240, 73] width 518 height 39
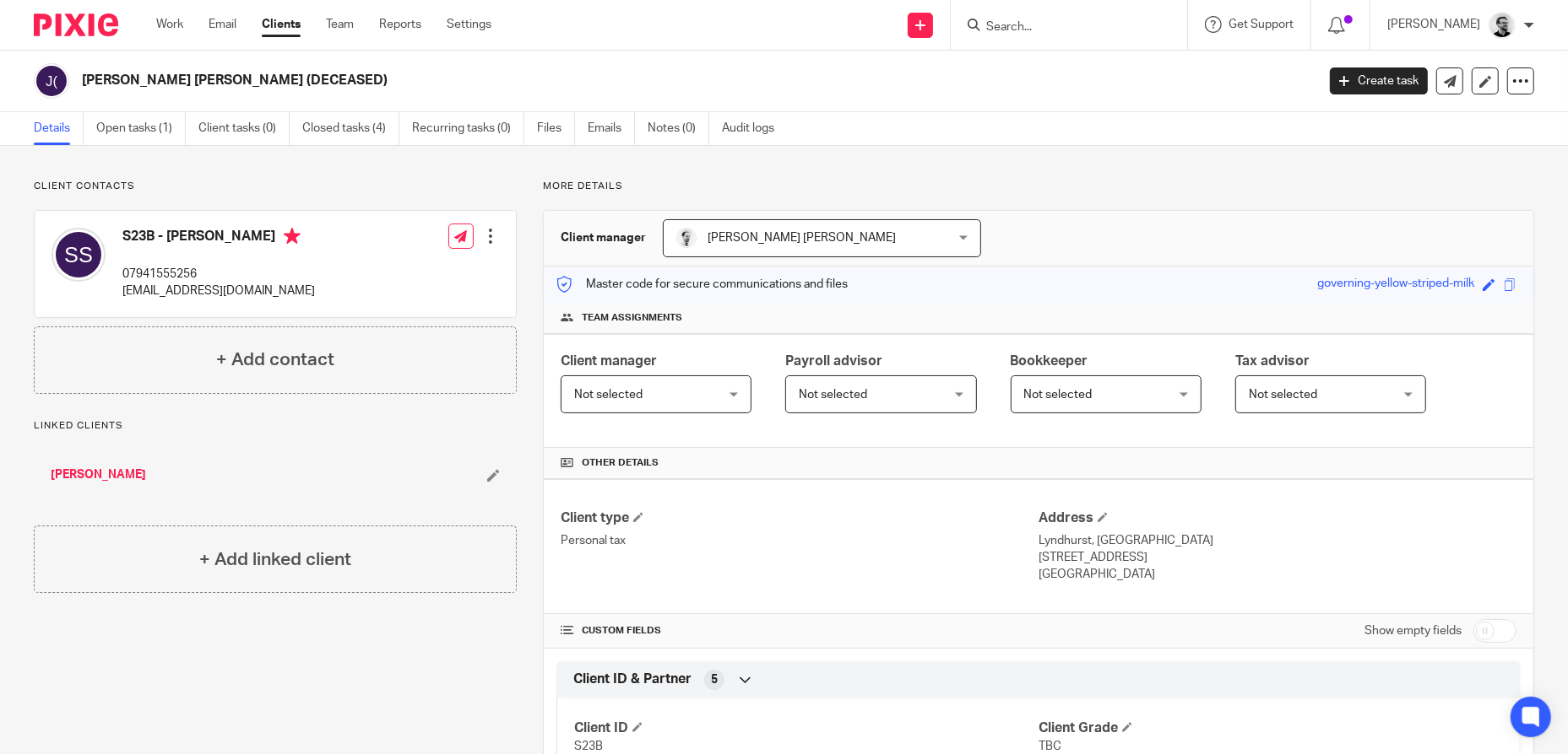
click at [1076, 31] on input "Search" at bounding box center [1060, 28] width 152 height 16
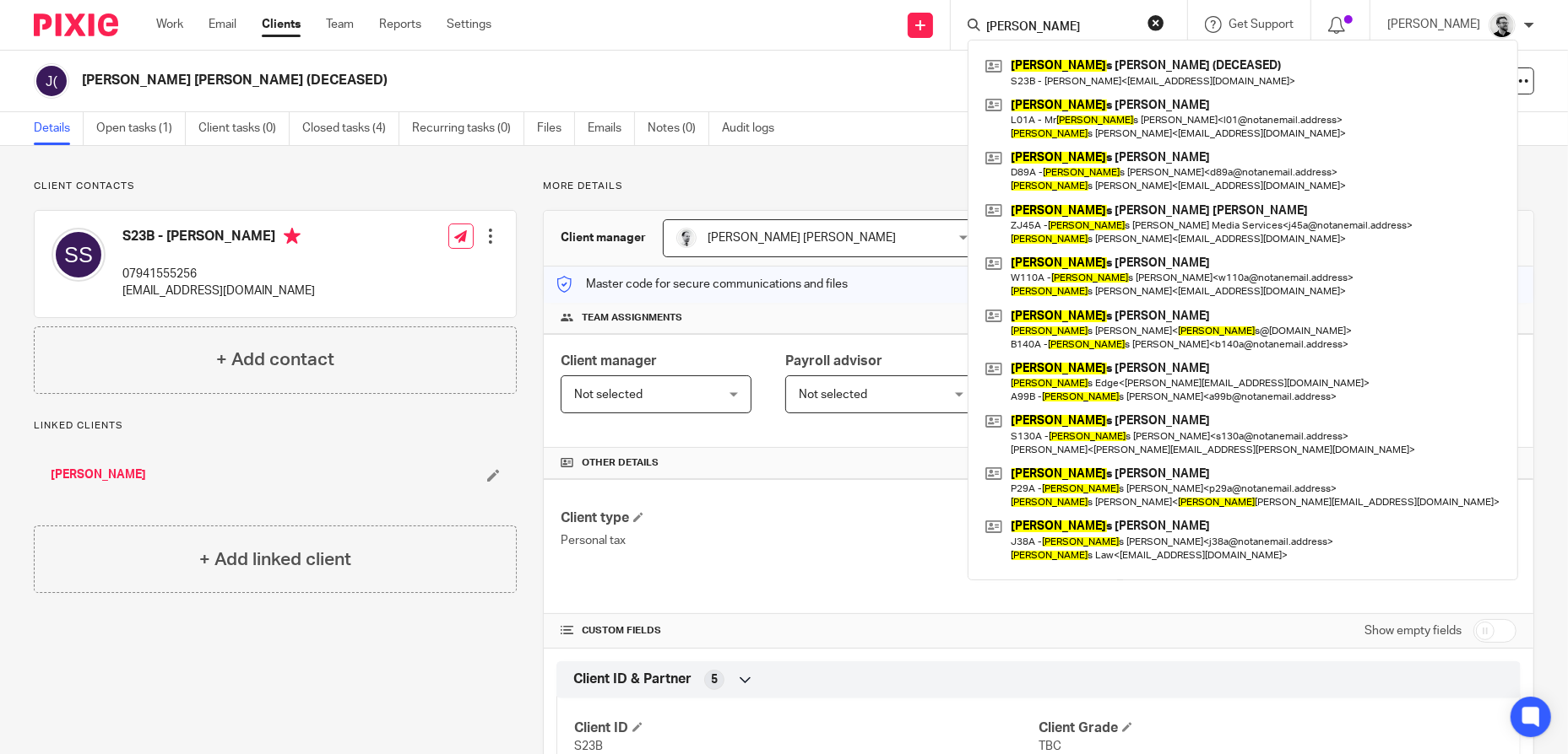
type input "[PERSON_NAME]"
drag, startPoint x: 1049, startPoint y: 25, endPoint x: 881, endPoint y: 26, distance: 168.0
click at [881, 26] on div "Send new email Create task Add client james James Neil Stewart (DECEASED) S23B …" at bounding box center [1042, 24] width 1051 height 50
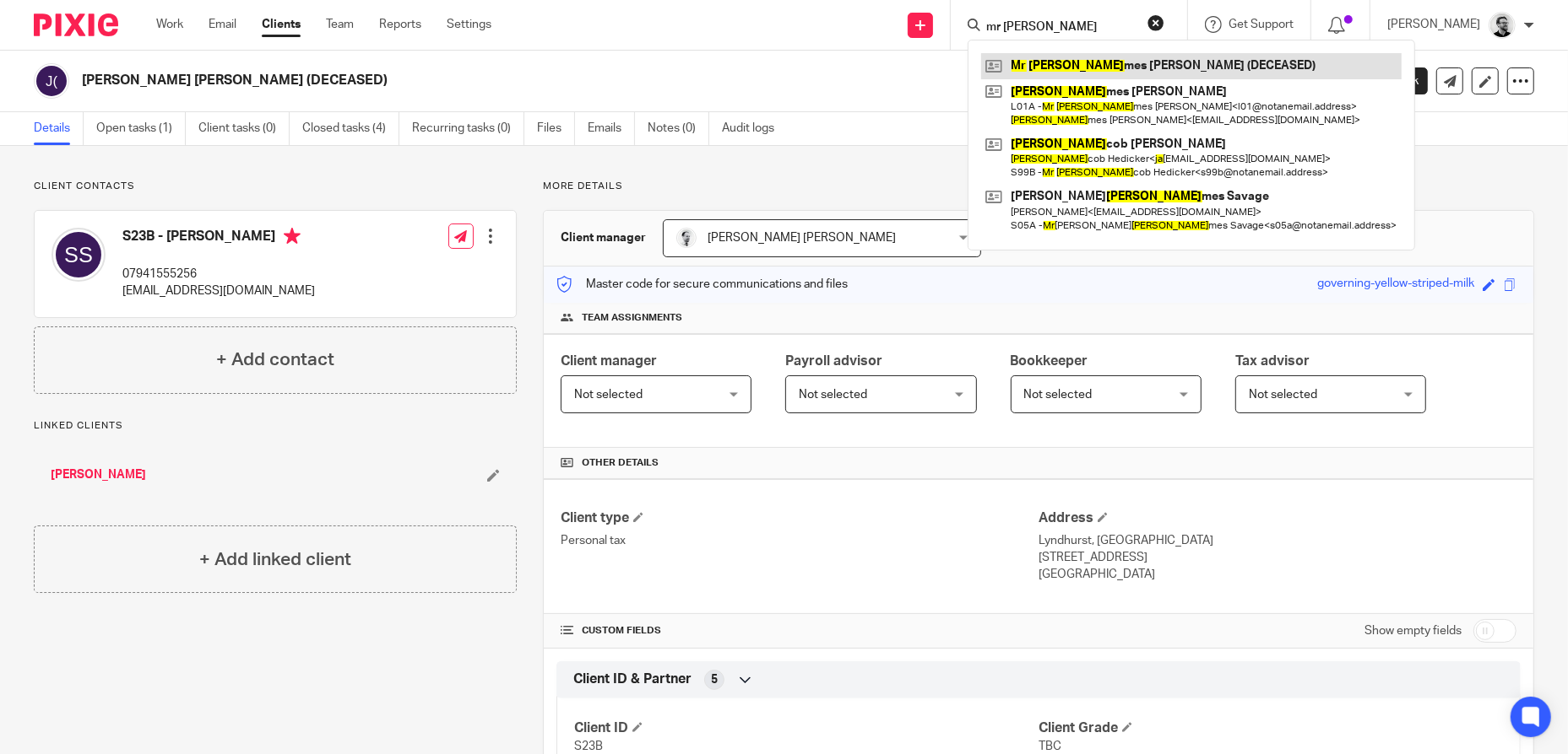
type input "mr ja"
click at [1222, 58] on link at bounding box center [1191, 66] width 420 height 25
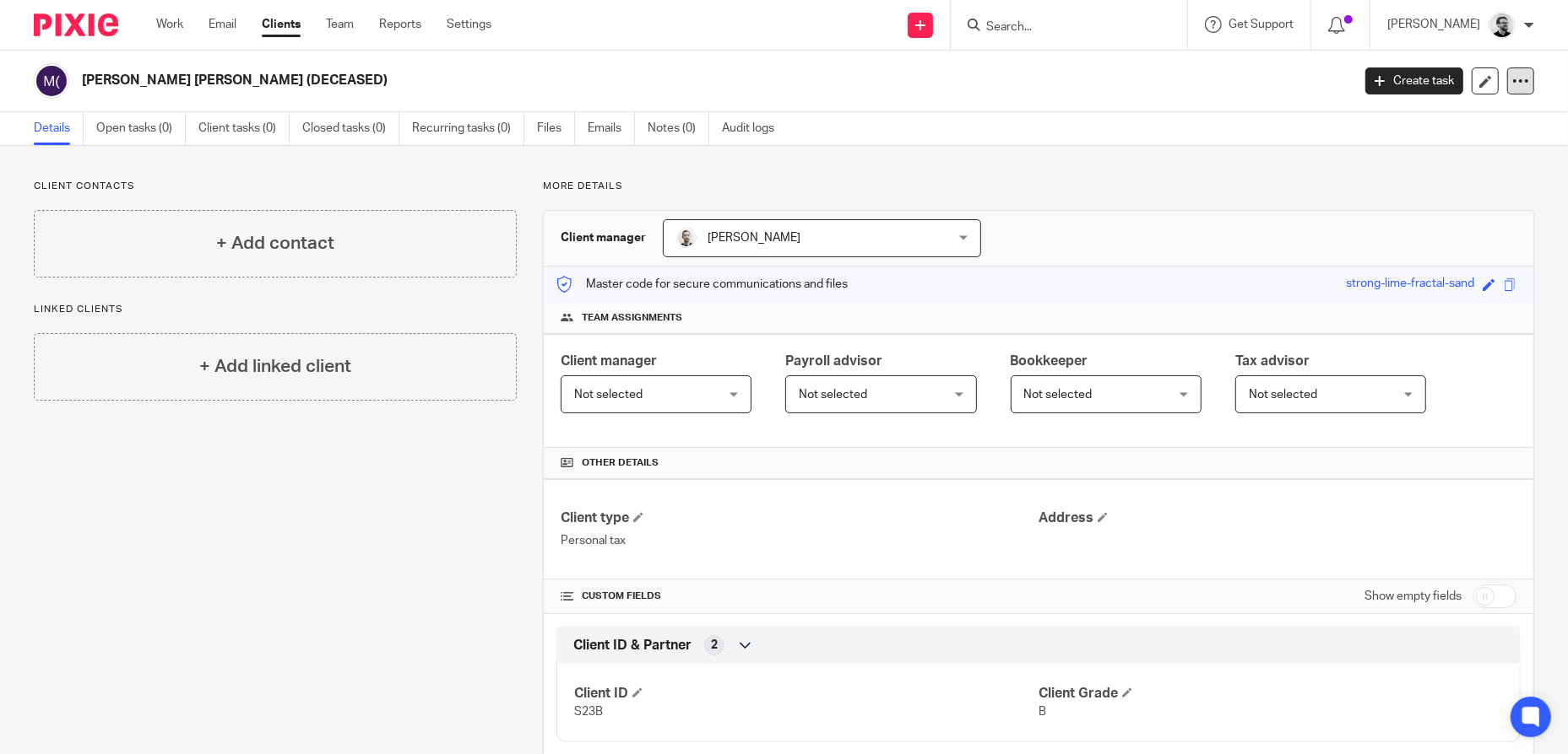
click at [1512, 86] on icon at bounding box center [1519, 81] width 17 height 17
click at [1389, 221] on span "Delete client" at bounding box center [1379, 218] width 67 height 12
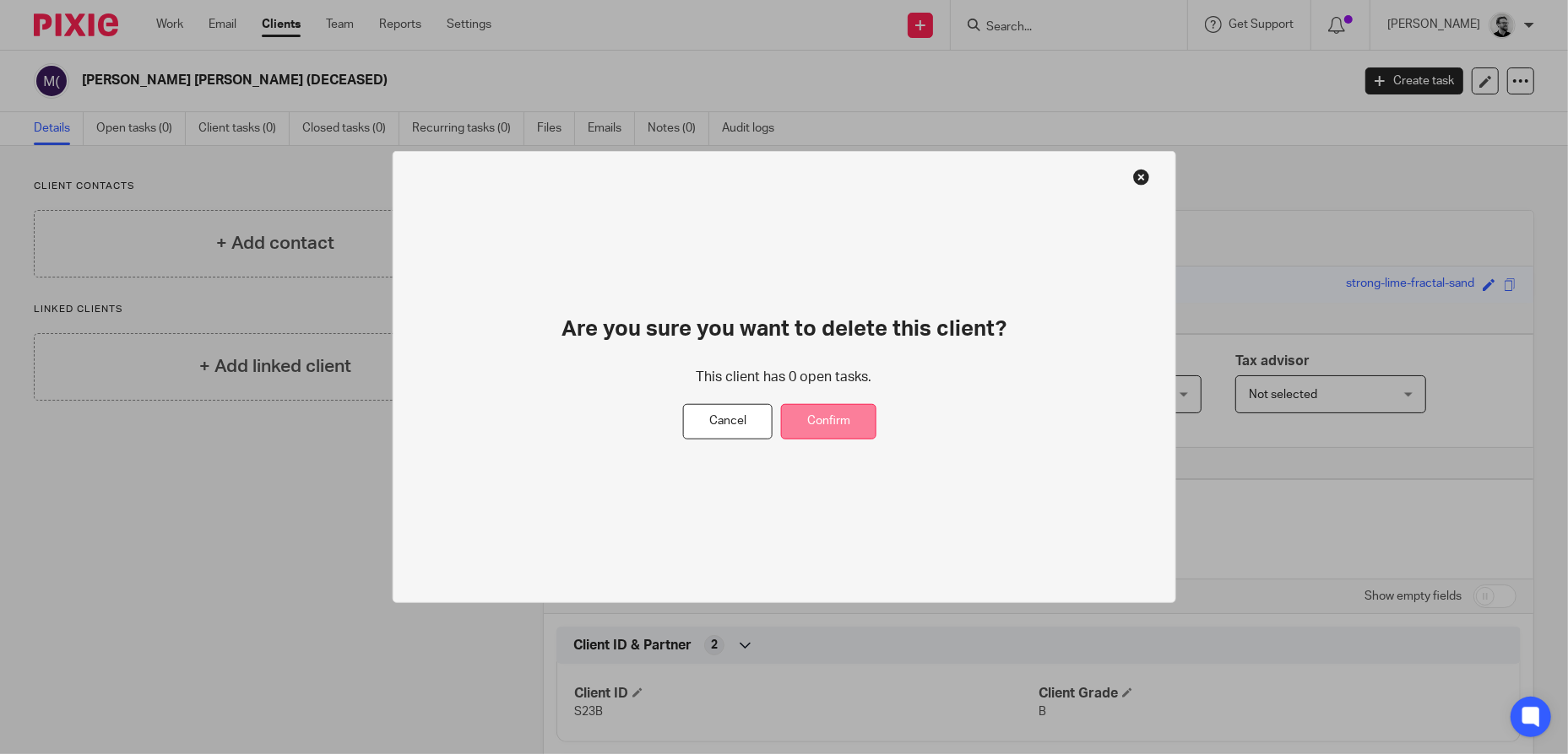
click at [820, 431] on button "Confirm" at bounding box center [828, 421] width 95 height 36
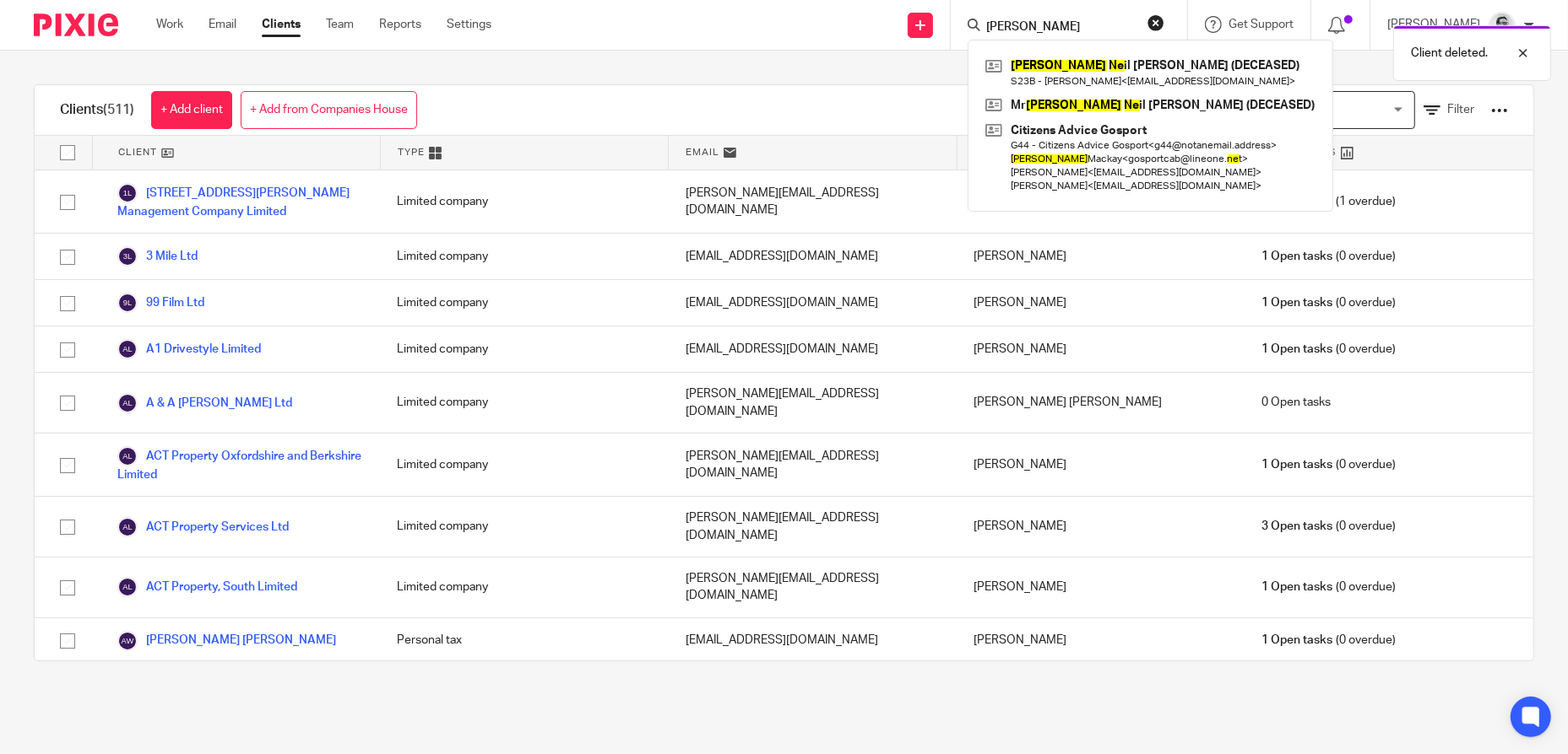
type input "[PERSON_NAME]"
click at [1143, 72] on div "Client deleted." at bounding box center [1168, 49] width 767 height 64
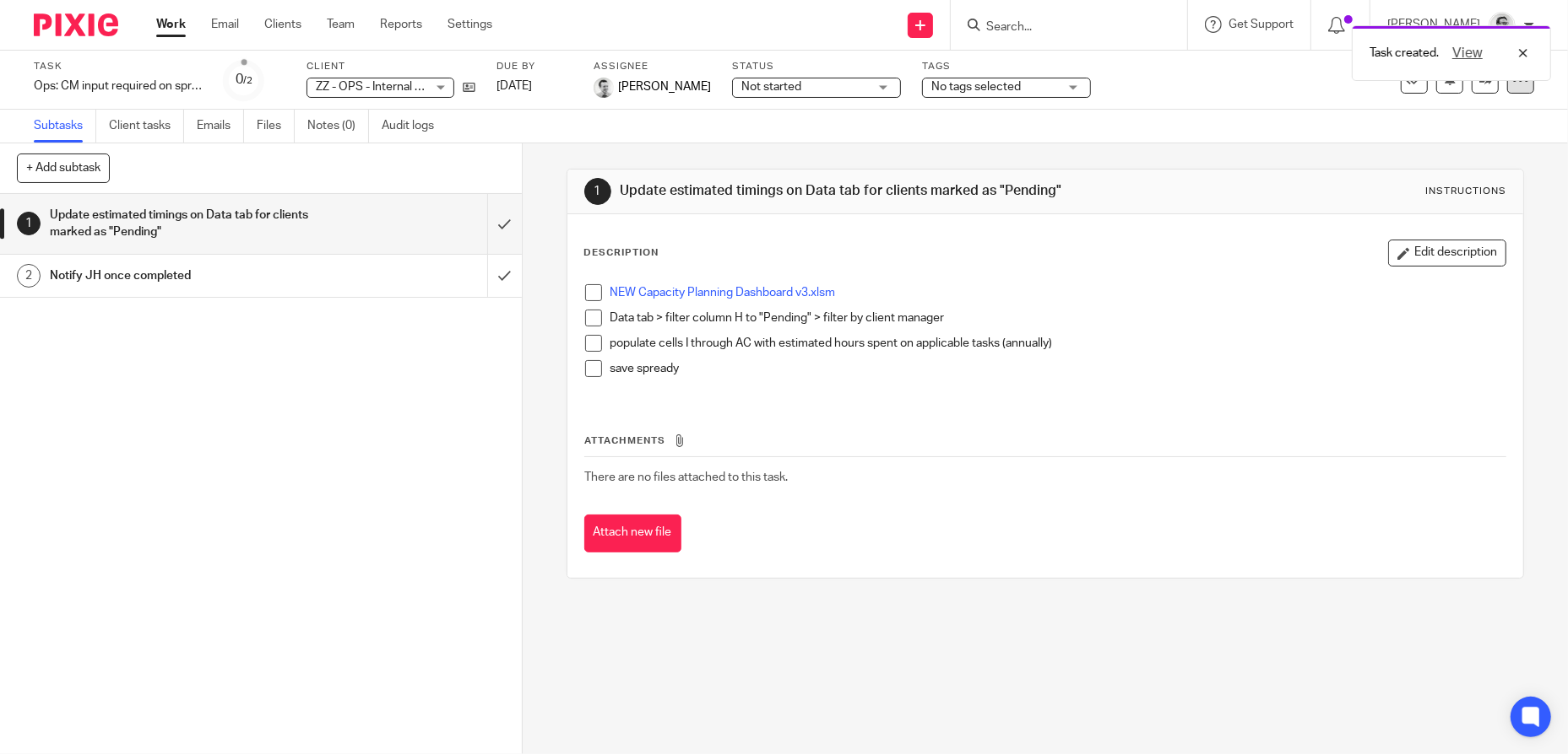
click at [1514, 84] on icon at bounding box center [1519, 80] width 17 height 17
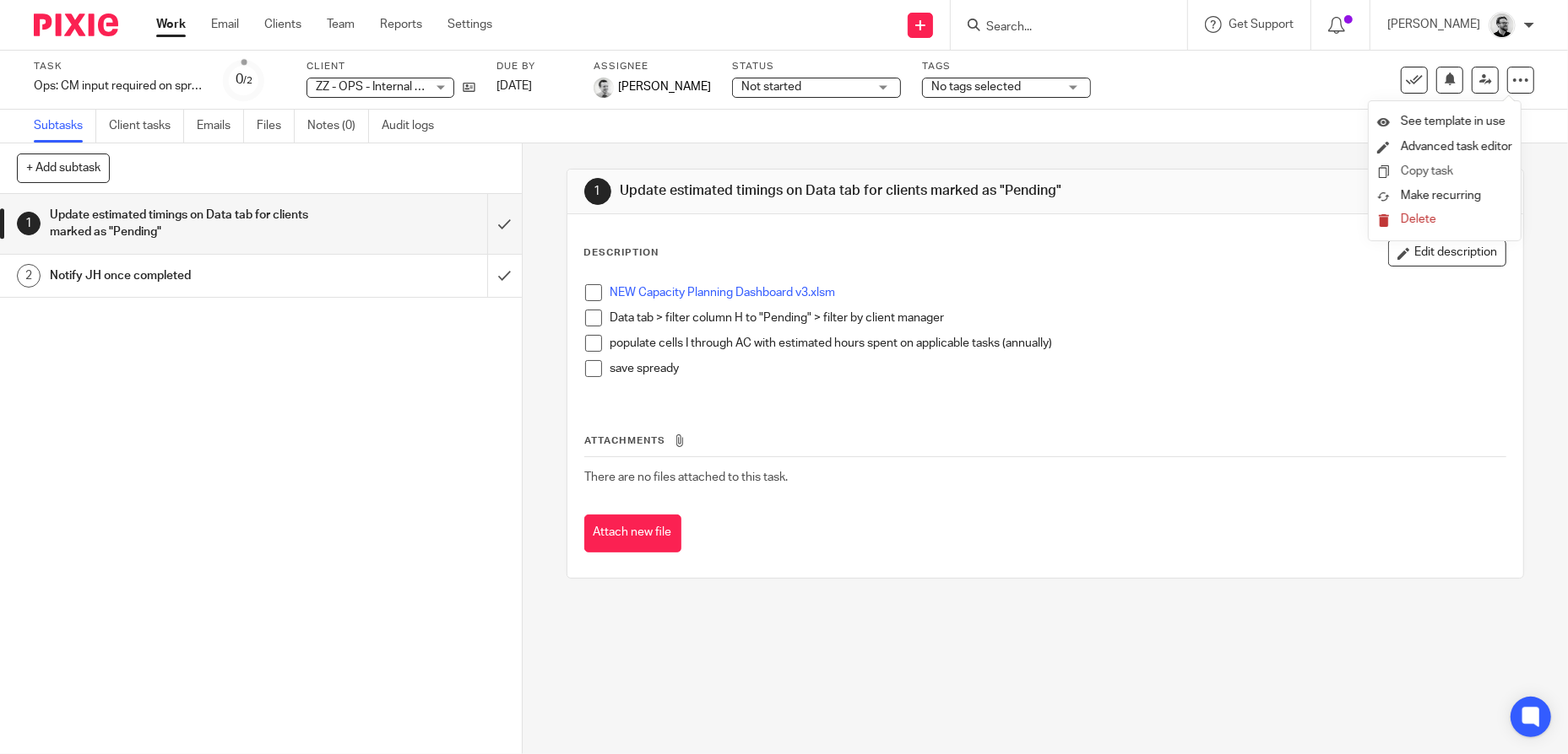
click at [1431, 169] on link "Copy task" at bounding box center [1427, 171] width 53 height 12
click at [1524, 53] on div at bounding box center [1510, 53] width 46 height 20
click at [175, 82] on div "Ops: CM input required on spready Save Ops: CM input required on spready" at bounding box center [118, 86] width 168 height 17
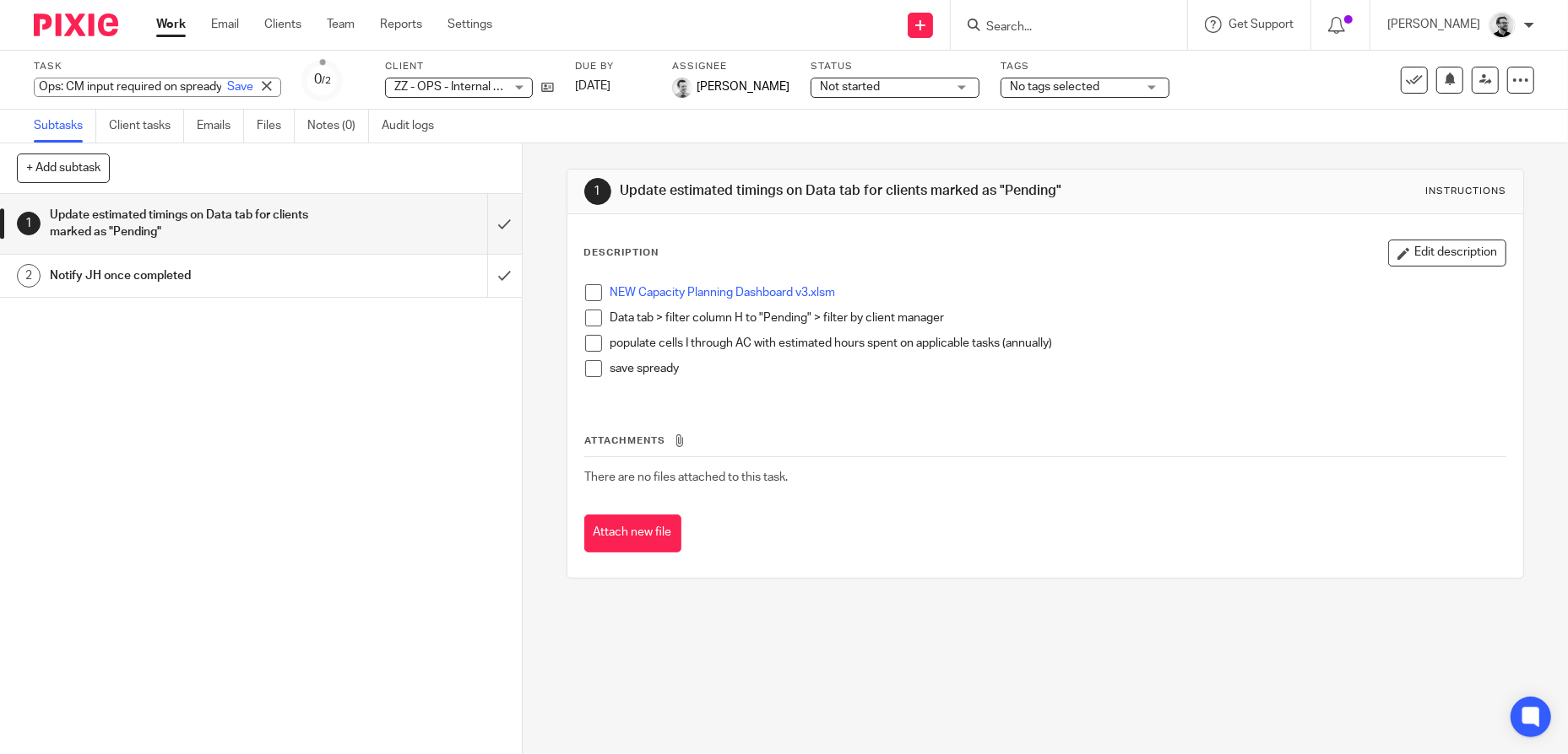
click at [170, 81] on input "Ops: CM input required on spready" at bounding box center [158, 88] width 247 height 19
click at [1162, 276] on div "NEW Capacity Planning Dashboard v3.xlsm Data tab > filter column H to "Pending"…" at bounding box center [1045, 338] width 938 height 123
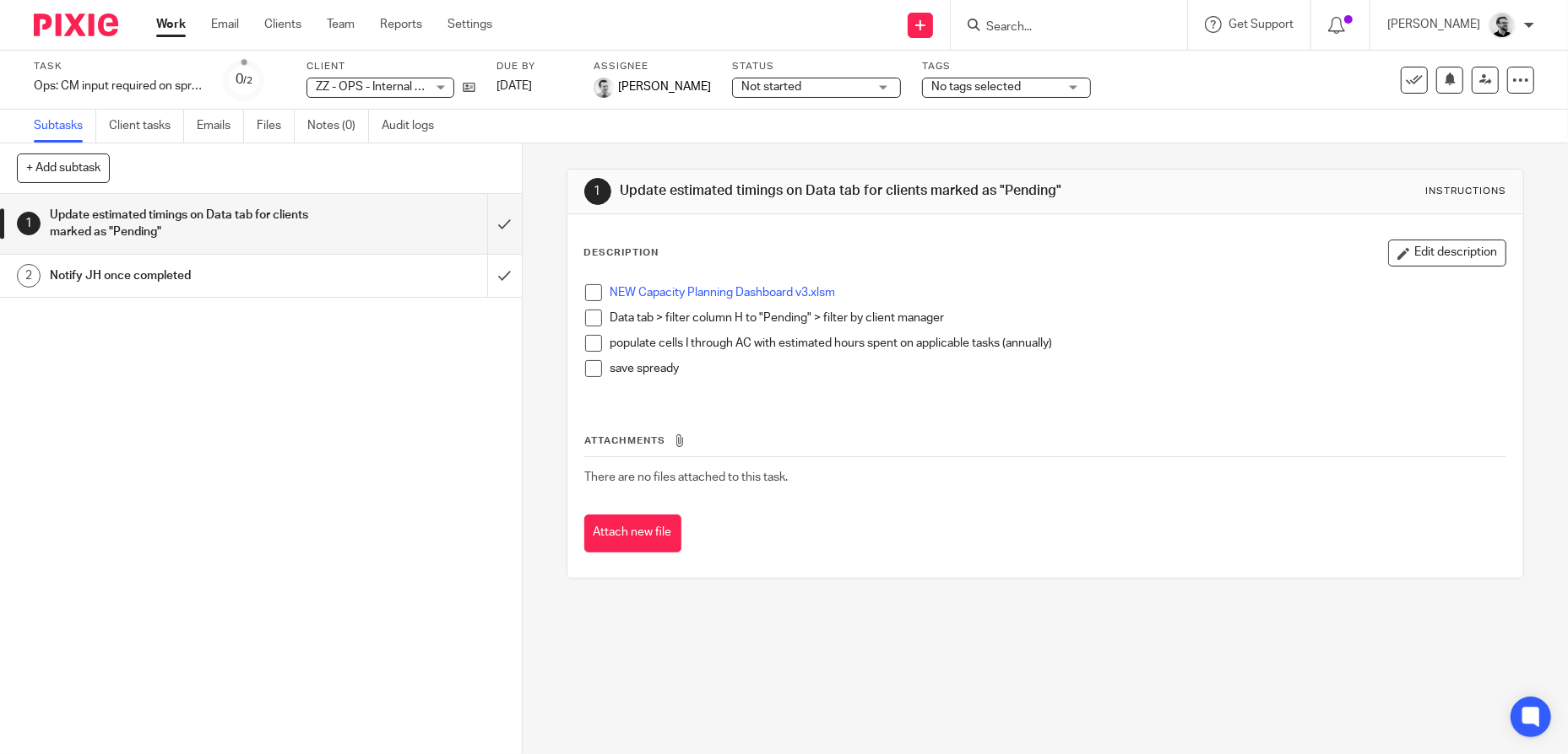
click at [1136, 27] on input "Search" at bounding box center [1060, 28] width 152 height 16
type input "ops"
click at [1148, 64] on link at bounding box center [1085, 66] width 209 height 25
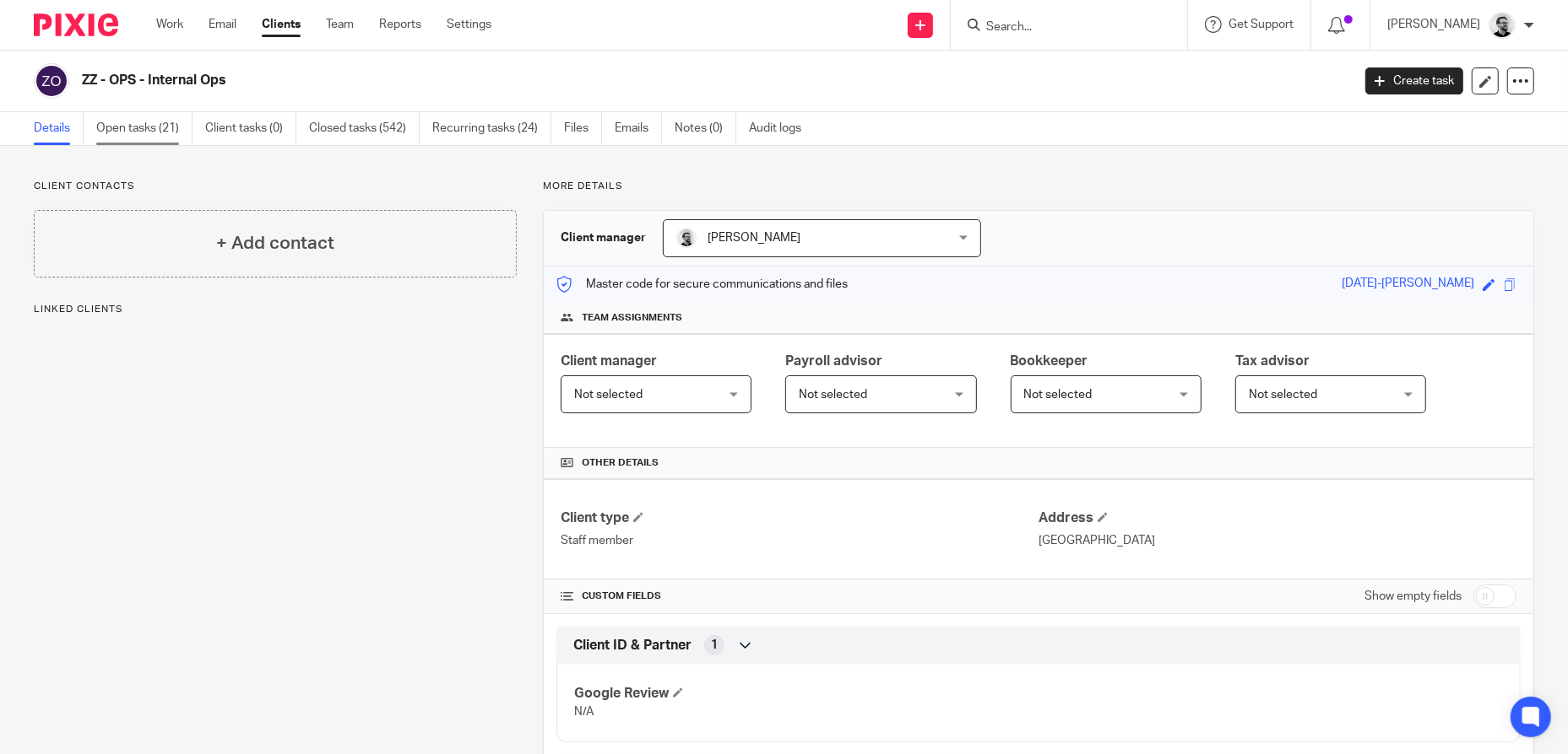
click at [149, 126] on link "Open tasks (21)" at bounding box center [144, 128] width 96 height 33
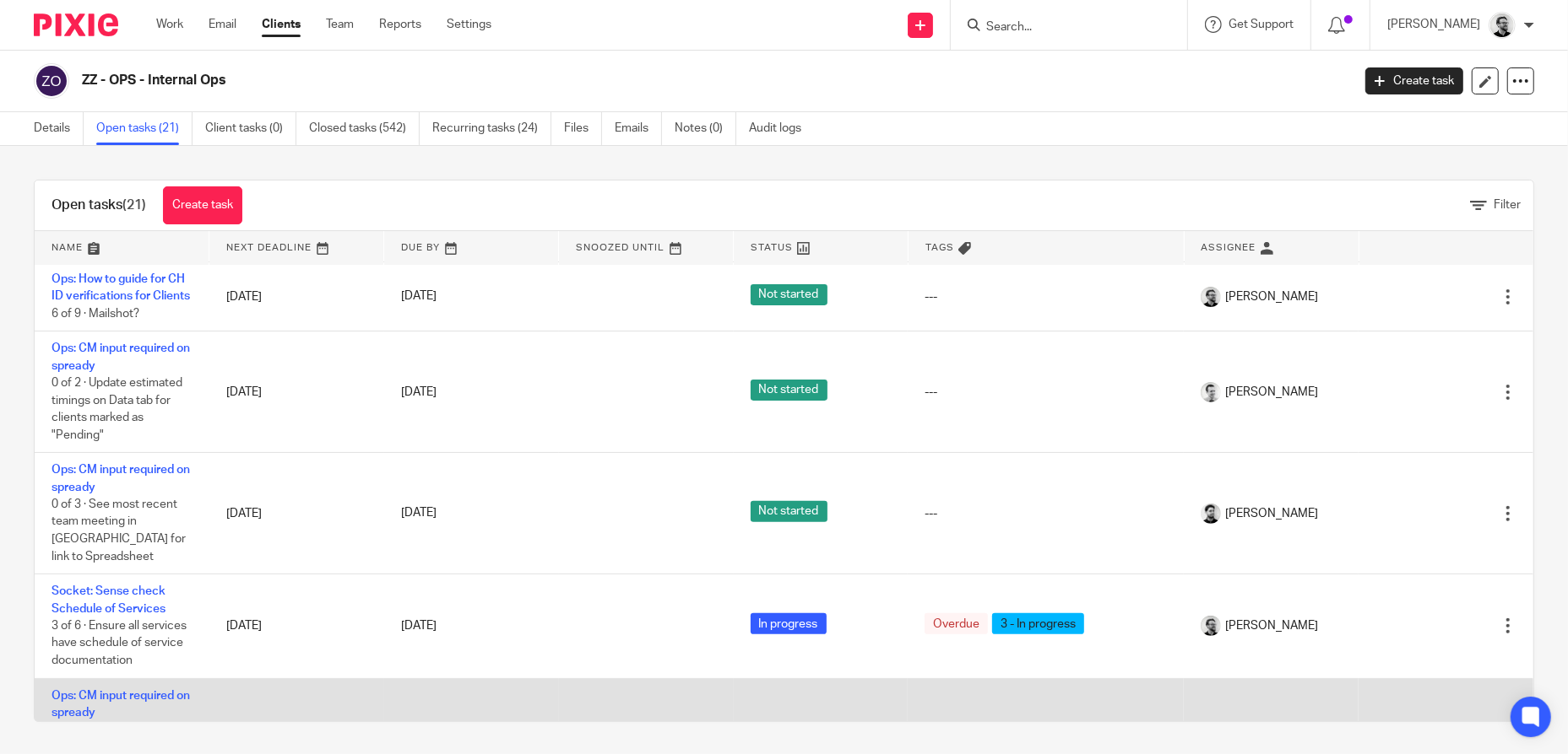
scroll to position [675, 0]
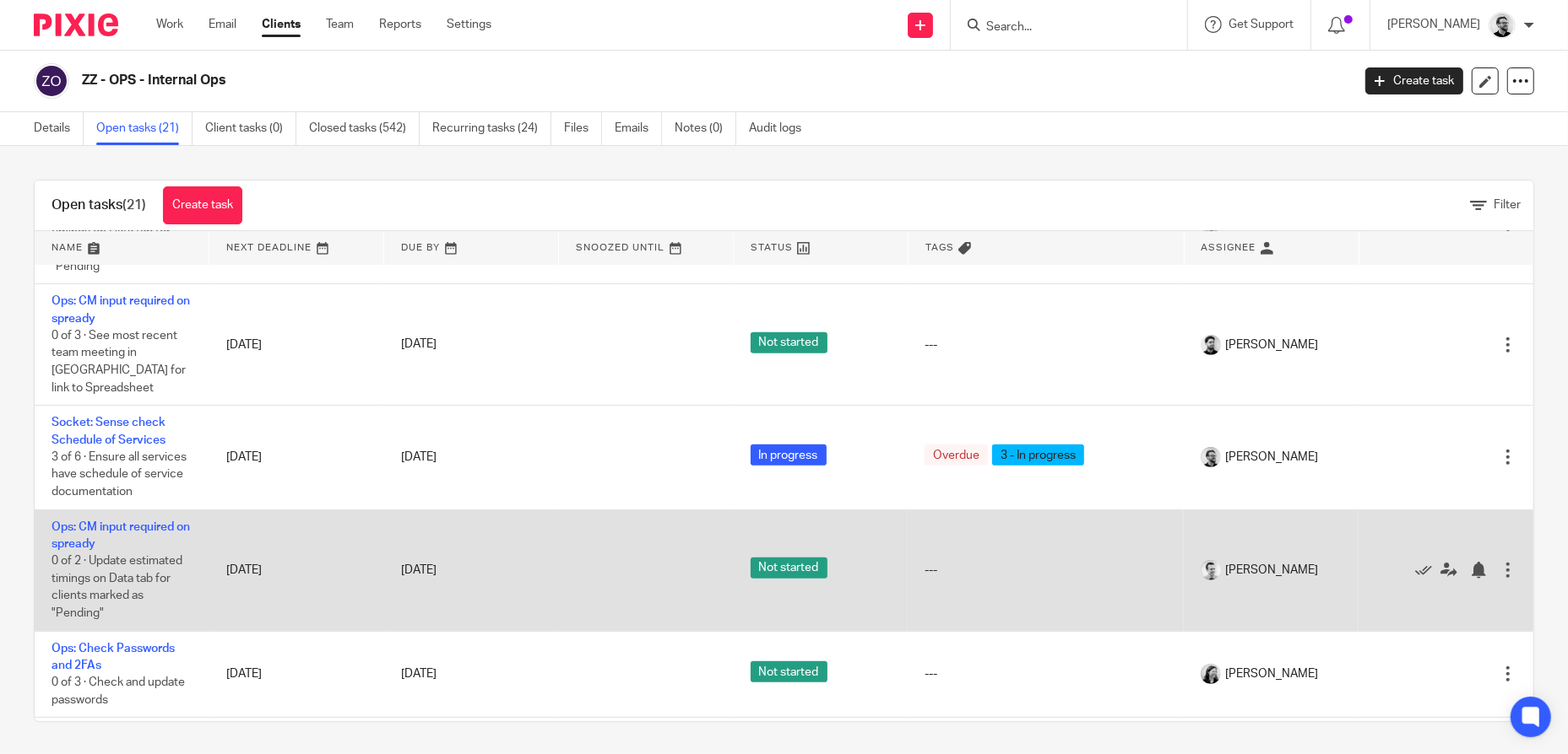
click at [1499, 579] on div at bounding box center [1507, 570] width 17 height 17
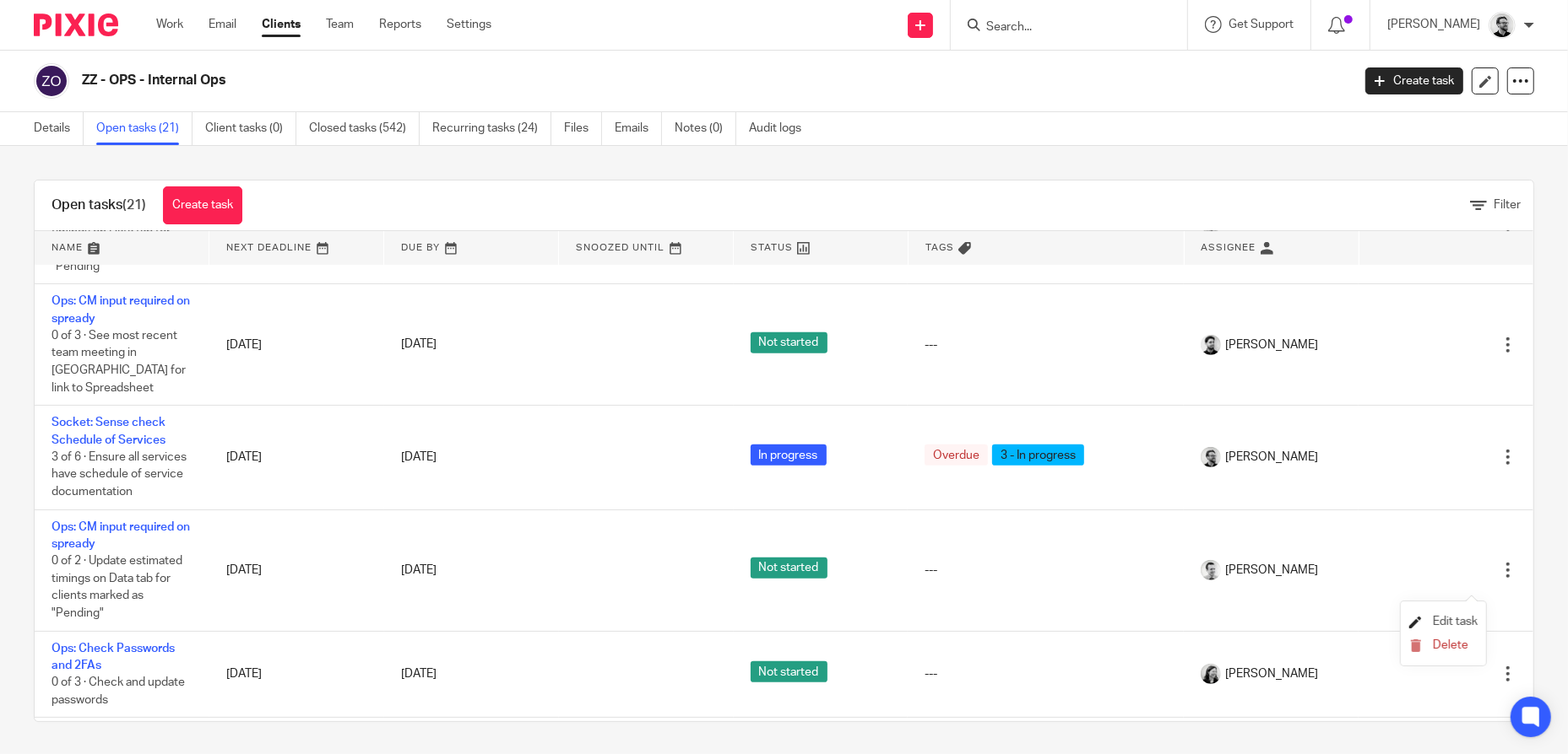
click at [1462, 619] on span "Edit task" at bounding box center [1455, 622] width 45 height 12
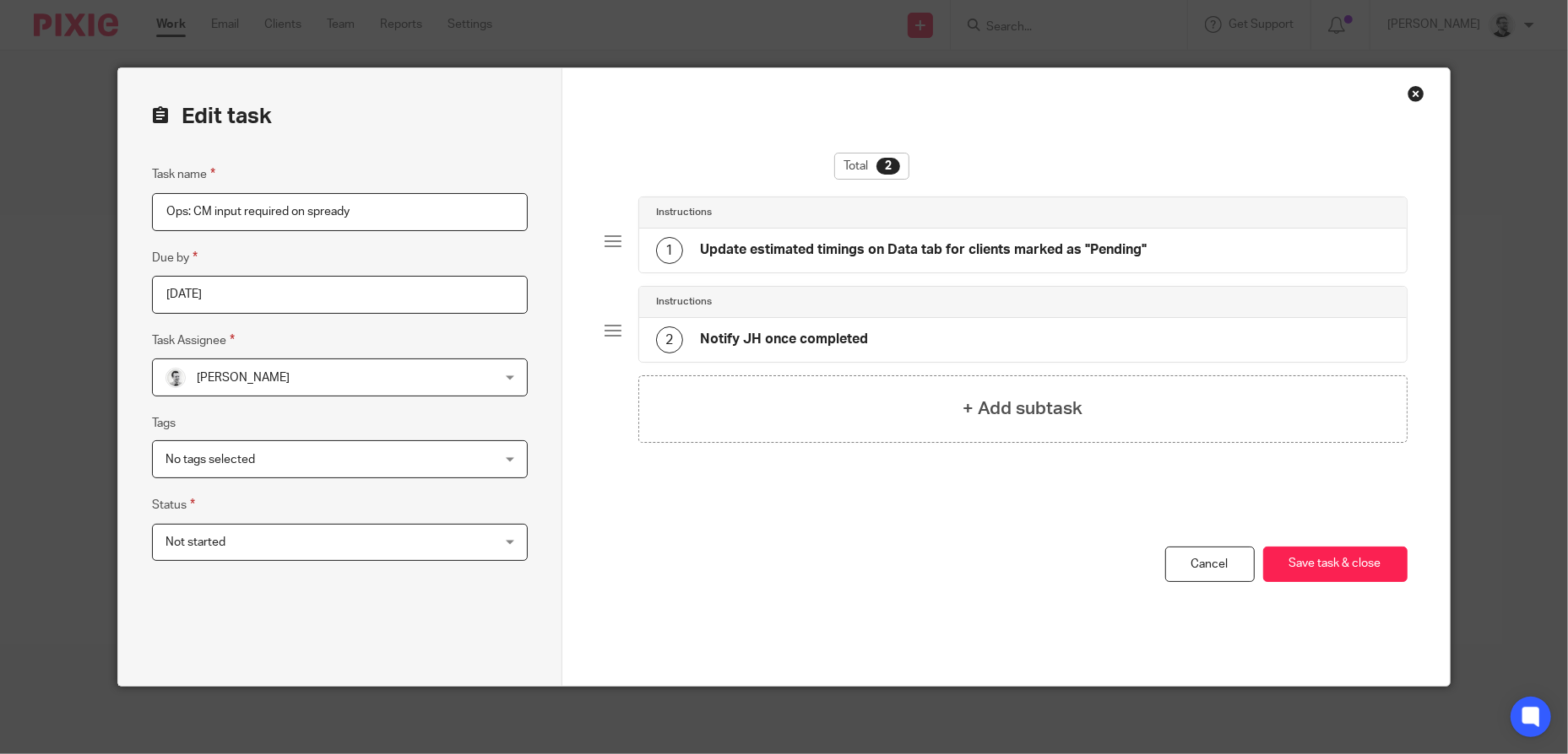
click at [514, 384] on div "[PERSON_NAME] [PERSON_NAME]" at bounding box center [339, 377] width 375 height 38
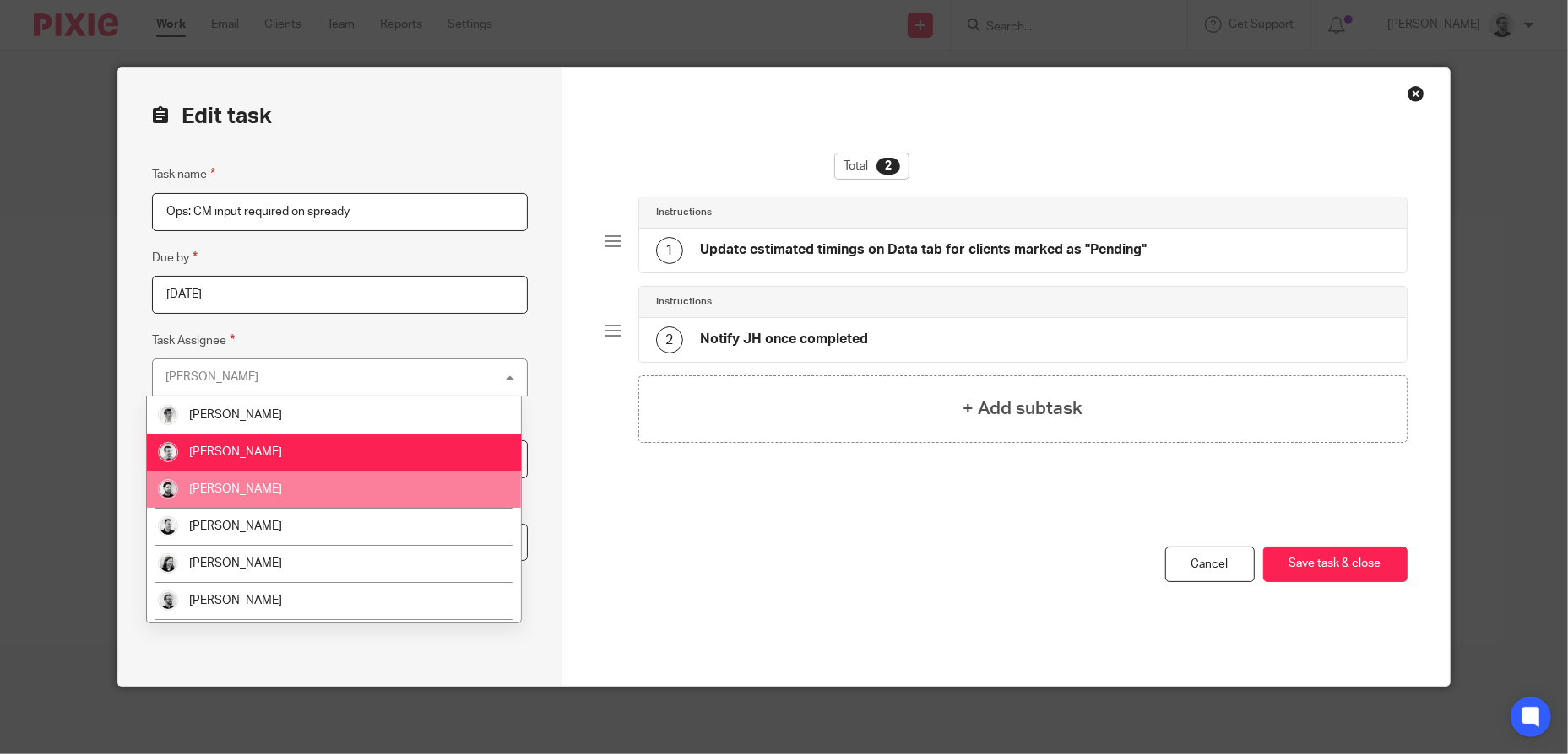
click at [370, 481] on li "[PERSON_NAME]" at bounding box center [334, 489] width 374 height 37
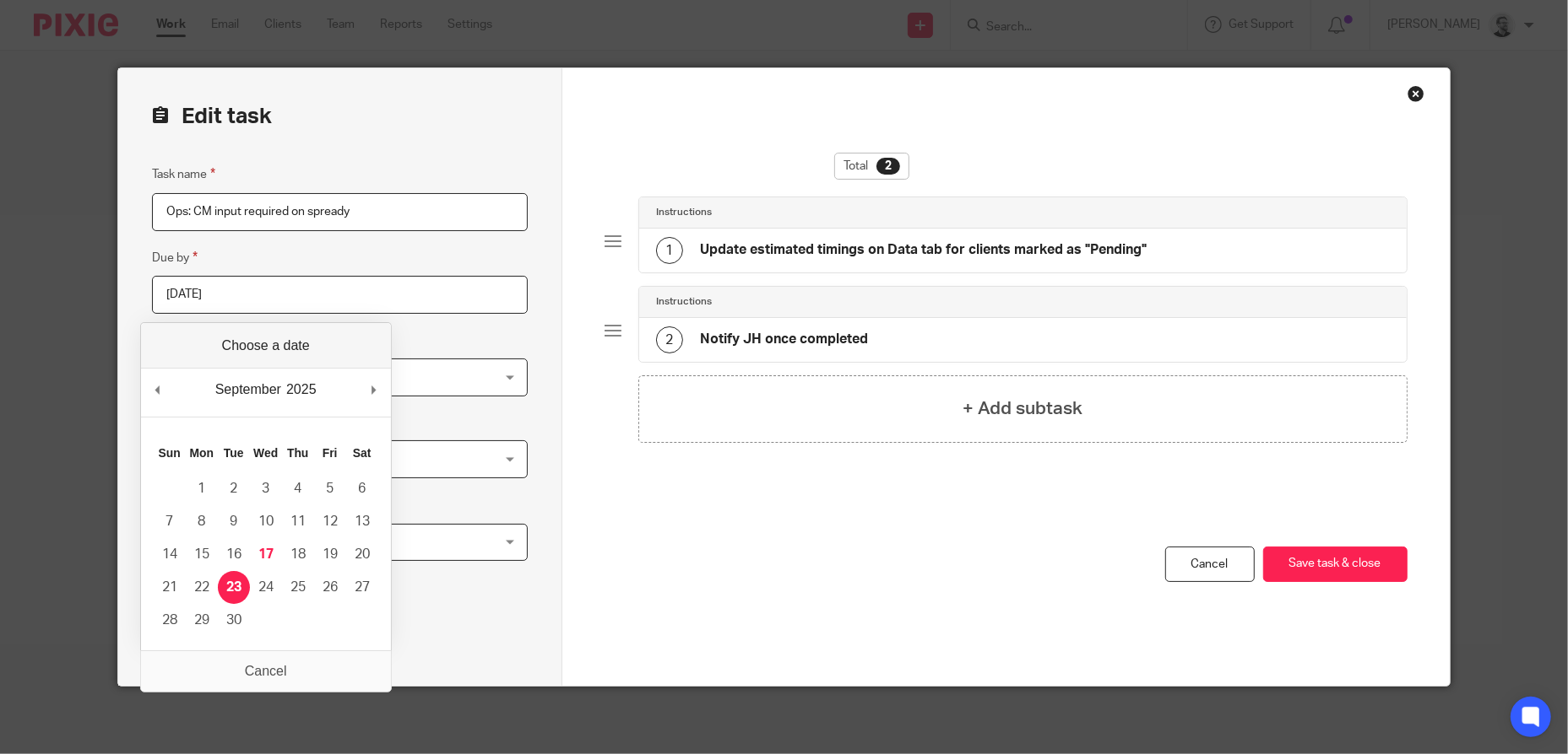
click at [301, 298] on input "2025-09-23" at bounding box center [339, 295] width 375 height 38
type input "2025-09-26"
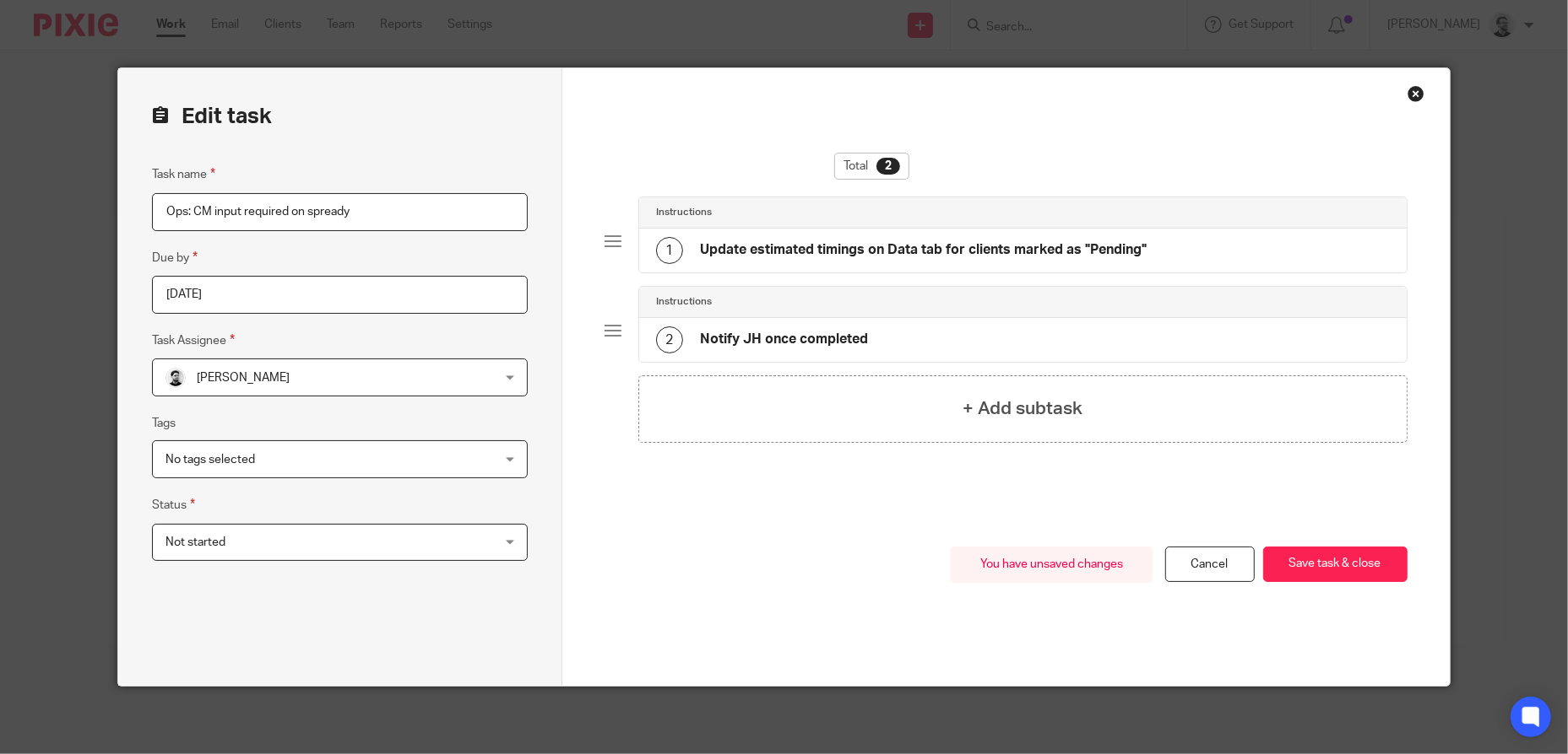
click at [736, 562] on div "You have unsaved changes Cancel Save task & close Save task & close" at bounding box center [1005, 616] width 803 height 139
click at [1362, 560] on button "Save task & close" at bounding box center [1334, 564] width 144 height 36
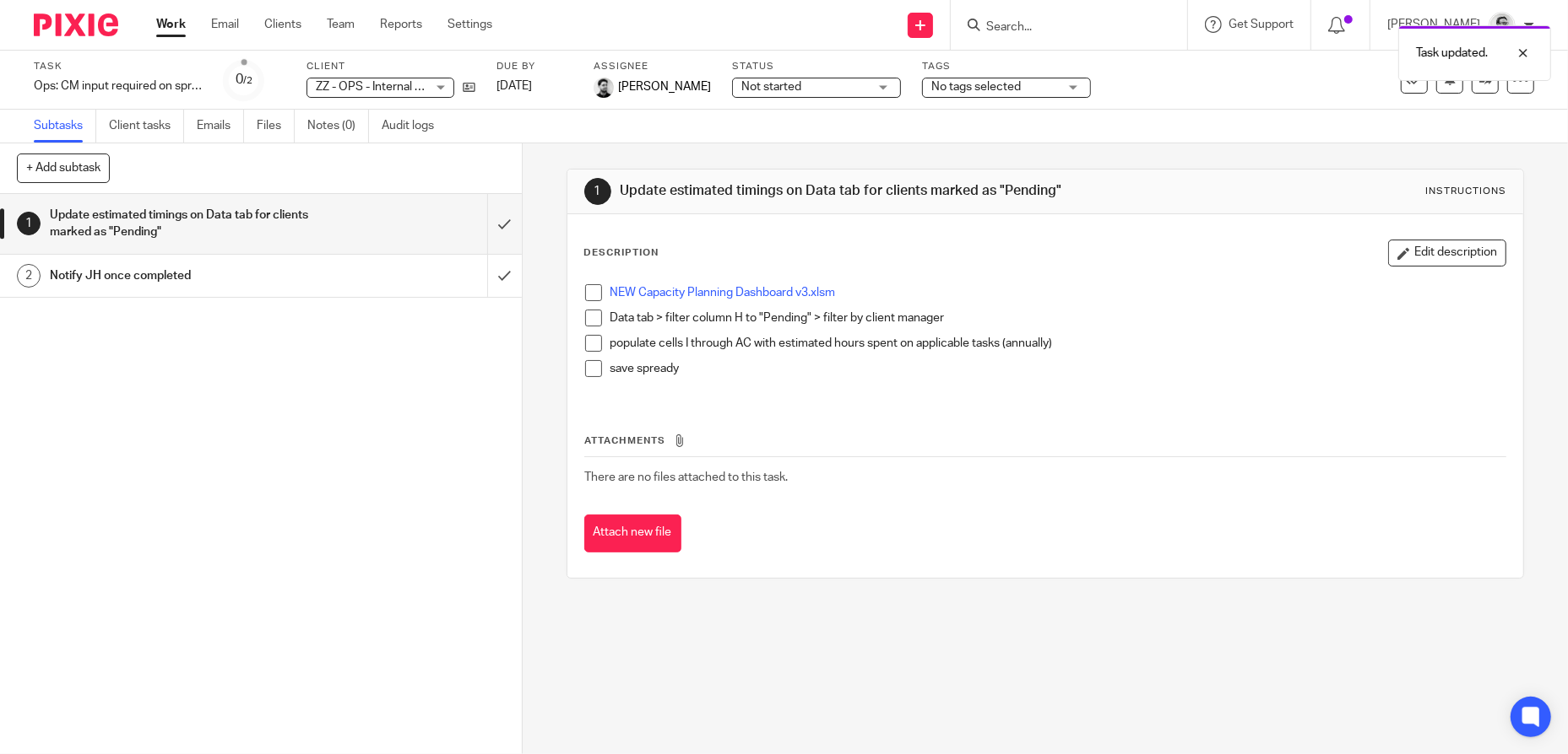
click at [1508, 92] on div "Task Ops: CM input required on spready Save Ops: CM input required on spready 0…" at bounding box center [784, 81] width 1500 height 41
click at [1512, 87] on icon at bounding box center [1519, 80] width 17 height 17
click at [1432, 173] on link "Copy task" at bounding box center [1427, 171] width 53 height 12
click at [1505, 92] on div "Task Ops: CM input required on spready Save Ops: CM input required on spready 0…" at bounding box center [784, 81] width 1500 height 41
click at [1508, 88] on div at bounding box center [1520, 81] width 27 height 27
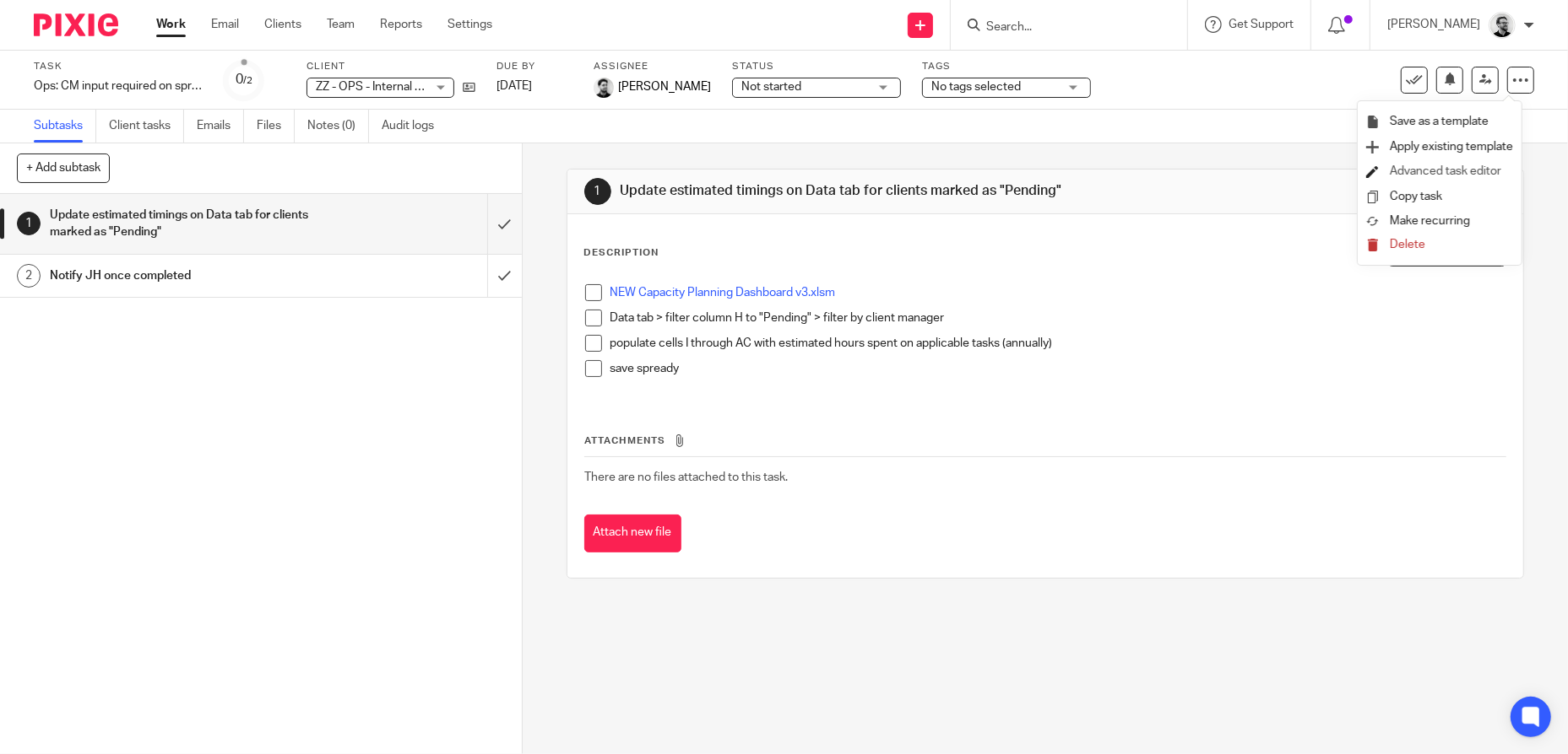
click at [1457, 170] on link "Advanced task editor" at bounding box center [1445, 171] width 111 height 12
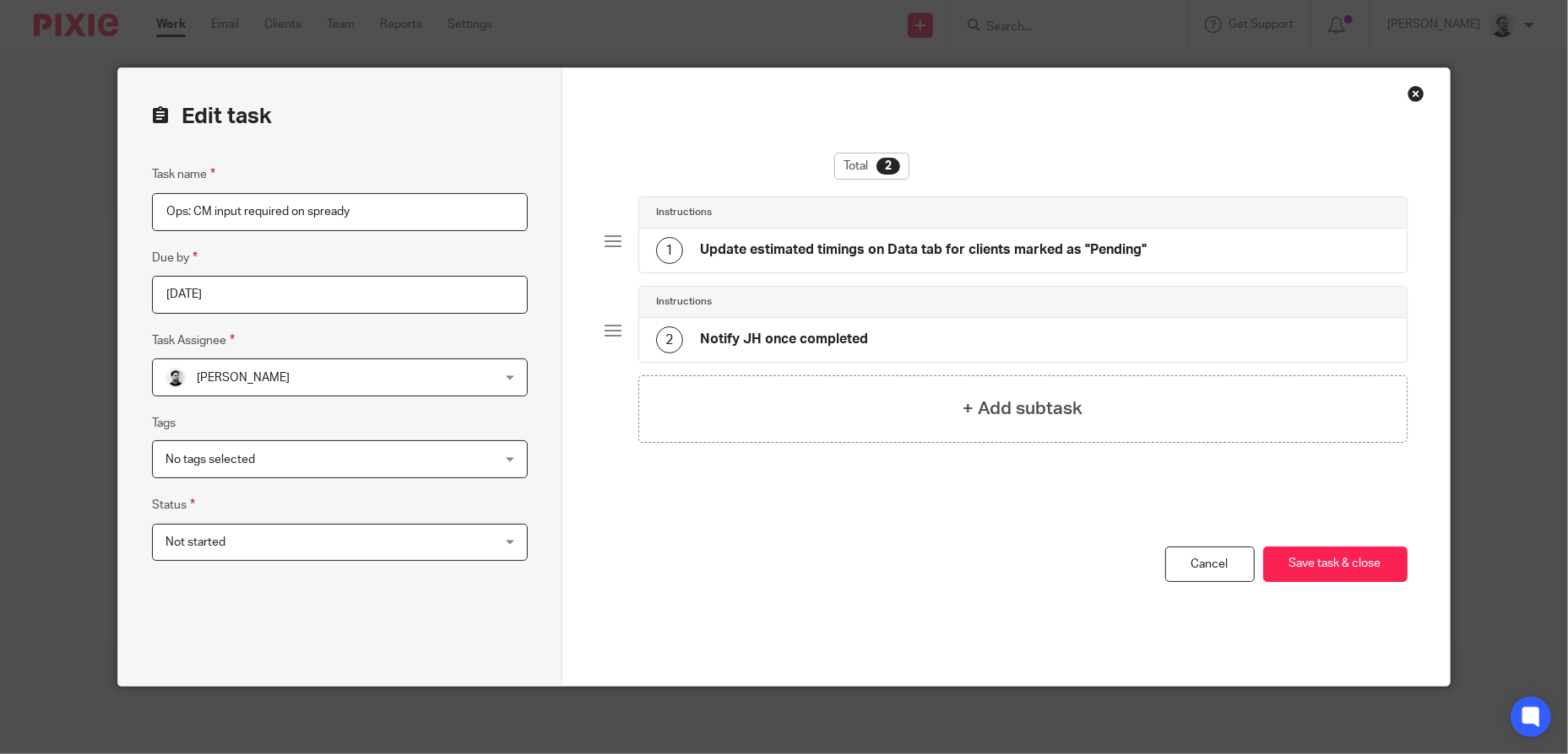
click at [359, 377] on span "[PERSON_NAME]" at bounding box center [310, 377] width 289 height 35
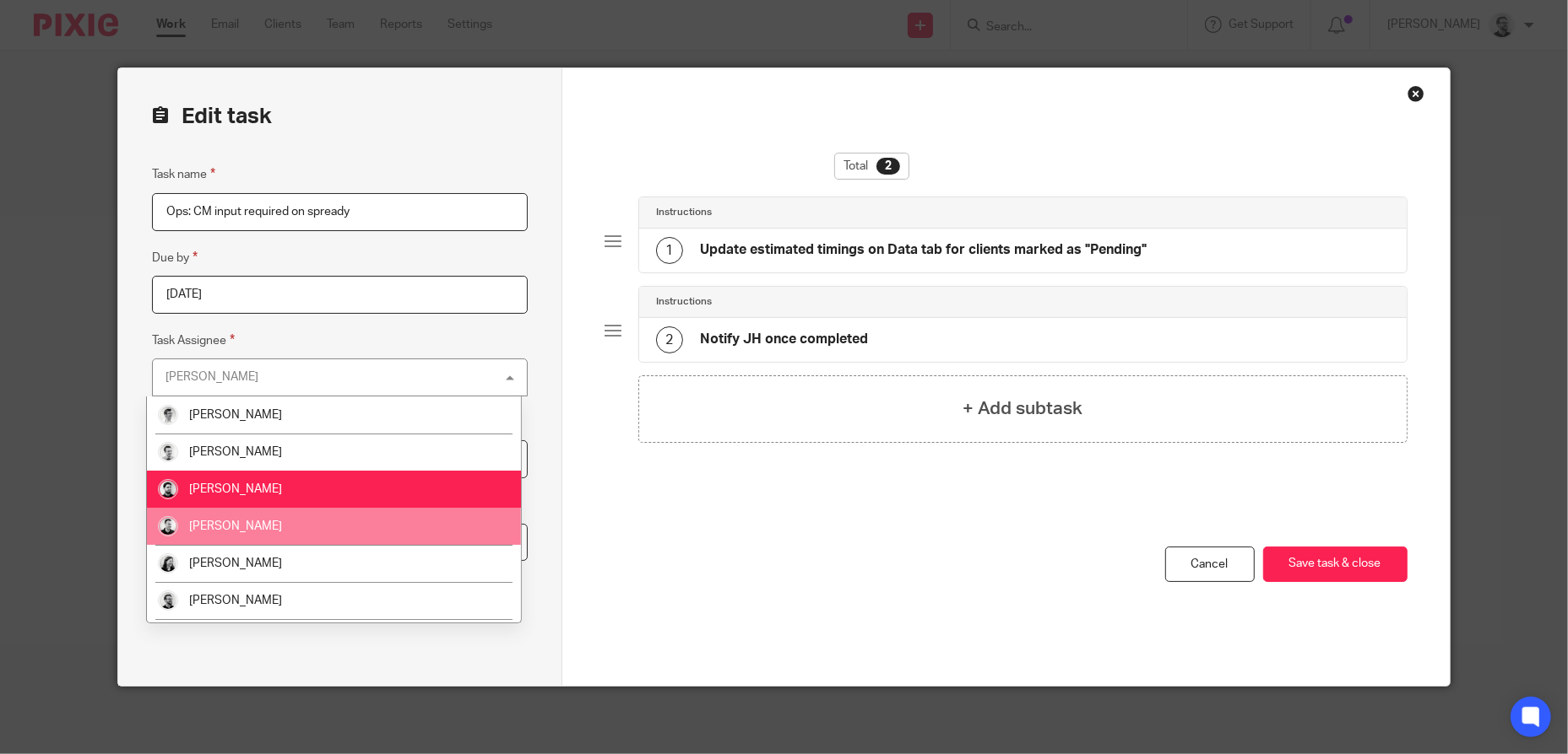
click at [352, 520] on li "[PERSON_NAME]" at bounding box center [334, 526] width 374 height 37
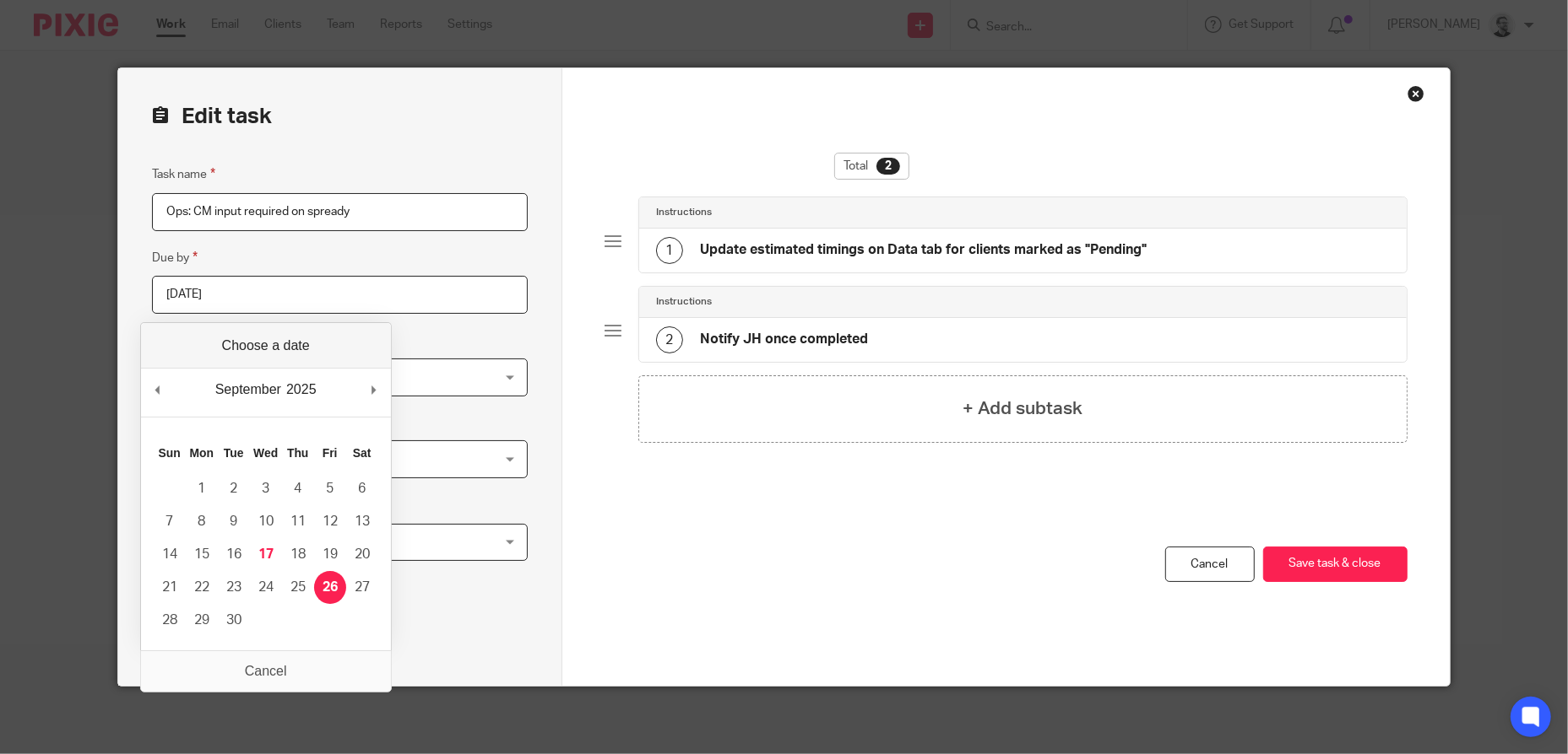
click at [322, 281] on input "2025-09-26" at bounding box center [339, 295] width 375 height 38
type input "2025-09-23"
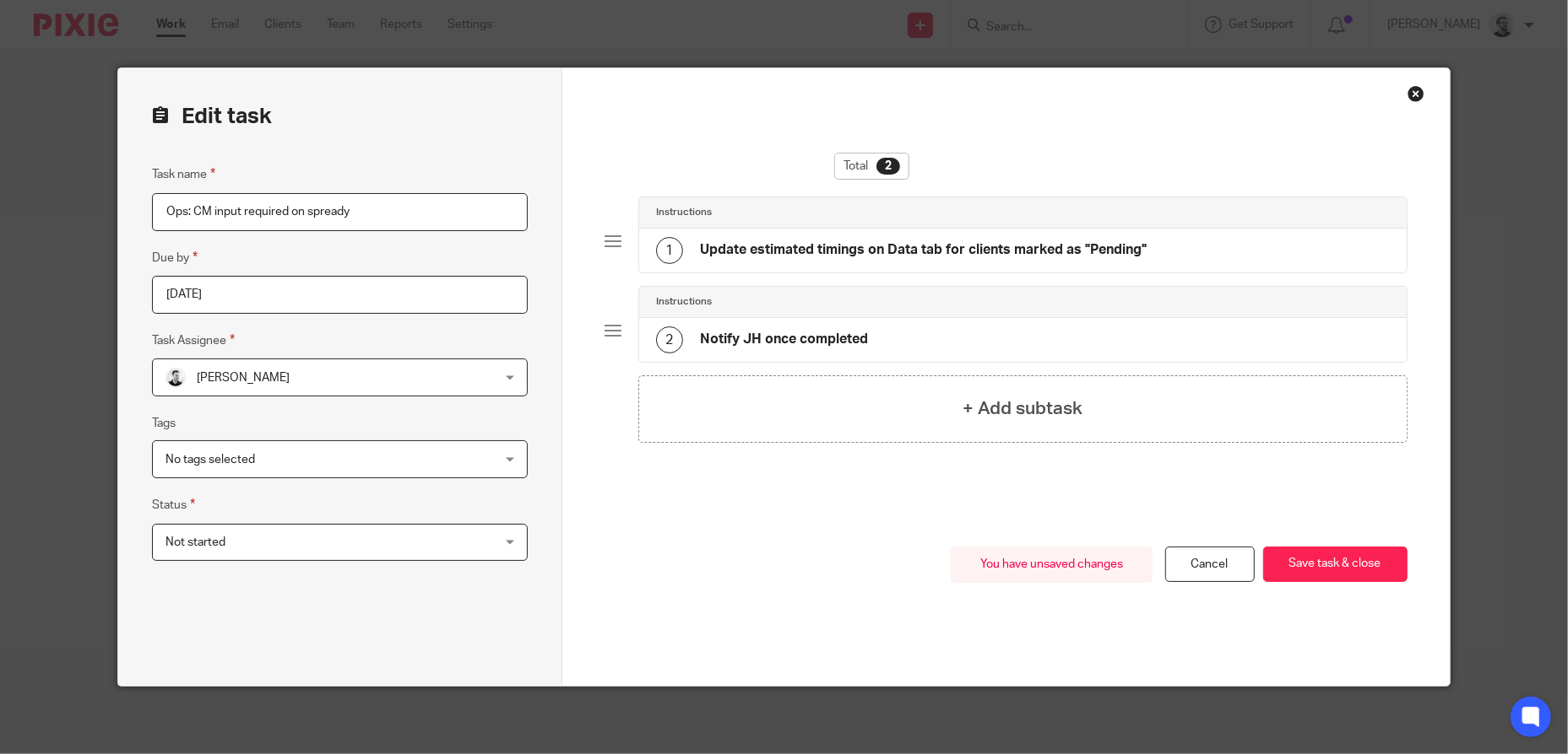
click at [718, 568] on div "You have unsaved changes Cancel Save task & close Save task & close" at bounding box center [1005, 616] width 803 height 139
click at [1314, 560] on button "Save task & close" at bounding box center [1334, 564] width 144 height 36
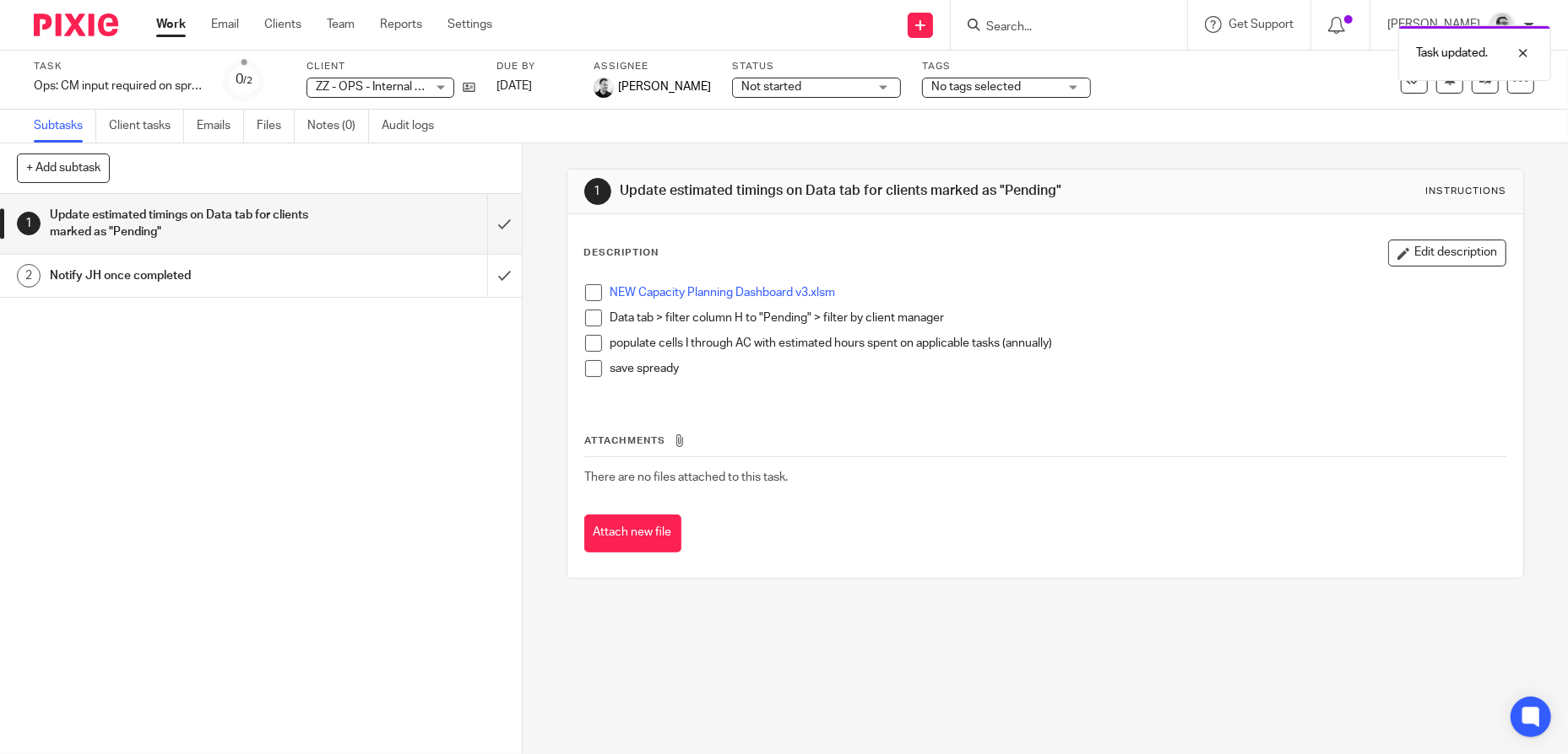
click at [1072, 28] on div "Task updated." at bounding box center [1168, 49] width 767 height 64
click at [1032, 27] on div "Task updated." at bounding box center [1168, 49] width 767 height 64
click at [1025, 20] on input "Search" at bounding box center [1060, 28] width 152 height 16
type input "ops"
click at [1096, 68] on link at bounding box center [1085, 66] width 209 height 25
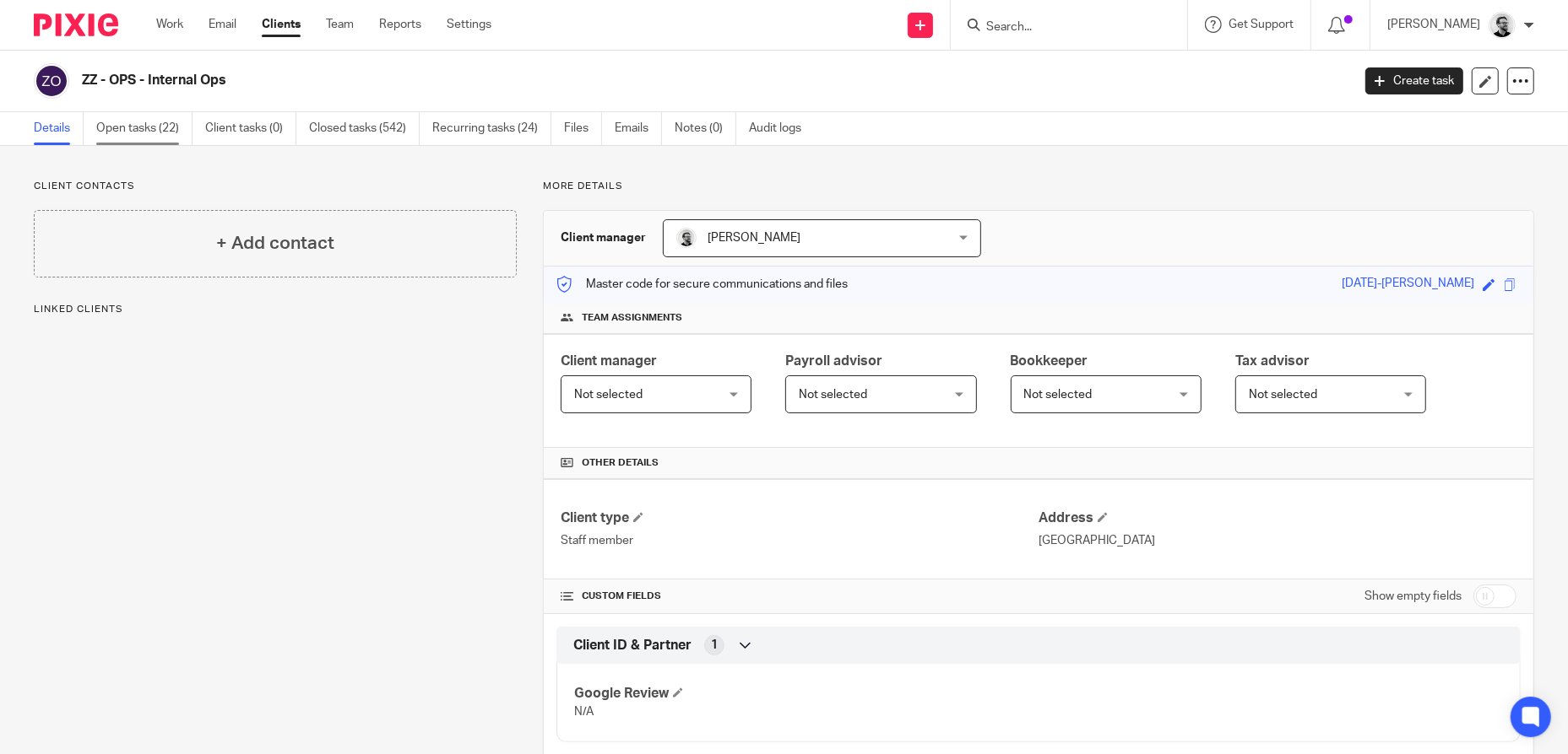
click at [162, 133] on link "Open tasks (22)" at bounding box center [144, 128] width 96 height 33
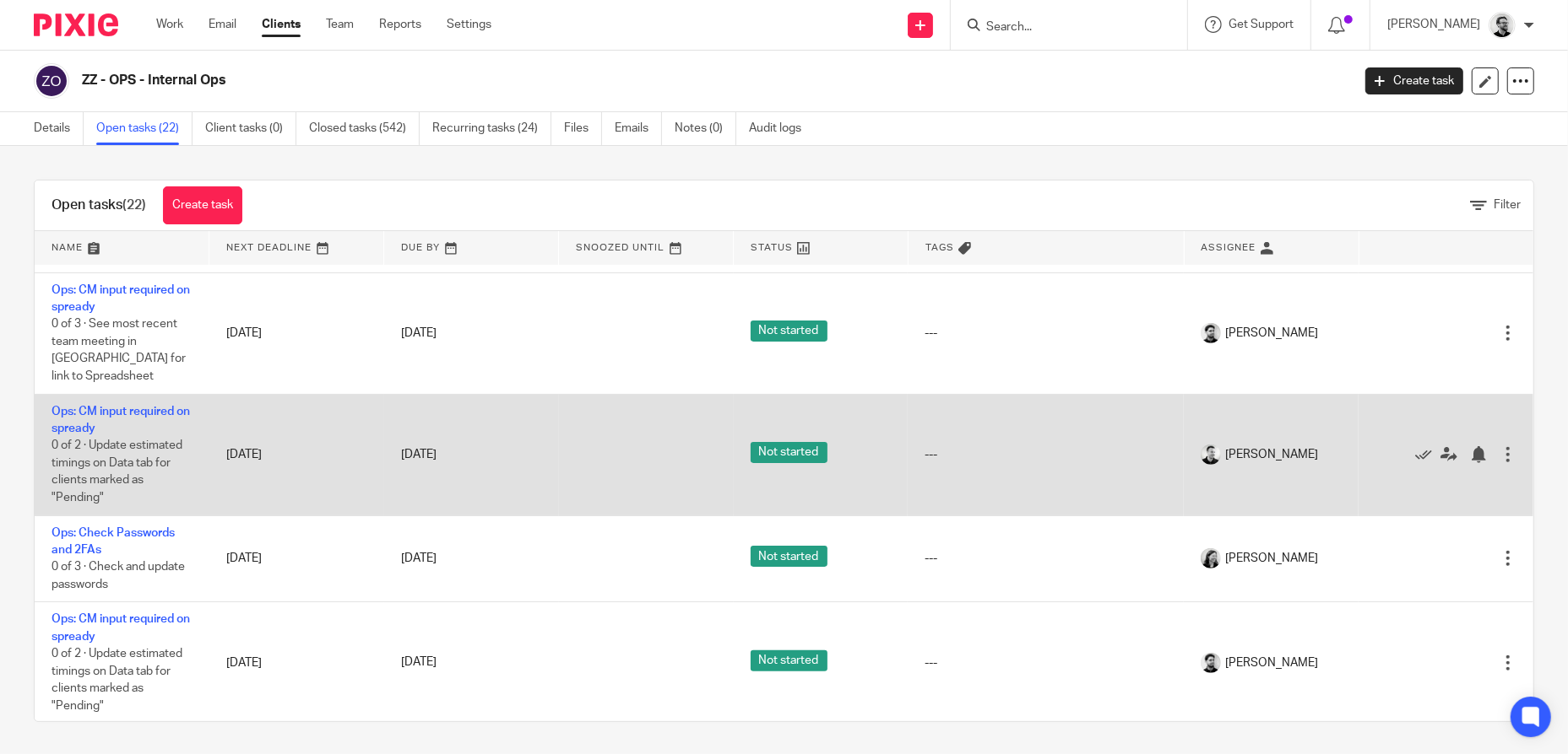
scroll to position [844, 0]
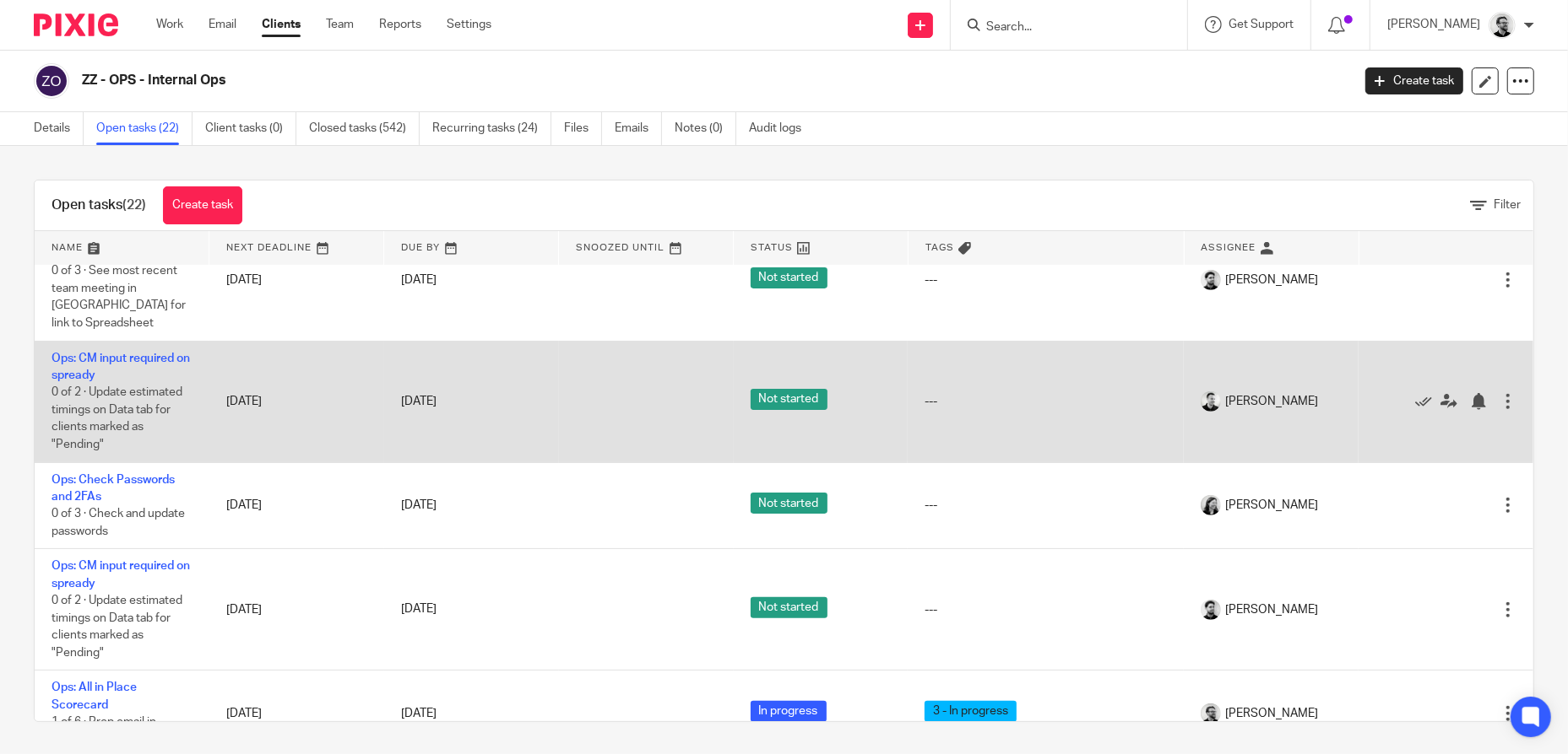
click at [1499, 410] on div at bounding box center [1507, 401] width 17 height 17
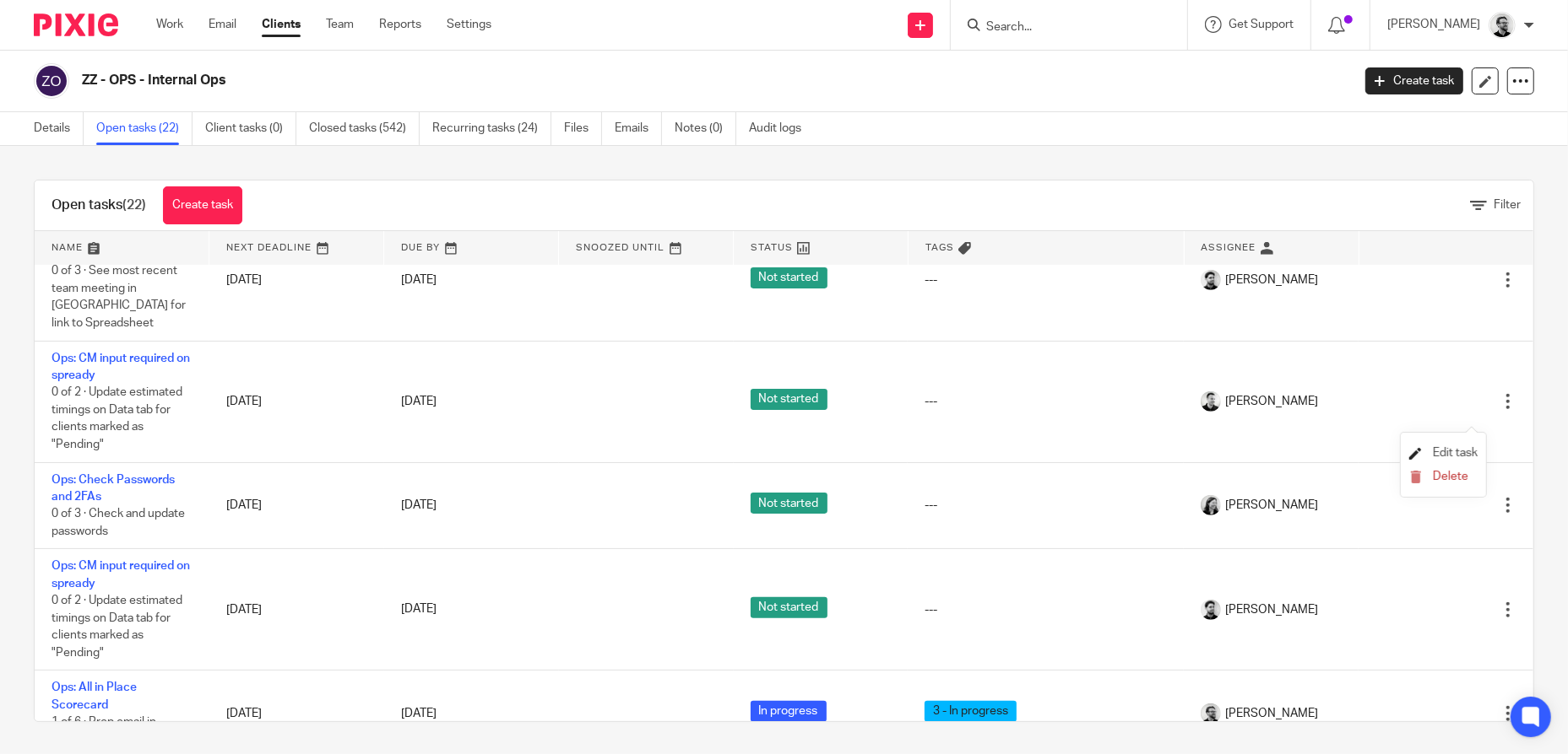
click at [1451, 450] on span "Edit task" at bounding box center [1455, 453] width 45 height 12
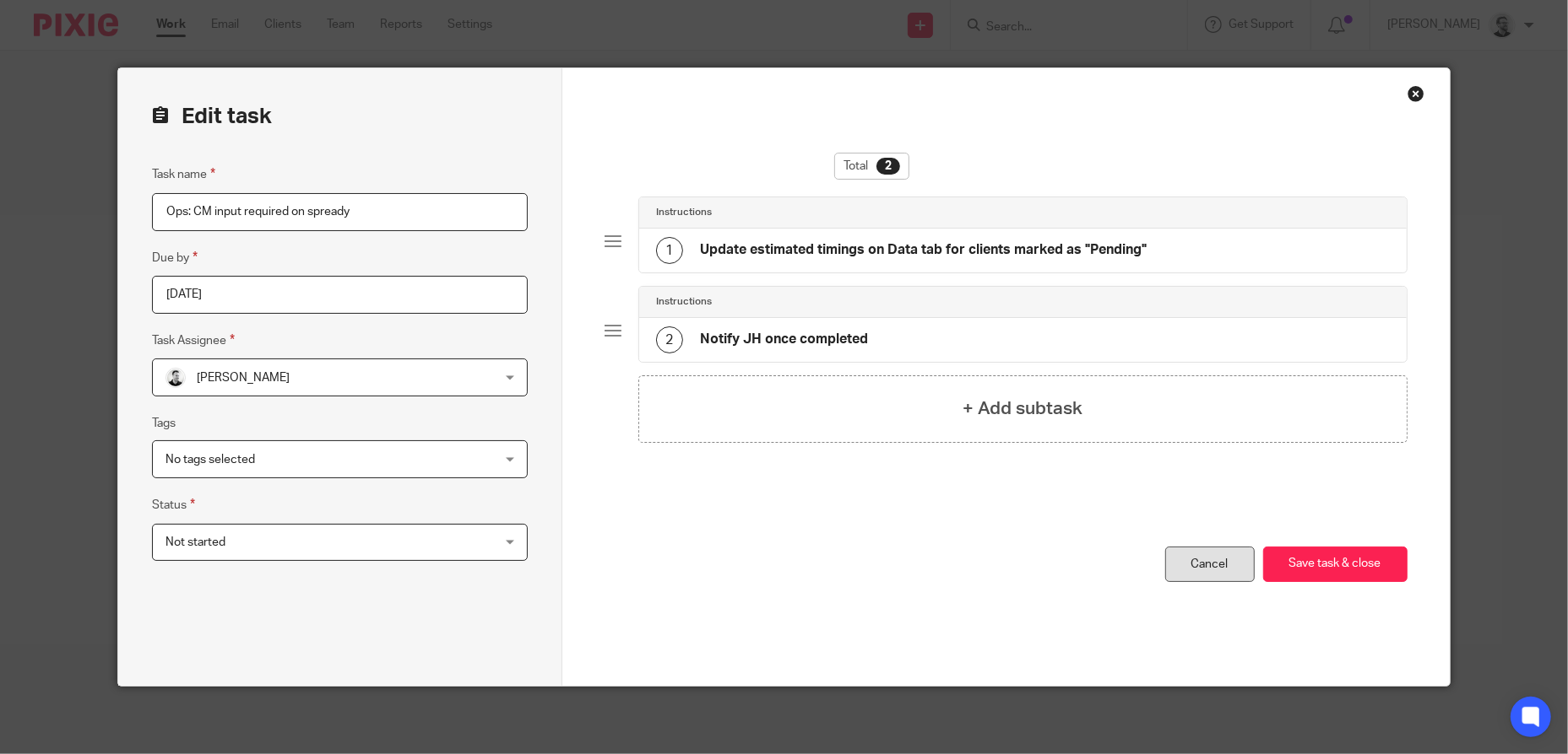
click at [1198, 563] on link "Cancel" at bounding box center [1210, 564] width 90 height 36
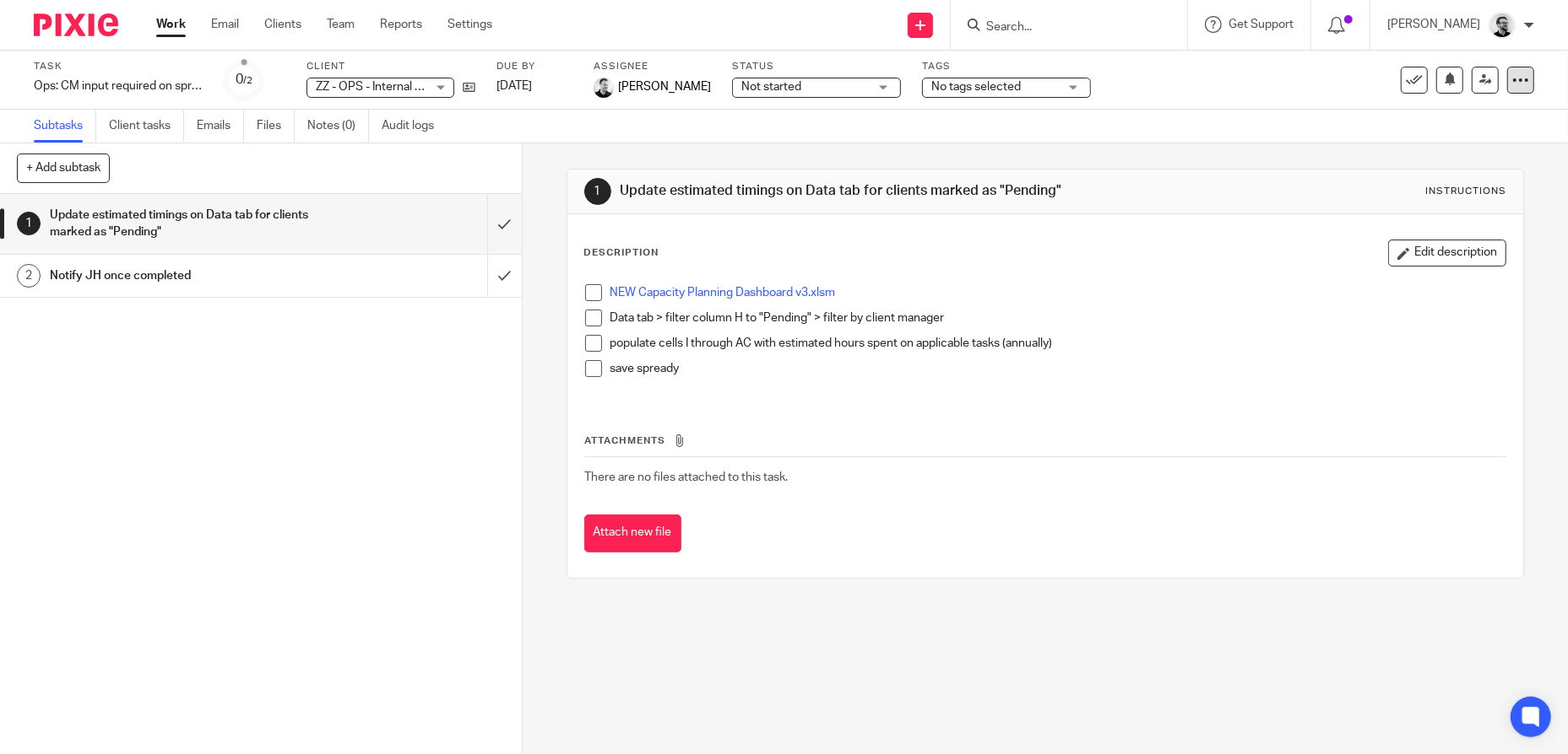
click at [1515, 83] on icon at bounding box center [1519, 80] width 17 height 17
click at [1438, 191] on link "Copy task" at bounding box center [1416, 197] width 53 height 12
click at [1505, 79] on div at bounding box center [1477, 79] width 143 height 3
click at [1512, 86] on icon at bounding box center [1519, 80] width 17 height 17
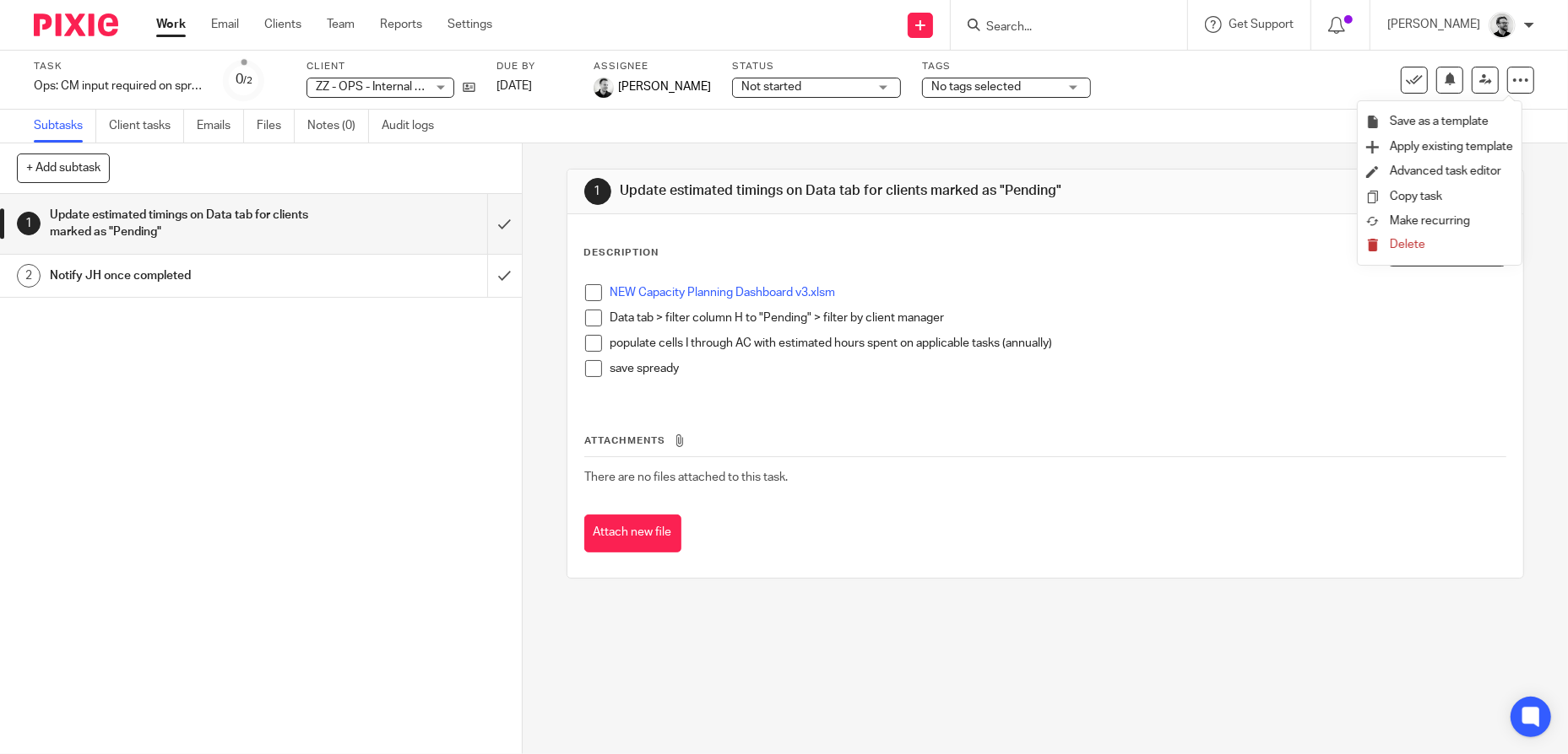
click at [1271, 321] on p "Data tab > filter column H to "Pending" > filter by client manager" at bounding box center [1058, 317] width 895 height 17
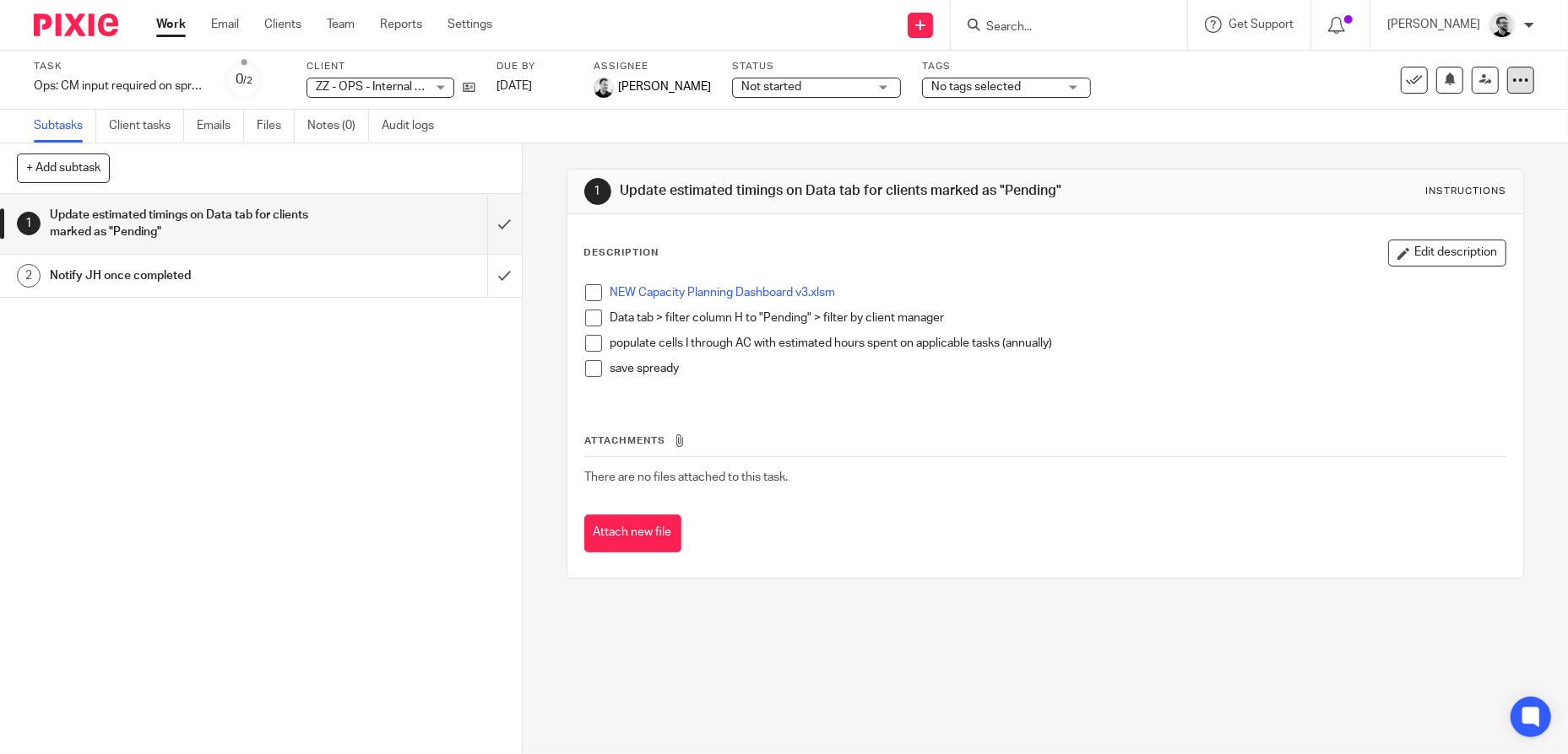
click at [1512, 81] on icon at bounding box center [1519, 80] width 17 height 17
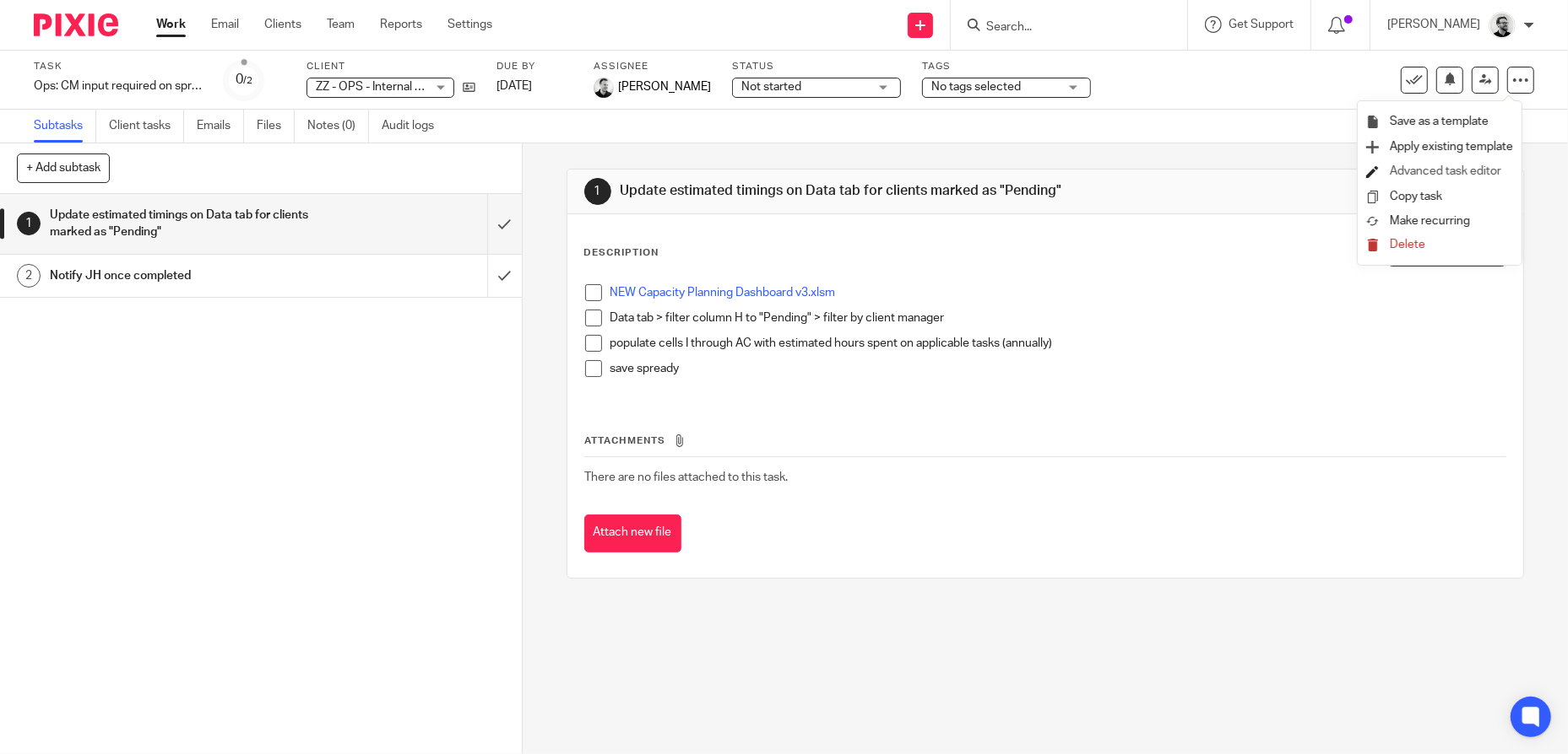
click at [1440, 165] on link "Advanced task editor" at bounding box center [1445, 171] width 111 height 12
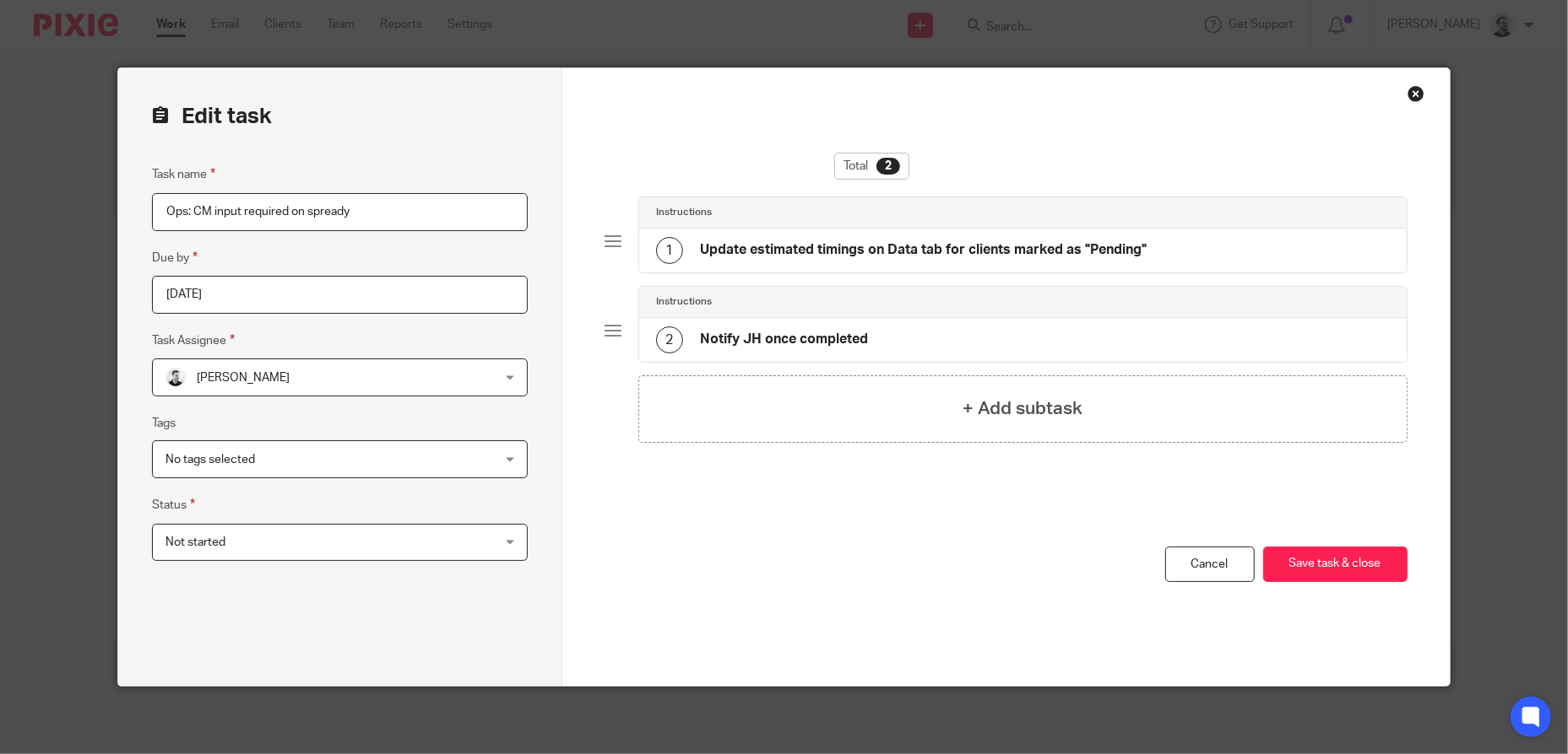
click at [489, 385] on div "[PERSON_NAME] [PERSON_NAME]" at bounding box center [339, 377] width 375 height 38
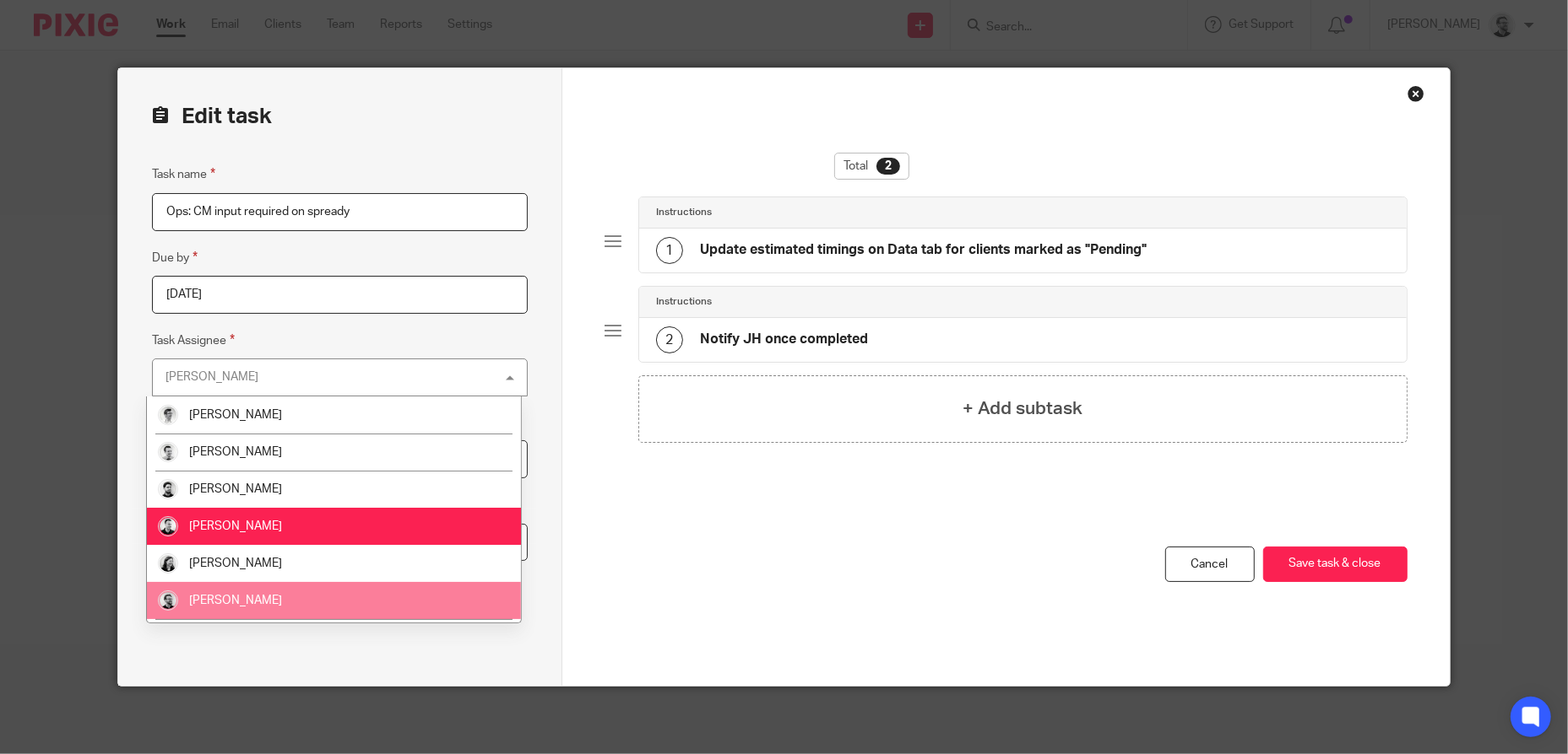
scroll to position [144, 0]
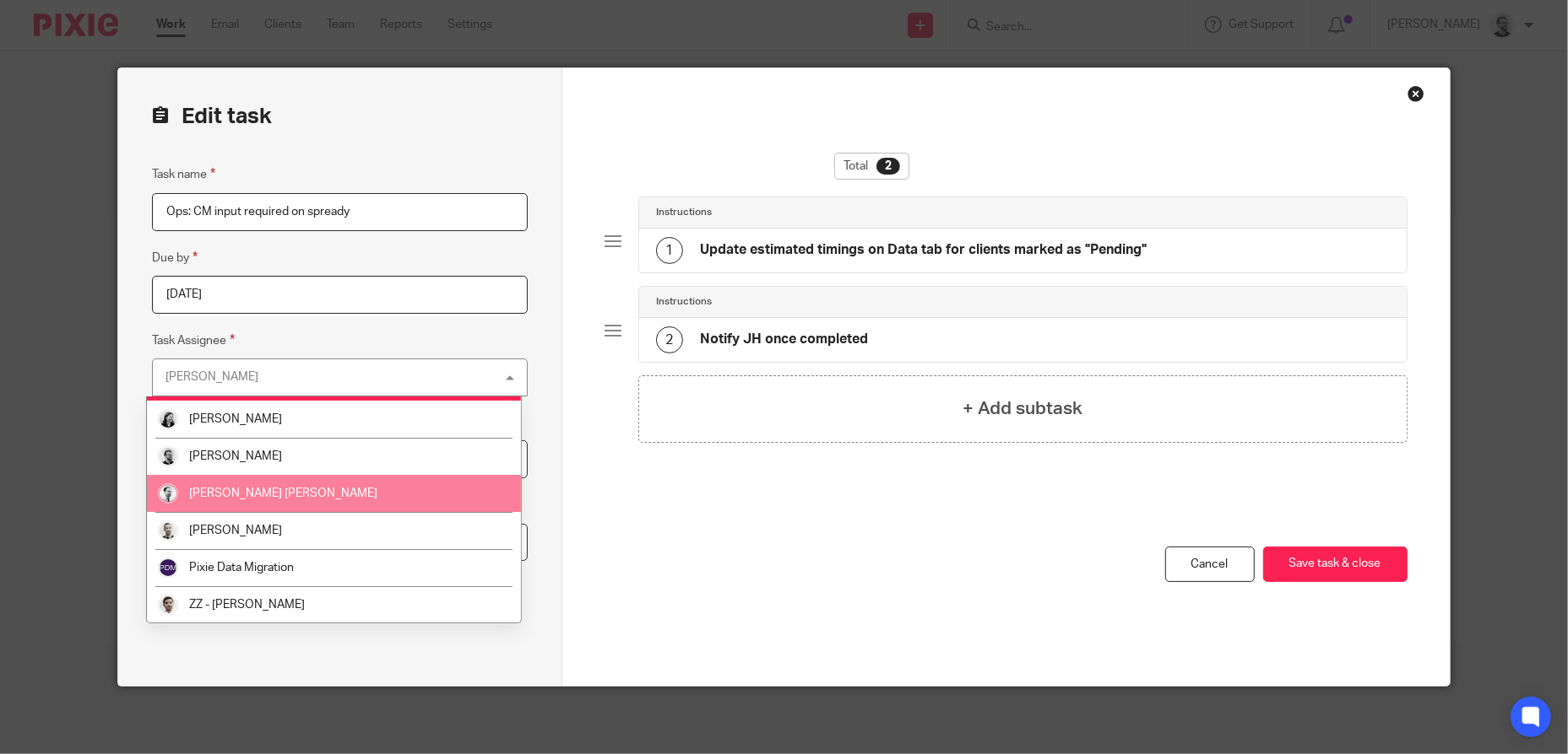
drag, startPoint x: 334, startPoint y: 474, endPoint x: 334, endPoint y: 486, distance: 12.0
click at [334, 486] on ul "[PERSON_NAME] [PERSON_NAME] [PERSON_NAME] [PERSON_NAME] [PERSON_NAME] [PERSON_N…" at bounding box center [334, 510] width 374 height 226
click at [334, 486] on li "[PERSON_NAME] [PERSON_NAME]" at bounding box center [334, 493] width 374 height 37
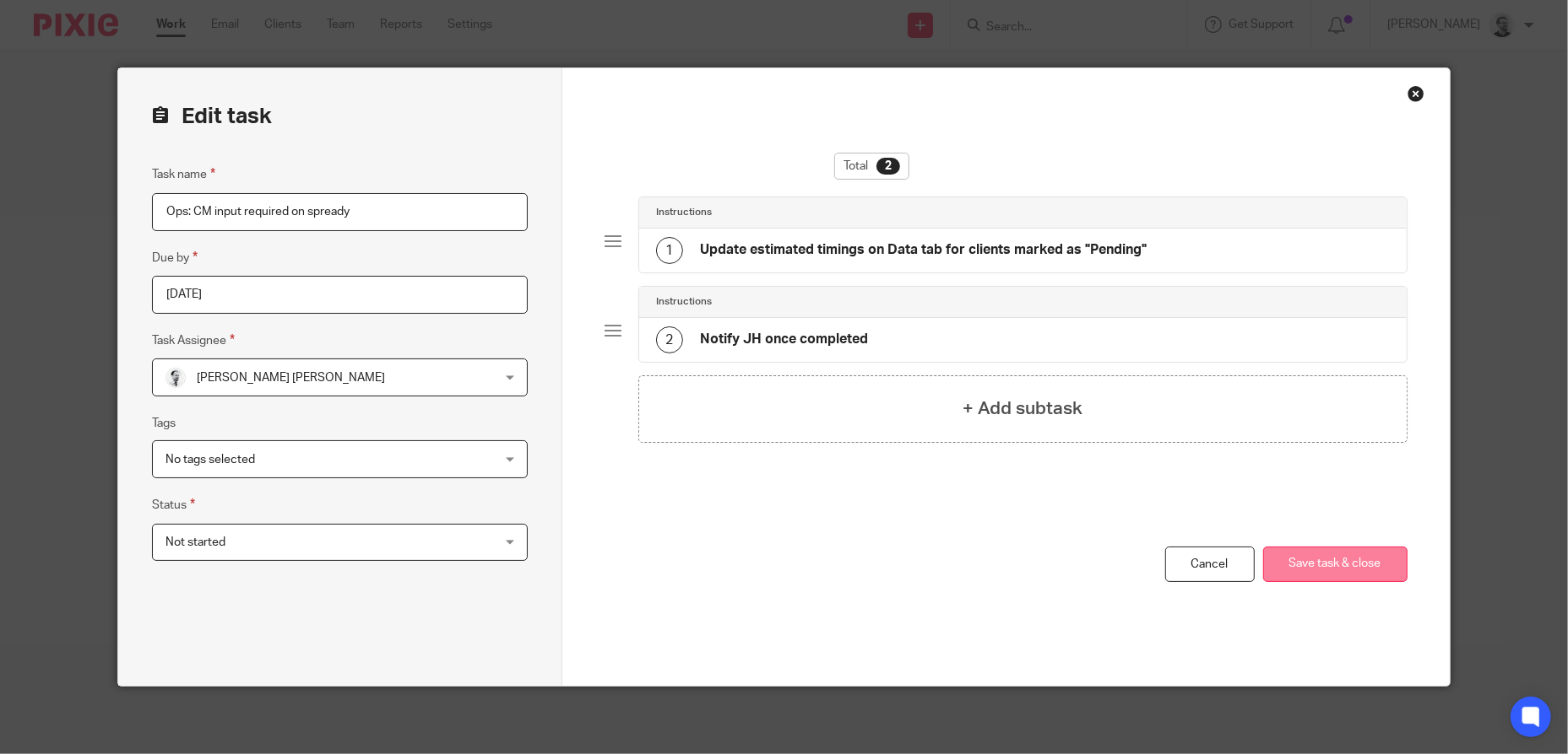
click at [1347, 555] on button "Save task & close" at bounding box center [1334, 564] width 144 height 36
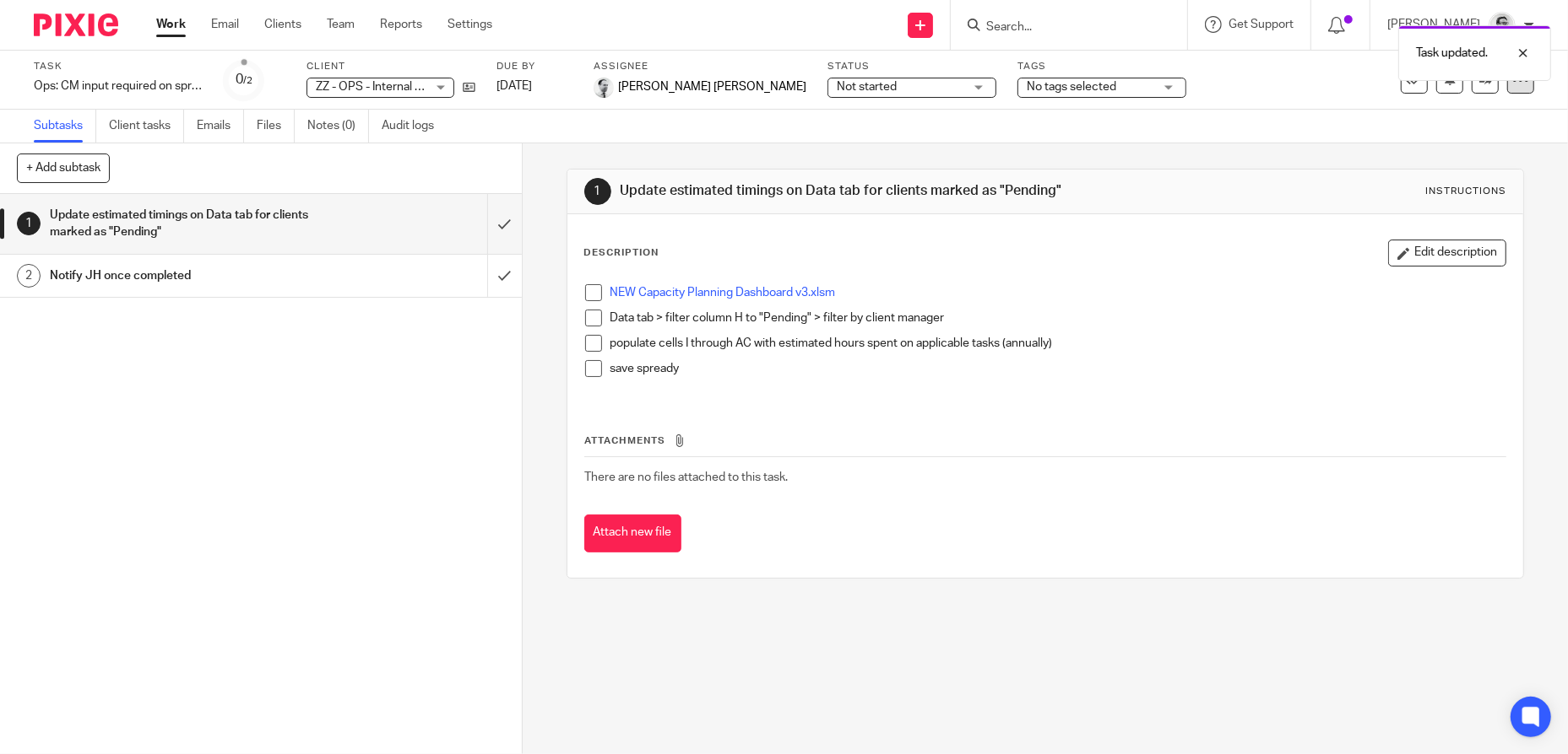
click at [1507, 90] on div at bounding box center [1520, 81] width 27 height 27
click at [1434, 193] on link "Copy task" at bounding box center [1416, 197] width 53 height 12
click at [1512, 84] on icon at bounding box center [1519, 80] width 17 height 17
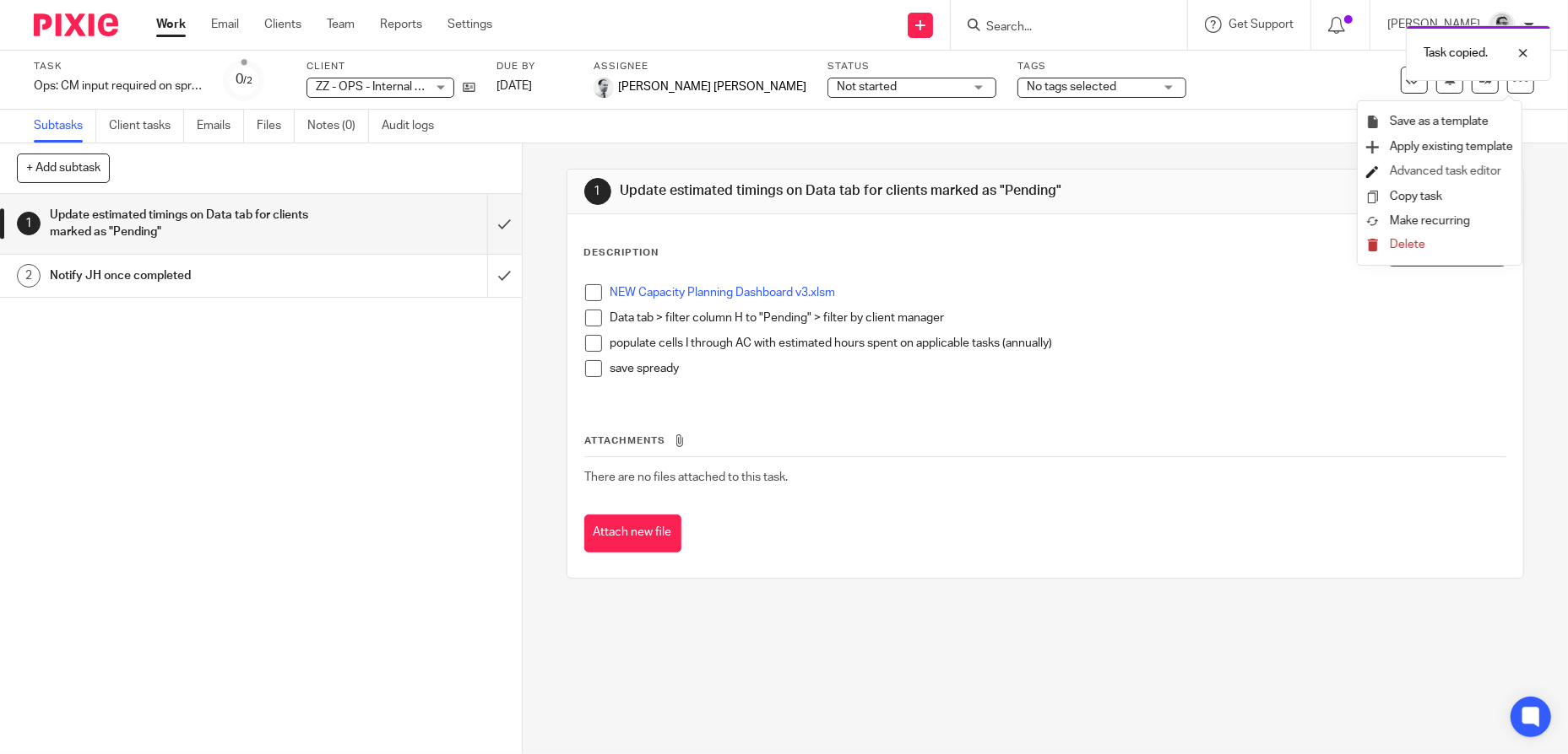
click at [1444, 170] on link "Advanced task editor" at bounding box center [1445, 171] width 111 height 12
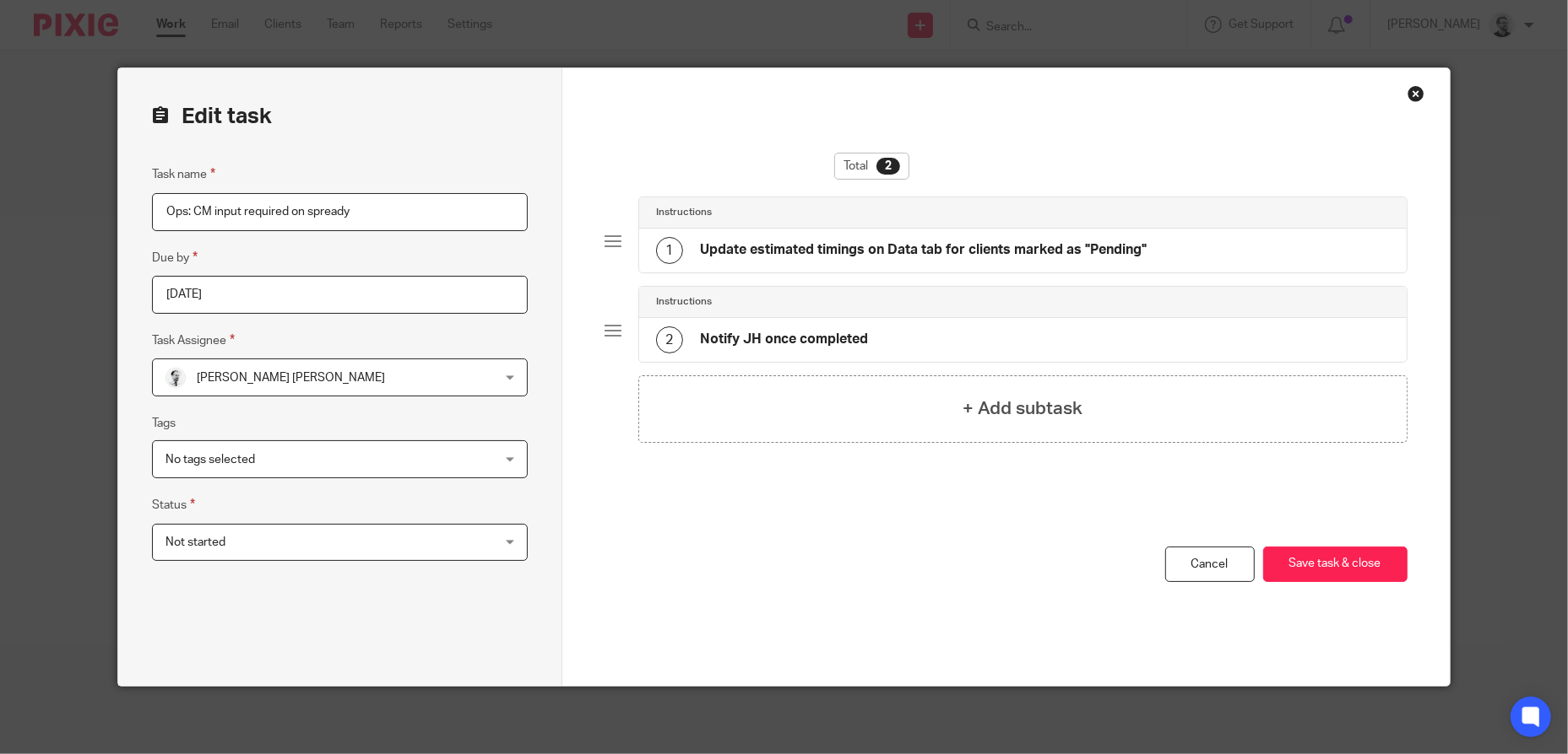
click at [379, 385] on span "Massimo Lo Muto" at bounding box center [310, 377] width 289 height 35
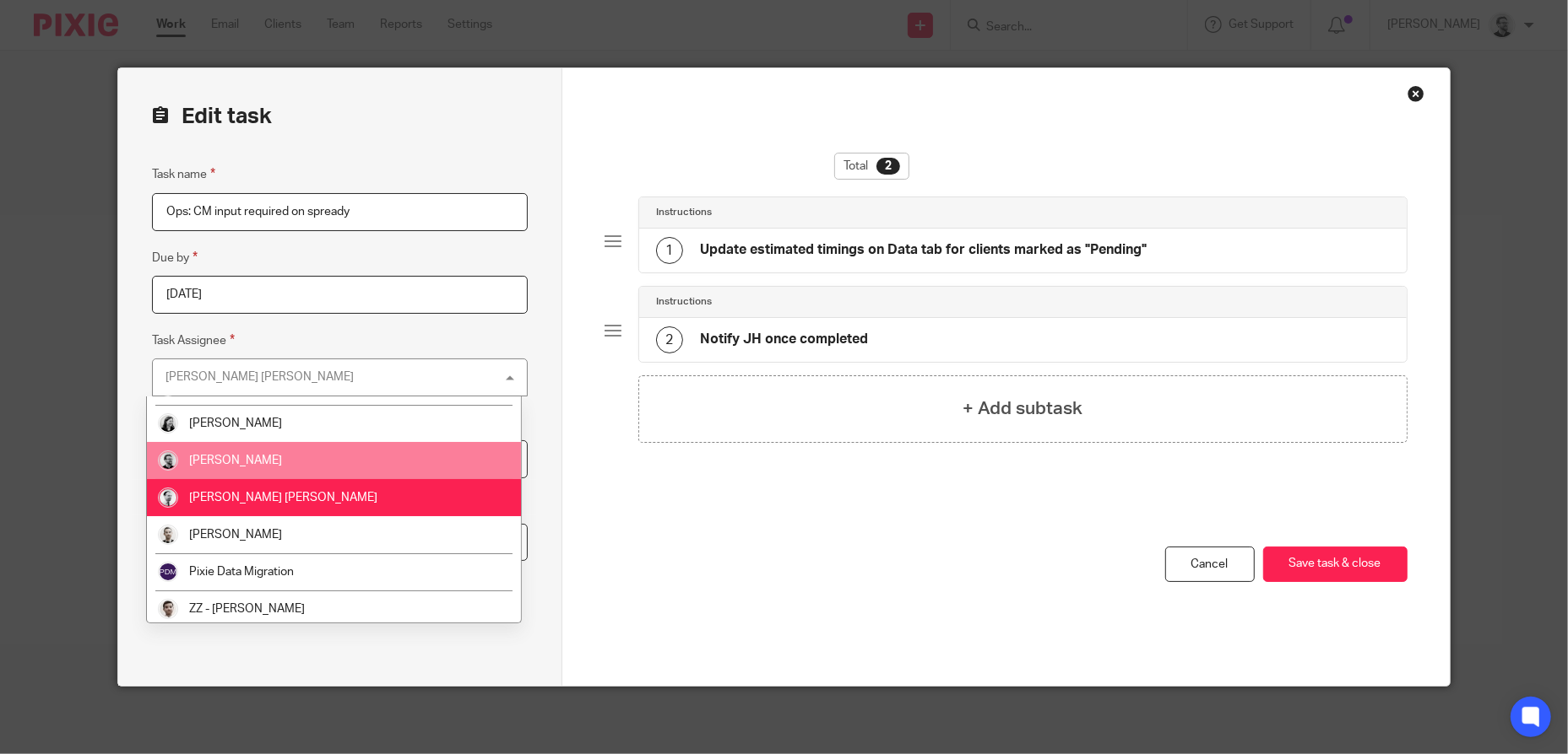
scroll to position [144, 0]
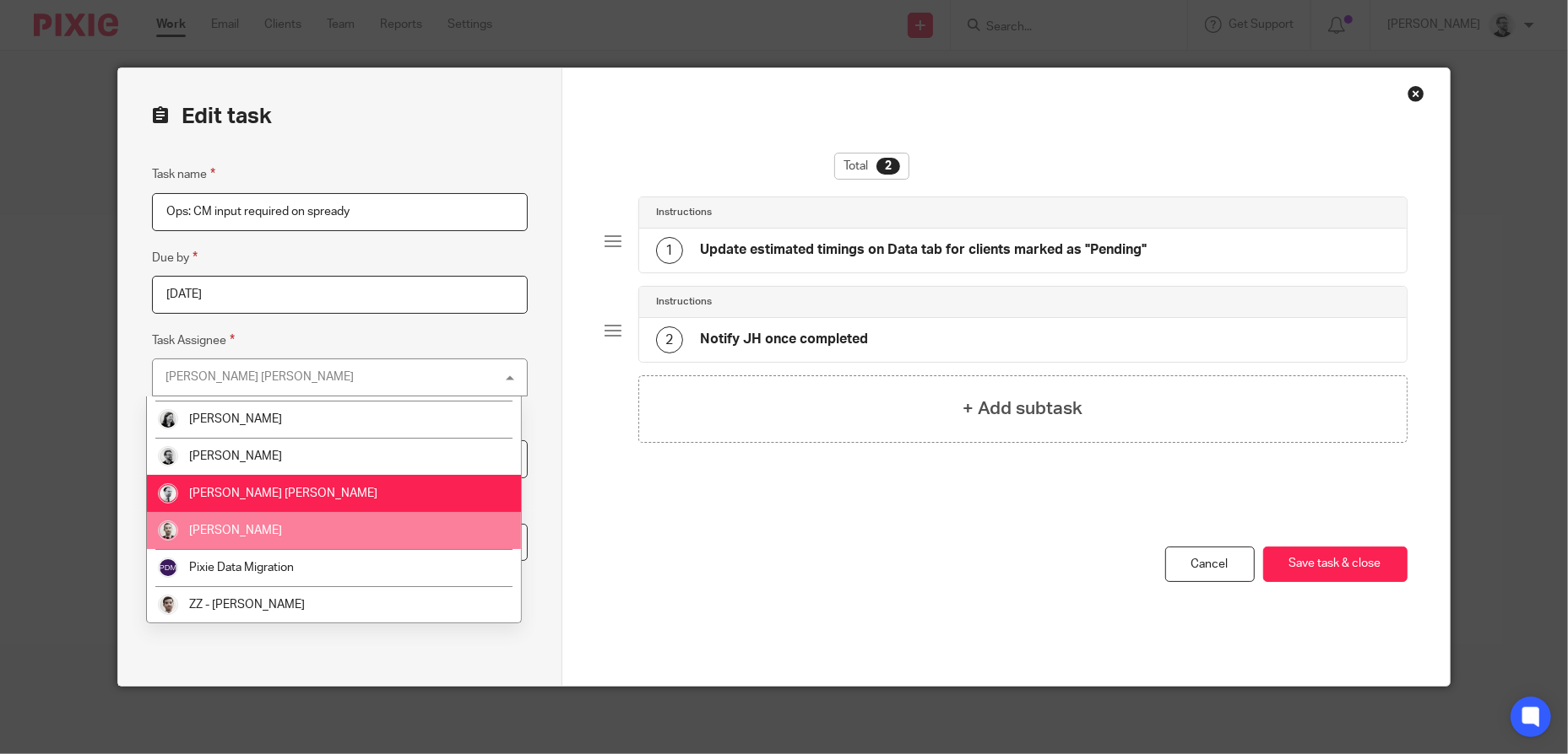
click at [299, 530] on li "Pete Sommerville" at bounding box center [334, 530] width 374 height 37
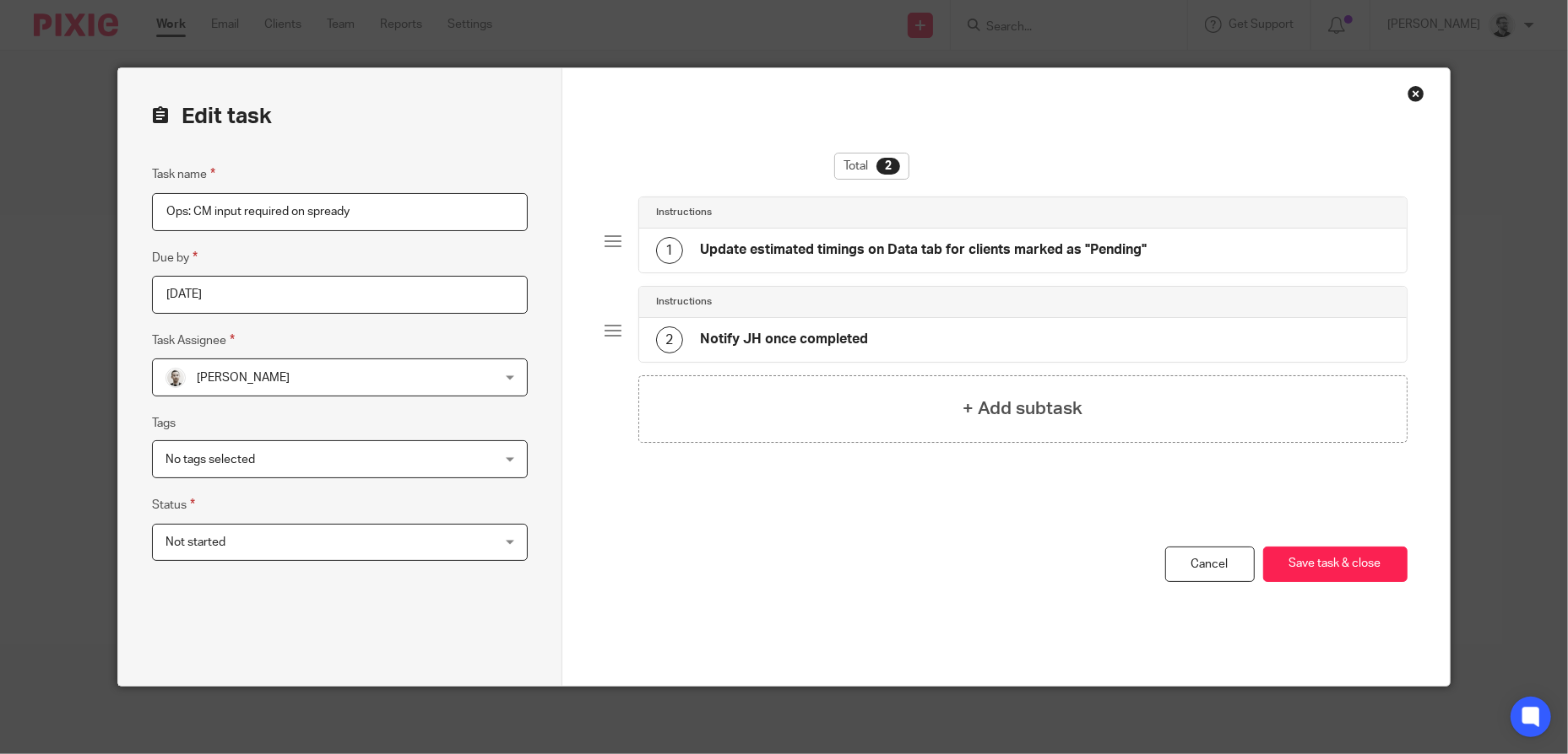
click at [470, 288] on input "2025-09-23" at bounding box center [339, 295] width 375 height 38
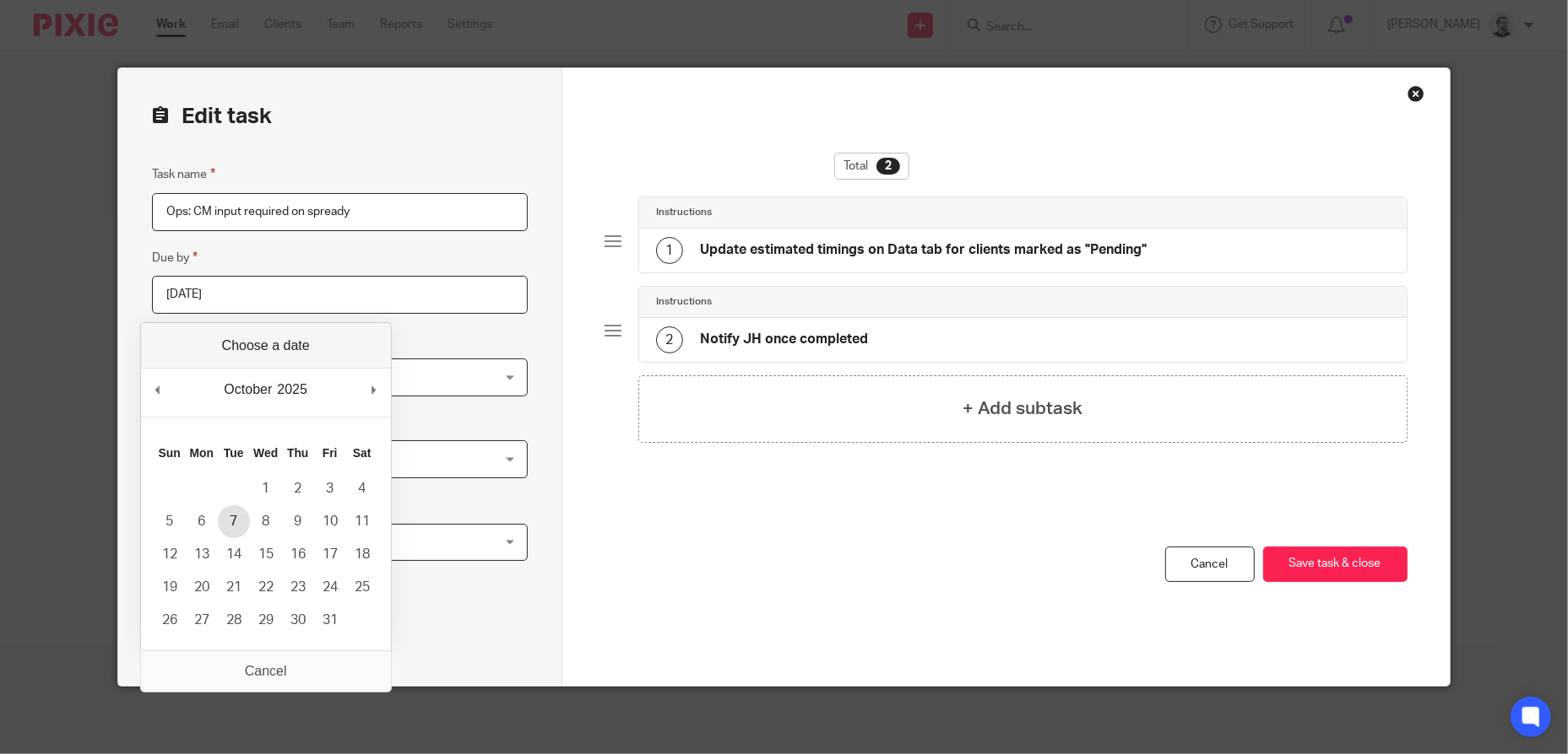
type input "2025-10-07"
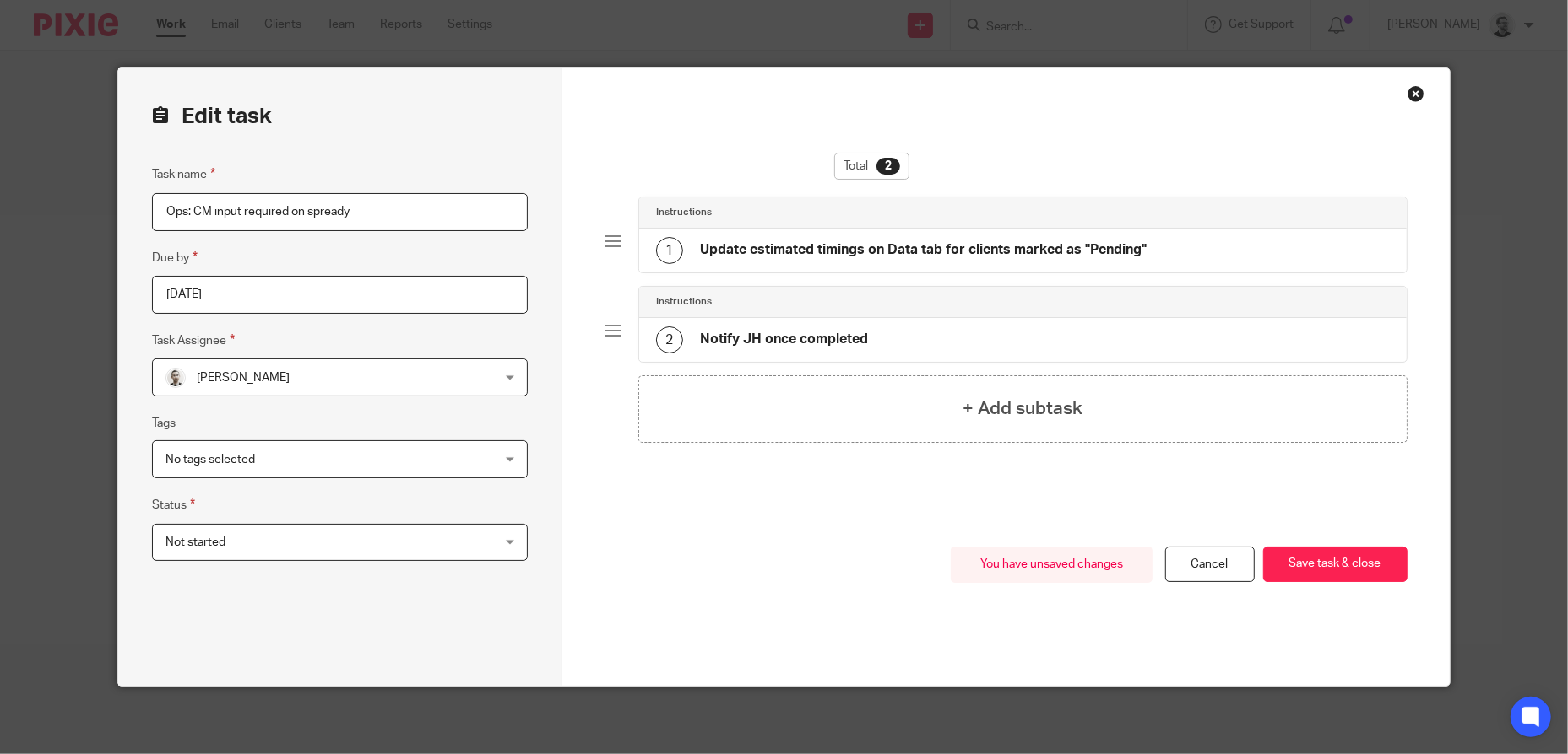
click at [718, 552] on div "You have unsaved changes Cancel Save task & close Save task & close" at bounding box center [1005, 616] width 803 height 139
click at [1338, 562] on button "Save task & close" at bounding box center [1334, 564] width 144 height 36
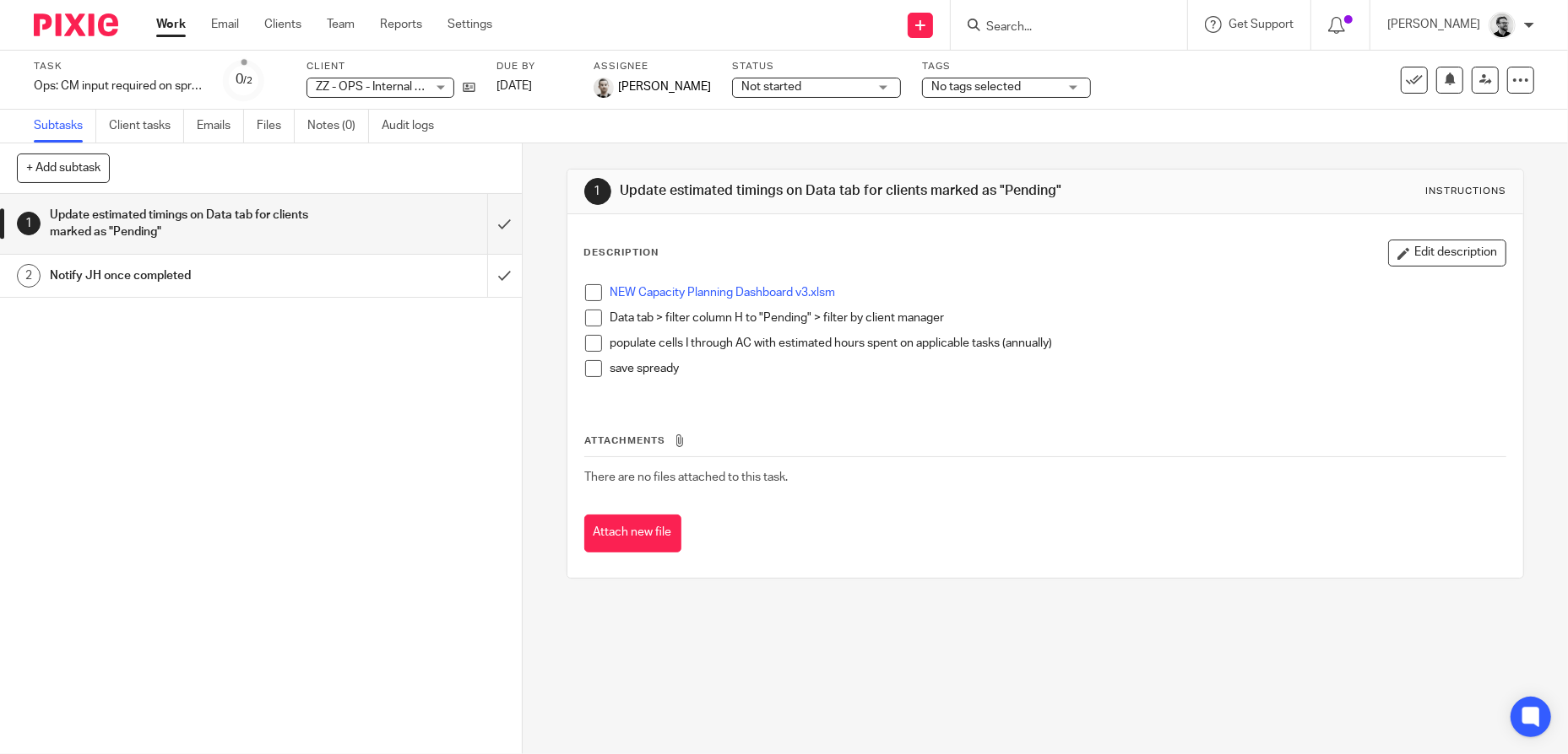
click at [163, 28] on link "Work" at bounding box center [170, 23] width 29 height 17
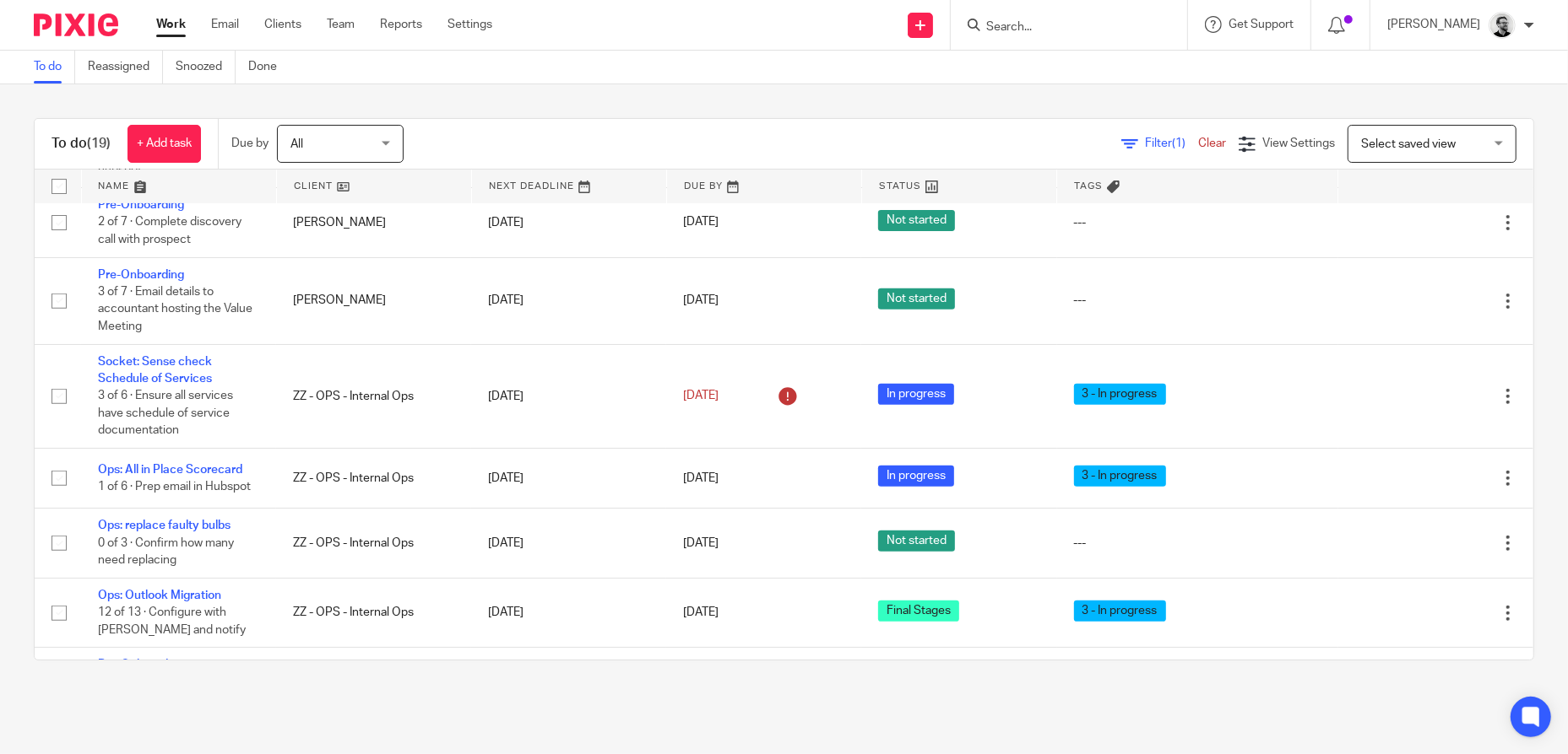
scroll to position [591, 0]
